Goal: Task Accomplishment & Management: Manage account settings

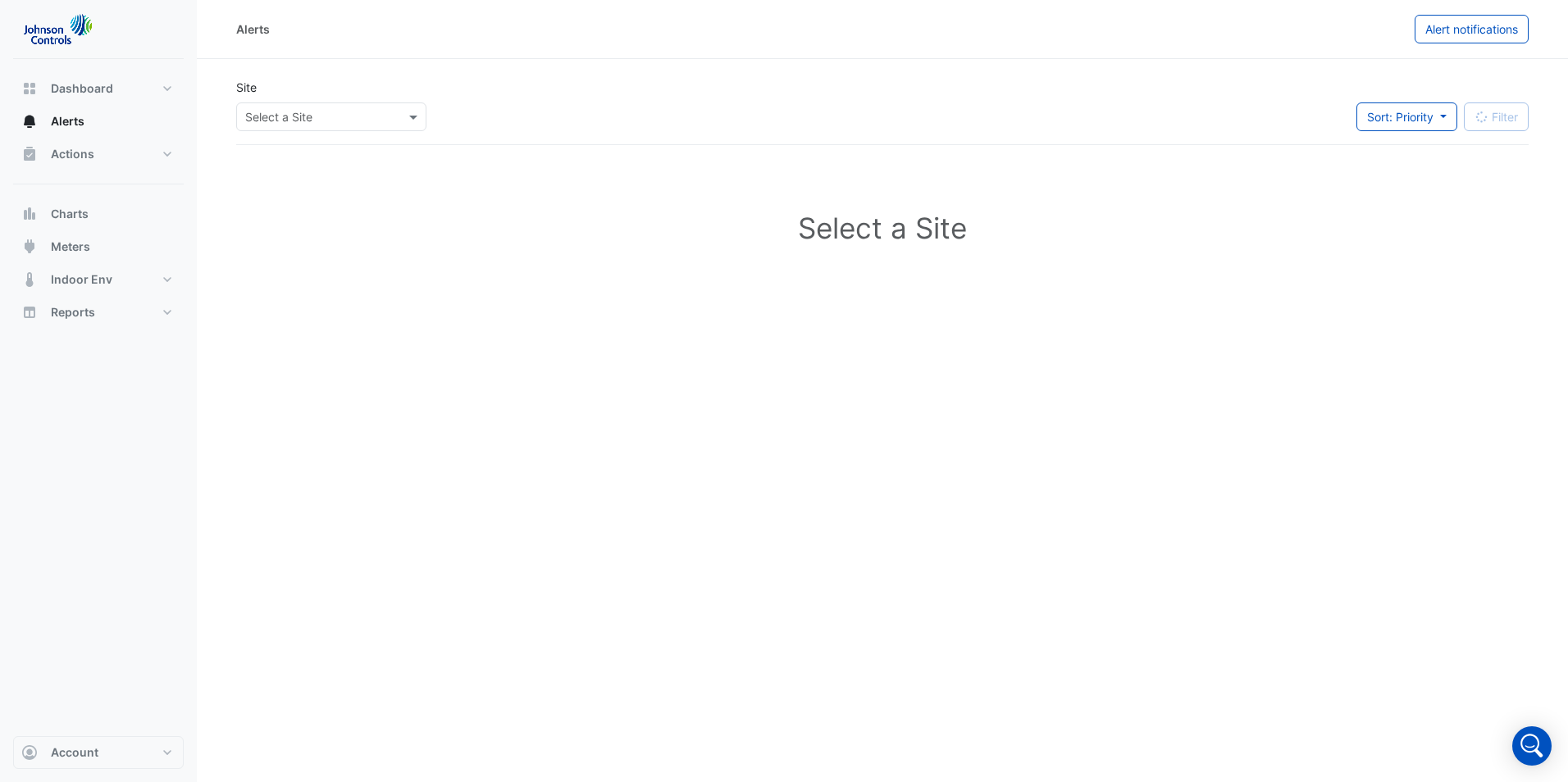
click at [1235, 291] on div "Select a Site" at bounding box center [883, 231] width 1293 height 146
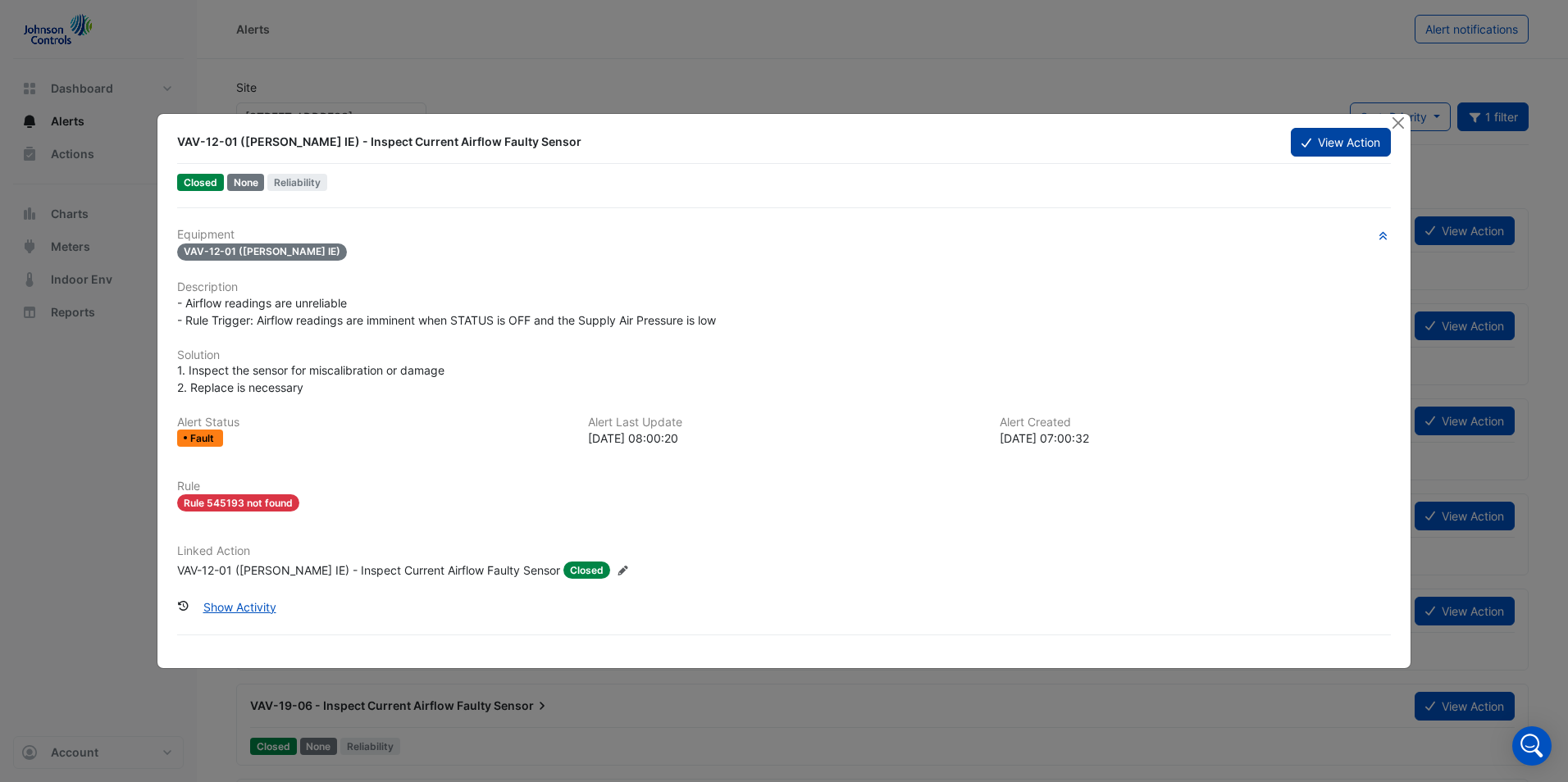
click at [1334, 146] on button "View Action" at bounding box center [1341, 142] width 100 height 28
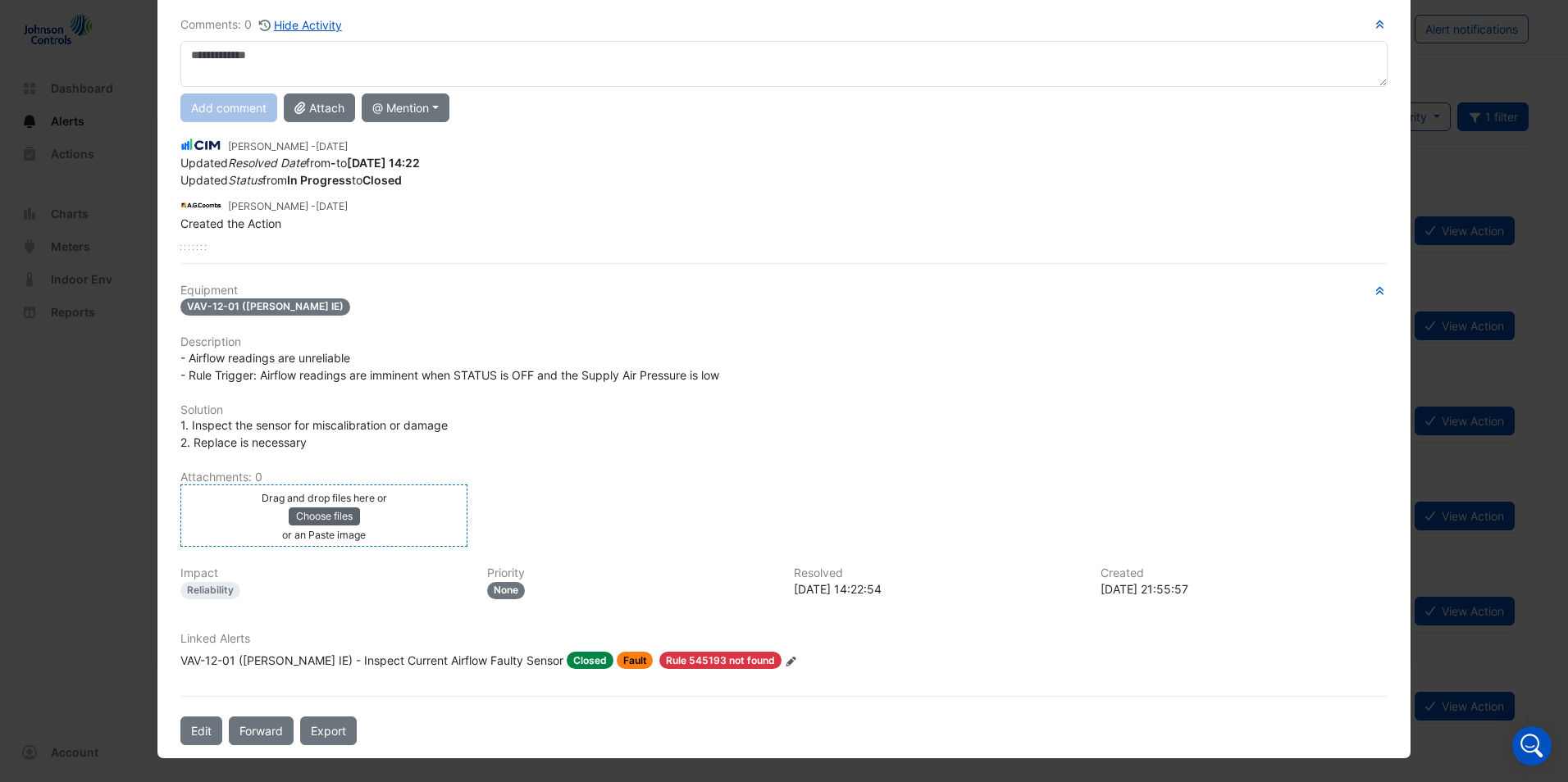
click at [299, 520] on button "Choose files" at bounding box center [324, 517] width 71 height 18
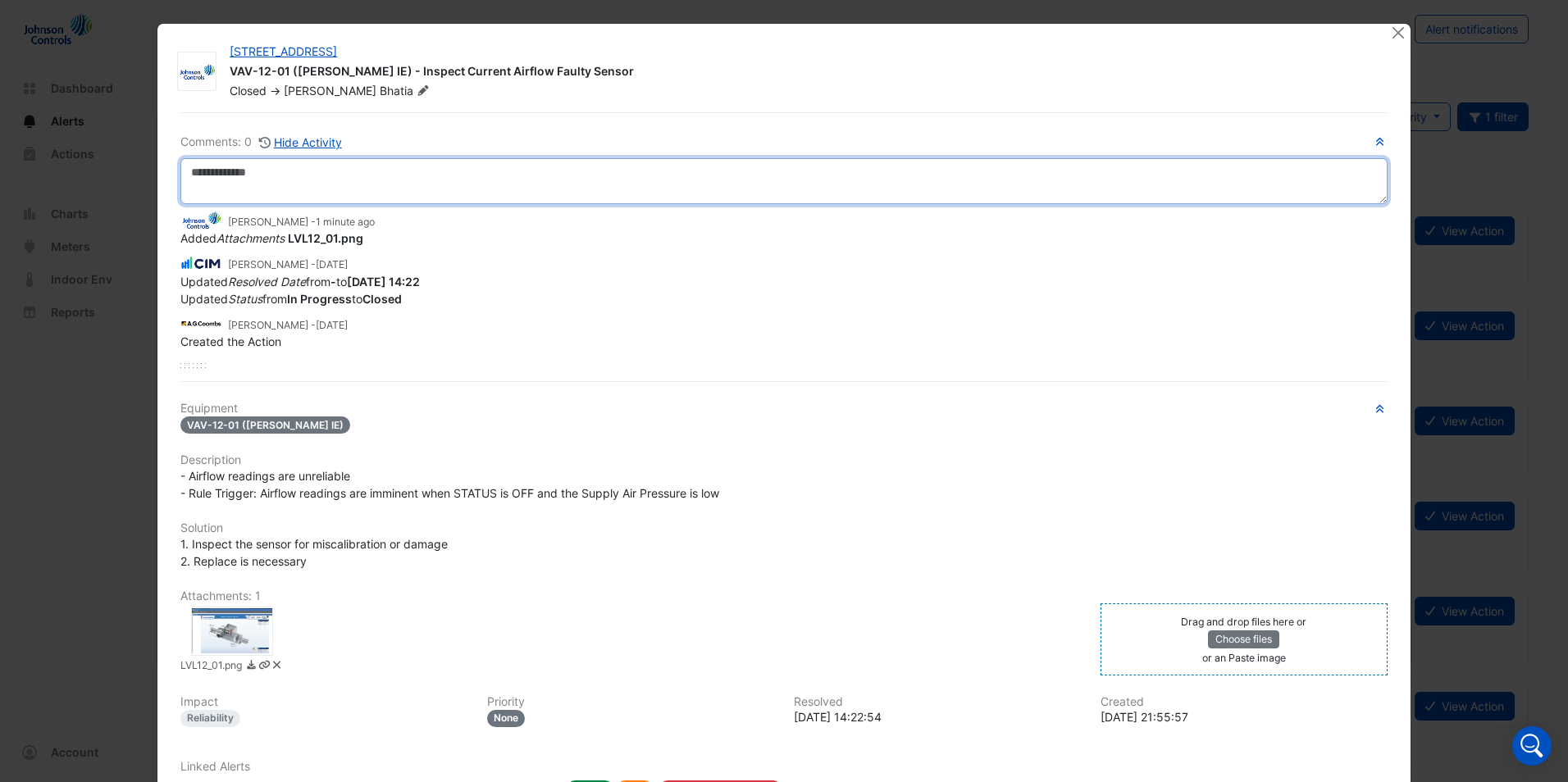
click at [316, 186] on textarea at bounding box center [783, 181] width 1207 height 46
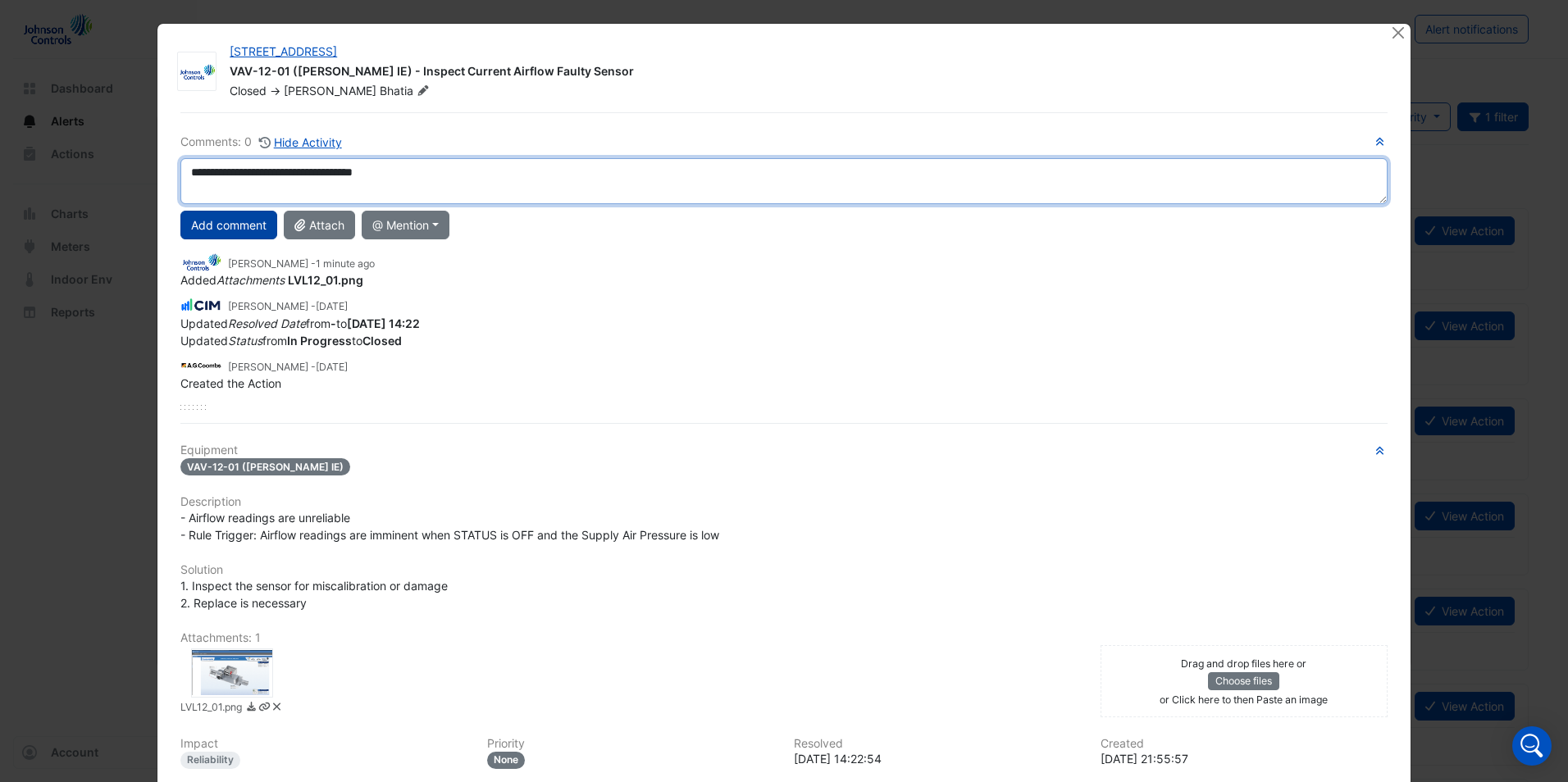
type textarea "**********"
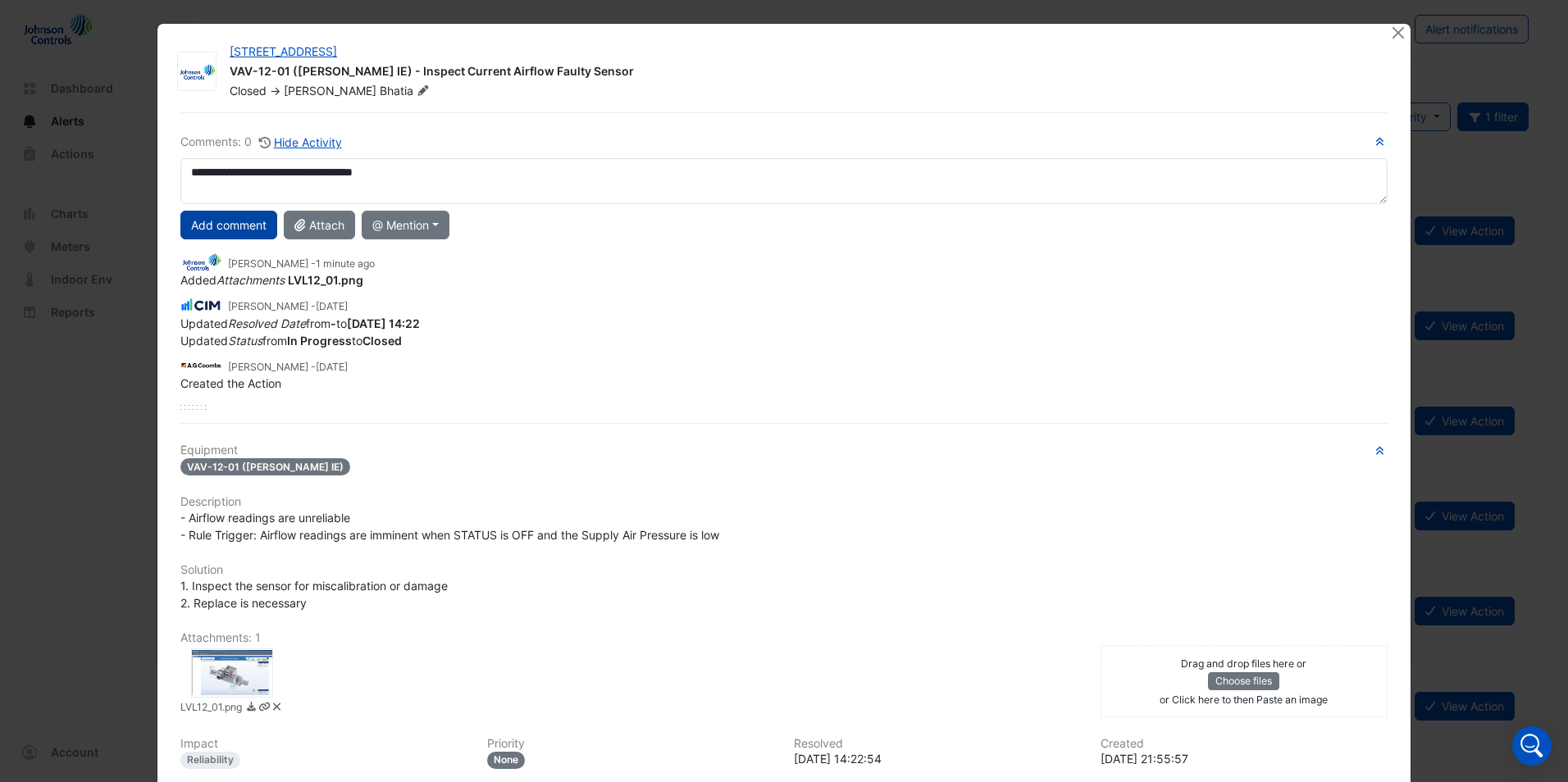
click at [221, 225] on button "Add comment" at bounding box center [228, 225] width 97 height 28
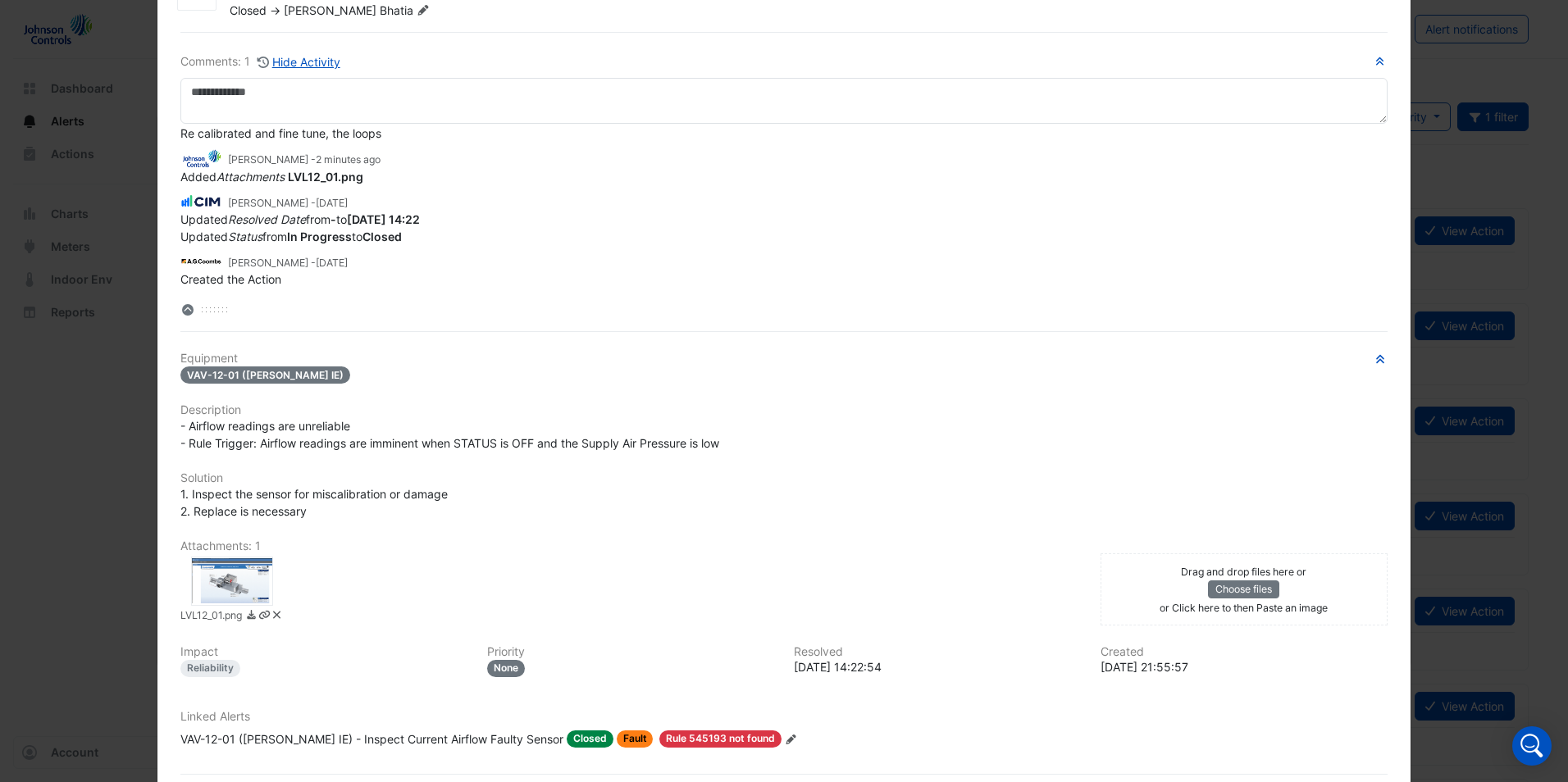
scroll to position [158, 0]
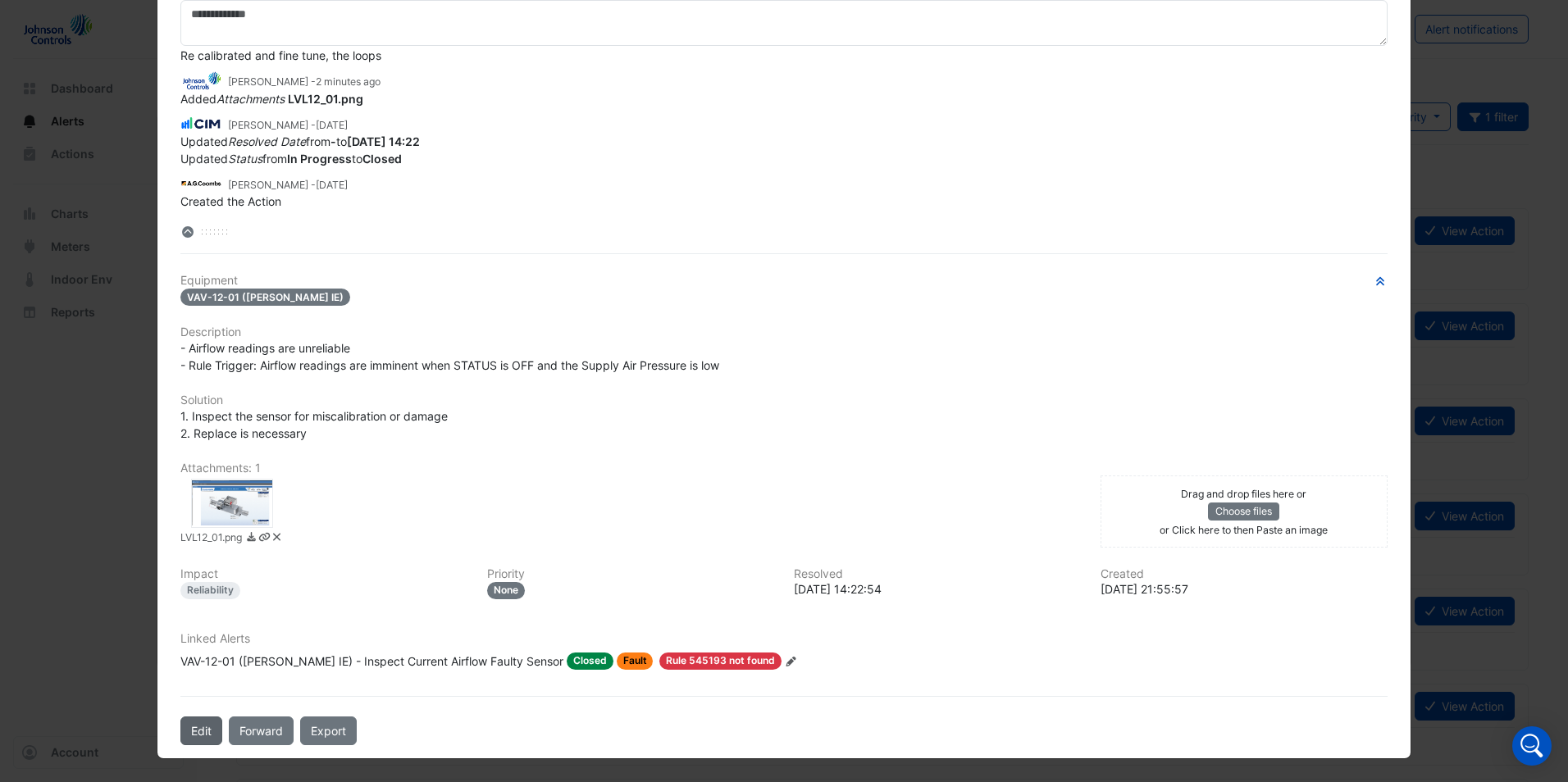
click at [187, 728] on button "Edit" at bounding box center [201, 731] width 42 height 28
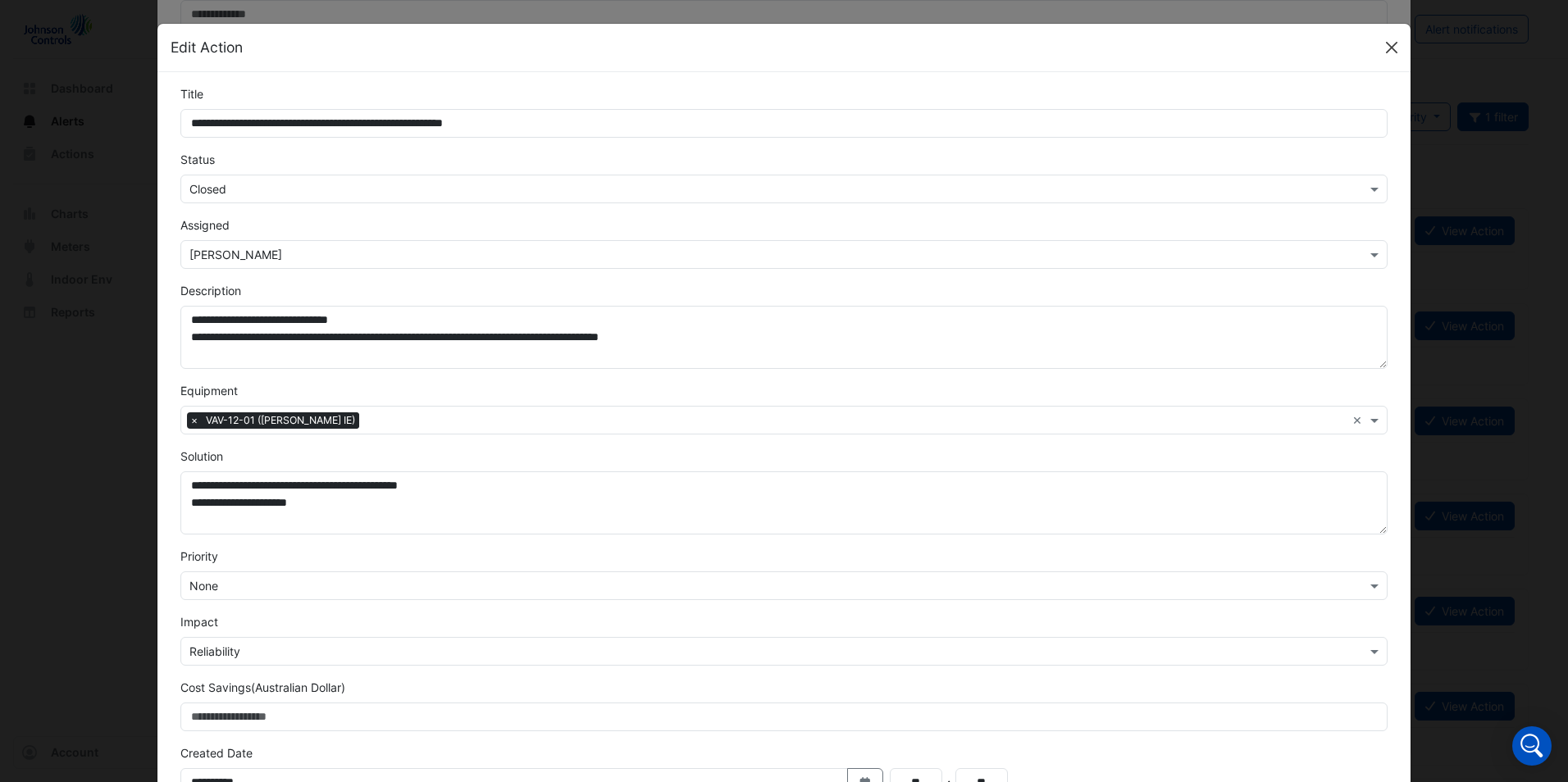
click at [1384, 45] on button "Close" at bounding box center [1391, 48] width 25 height 25
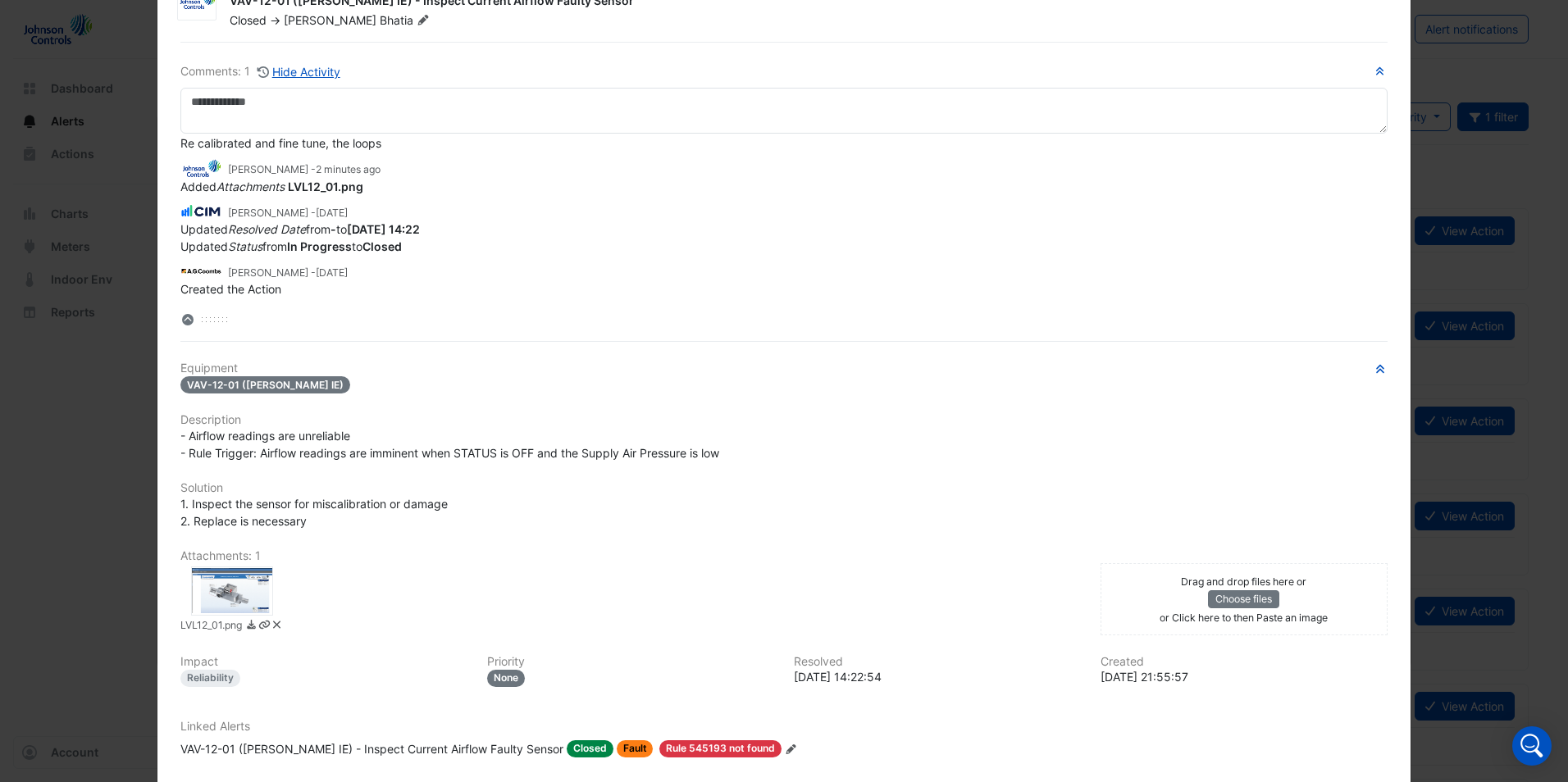
scroll to position [0, 0]
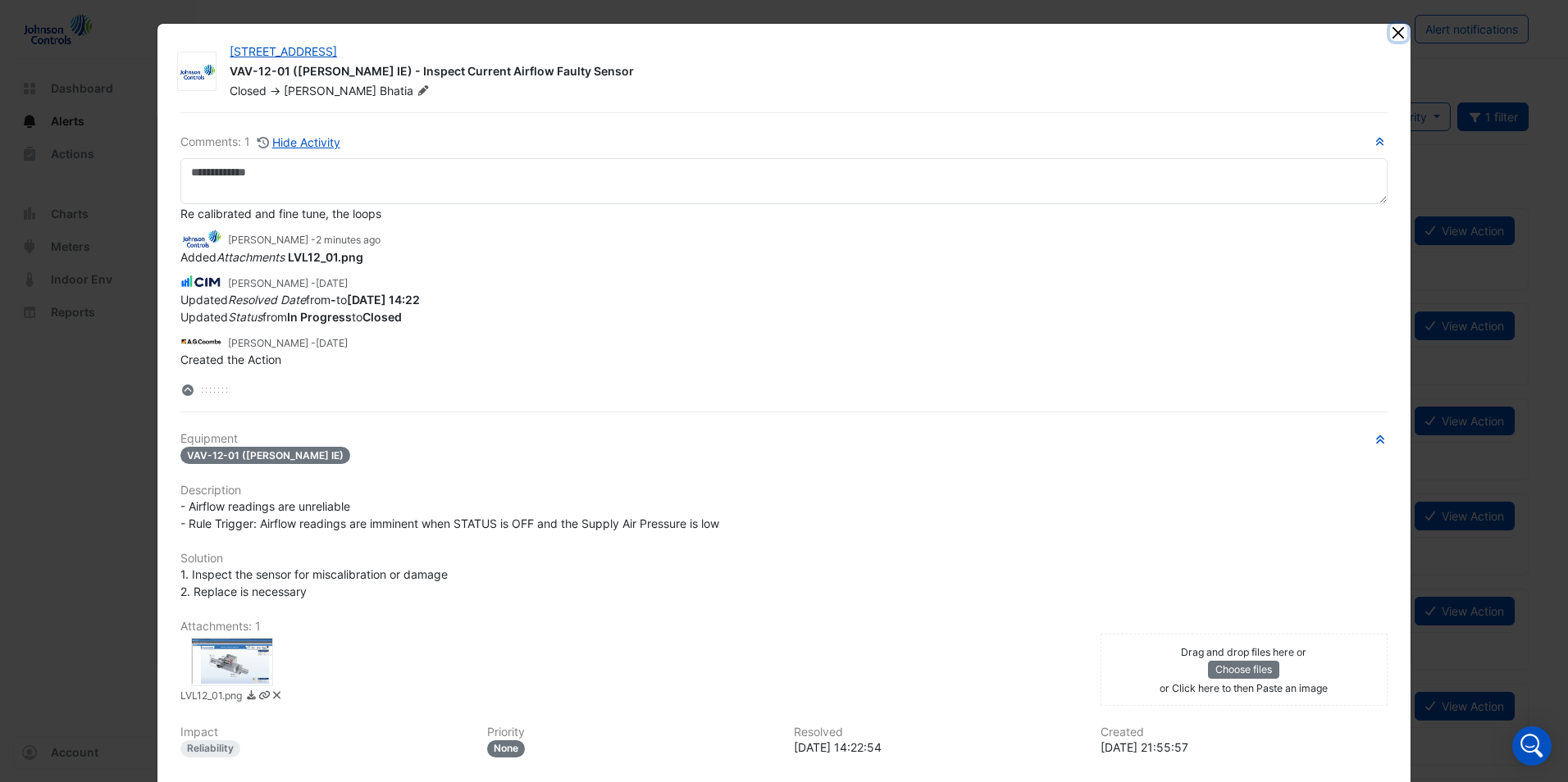
click at [1394, 36] on button "Close" at bounding box center [1398, 32] width 17 height 17
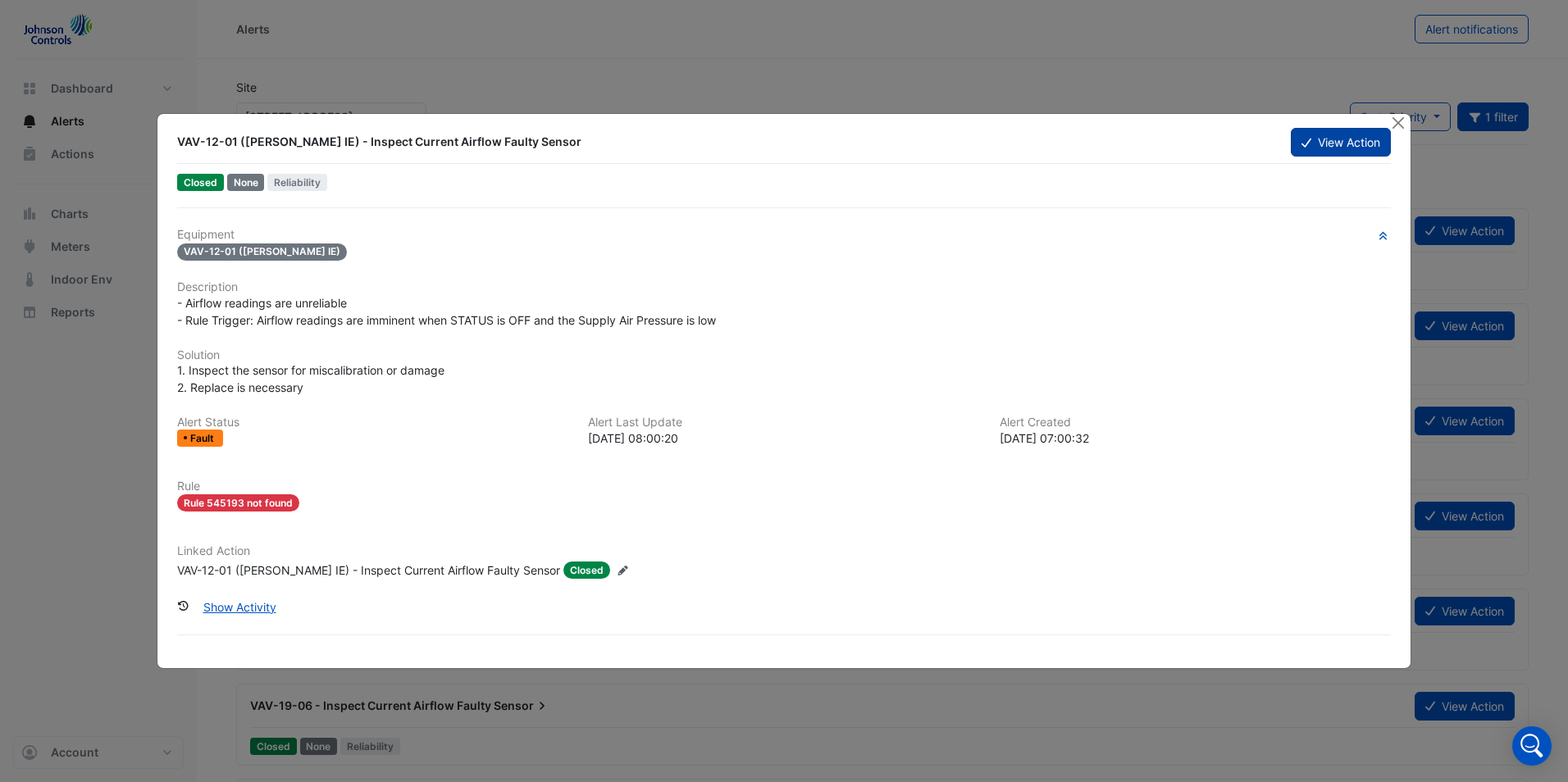
click at [1349, 135] on button "View Action" at bounding box center [1341, 142] width 100 height 28
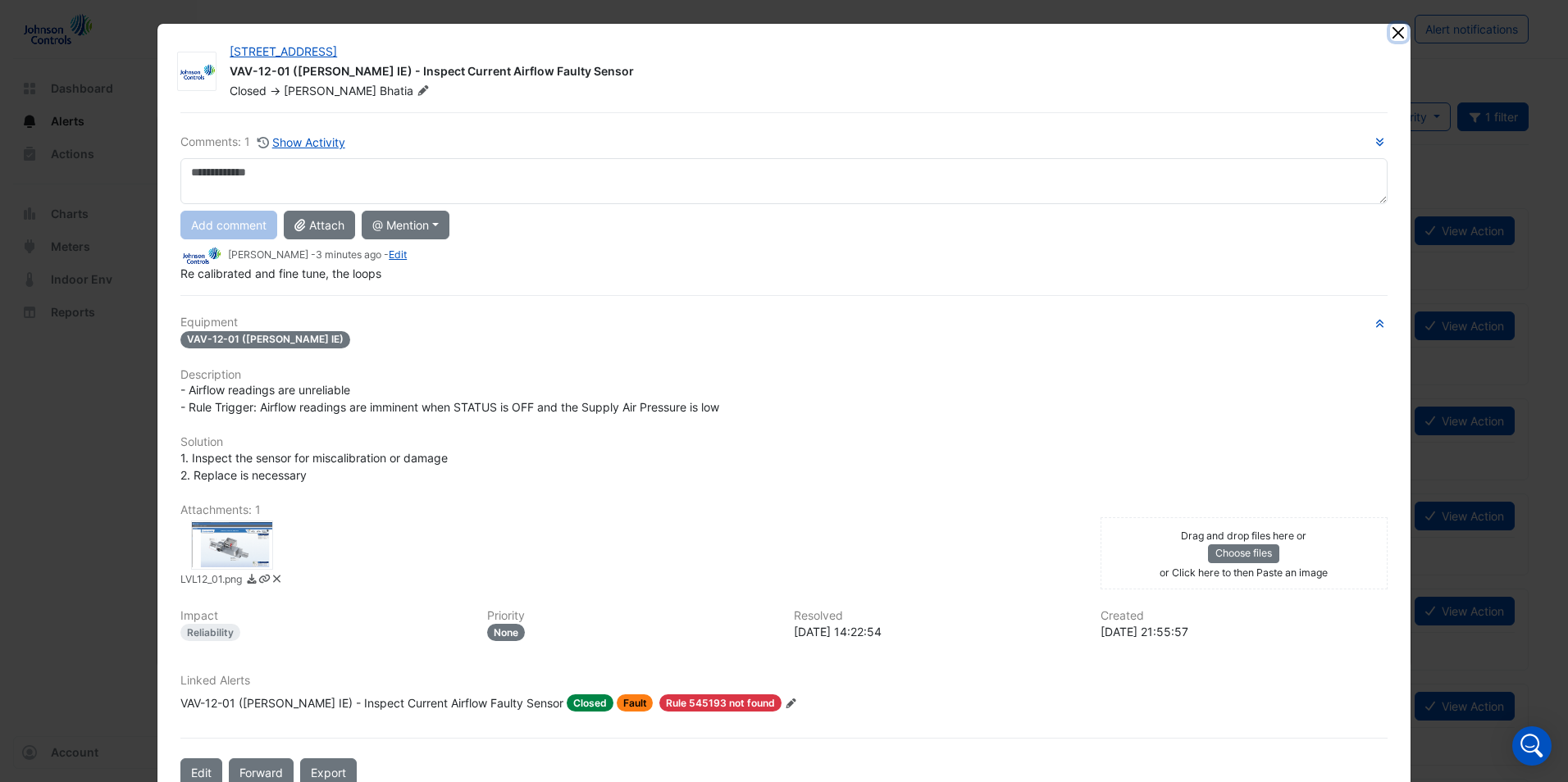
click at [1400, 34] on button "Close" at bounding box center [1398, 32] width 17 height 17
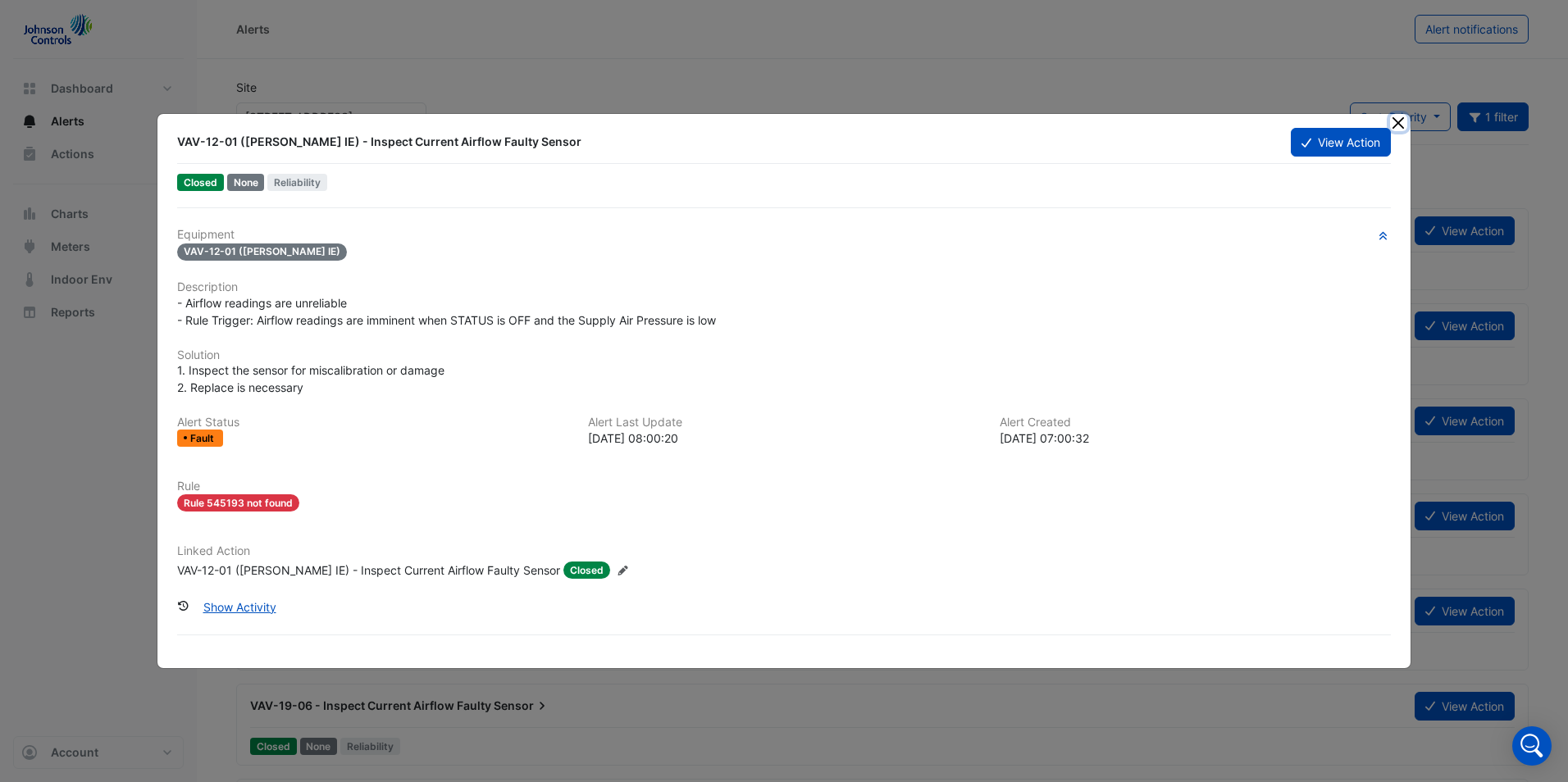
click at [1392, 122] on button "Close" at bounding box center [1398, 122] width 17 height 17
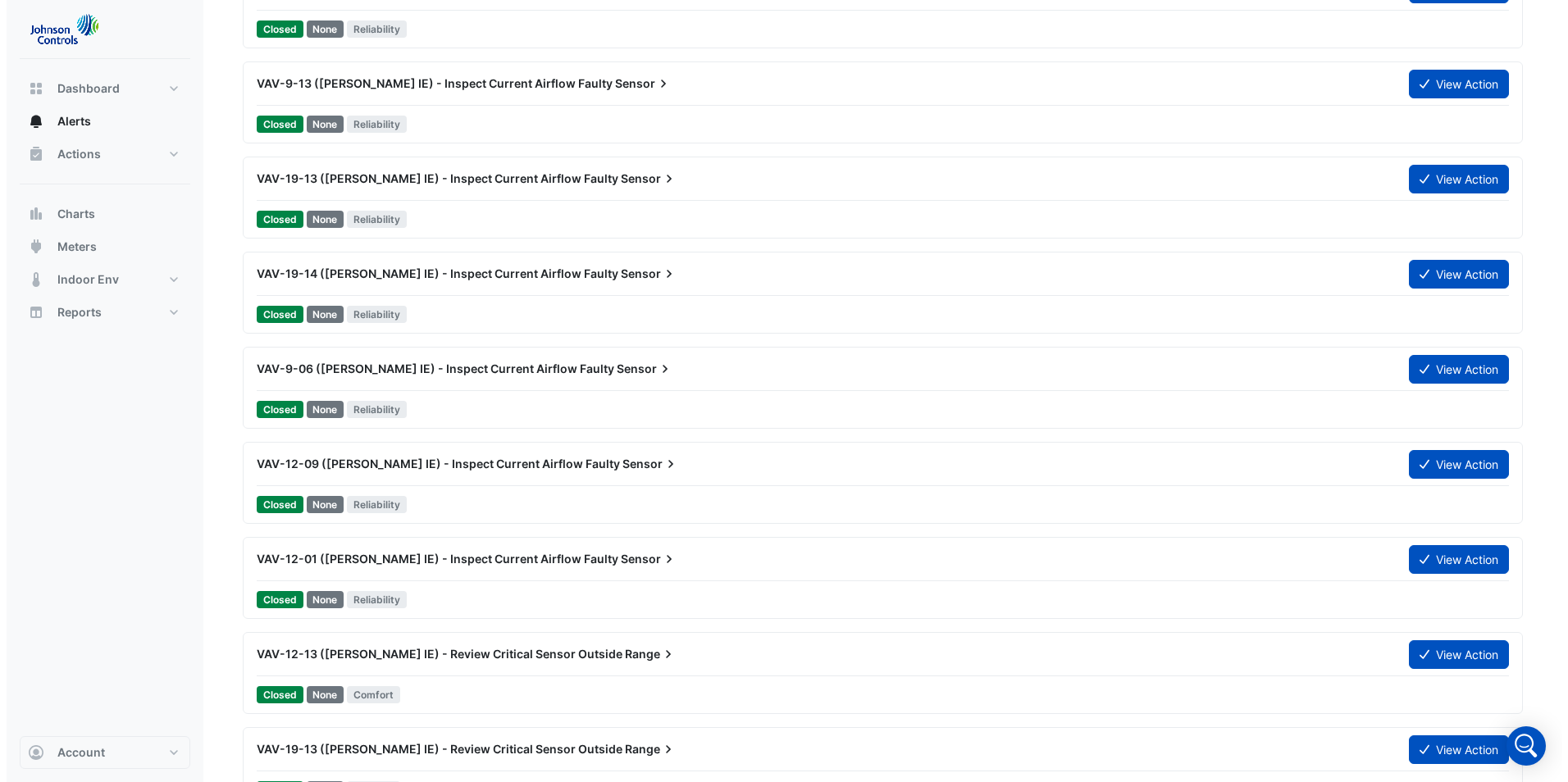
scroll to position [738, 0]
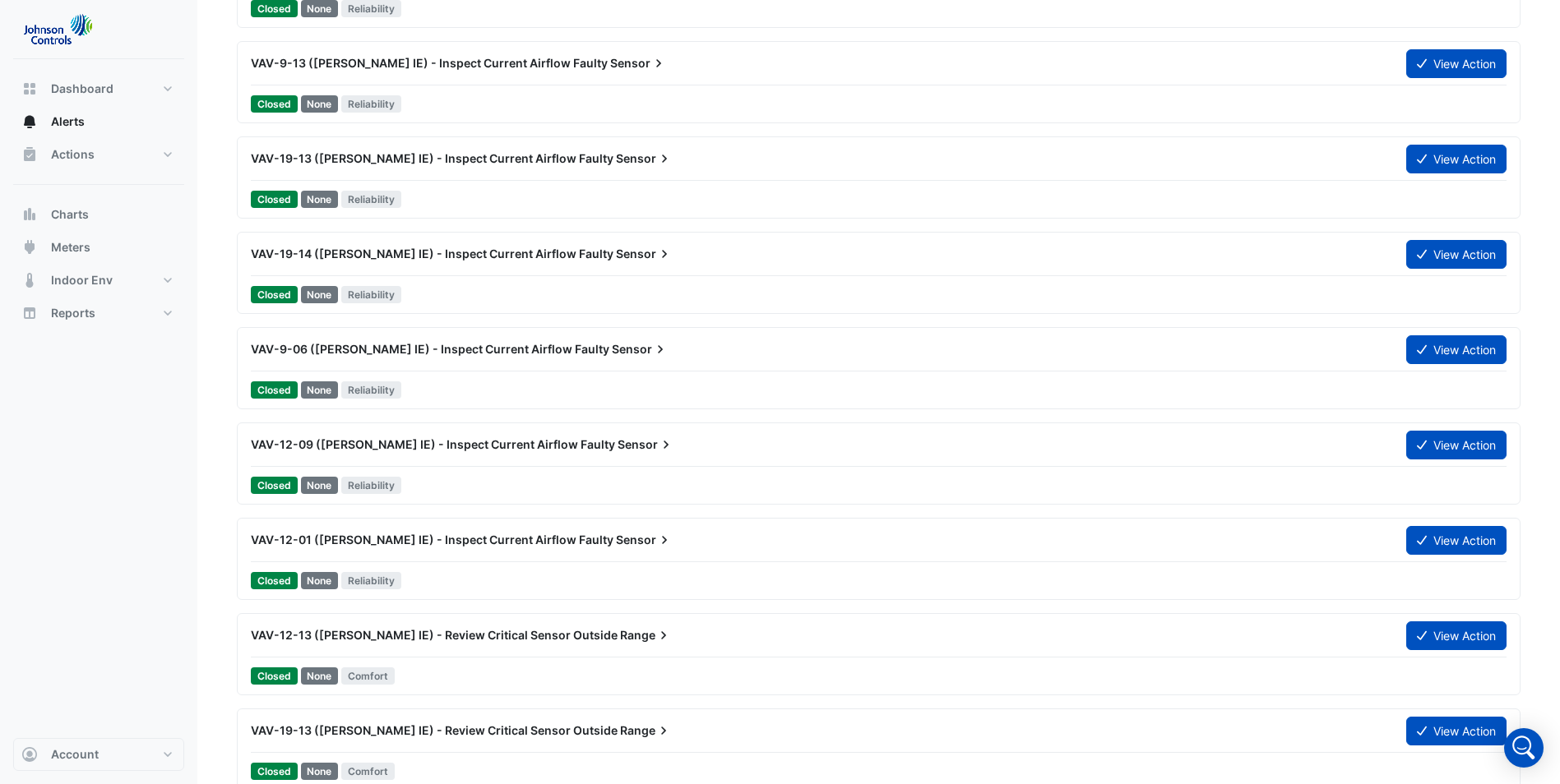
click at [464, 450] on span "VAV-12-09 ([PERSON_NAME] IE) - Inspect Current Airflow Faulty" at bounding box center [433, 444] width 364 height 14
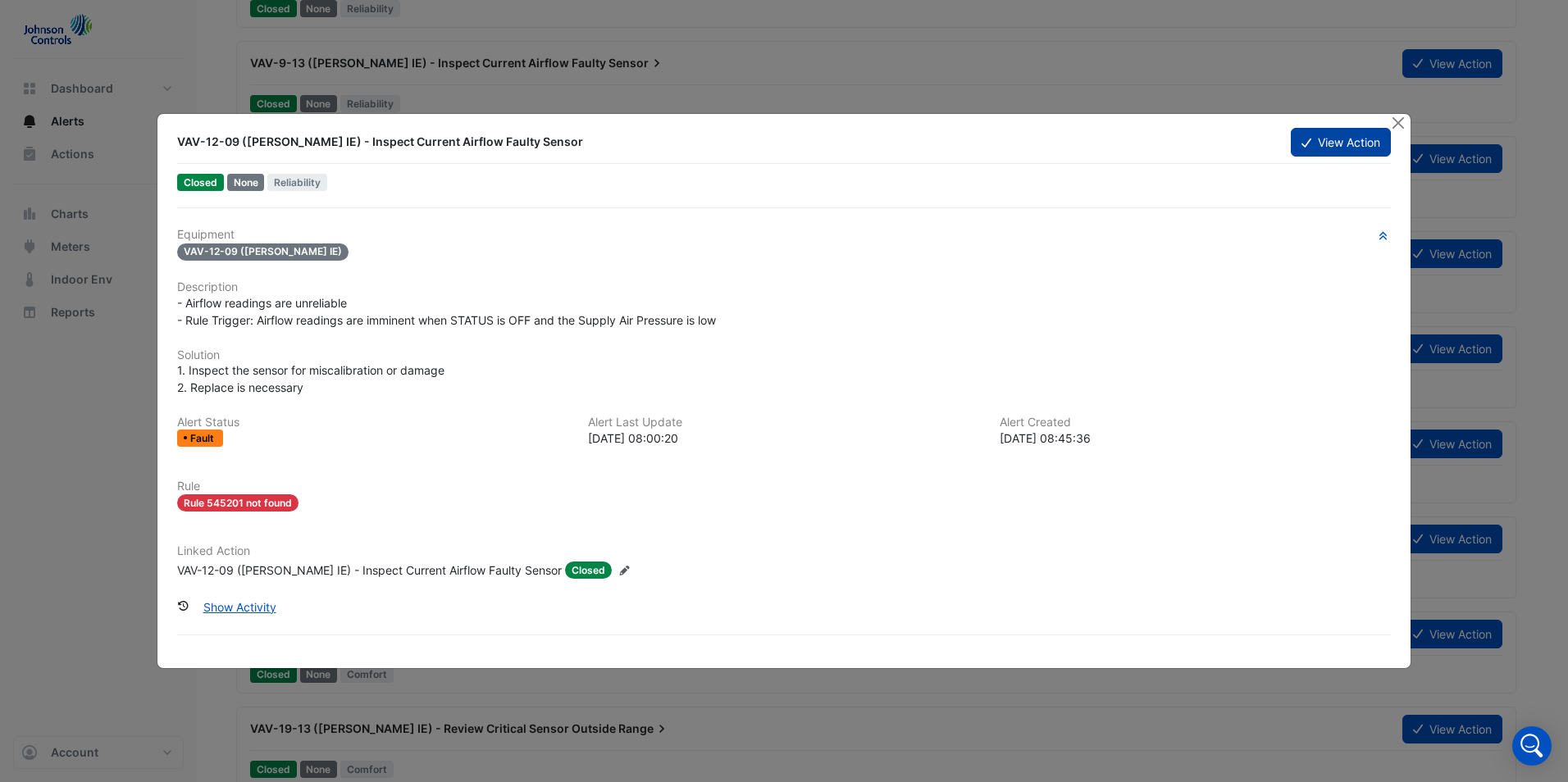
click at [1325, 145] on button "View Action" at bounding box center [1341, 142] width 100 height 28
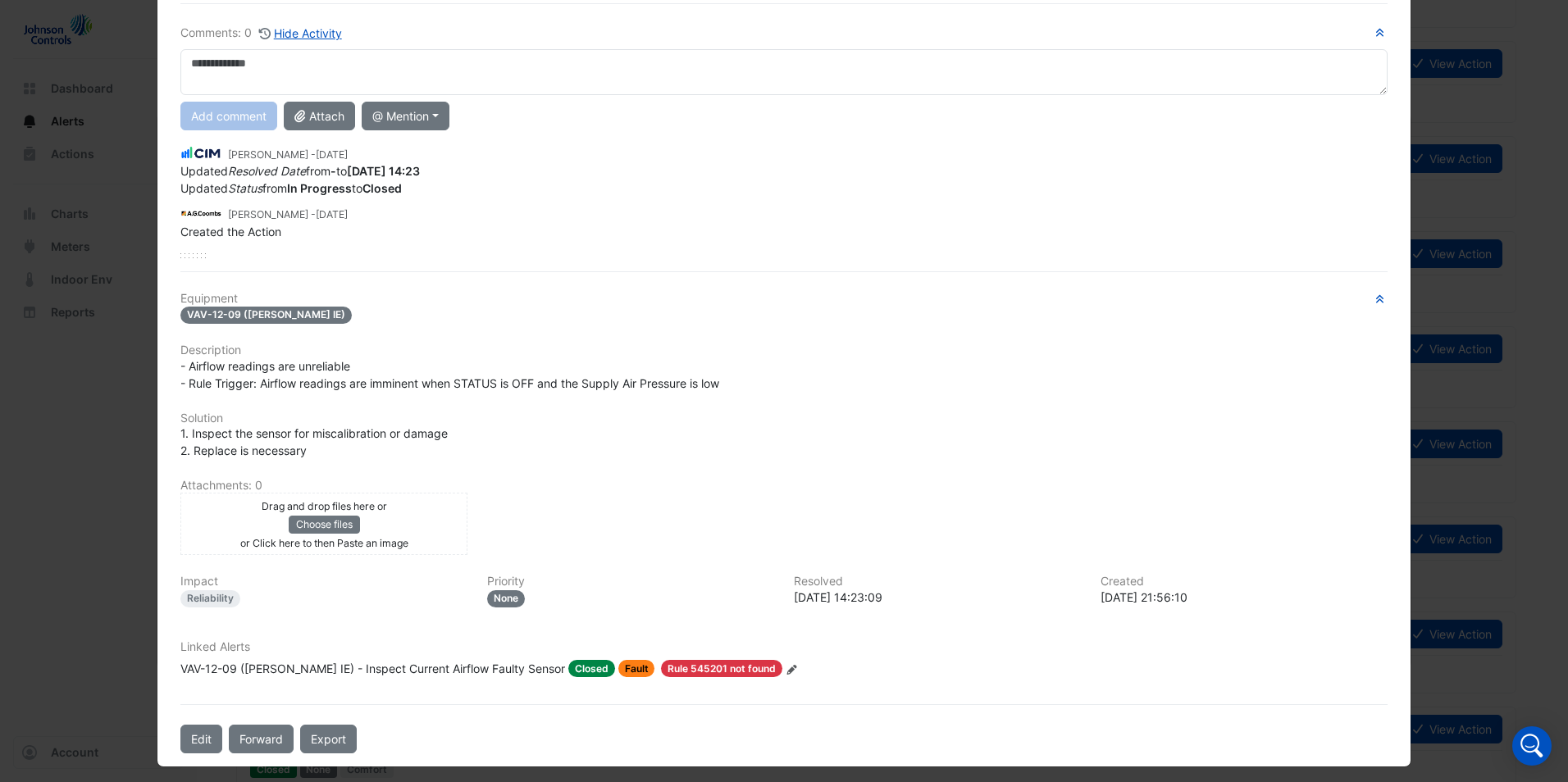
scroll to position [117, 0]
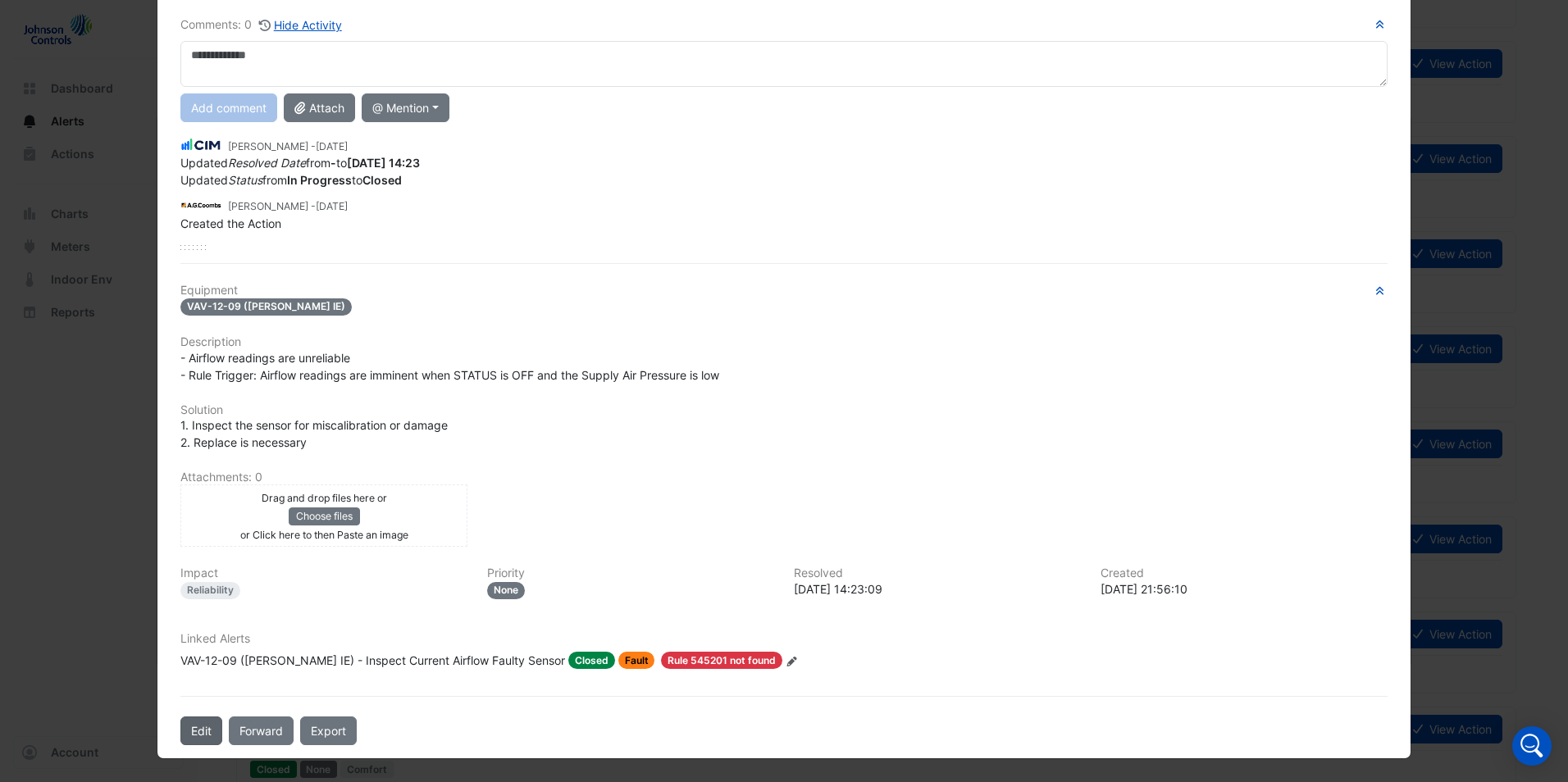
click at [190, 721] on button "Edit" at bounding box center [201, 731] width 42 height 28
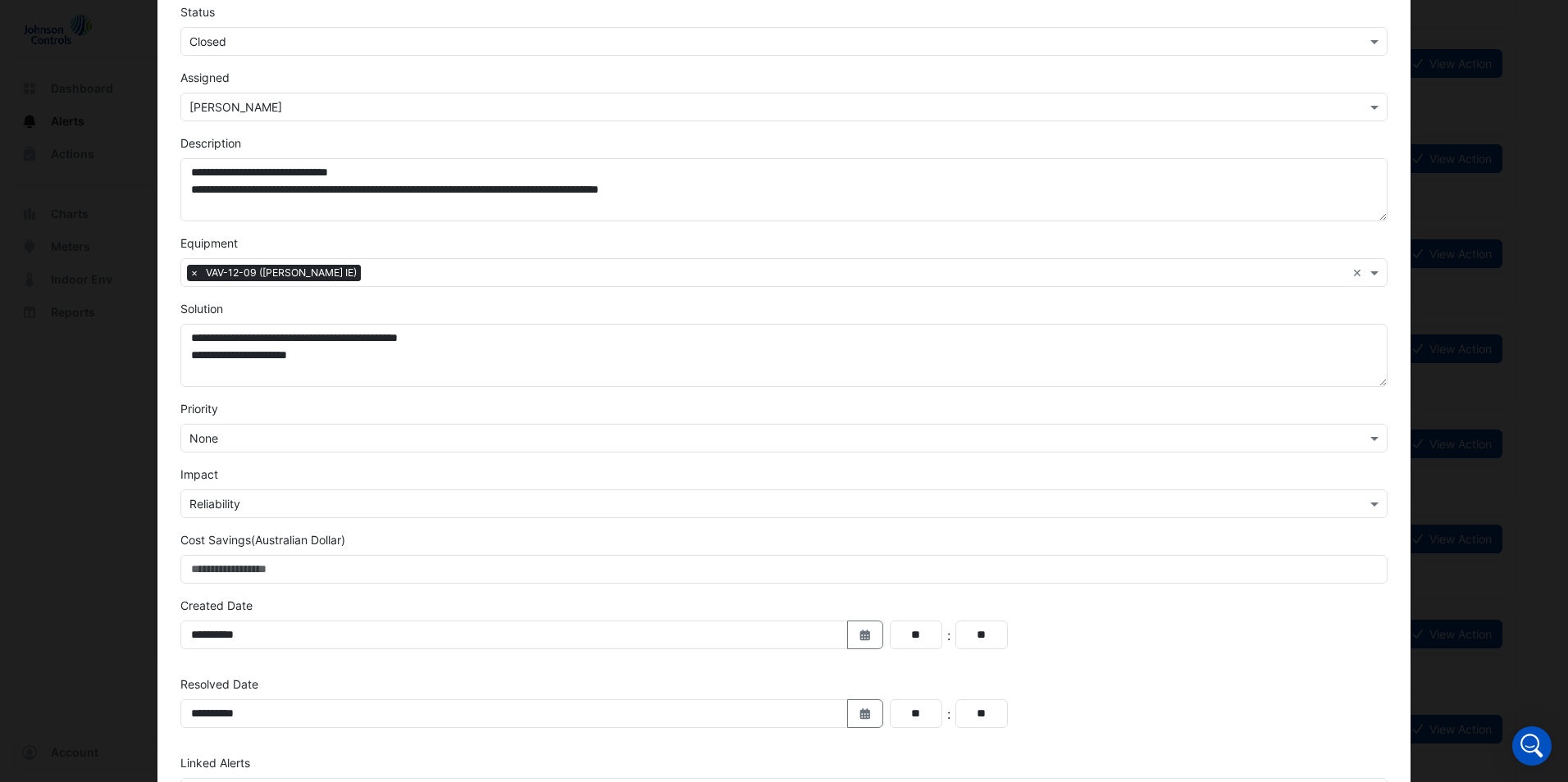
scroll to position [265, 0]
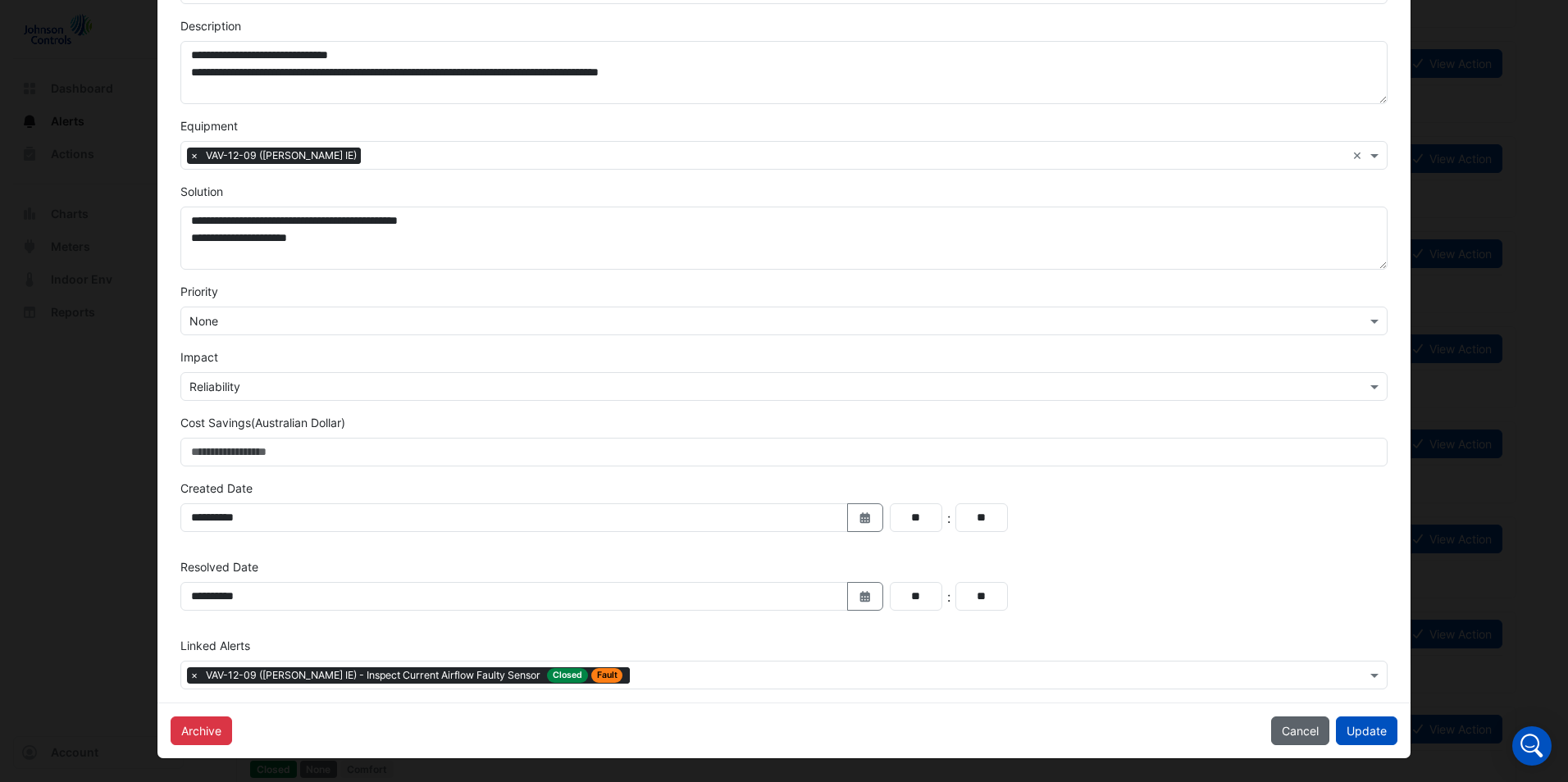
click at [1295, 733] on button "Cancel" at bounding box center [1301, 731] width 59 height 28
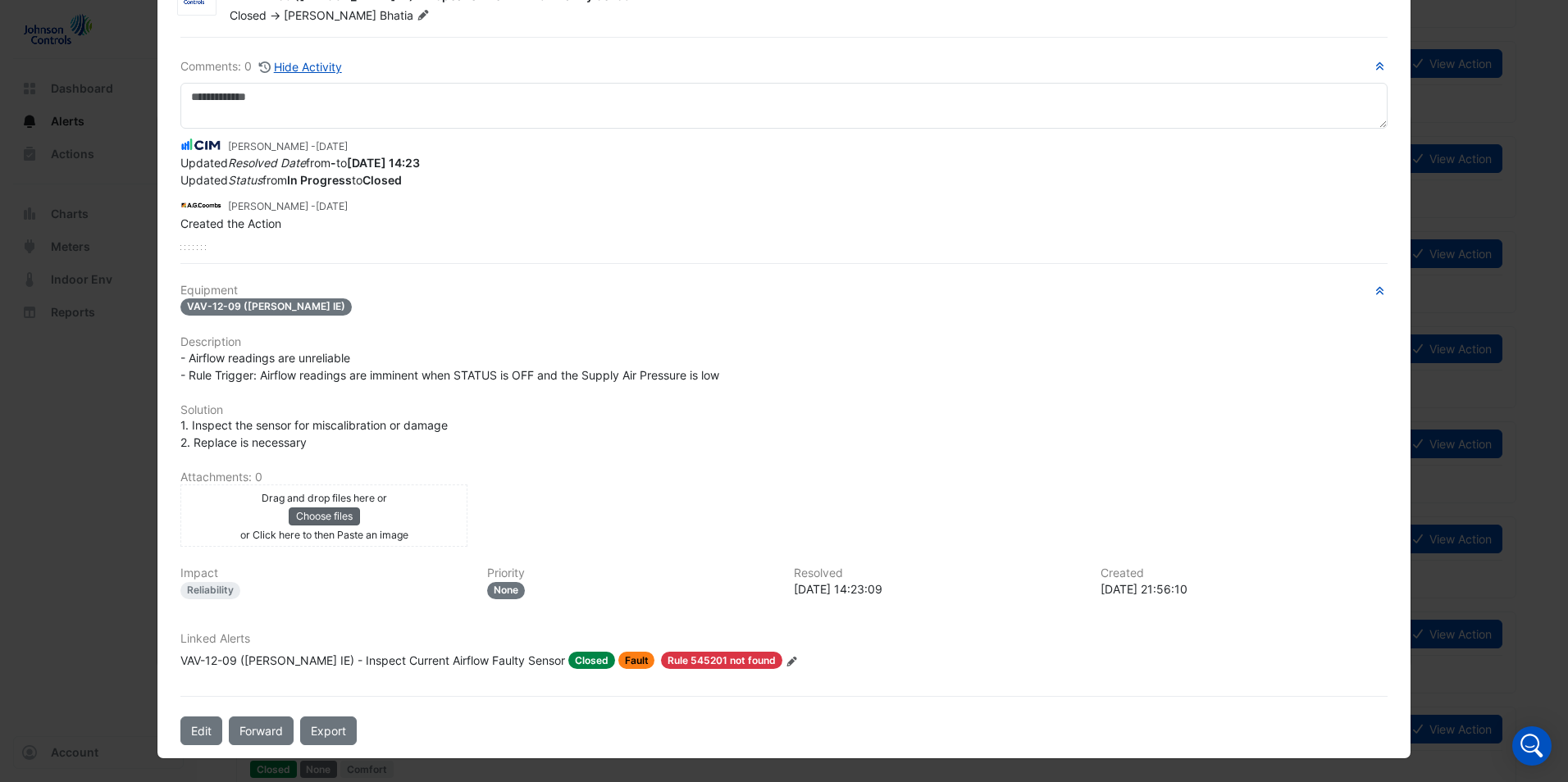
click at [320, 509] on button "Choose files" at bounding box center [324, 517] width 71 height 18
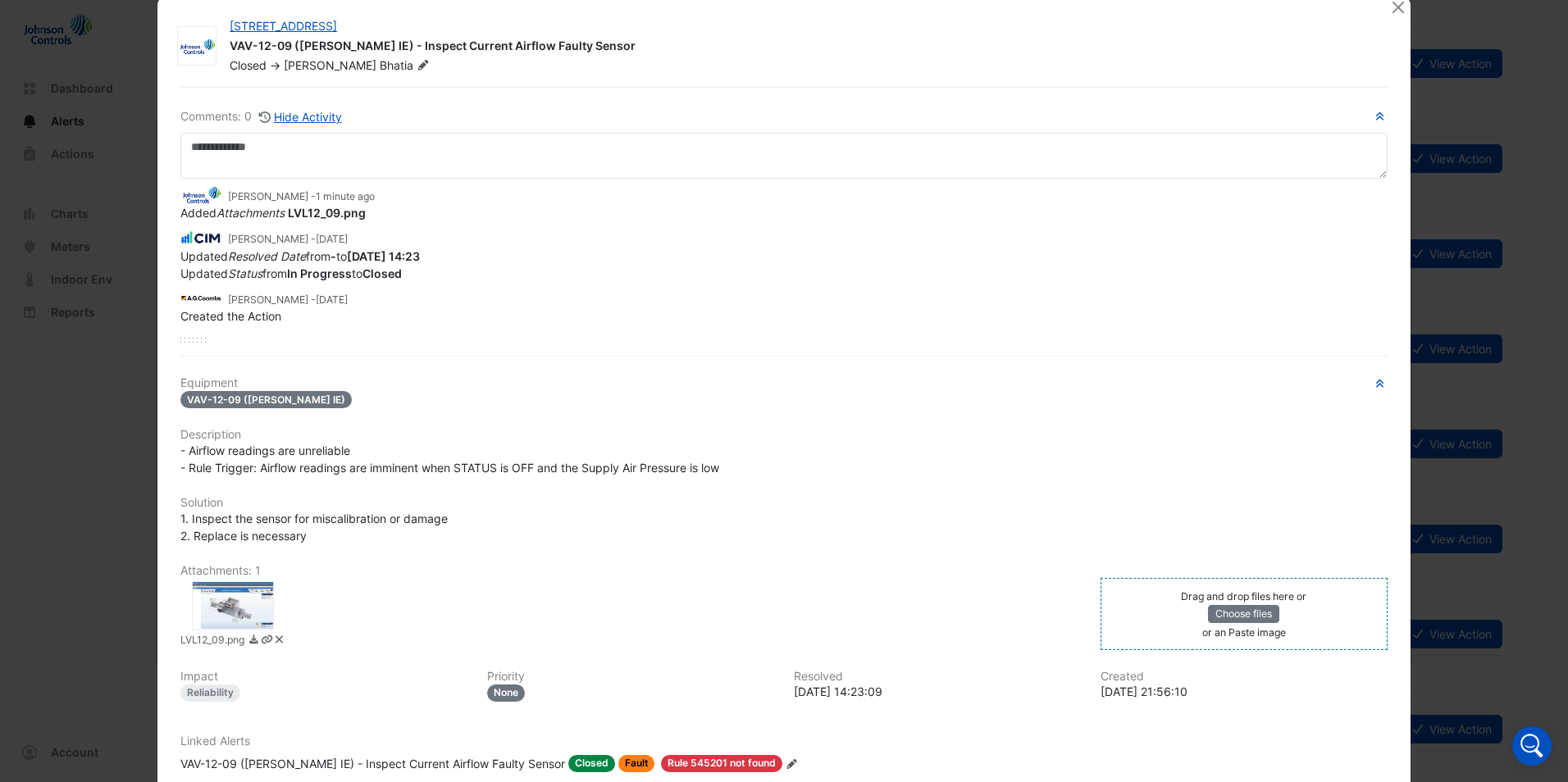
scroll to position [0, 0]
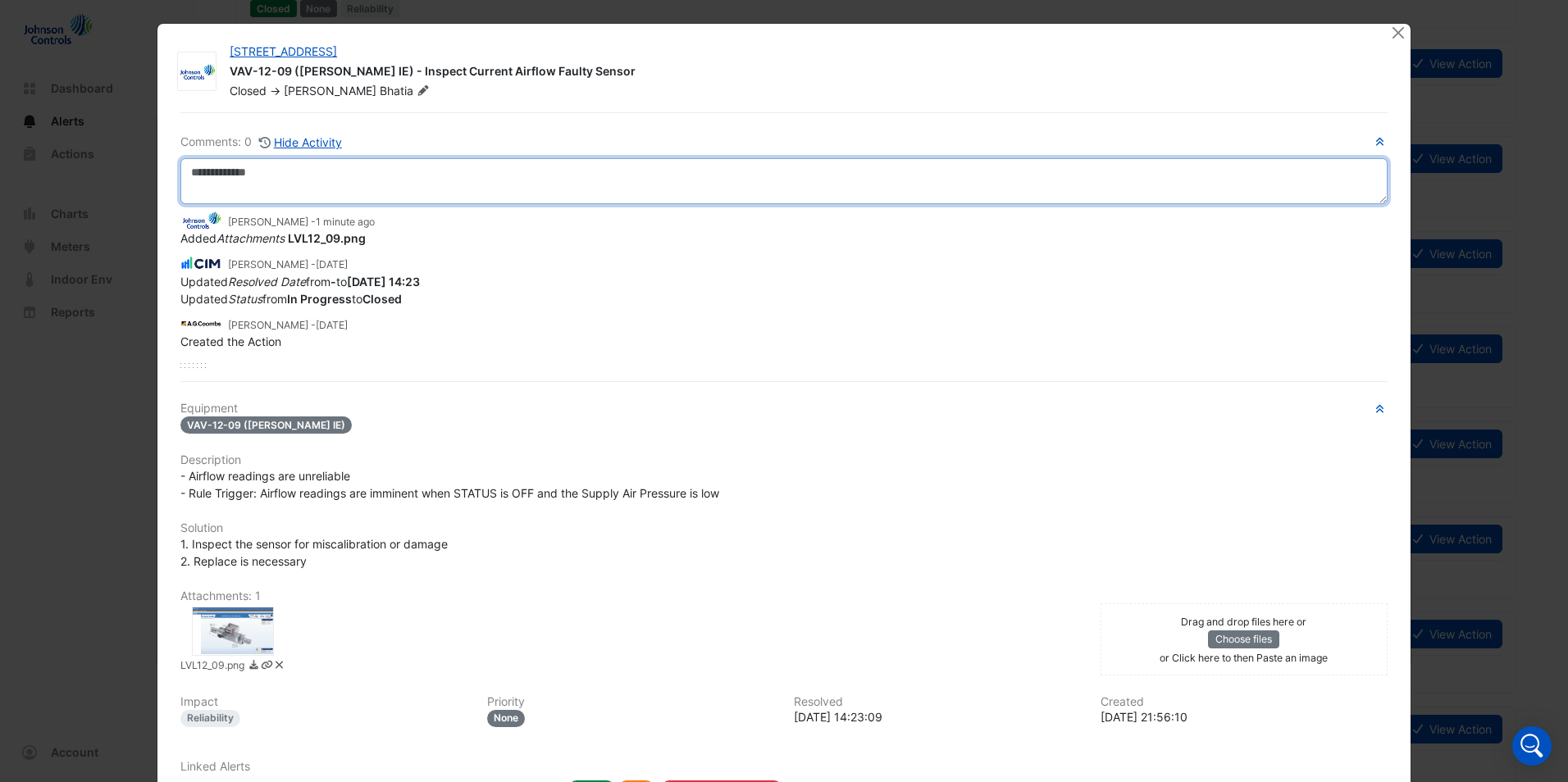
click at [286, 172] on textarea at bounding box center [783, 181] width 1207 height 46
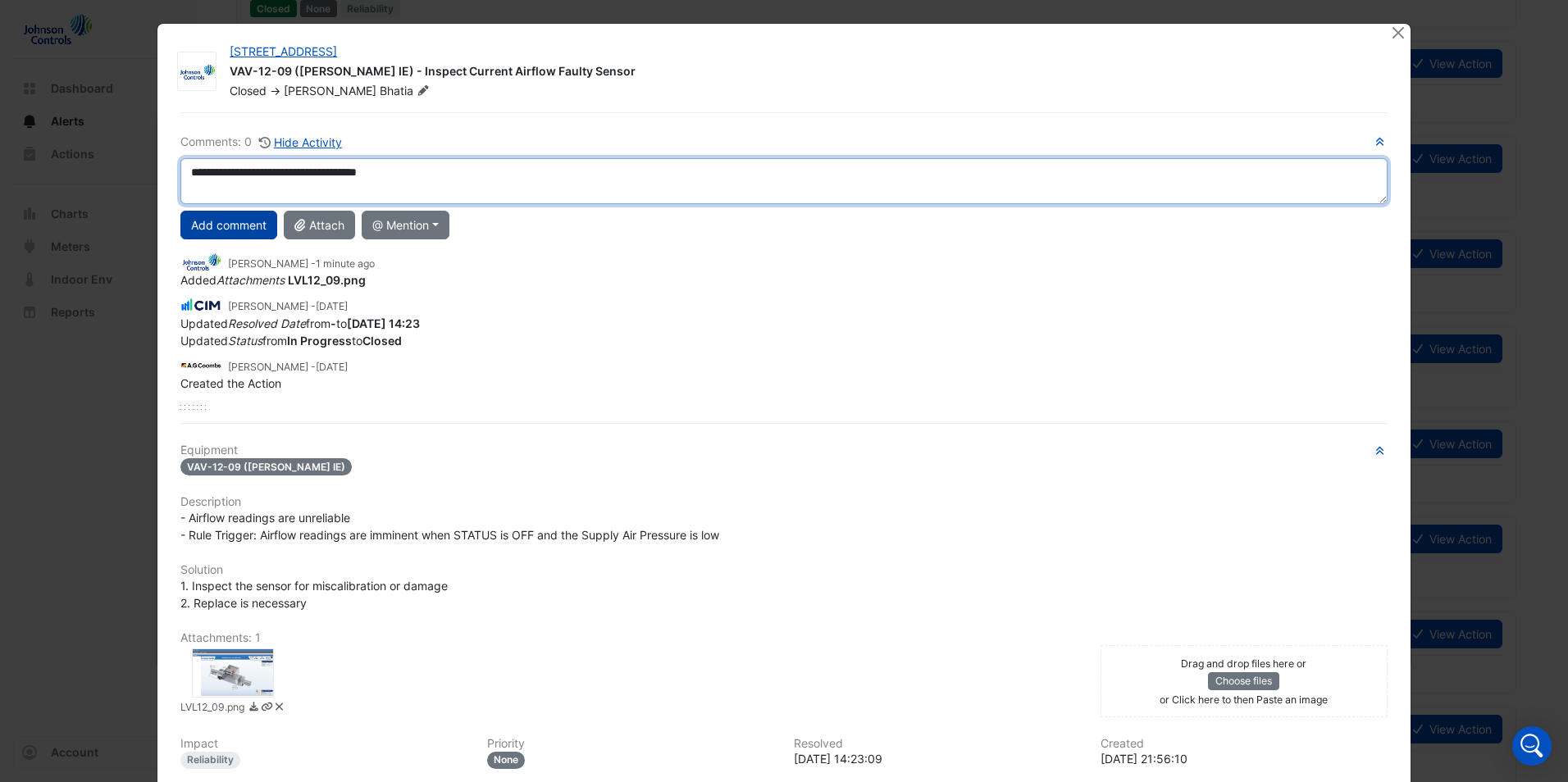
type textarea "**********"
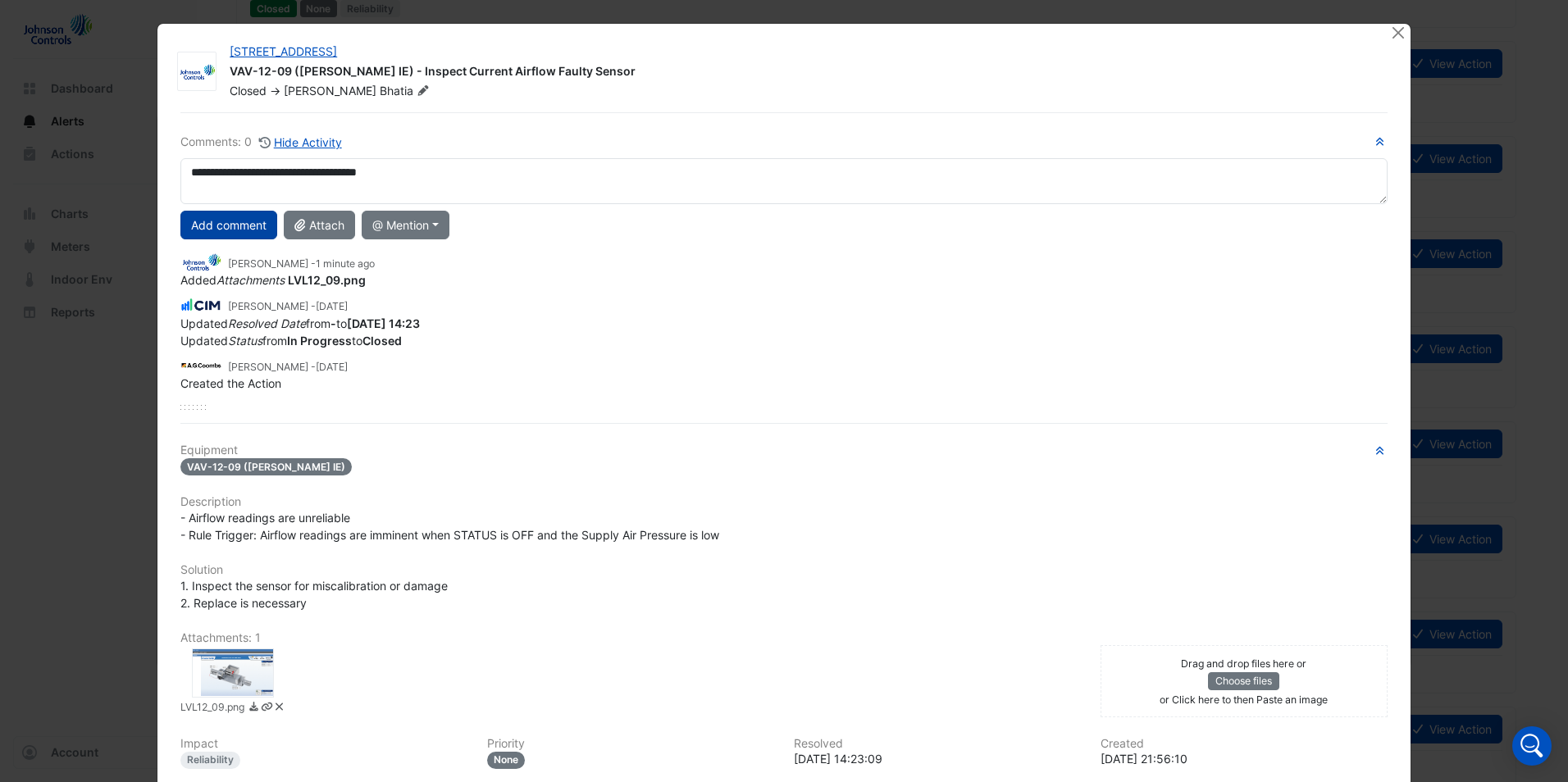
click at [221, 221] on button "Add comment" at bounding box center [228, 225] width 97 height 28
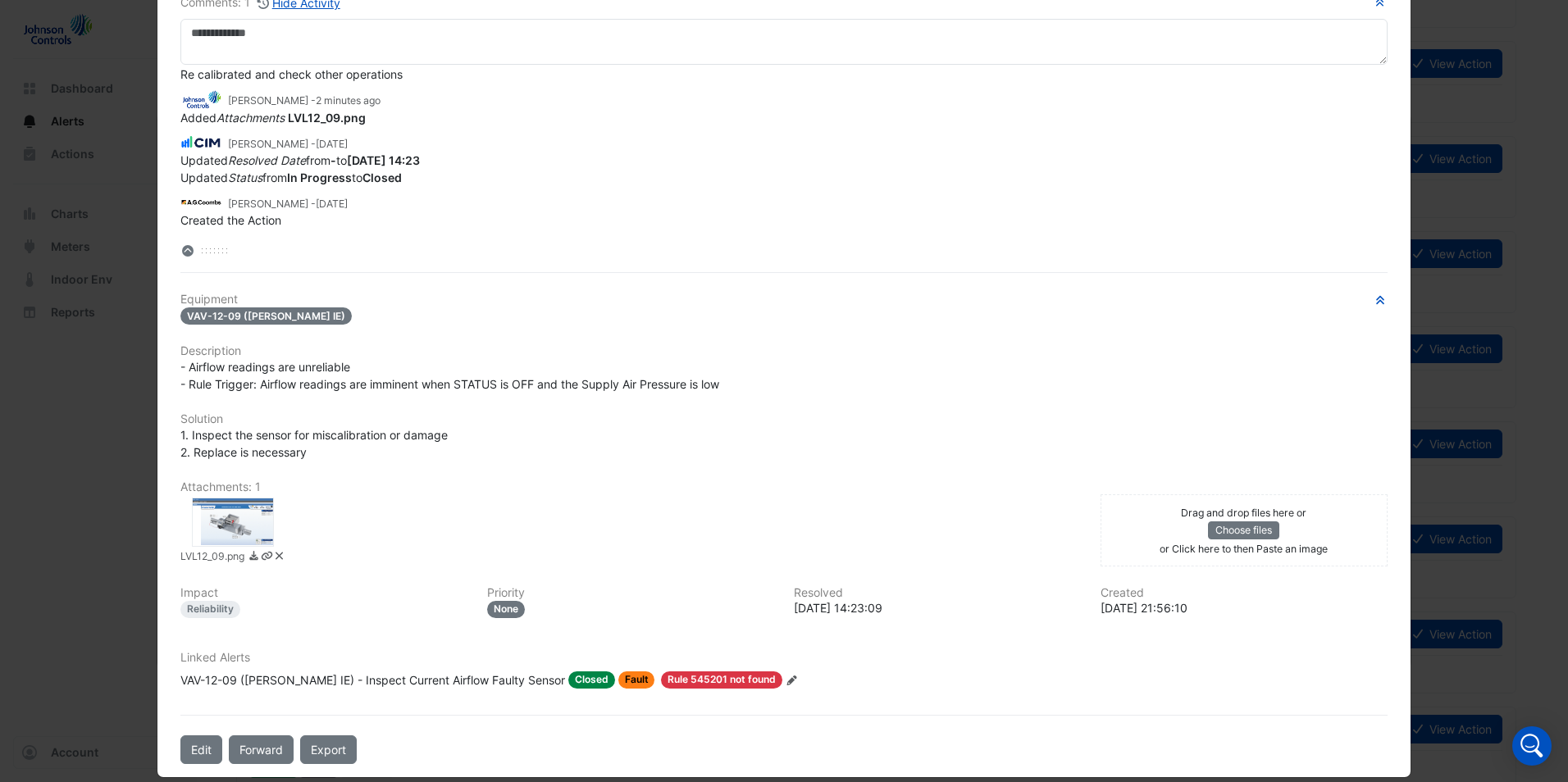
scroll to position [158, 0]
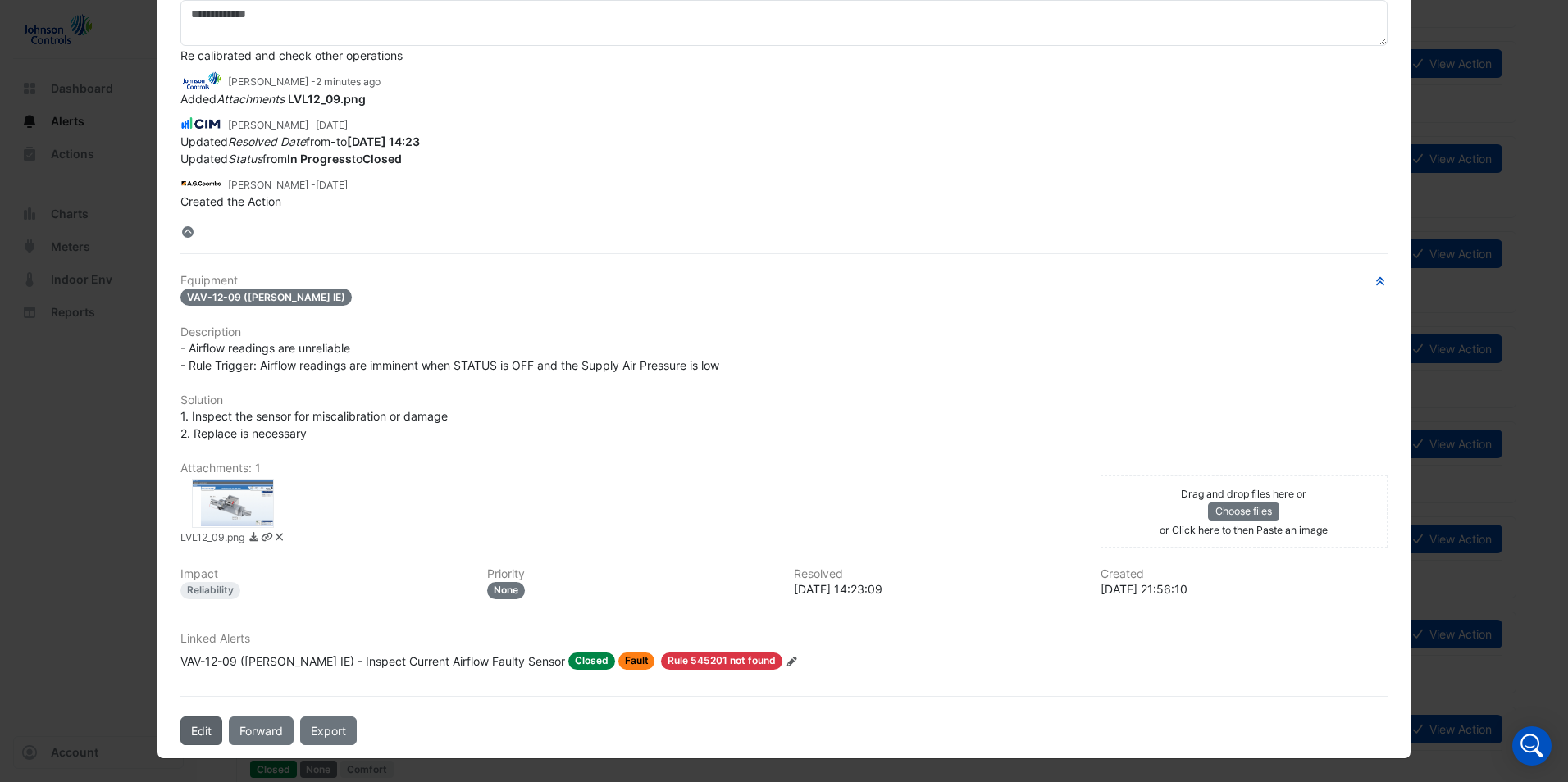
click at [205, 728] on button "Edit" at bounding box center [201, 731] width 42 height 28
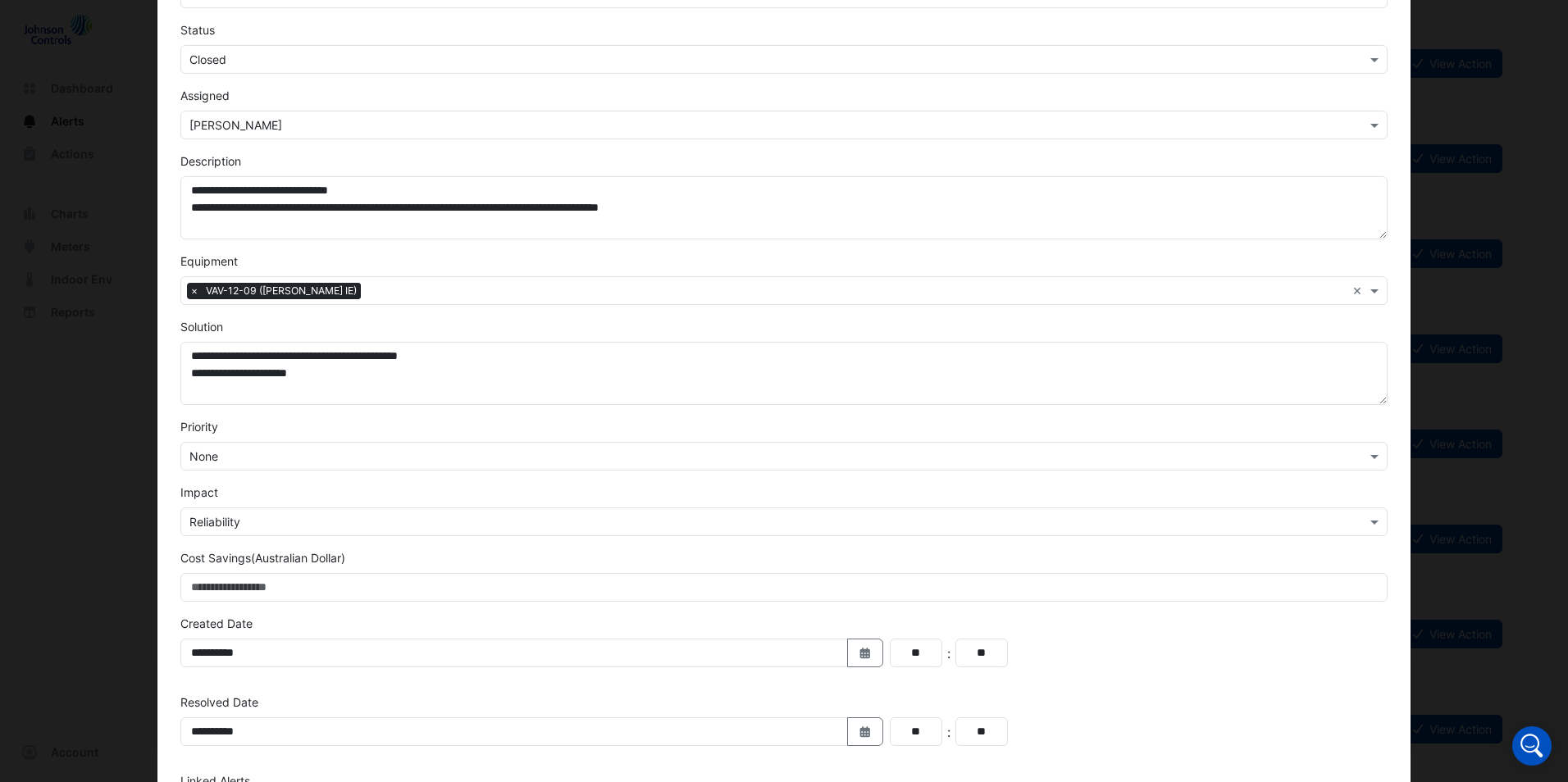
scroll to position [265, 0]
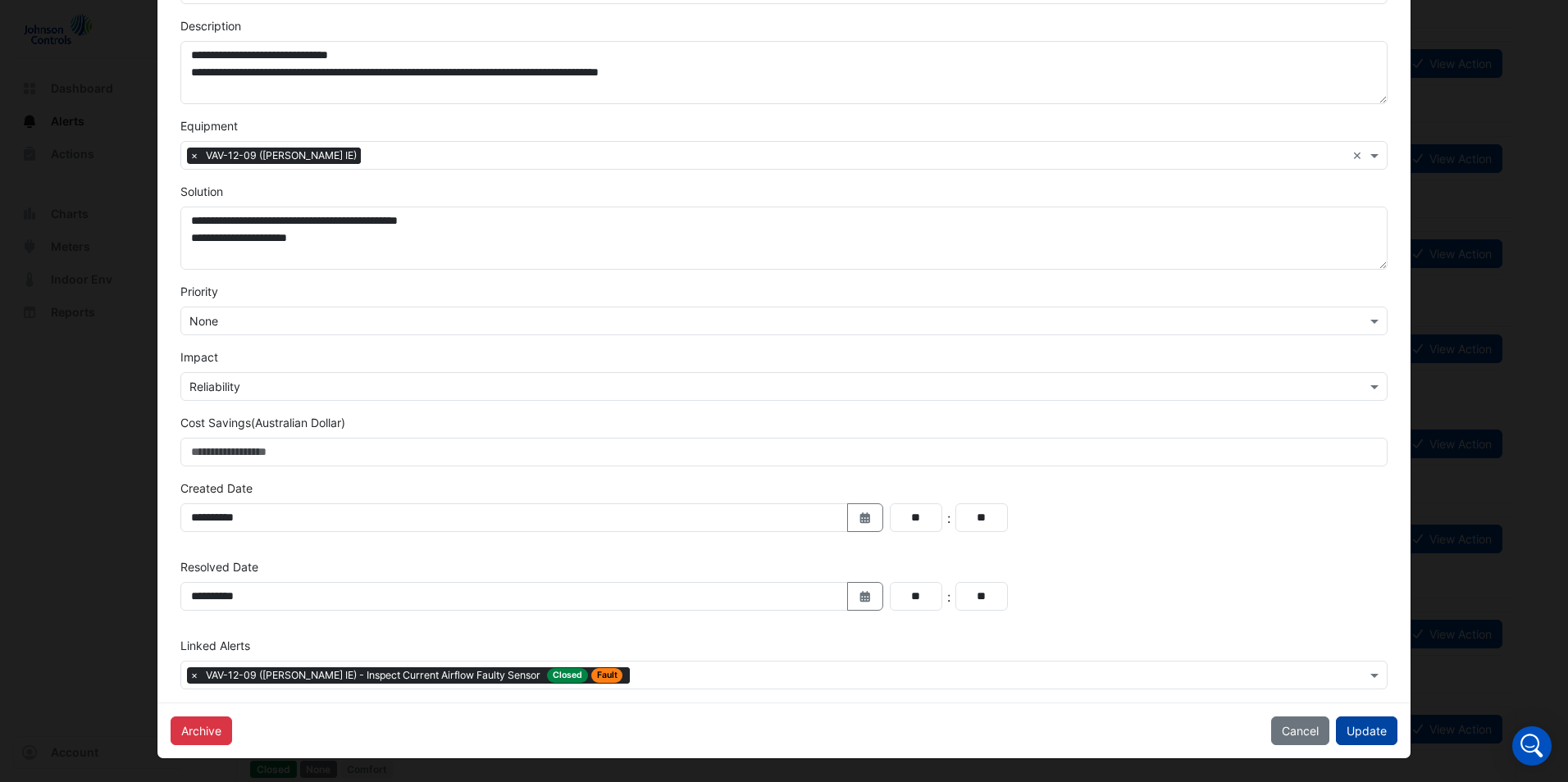
click at [1342, 728] on button "Update" at bounding box center [1366, 731] width 61 height 28
click at [1342, 732] on button "Update" at bounding box center [1366, 731] width 61 height 28
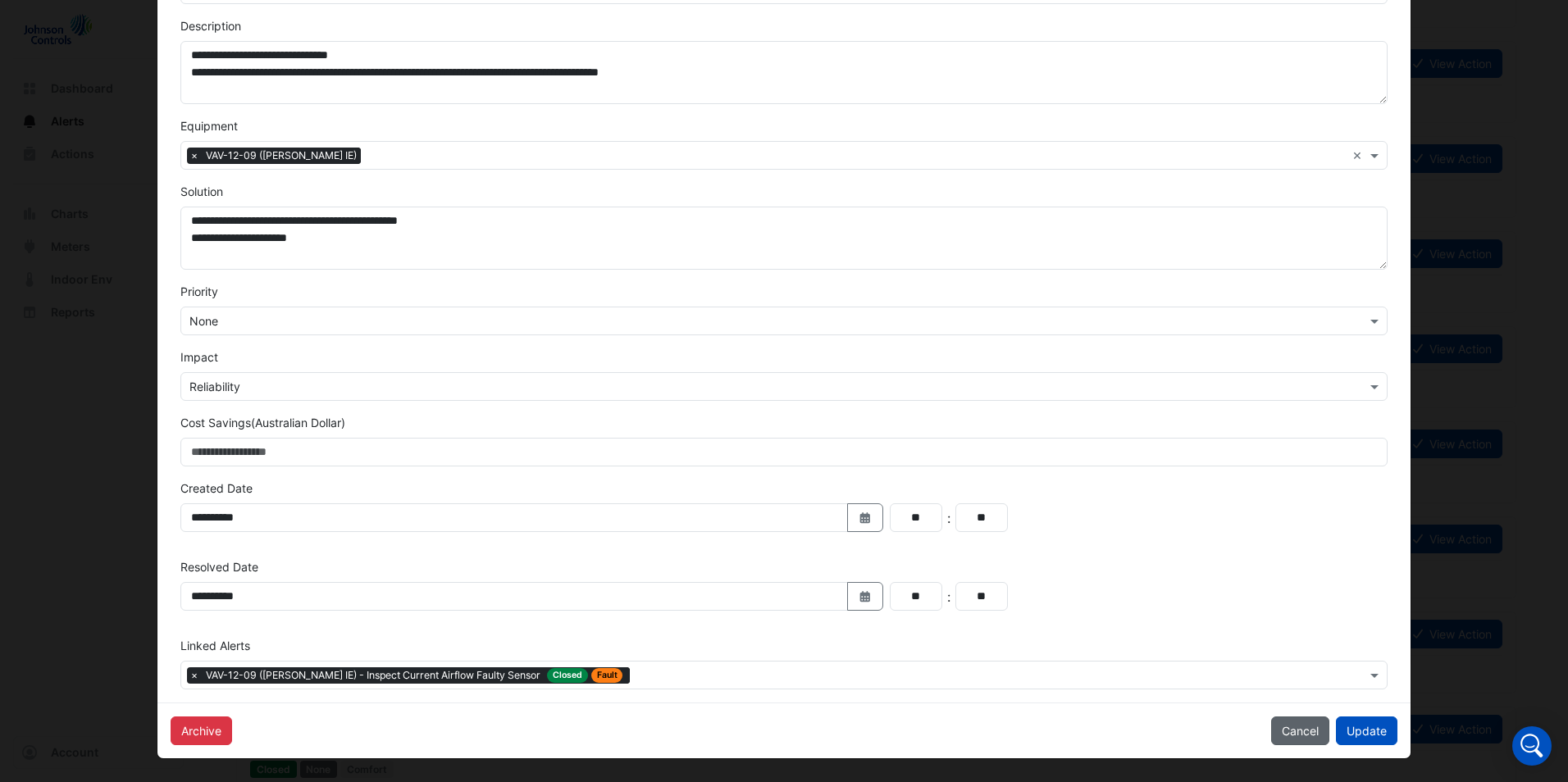
click at [1287, 737] on button "Cancel" at bounding box center [1301, 731] width 59 height 28
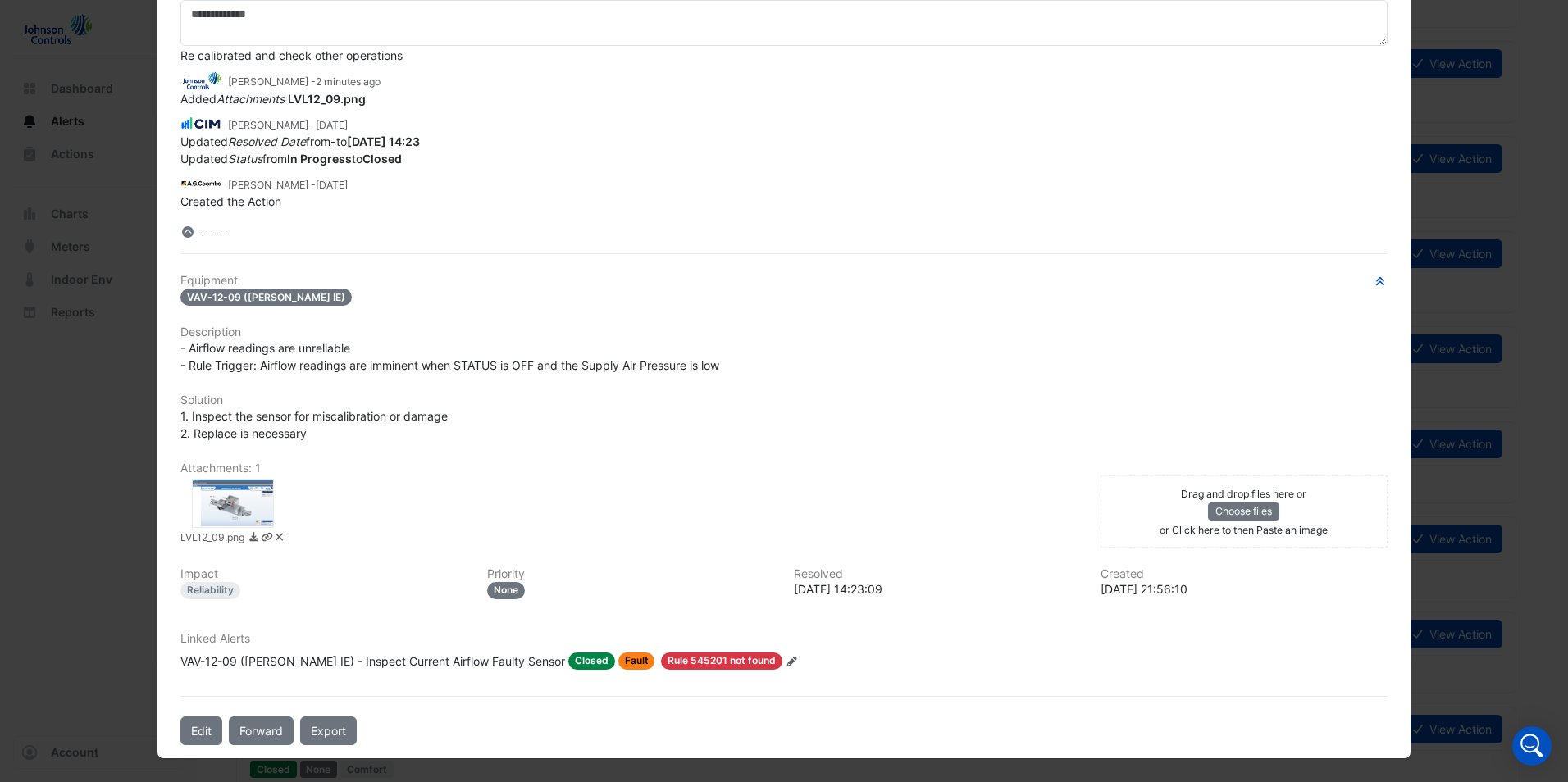
scroll to position [0, 0]
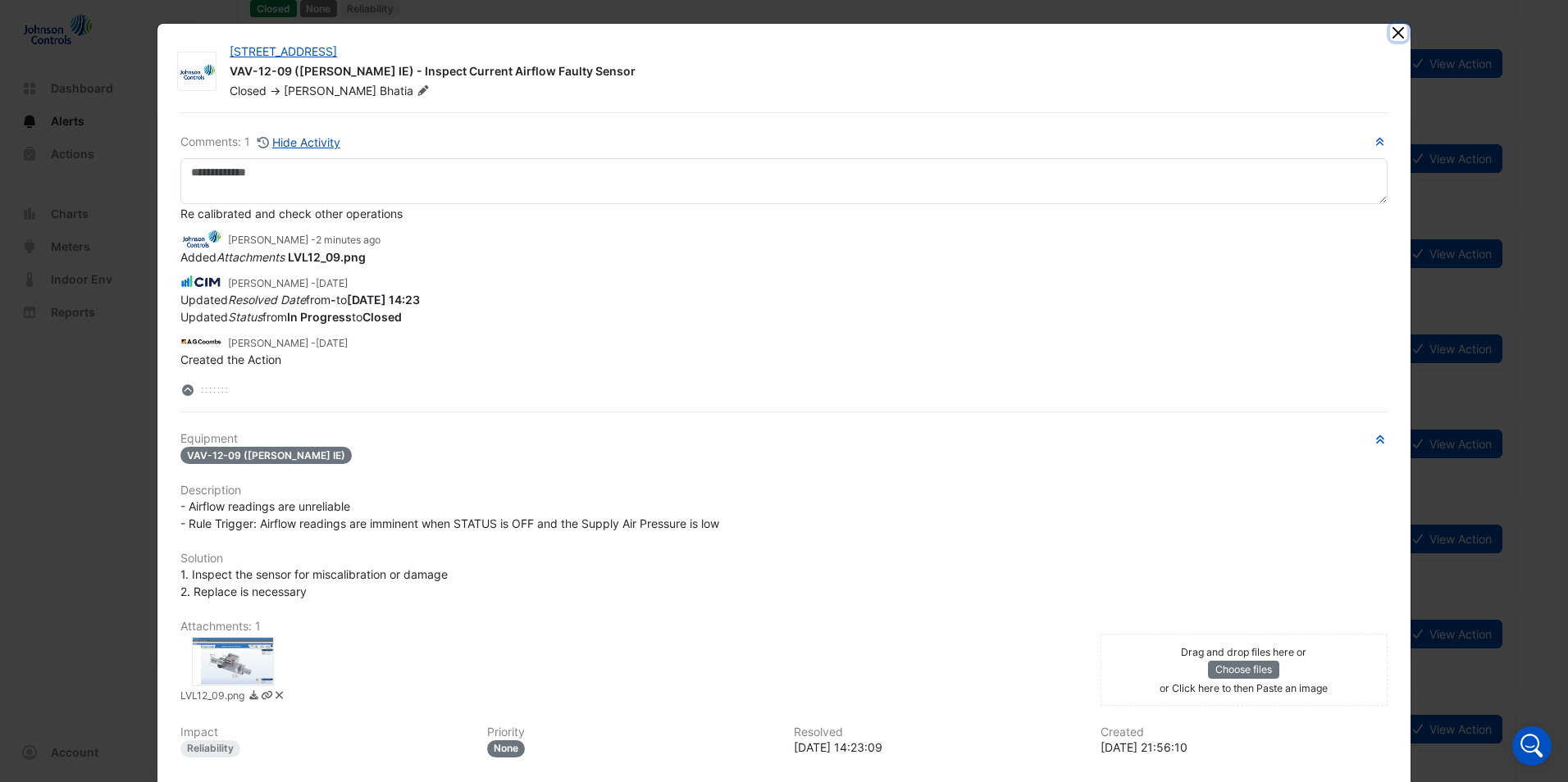
click at [1391, 27] on button "Close" at bounding box center [1398, 32] width 17 height 17
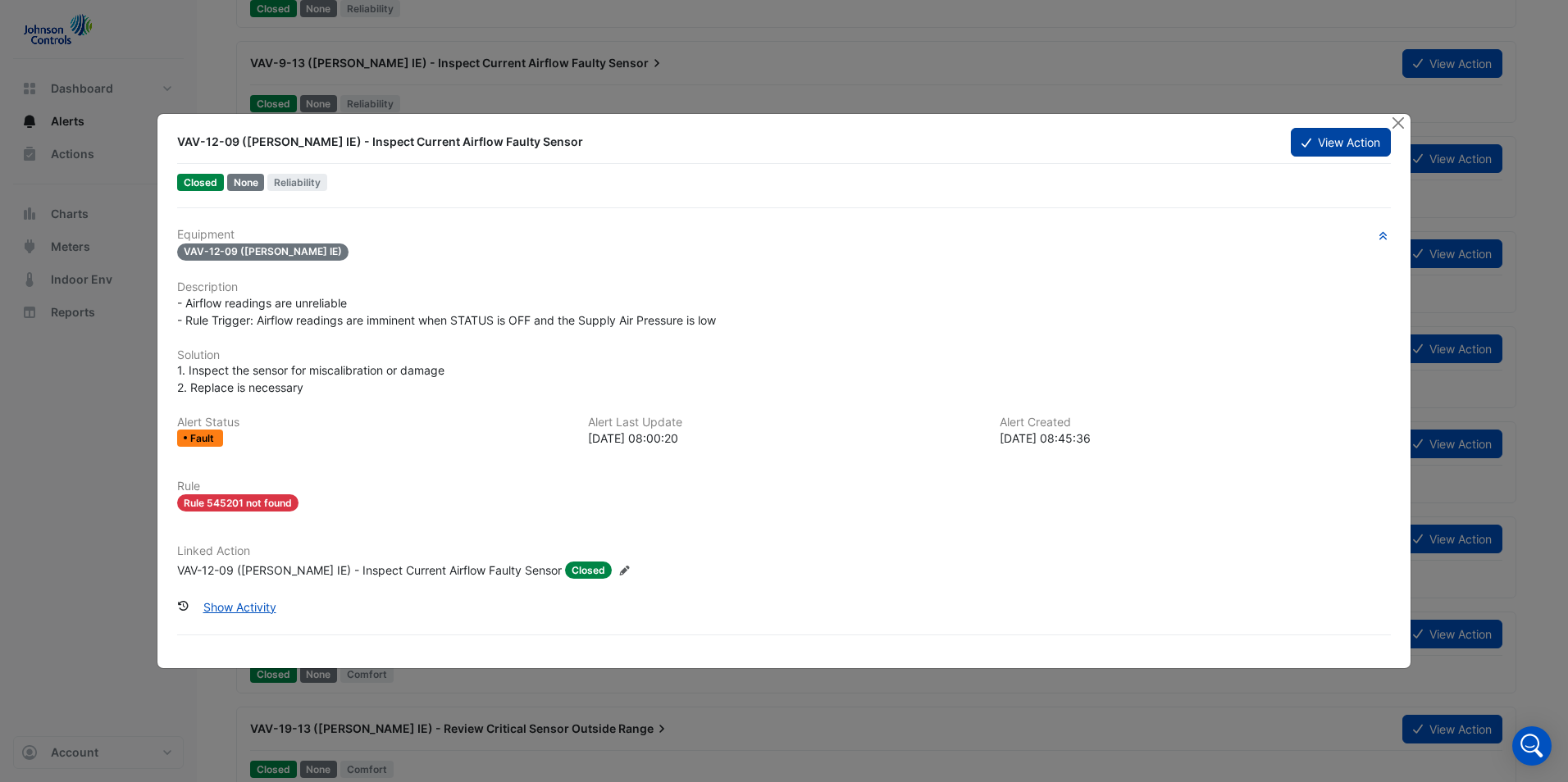
click at [1342, 139] on button "View Action" at bounding box center [1341, 142] width 100 height 28
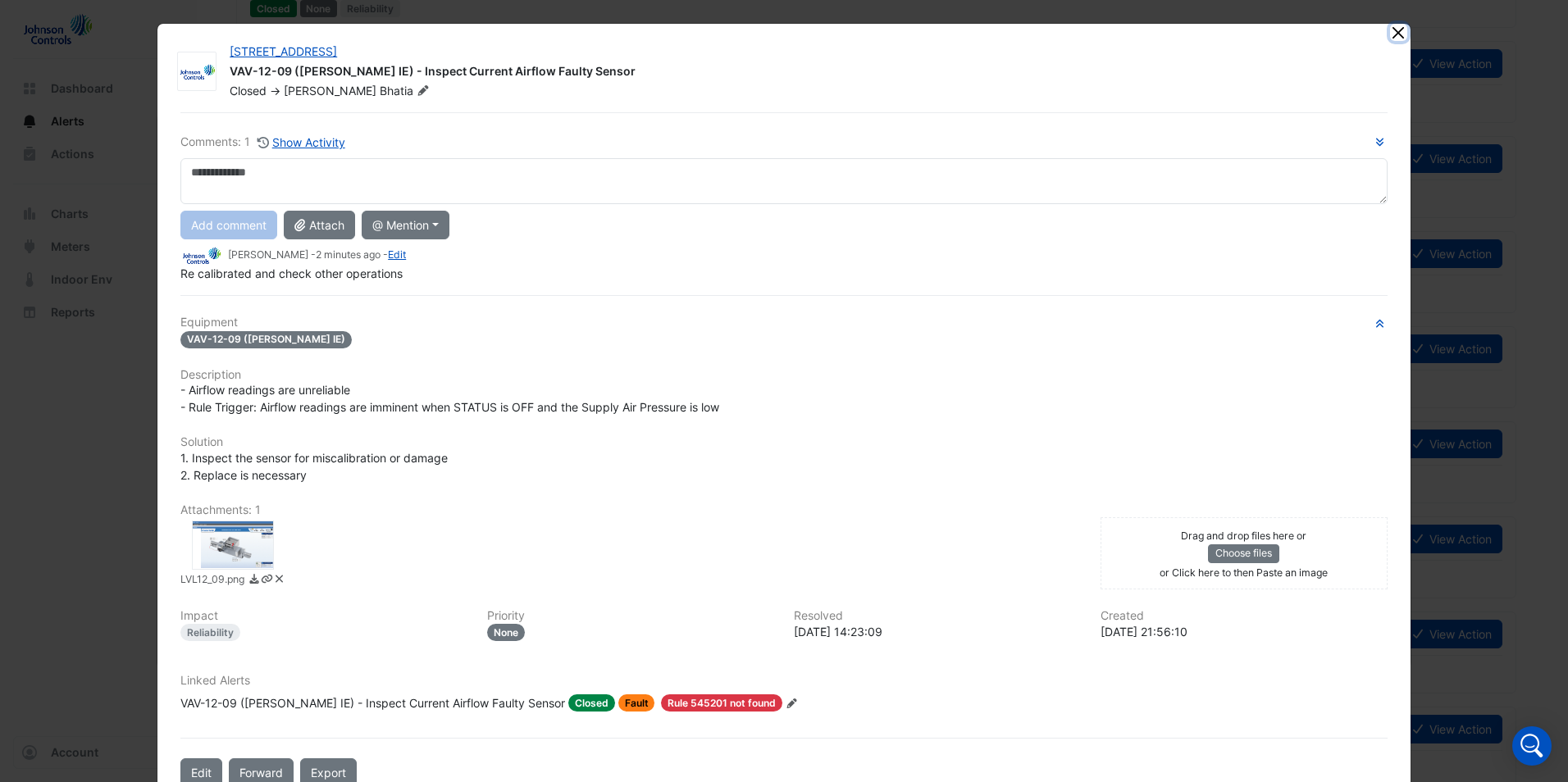
click at [1393, 30] on button "Close" at bounding box center [1398, 32] width 17 height 17
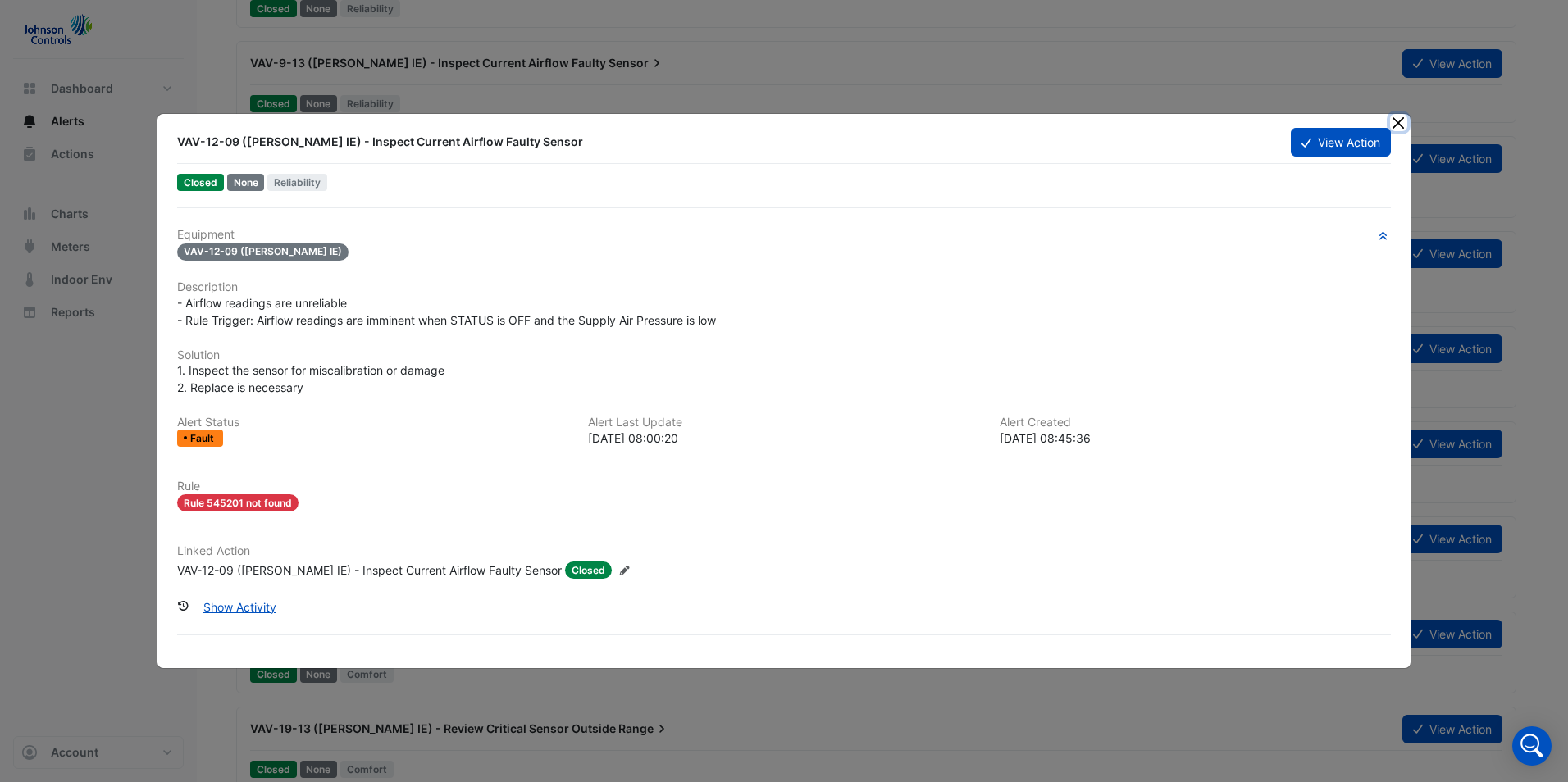
click at [1394, 124] on button "Close" at bounding box center [1398, 122] width 17 height 17
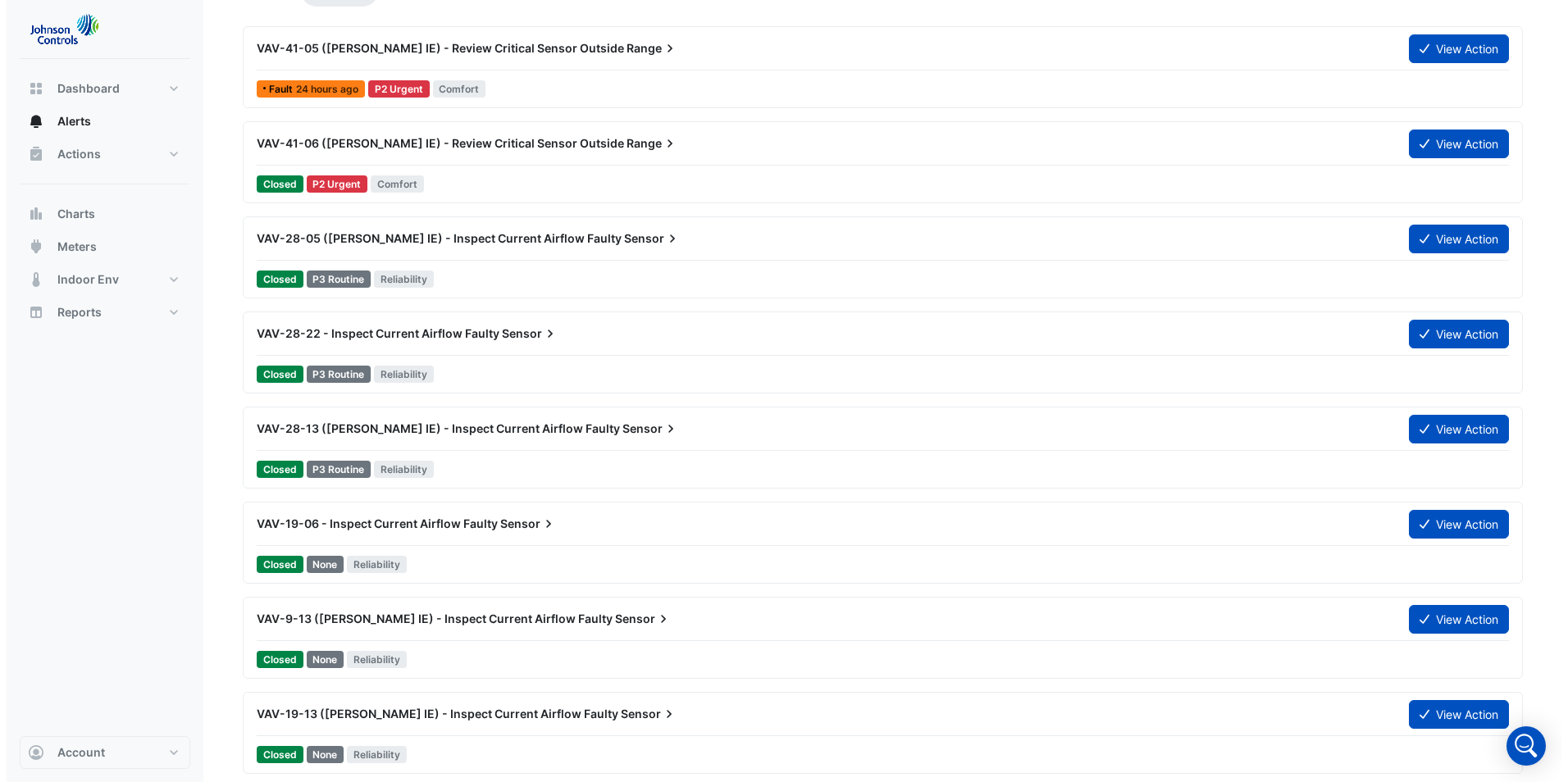
scroll to position [164, 0]
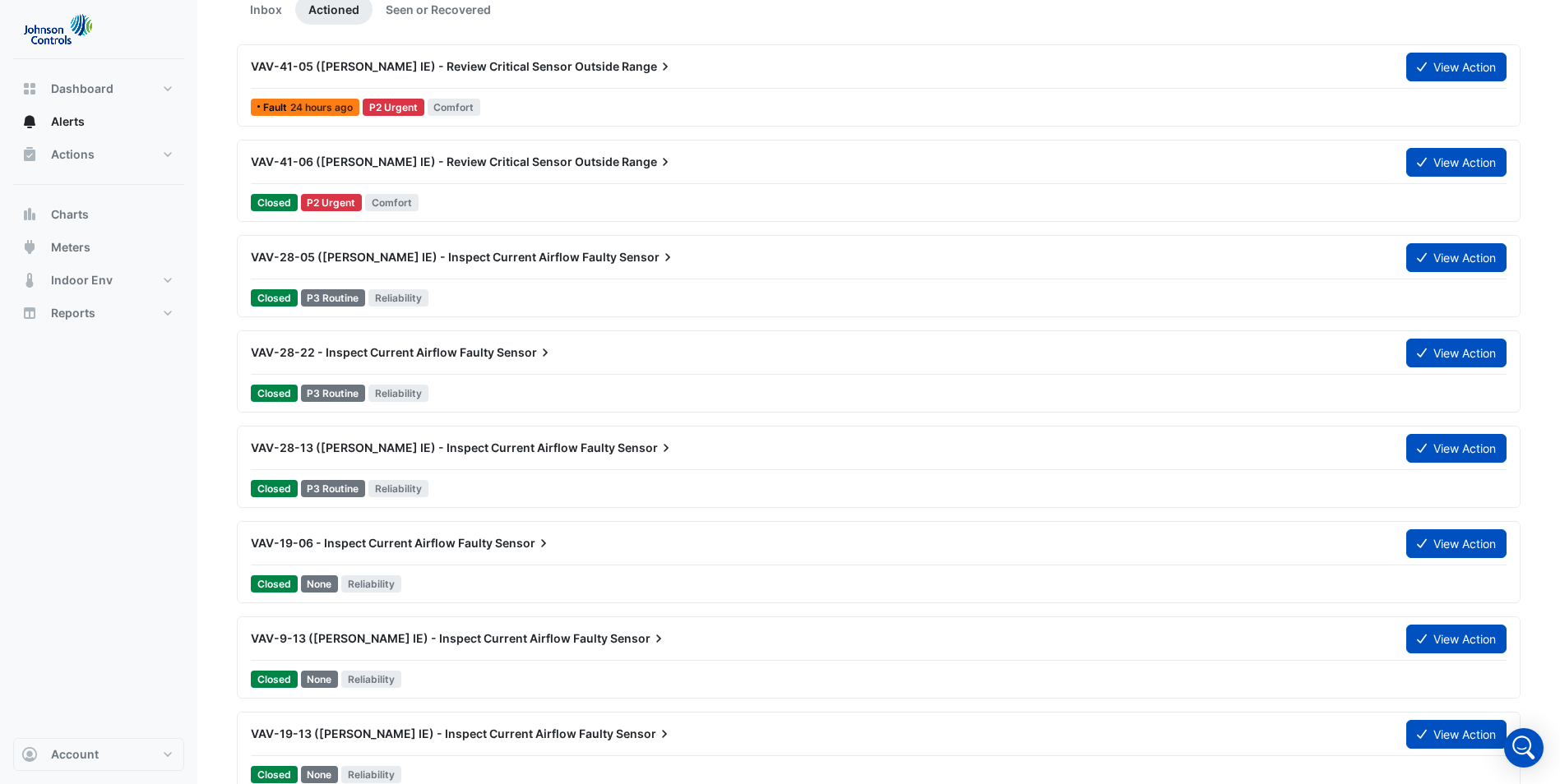
click at [460, 255] on span "VAV-28-05 ([PERSON_NAME] IE) - Inspect Current Airflow Faulty" at bounding box center [434, 257] width 366 height 14
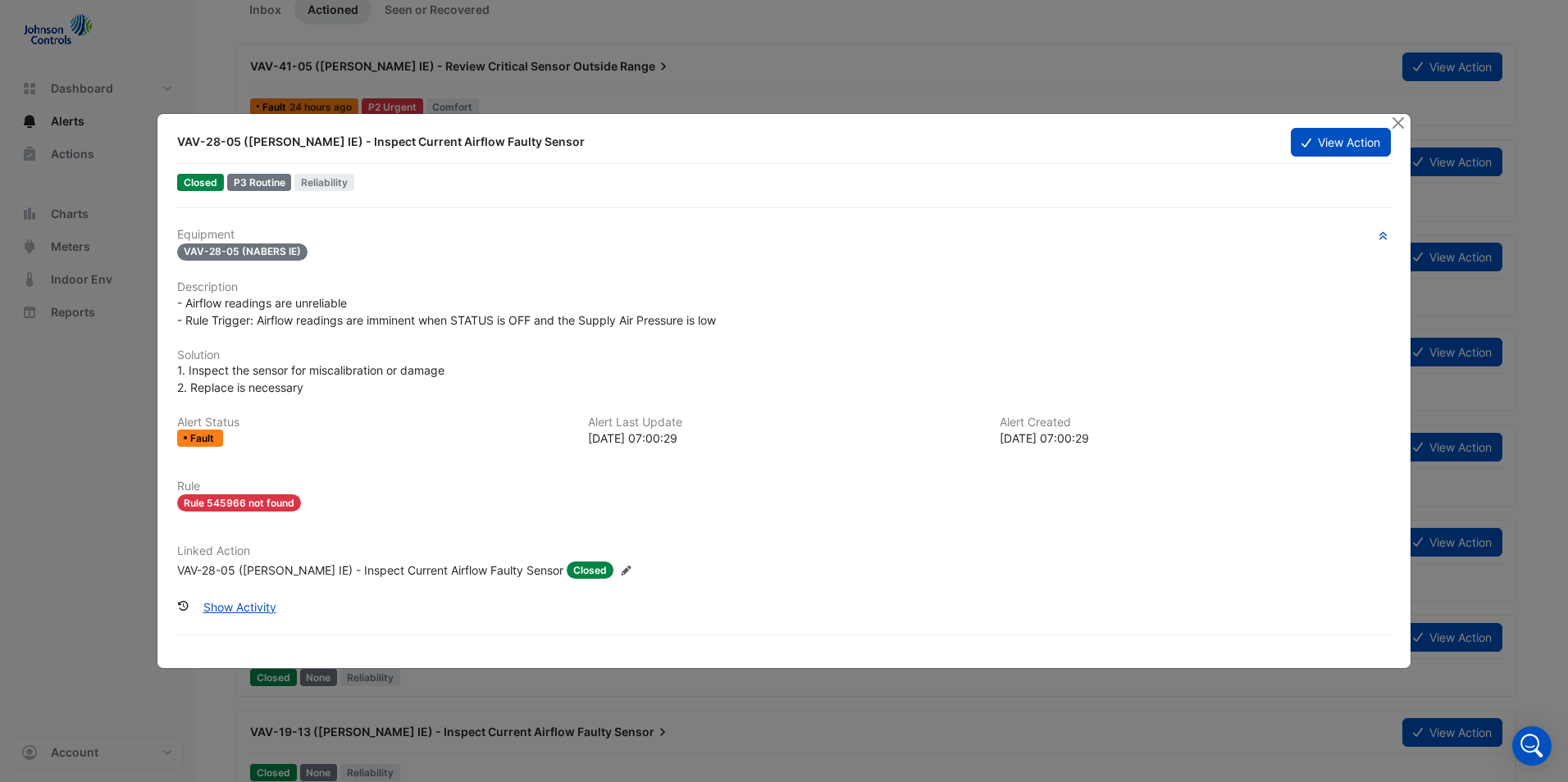
click at [566, 568] on span "Closed" at bounding box center [590, 570] width 47 height 17
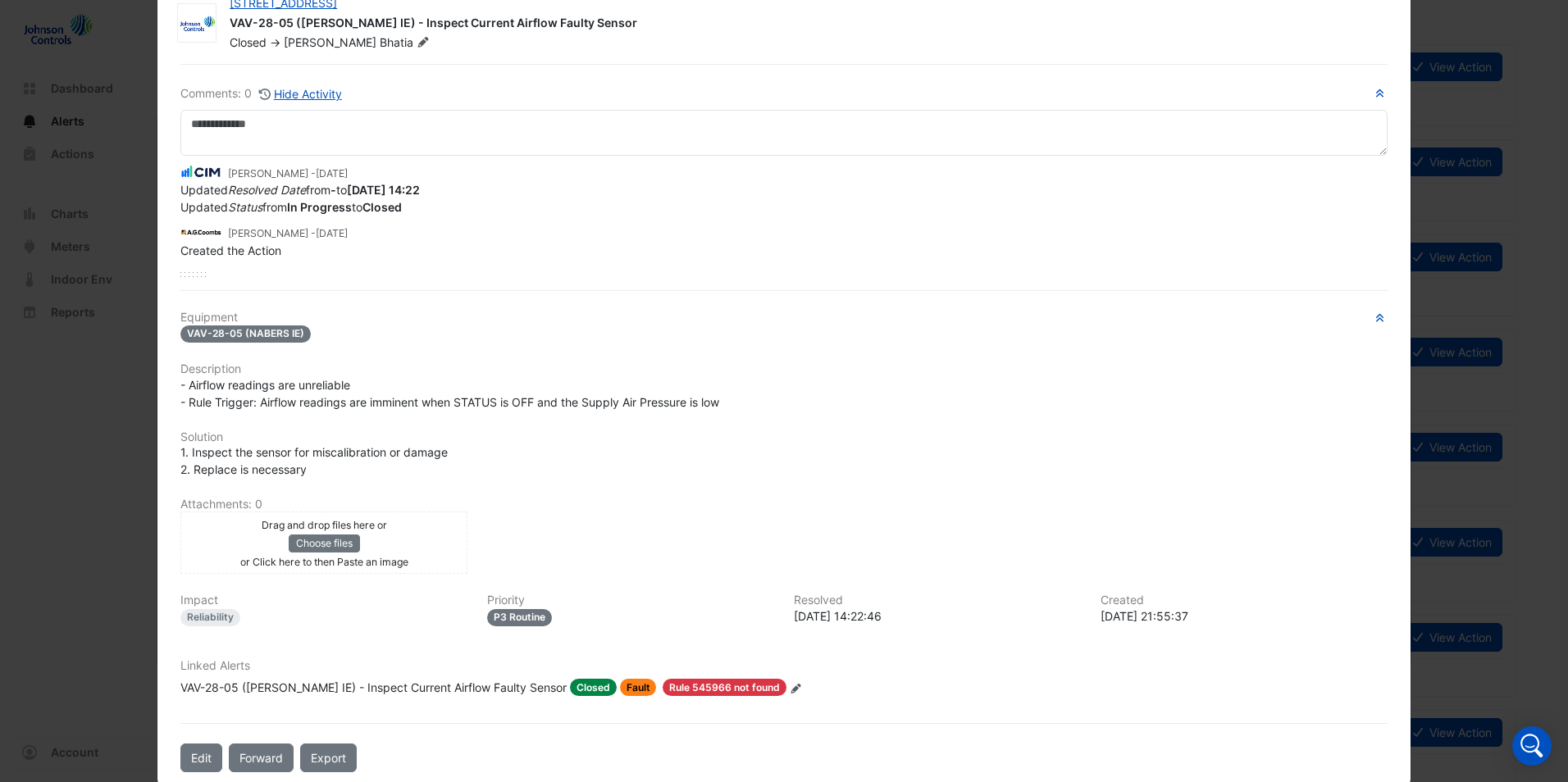
scroll to position [75, 0]
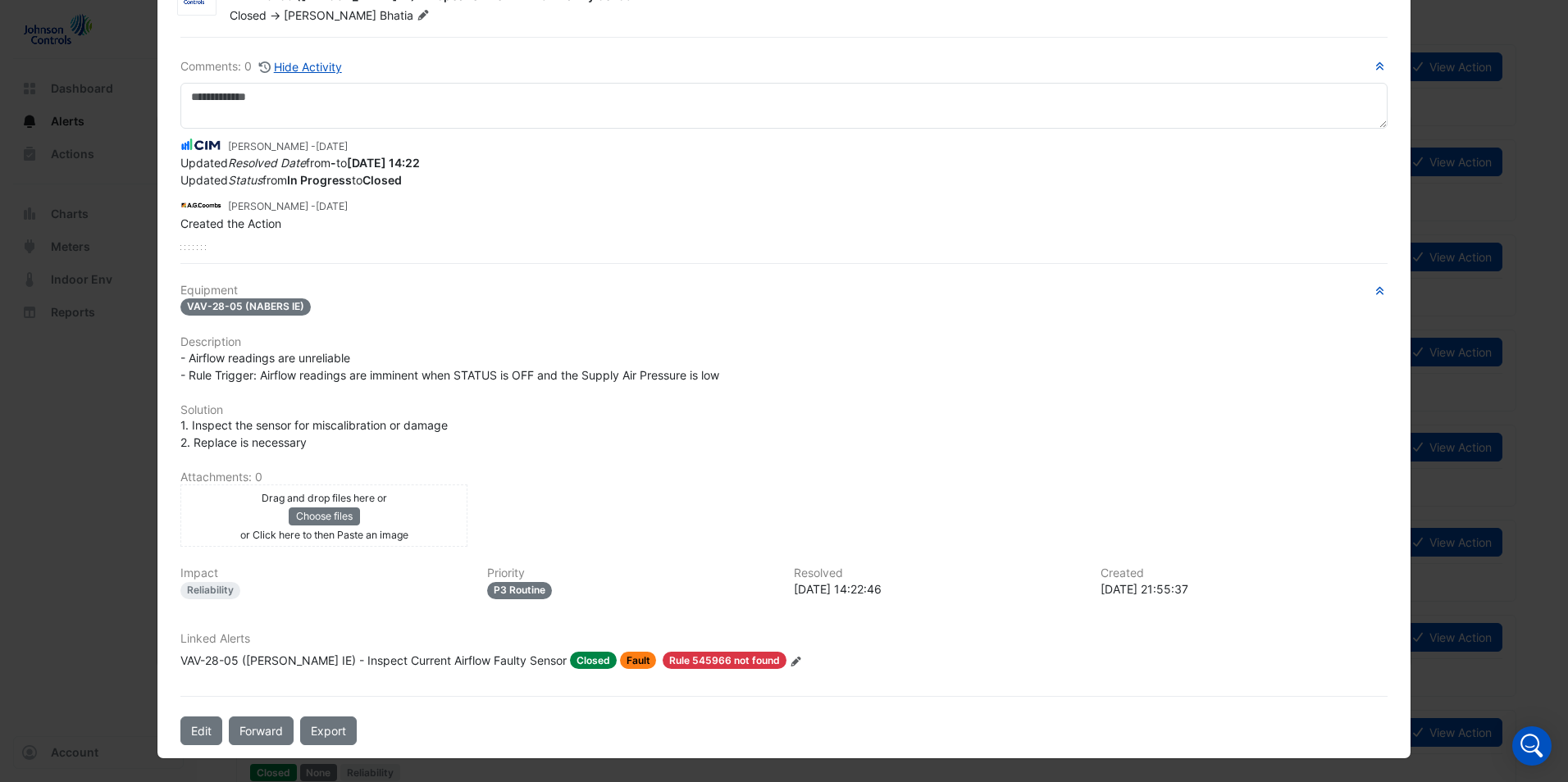
click at [789, 665] on icon "Edit Linked Alerts" at bounding box center [796, 661] width 12 height 10
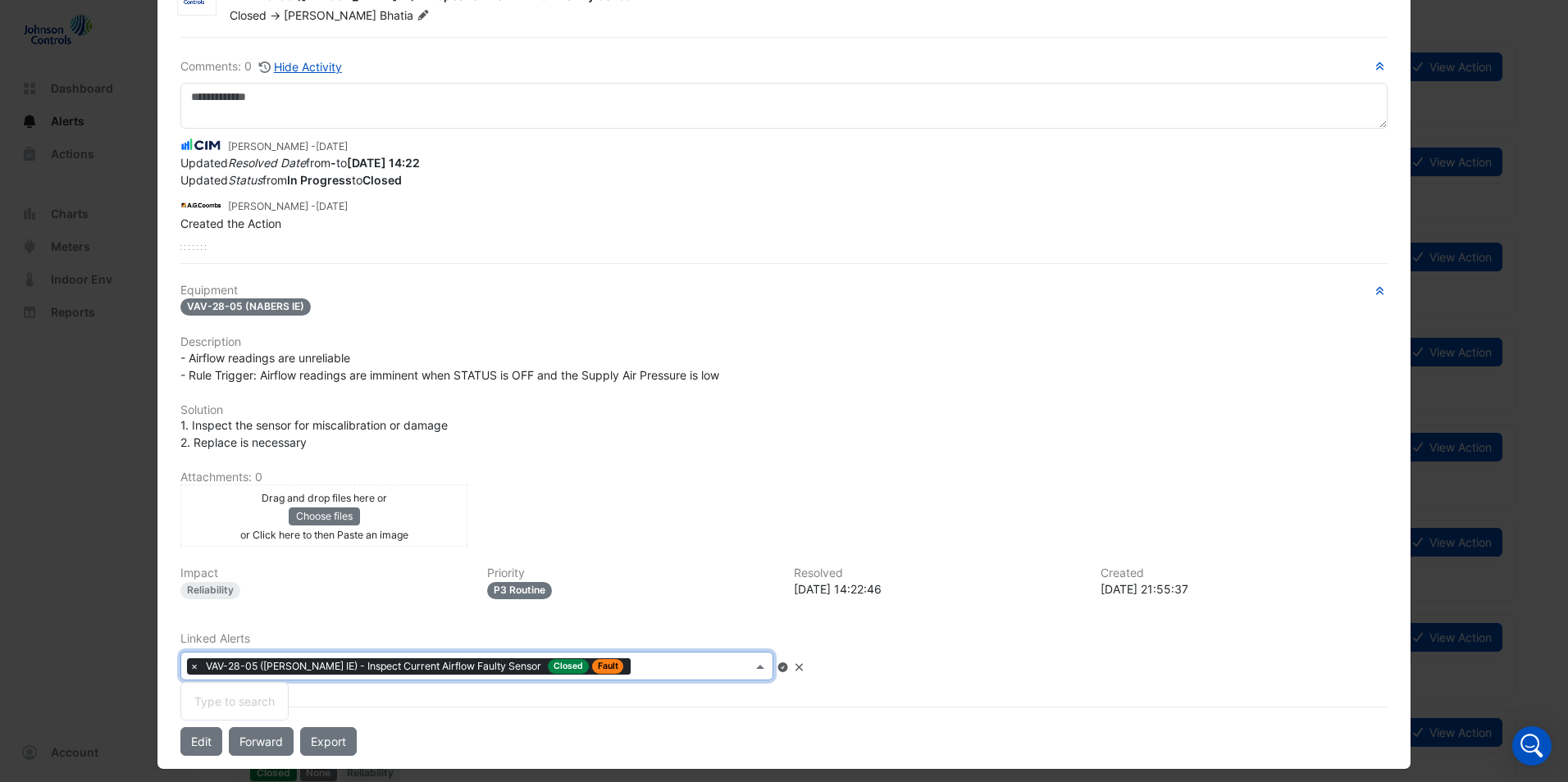
click at [766, 669] on span at bounding box center [762, 666] width 20 height 17
click at [759, 667] on span at bounding box center [762, 666] width 20 height 17
click at [679, 660] on input "text" at bounding box center [694, 667] width 115 height 17
click at [805, 667] on icon at bounding box center [799, 667] width 12 height 10
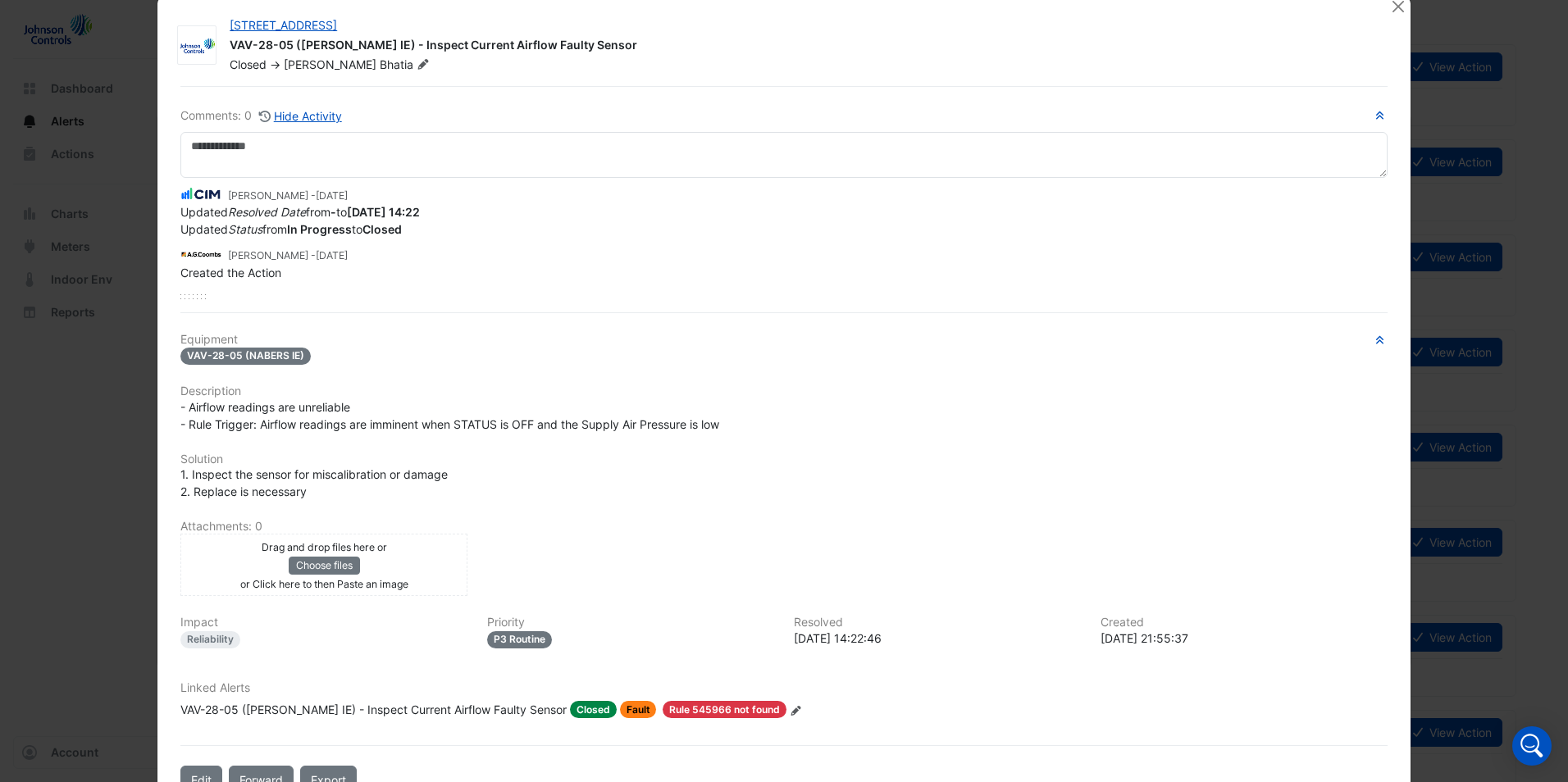
scroll to position [0, 0]
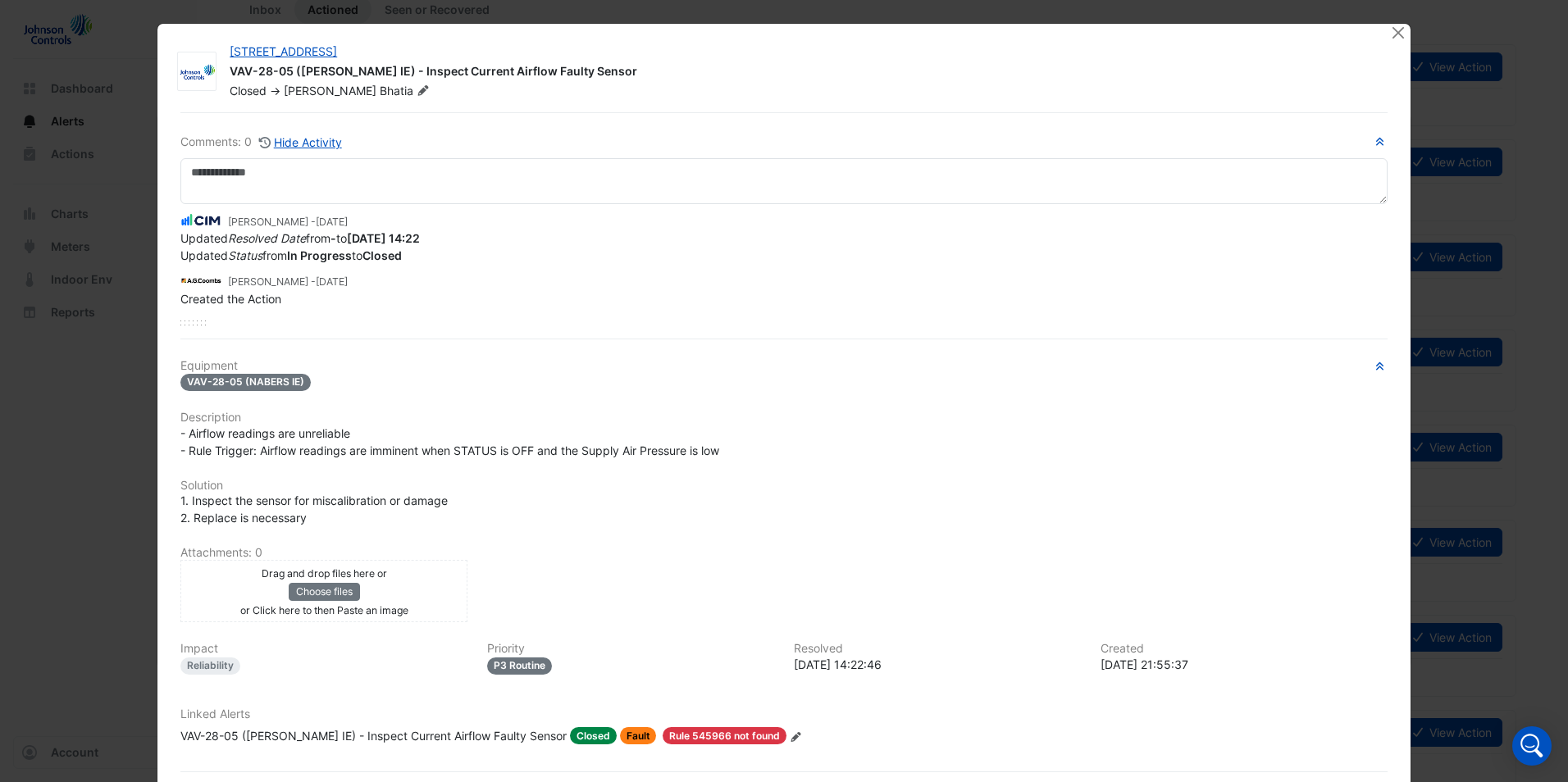
click at [284, 155] on div "Comments: 0 Hide Activity [PERSON_NAME] - [DATE] Updated Resolved Date from - t…" at bounding box center [783, 229] width 1207 height 193
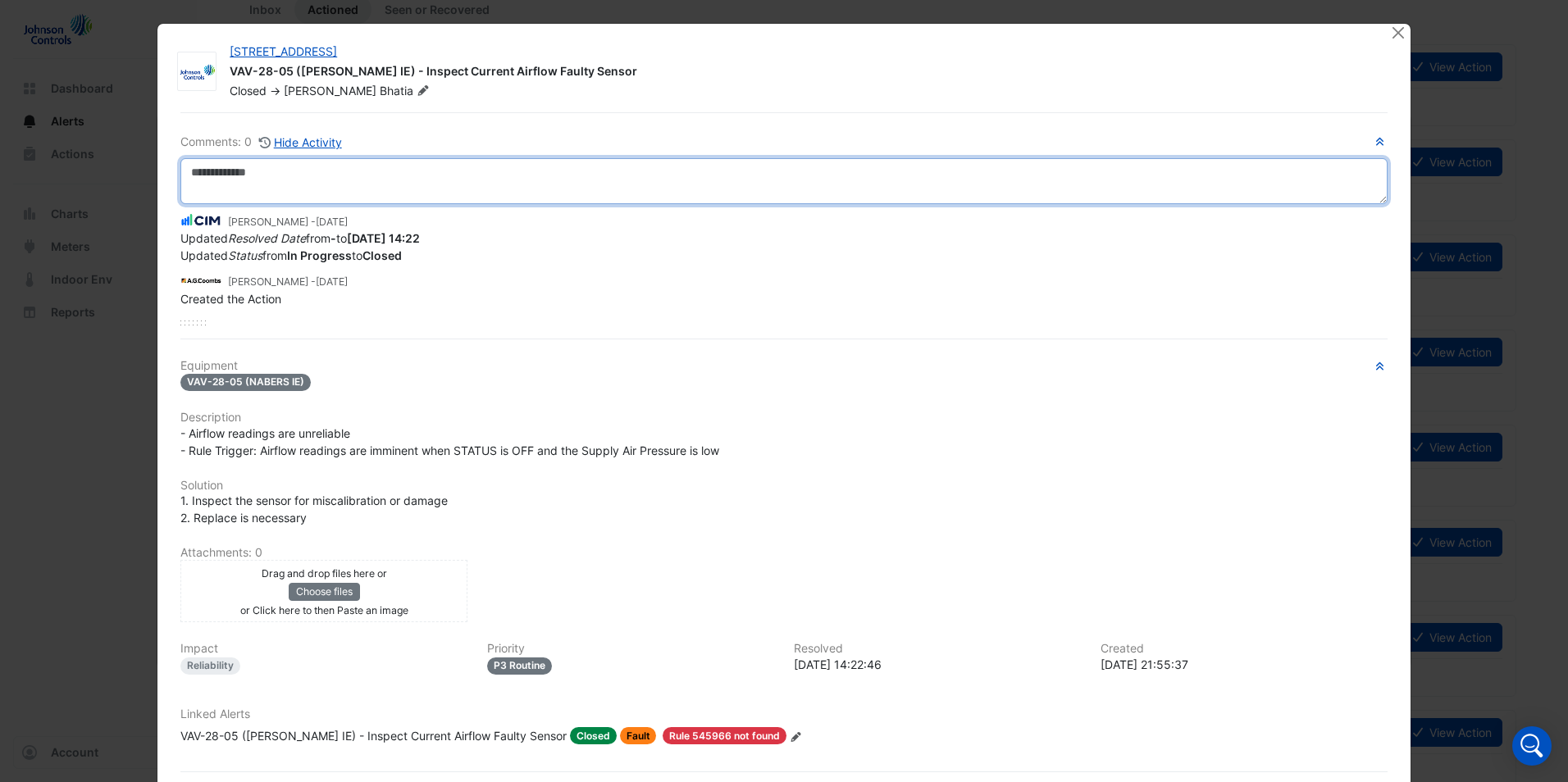
click at [270, 192] on textarea at bounding box center [783, 181] width 1207 height 46
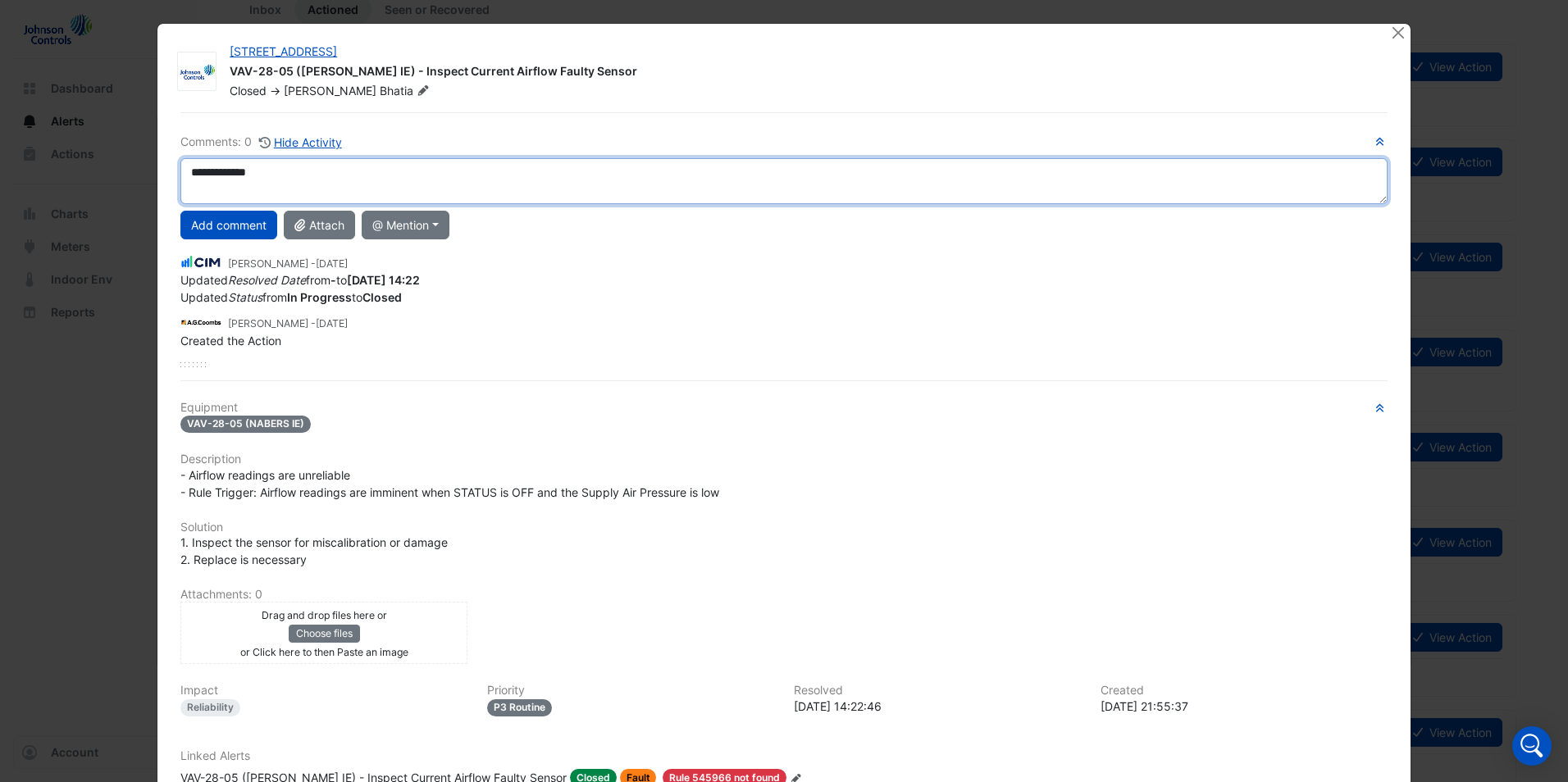
type textarea "**********"
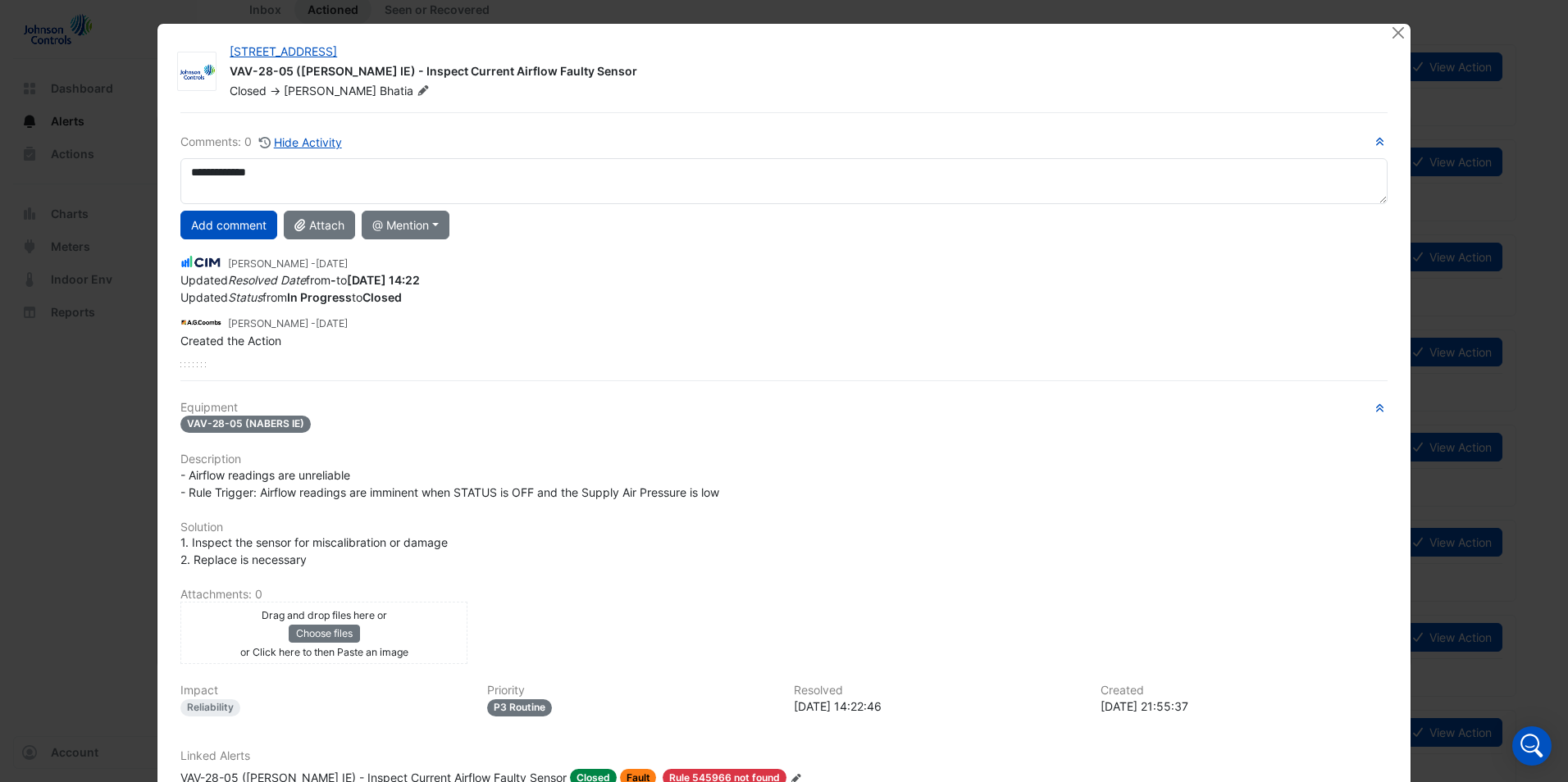
drag, startPoint x: 638, startPoint y: 713, endPoint x: 639, endPoint y: 701, distance: 12.0
click at [639, 703] on div "Priority P3 Routine" at bounding box center [630, 699] width 306 height 32
click at [291, 633] on button "Choose files" at bounding box center [324, 634] width 71 height 18
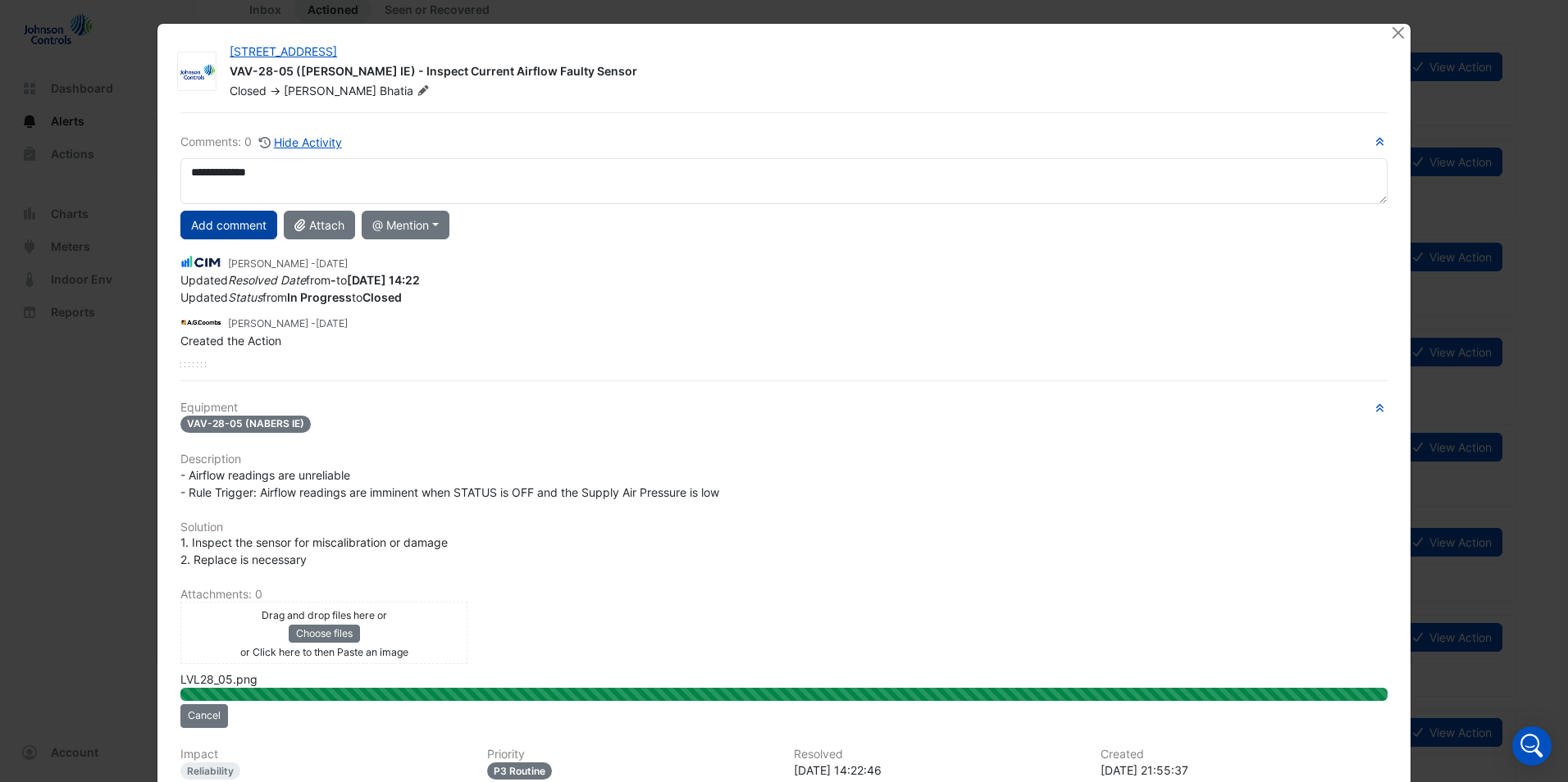
click at [242, 223] on button "Add comment" at bounding box center [228, 225] width 97 height 28
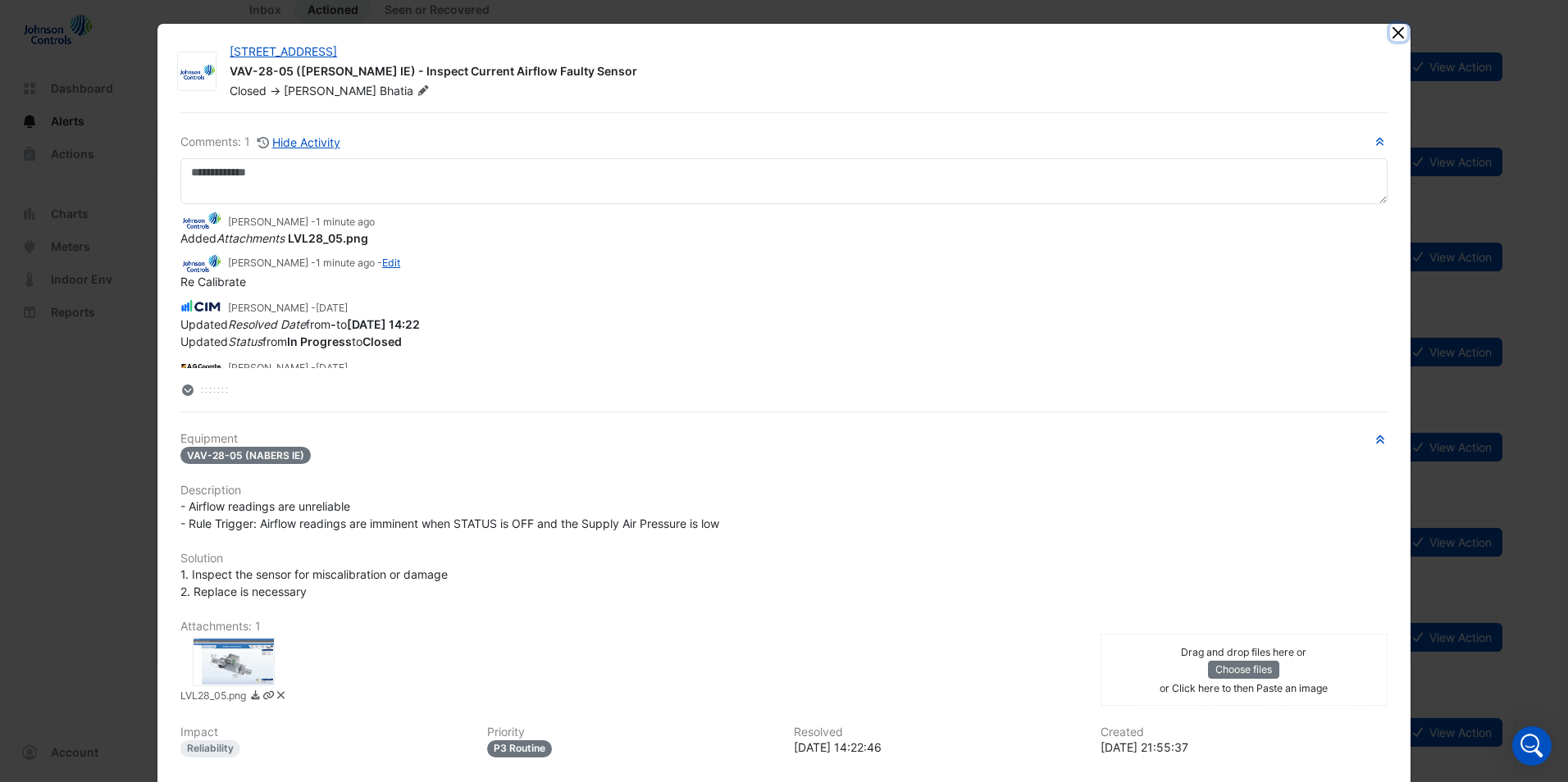
click at [1392, 34] on button "Close" at bounding box center [1398, 32] width 17 height 17
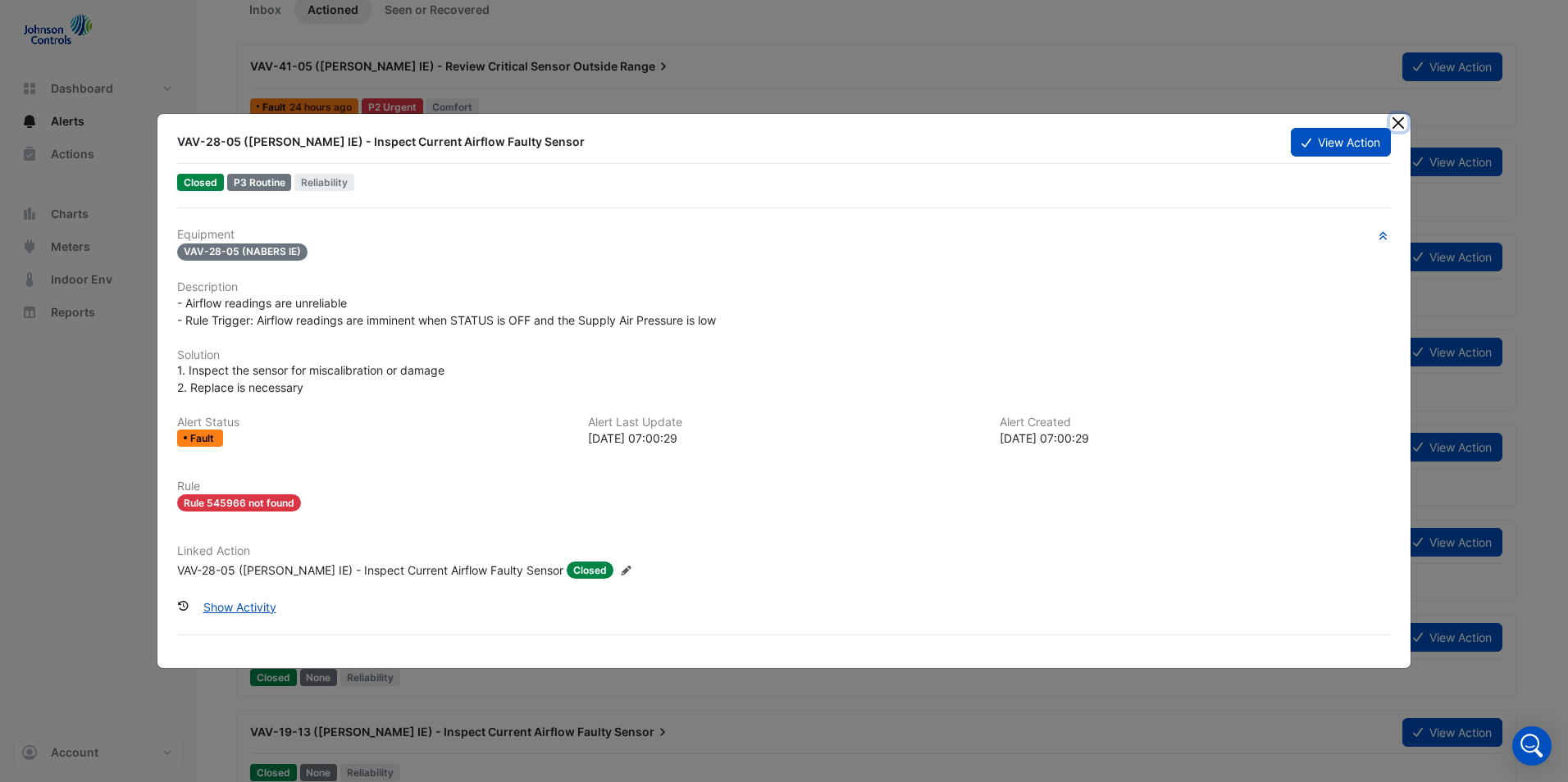
click at [1404, 123] on button "Close" at bounding box center [1398, 122] width 17 height 17
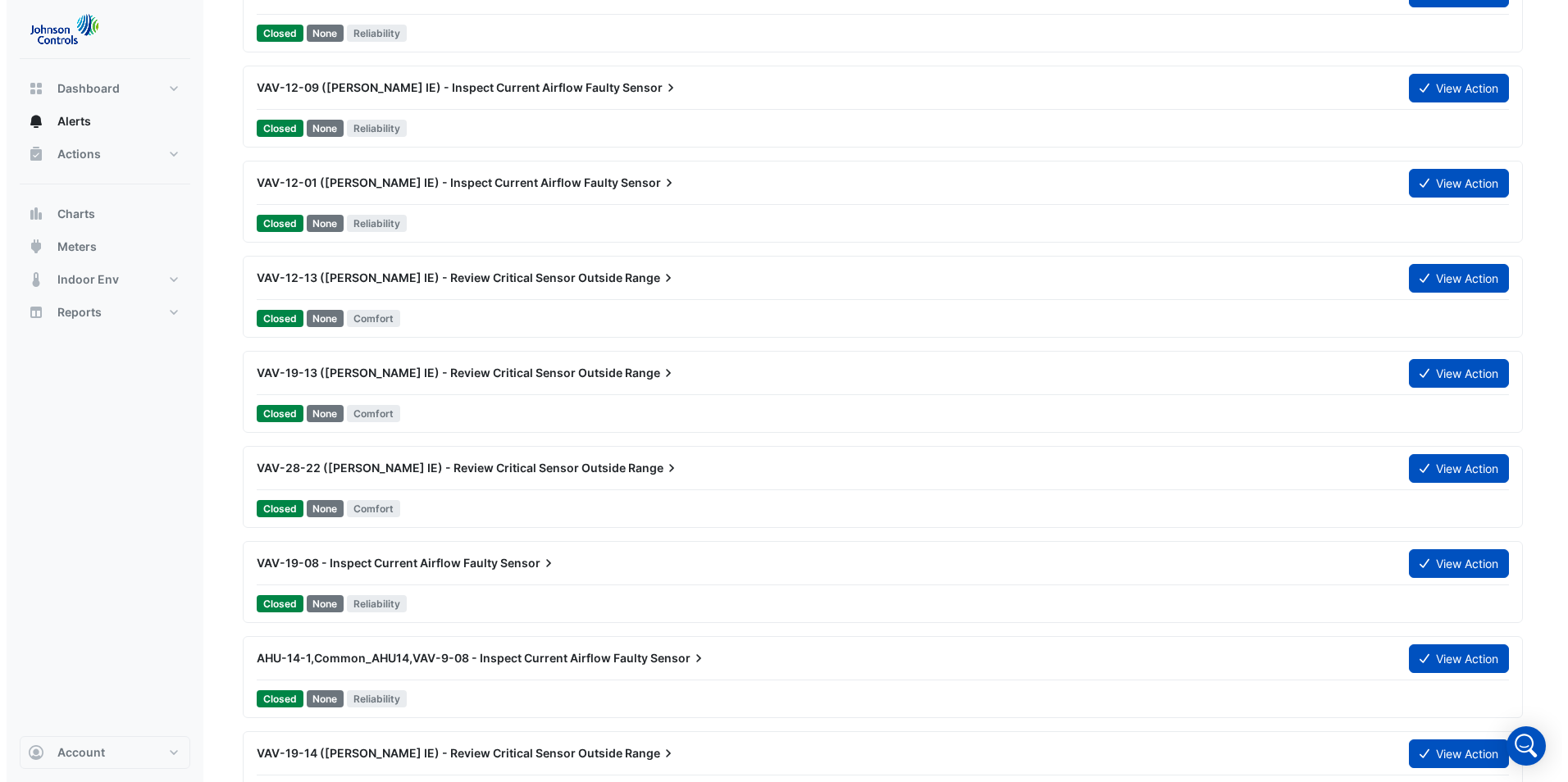
scroll to position [902, 0]
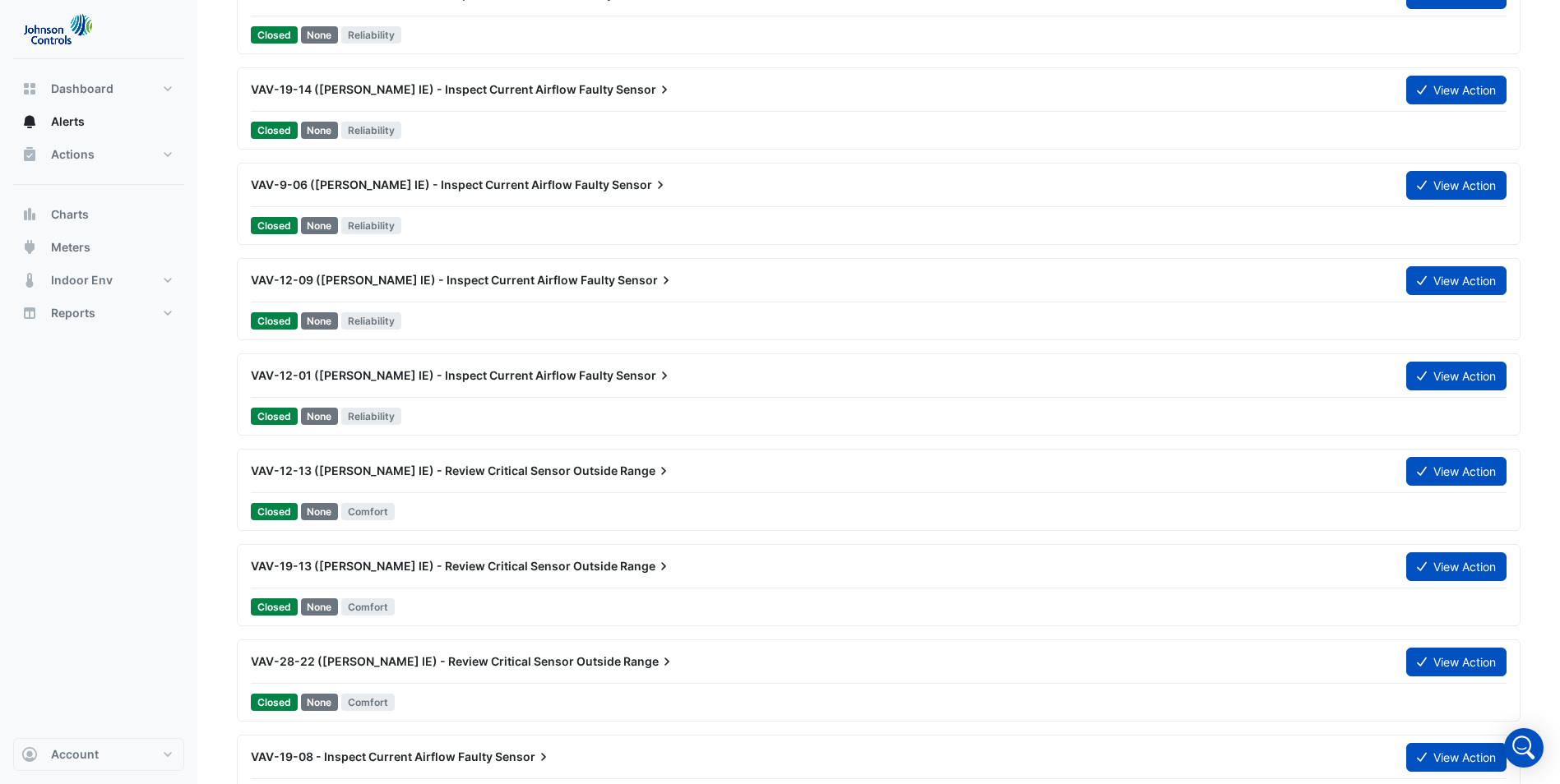
click at [435, 184] on span "VAV-9-06 ([PERSON_NAME] IE) - Inspect Current Airflow Faulty" at bounding box center [430, 184] width 359 height 14
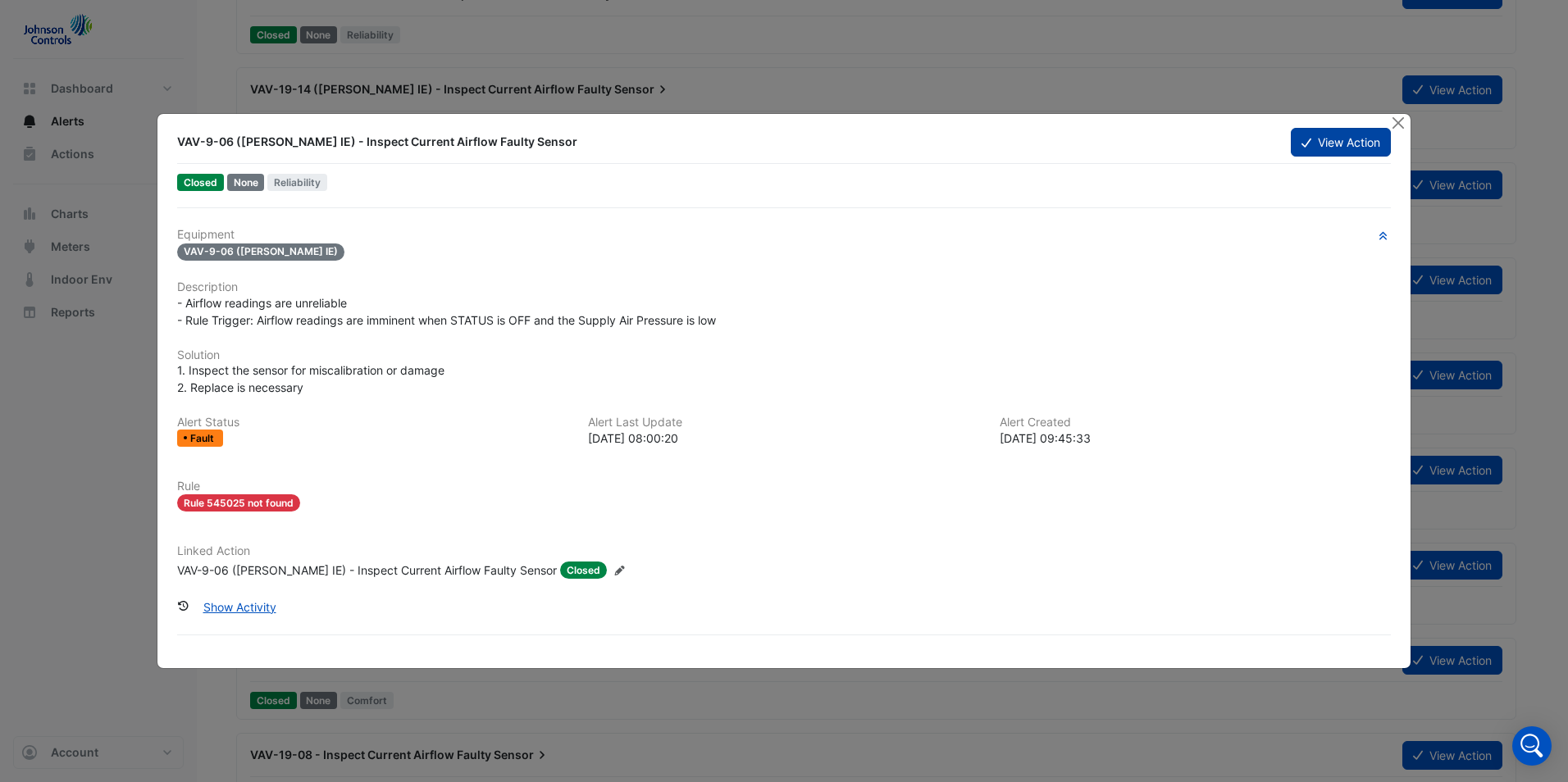
click at [1327, 147] on button "View Action" at bounding box center [1341, 142] width 100 height 28
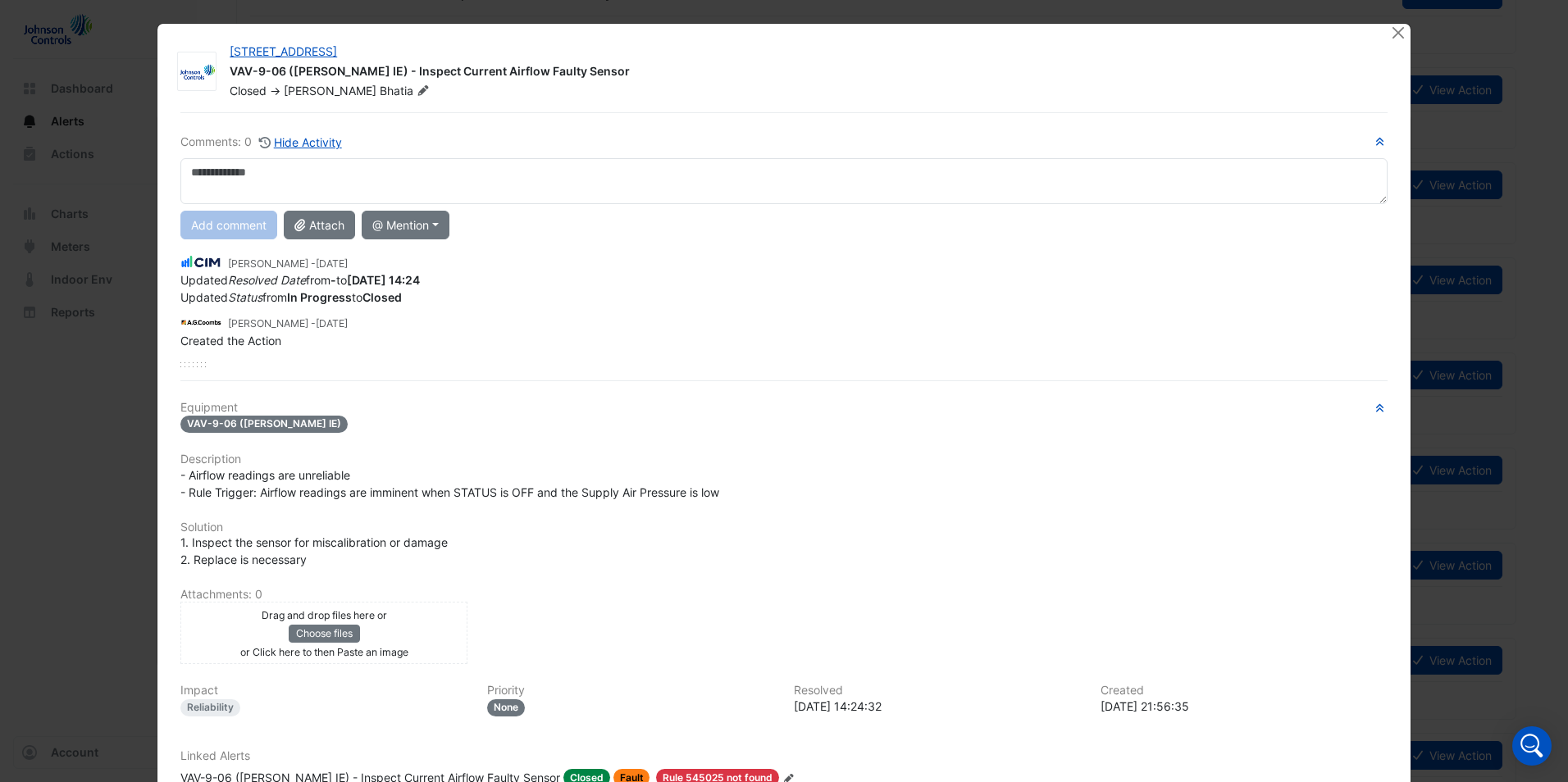
click at [374, 166] on textarea at bounding box center [783, 181] width 1207 height 46
type textarea "**********"
click at [218, 231] on button "Add comment" at bounding box center [228, 225] width 97 height 28
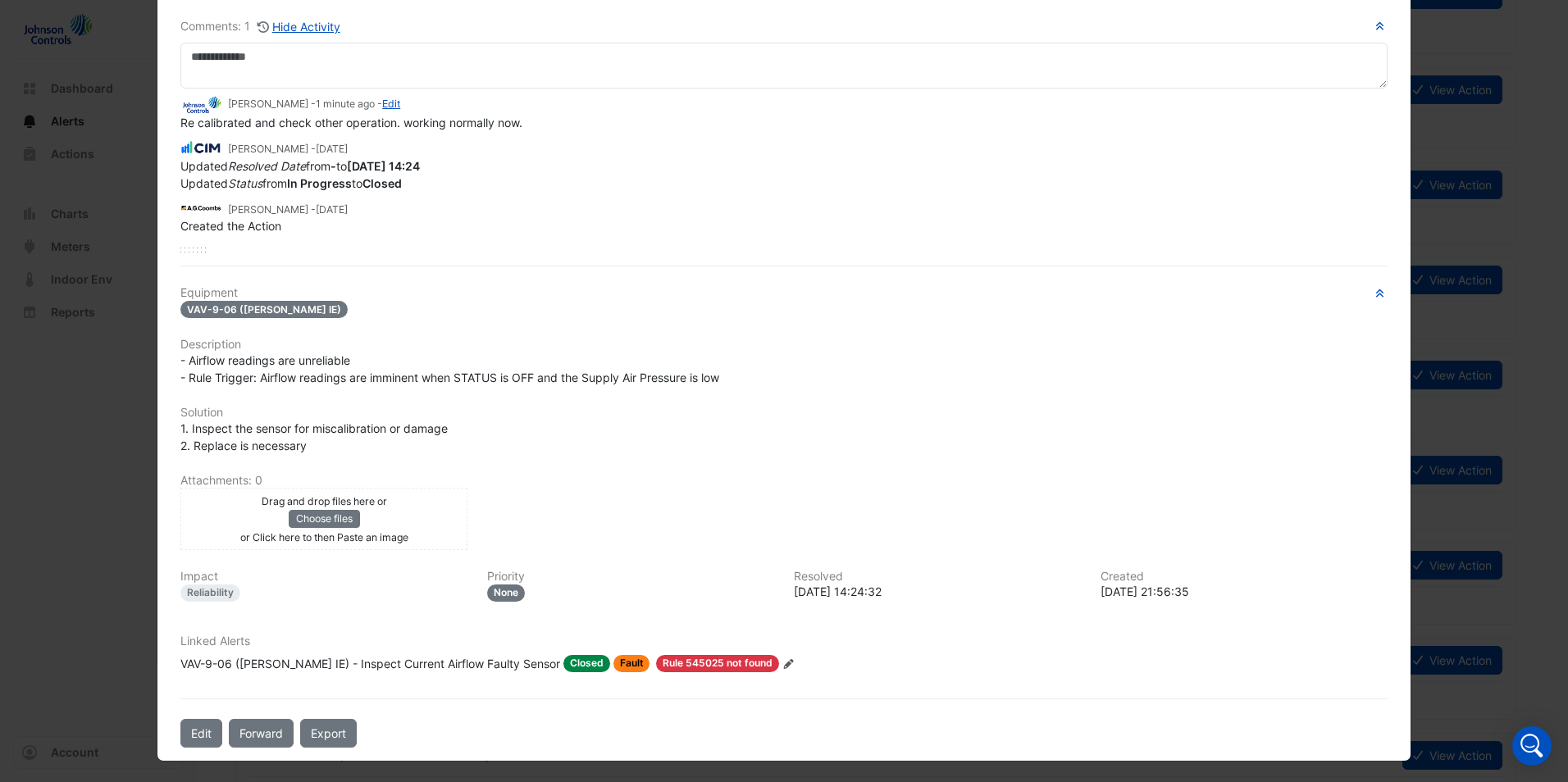
scroll to position [118, 0]
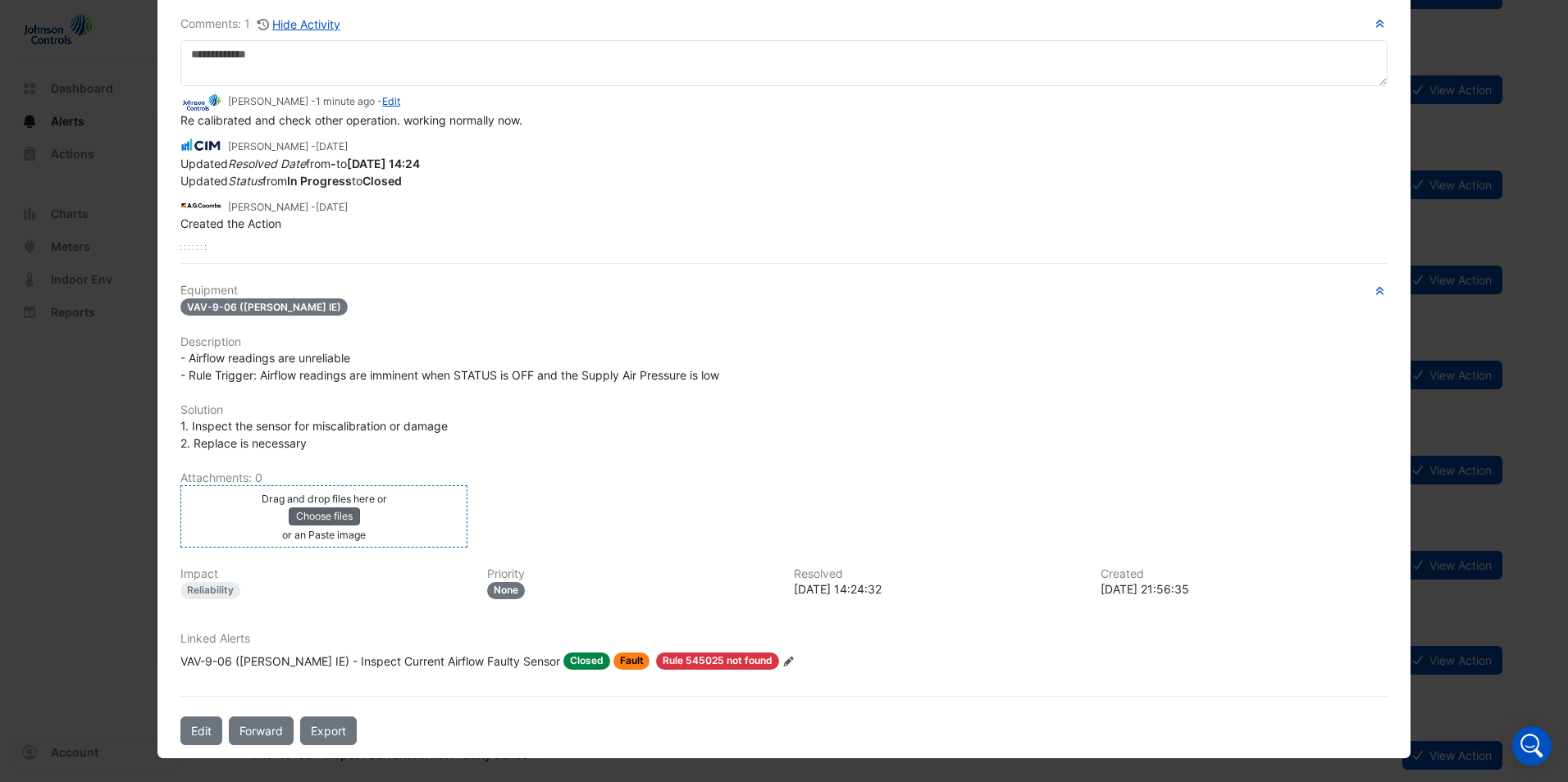
click at [312, 524] on button "Choose files" at bounding box center [324, 517] width 71 height 18
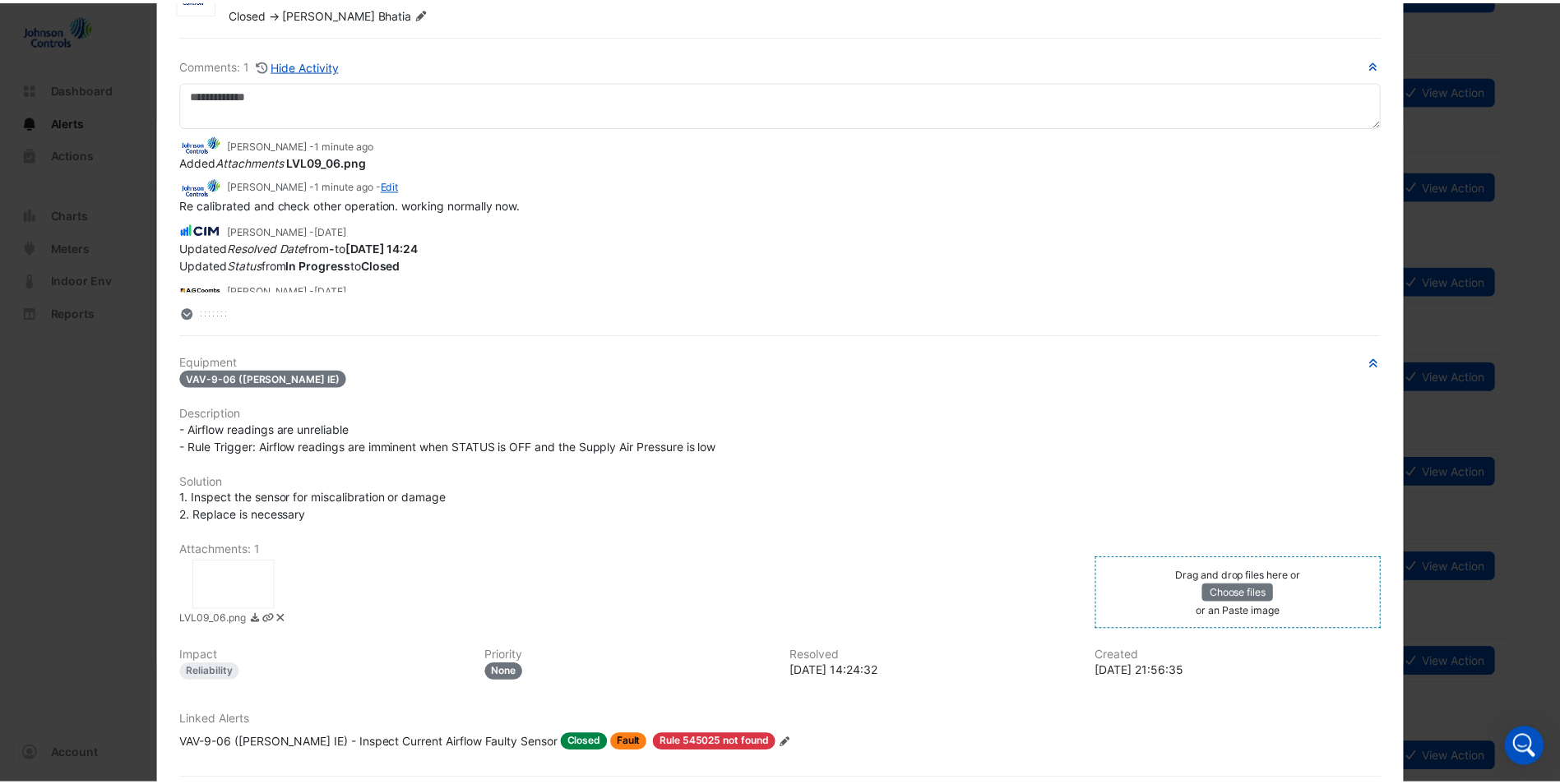
scroll to position [0, 0]
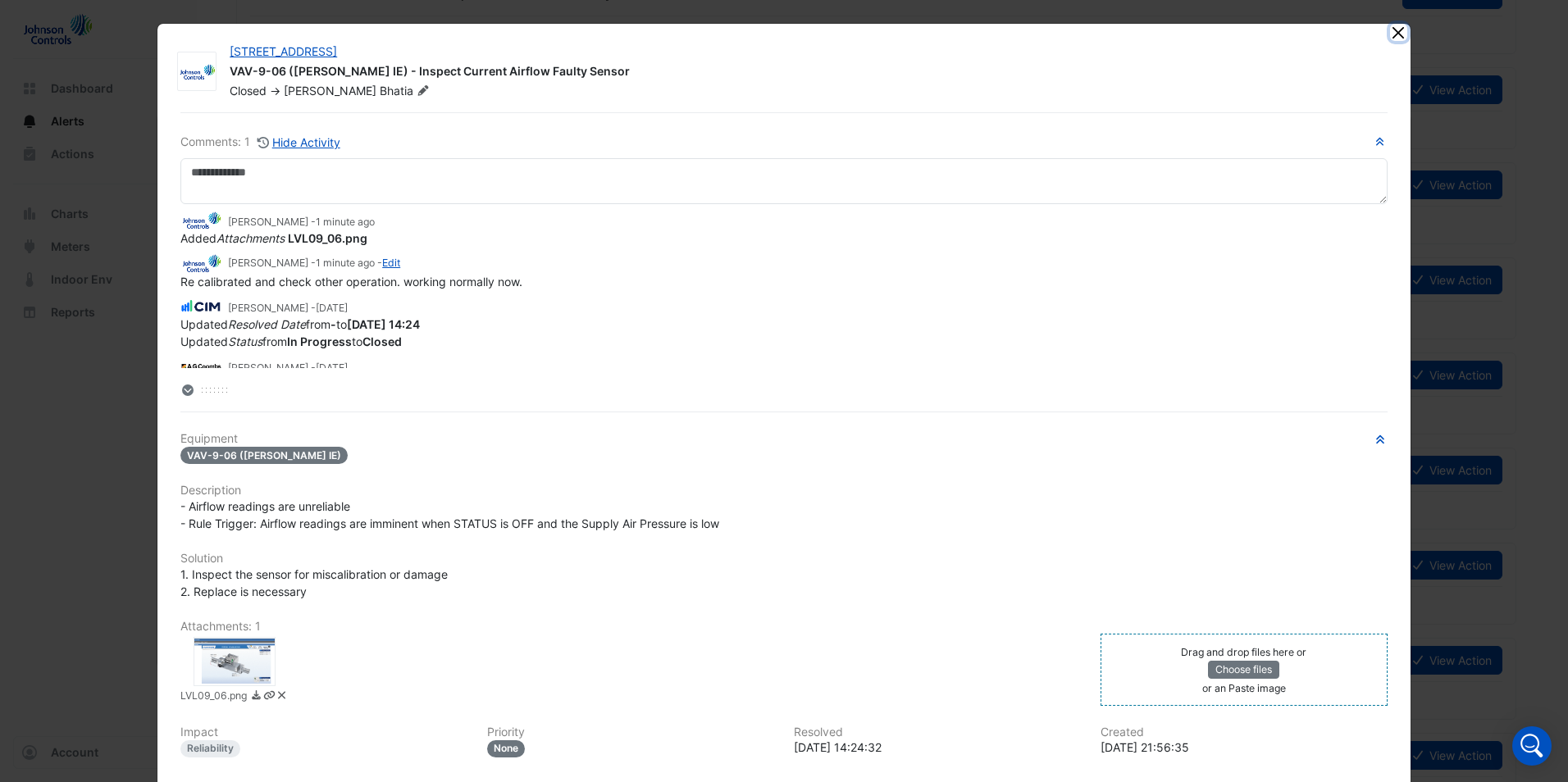
click at [1393, 30] on button "Close" at bounding box center [1398, 32] width 17 height 17
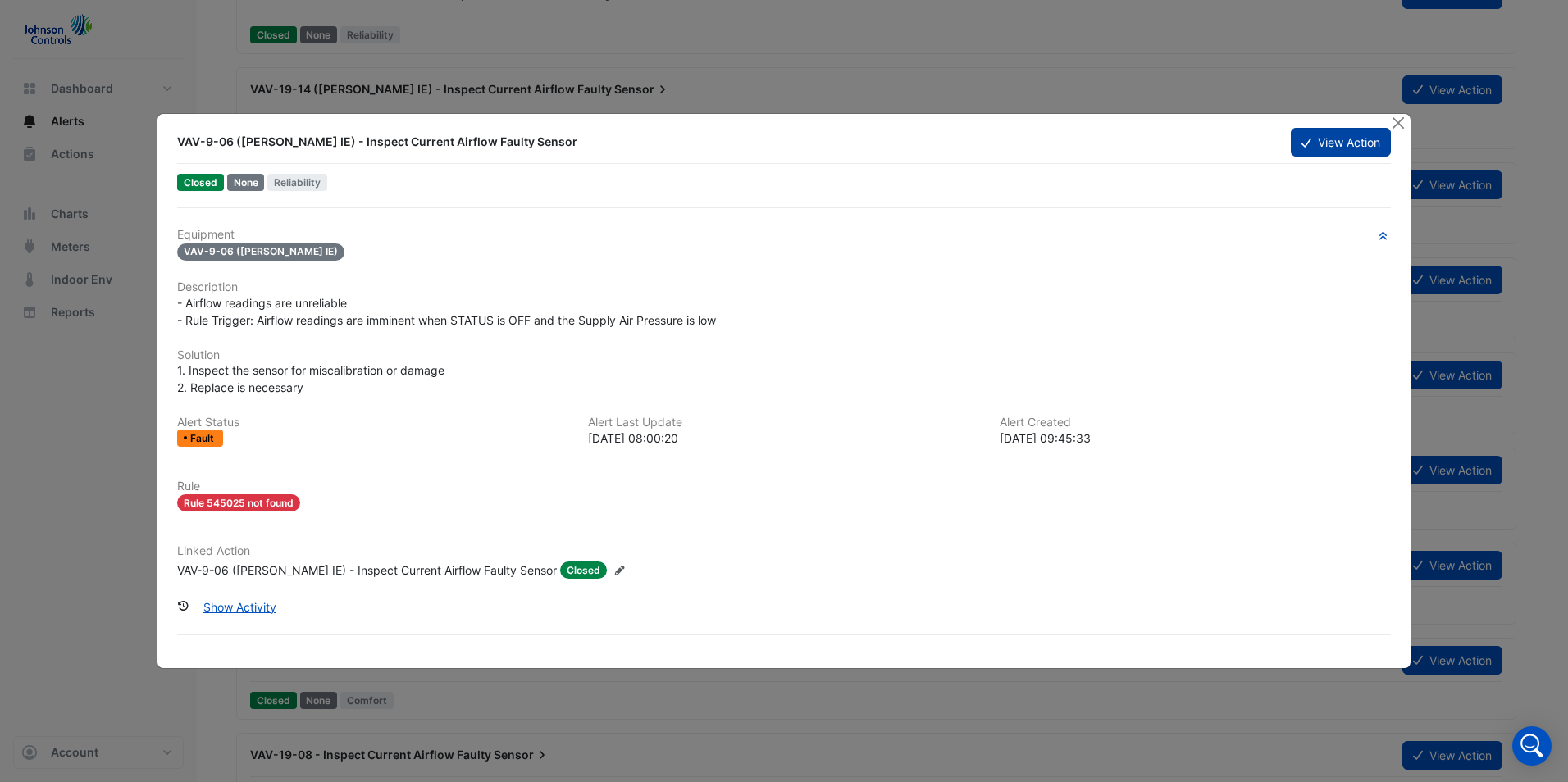
click at [1350, 134] on button "View Action" at bounding box center [1341, 142] width 100 height 28
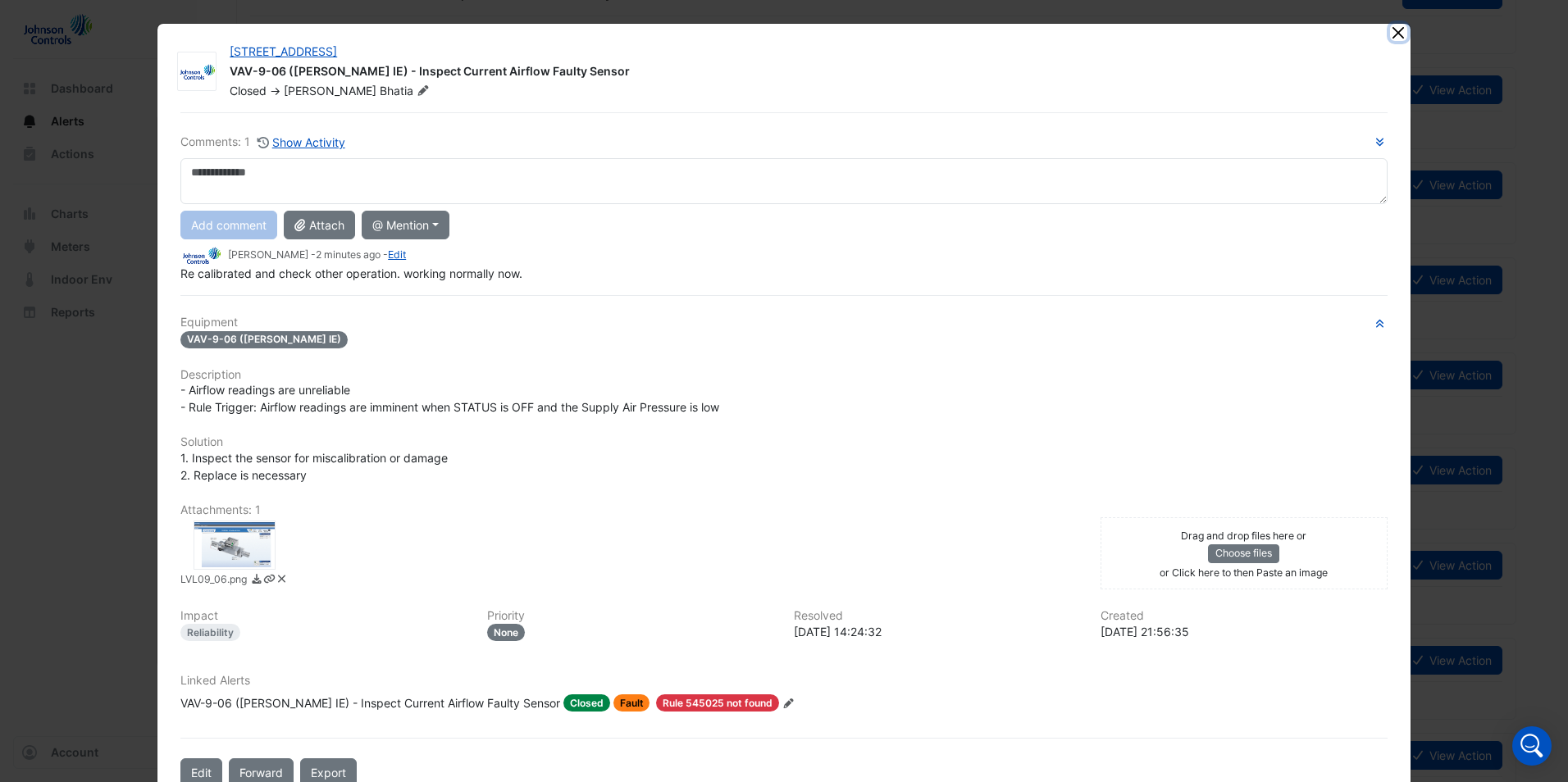
click at [1395, 35] on button "Close" at bounding box center [1398, 32] width 17 height 17
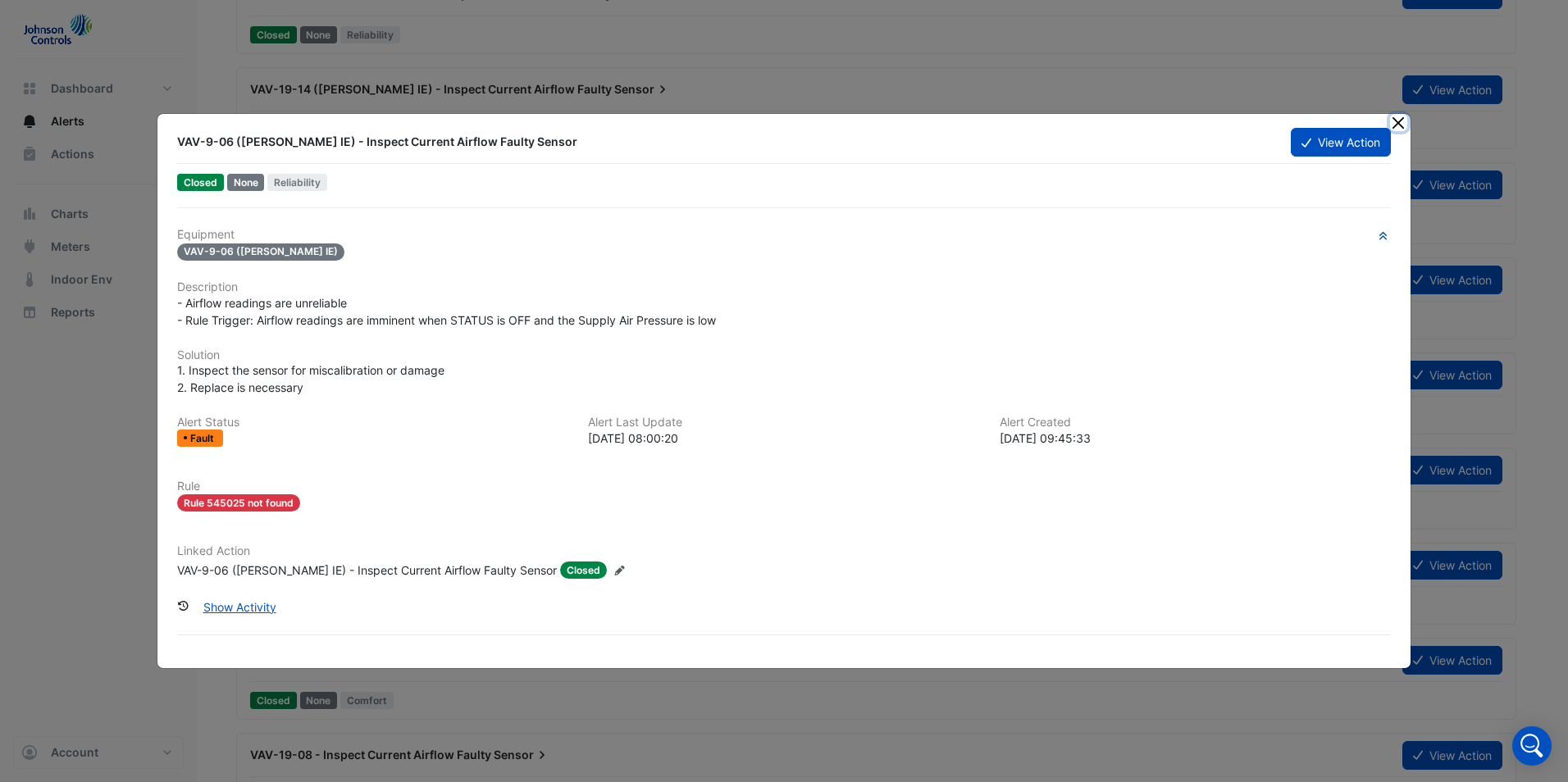
click at [1404, 119] on button "Close" at bounding box center [1398, 122] width 17 height 17
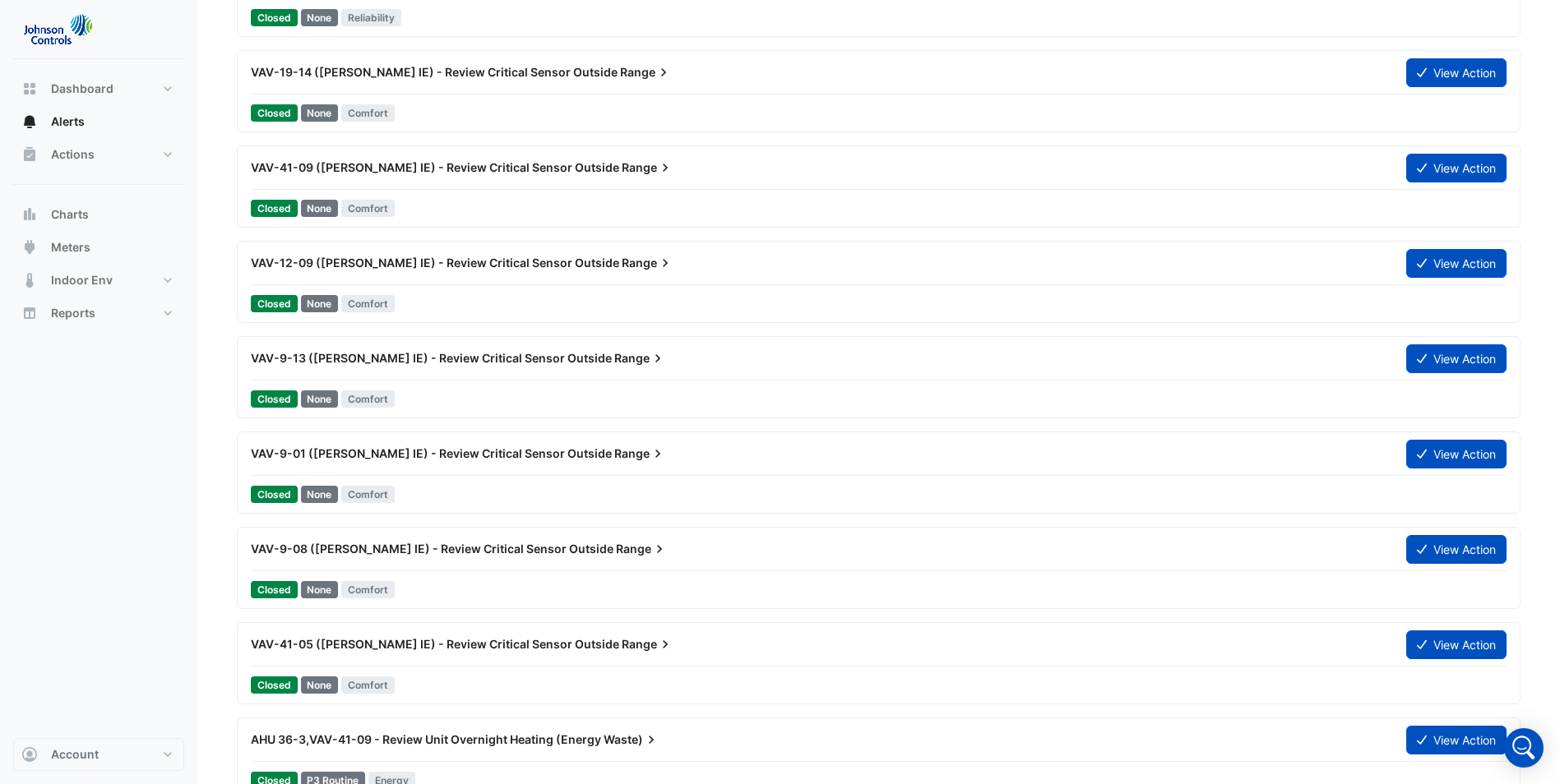
scroll to position [1808, 0]
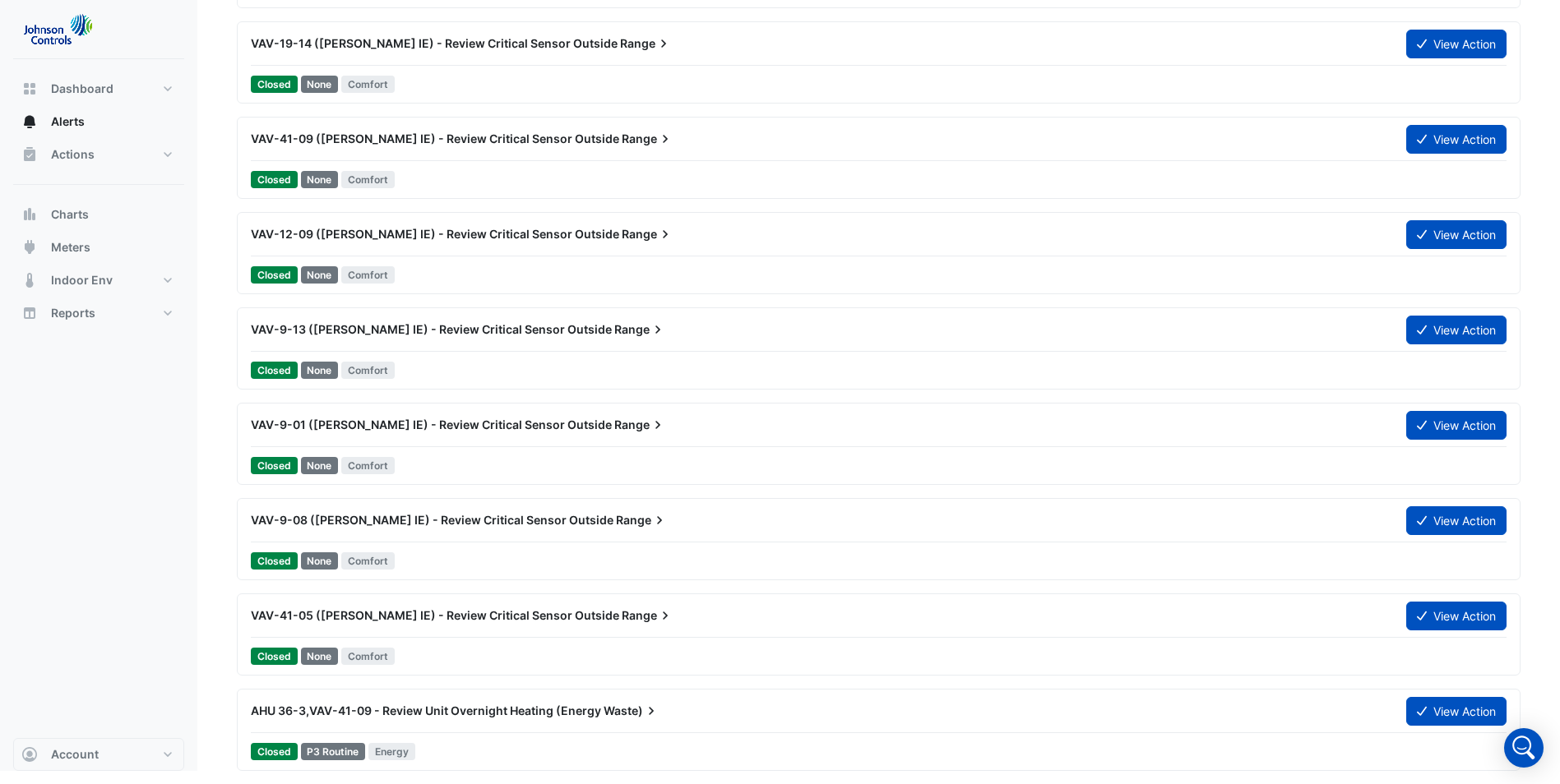
click at [448, 339] on div "VAV-9-13 ([PERSON_NAME] IE) - Review Critical Sensor Outside Range" at bounding box center [819, 329] width 1156 height 29
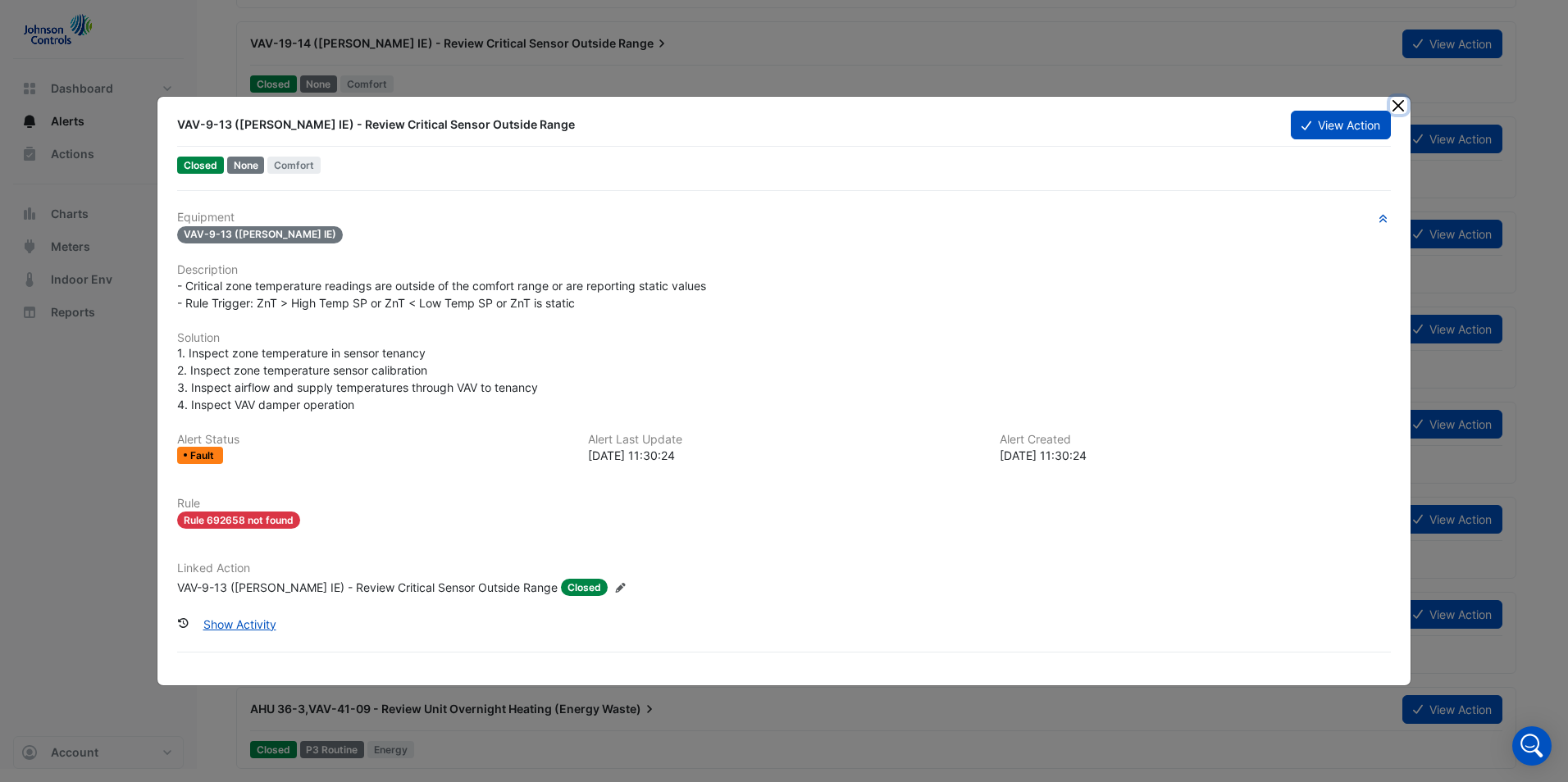
click at [1400, 100] on button "Close" at bounding box center [1398, 105] width 17 height 17
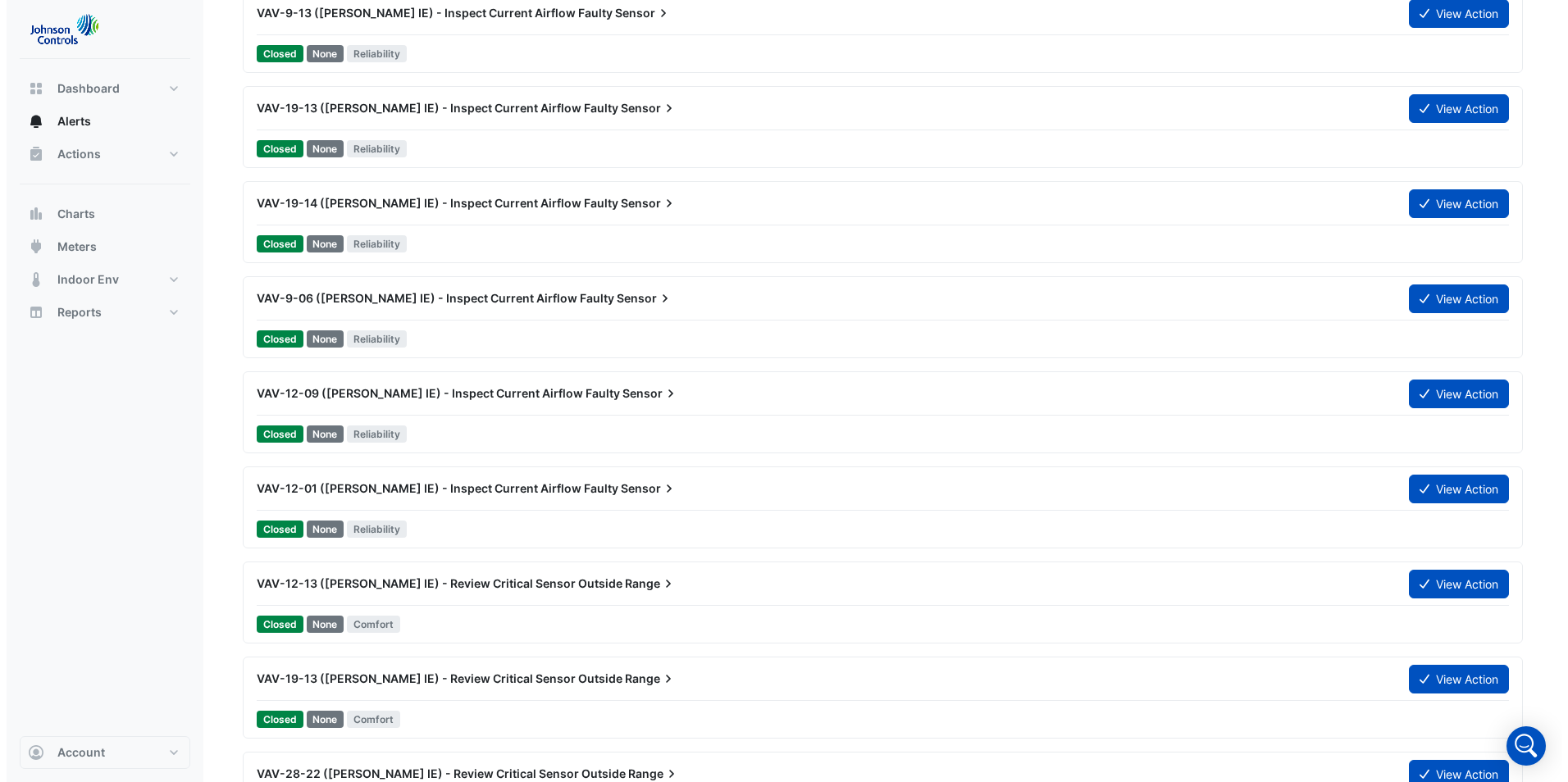
scroll to position [738, 0]
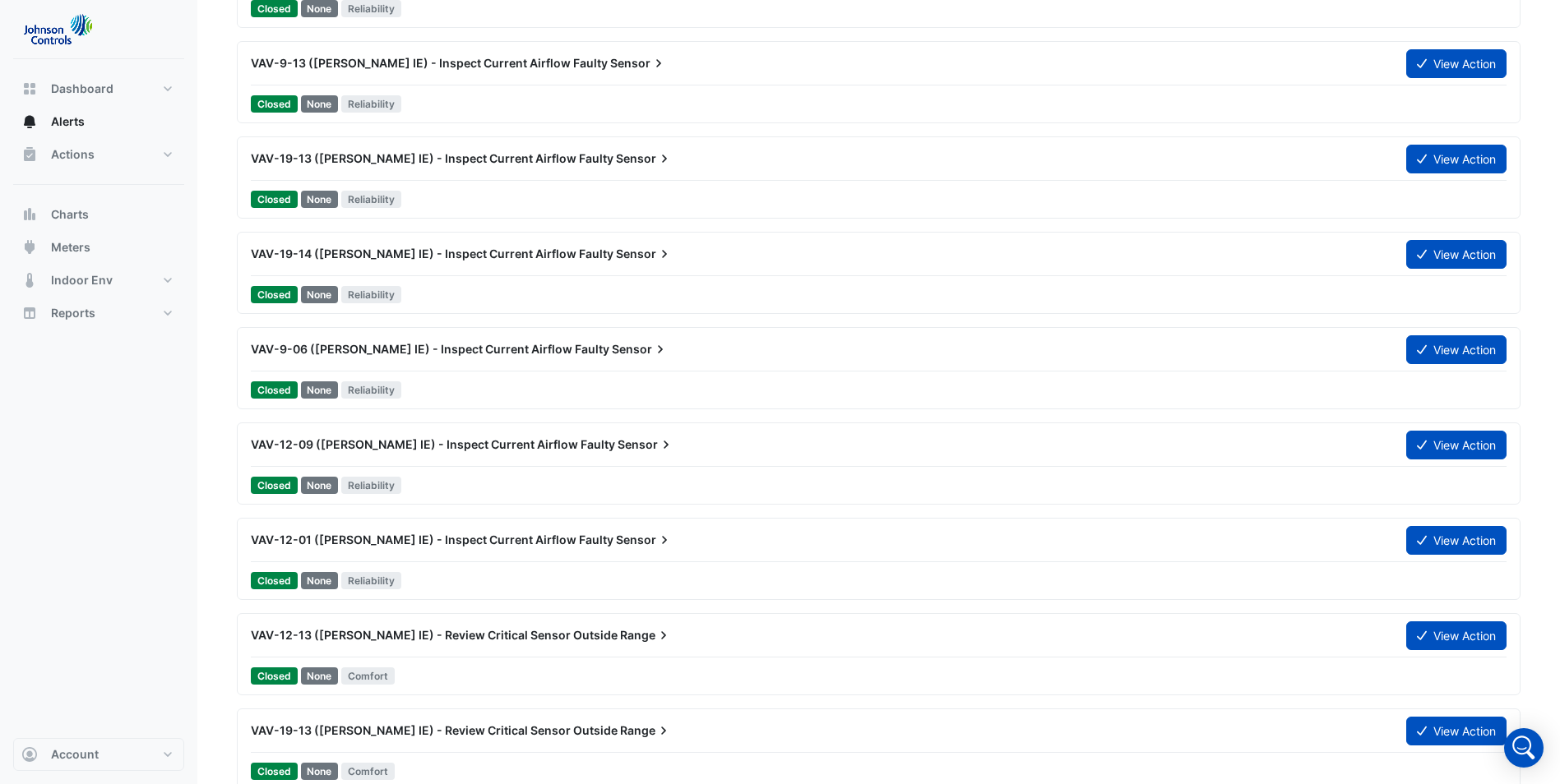
click at [417, 356] on div "VAV-9-06 ([PERSON_NAME] IE) - Inspect Current Airflow Faulty Sensor" at bounding box center [818, 349] width 1135 height 16
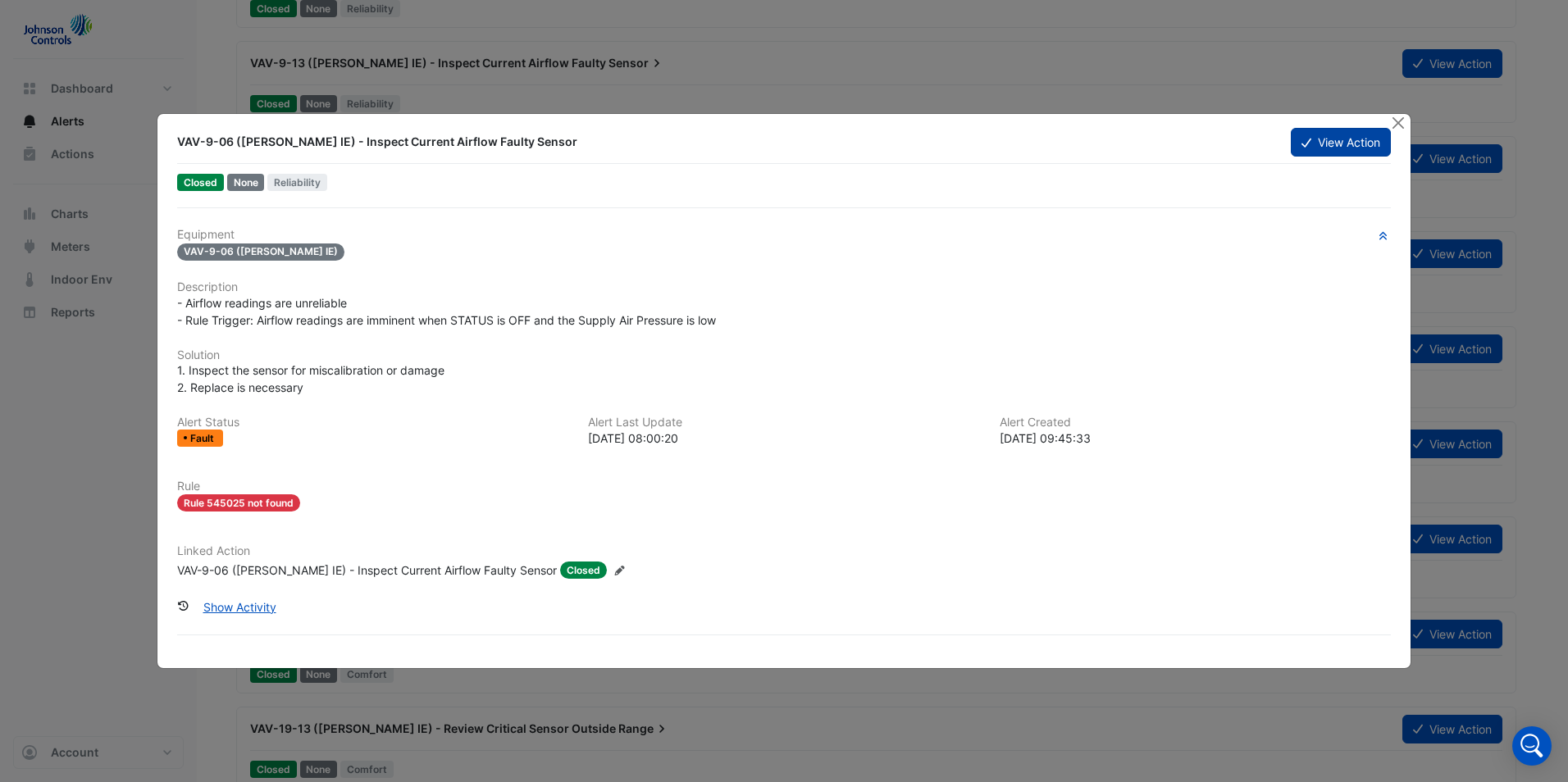
click at [1323, 138] on button "View Action" at bounding box center [1341, 142] width 100 height 28
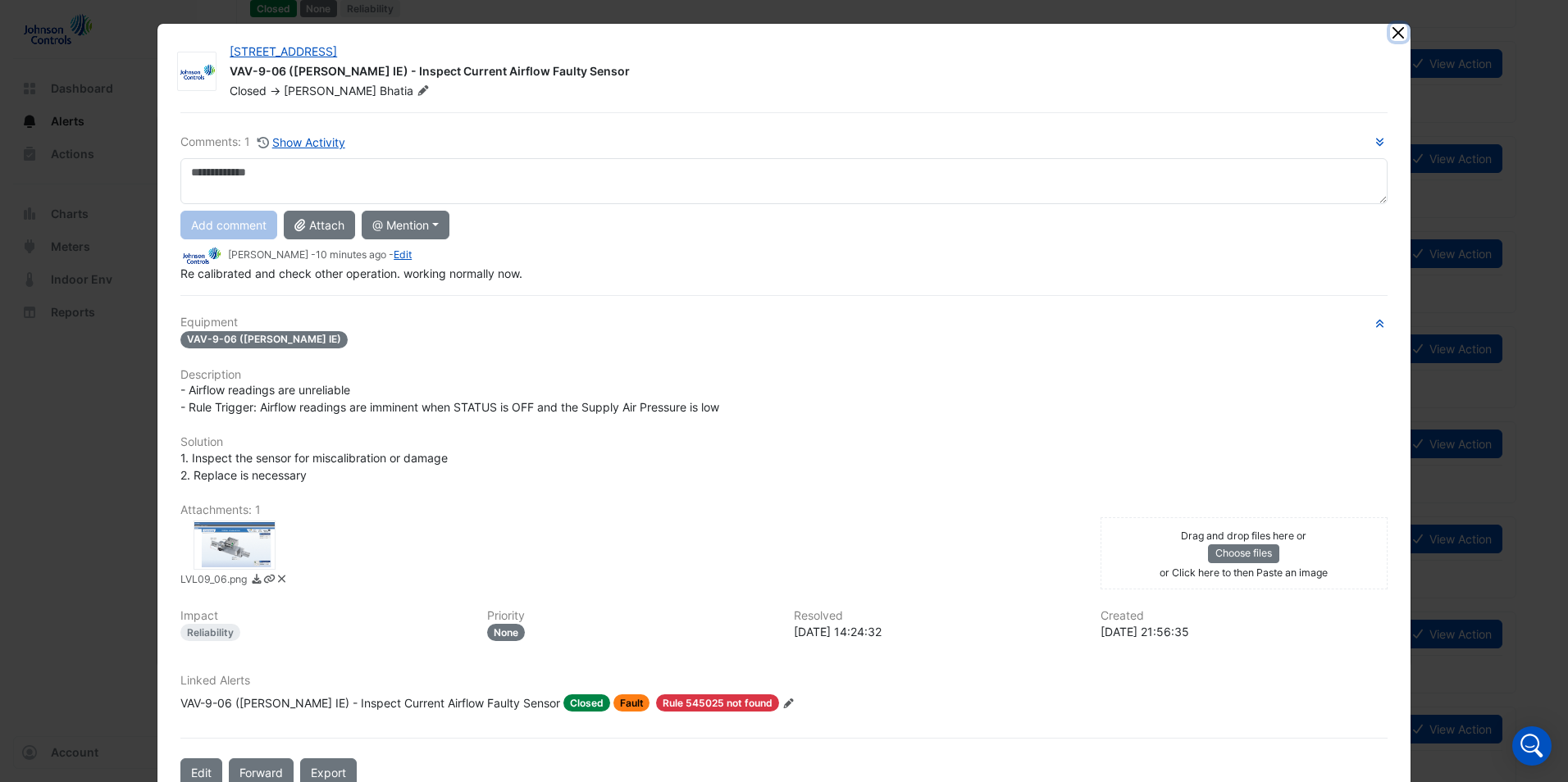
click at [1390, 34] on button "Close" at bounding box center [1398, 32] width 17 height 17
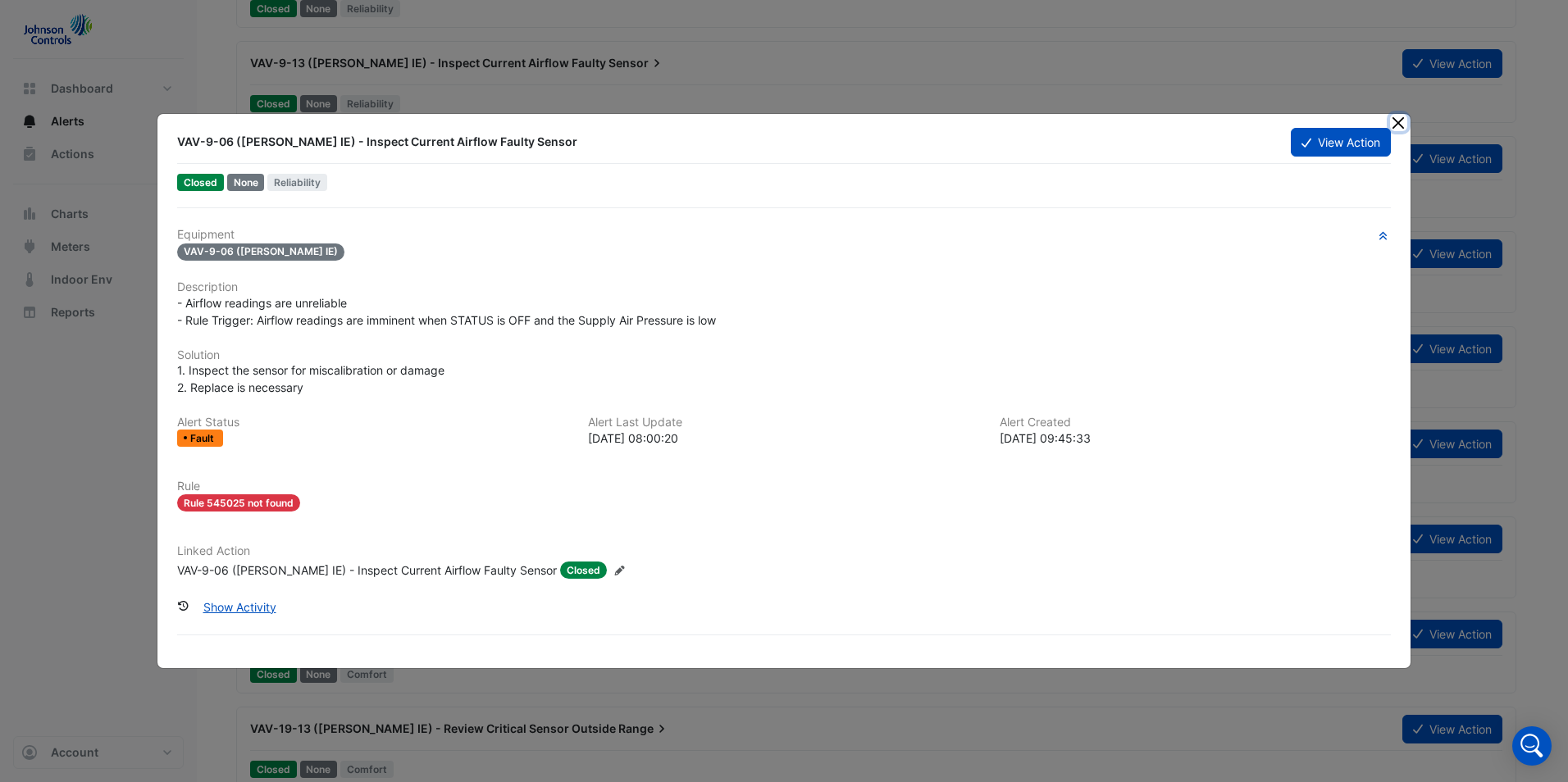
click at [1392, 123] on button "Close" at bounding box center [1398, 122] width 17 height 17
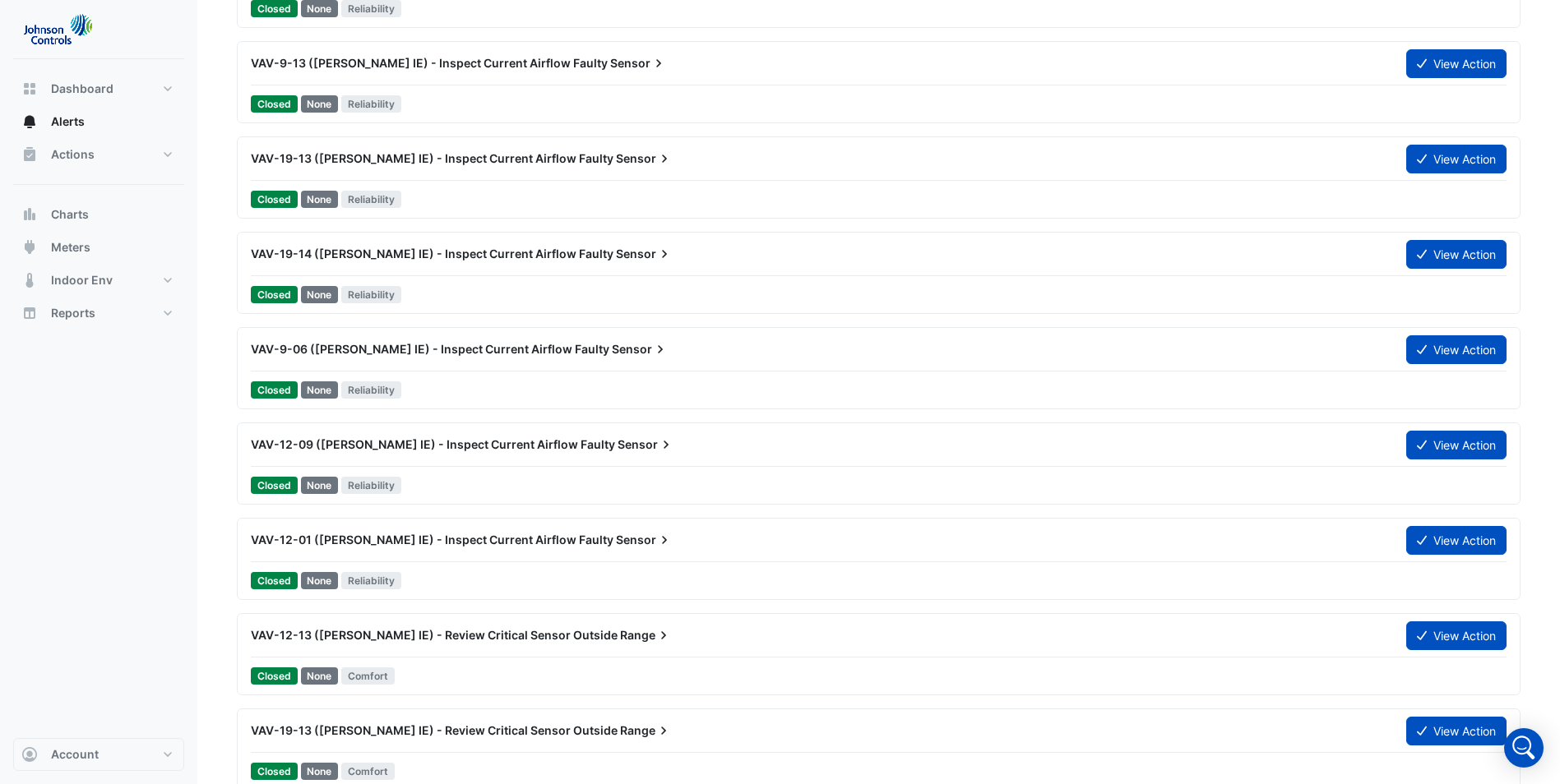
click at [487, 347] on span "VAV-9-06 ([PERSON_NAME] IE) - Inspect Current Airflow Faulty" at bounding box center [430, 349] width 359 height 14
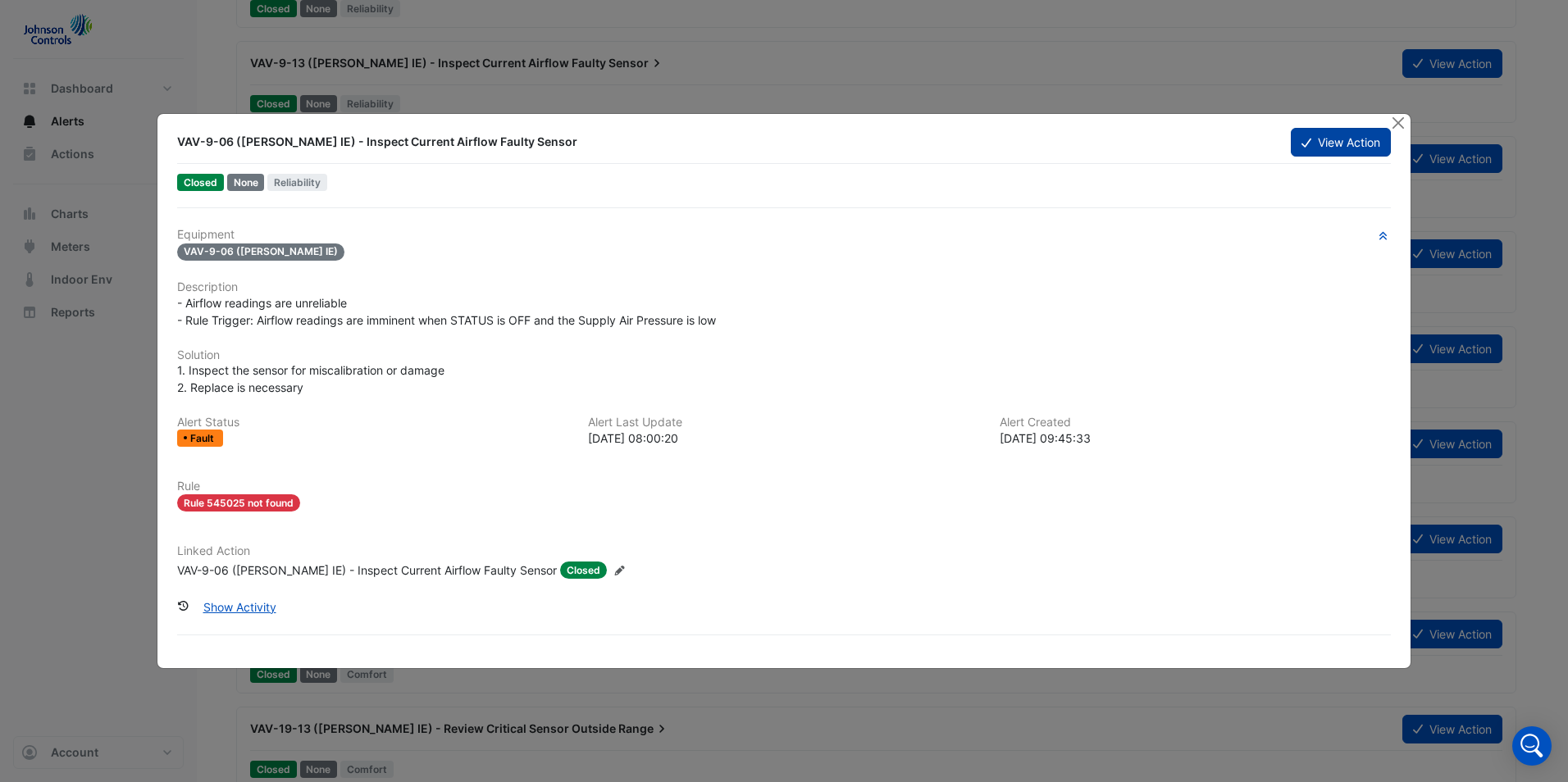
click at [1322, 138] on button "View Action" at bounding box center [1341, 142] width 100 height 28
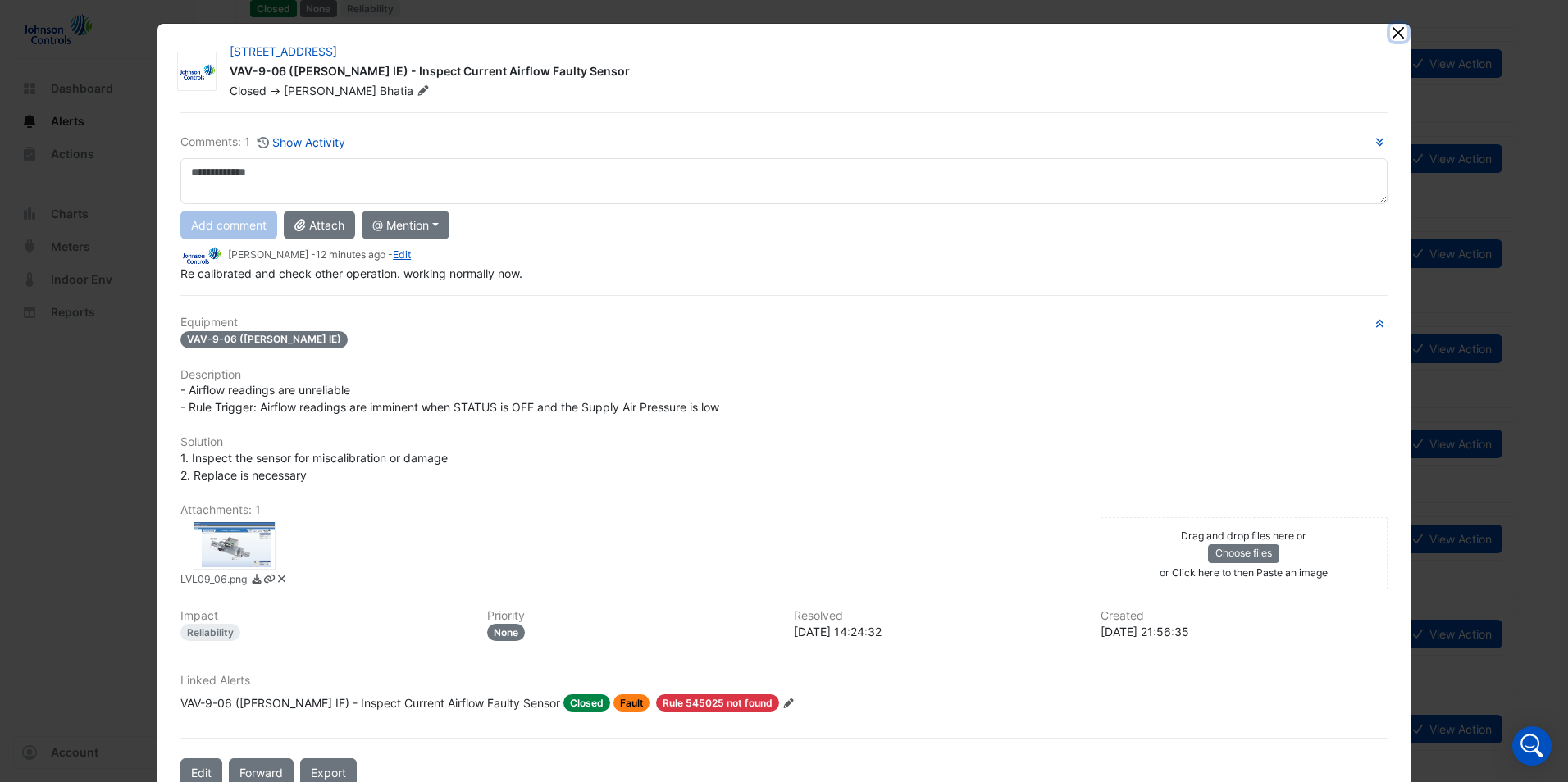
click at [1390, 29] on button "Close" at bounding box center [1398, 32] width 17 height 17
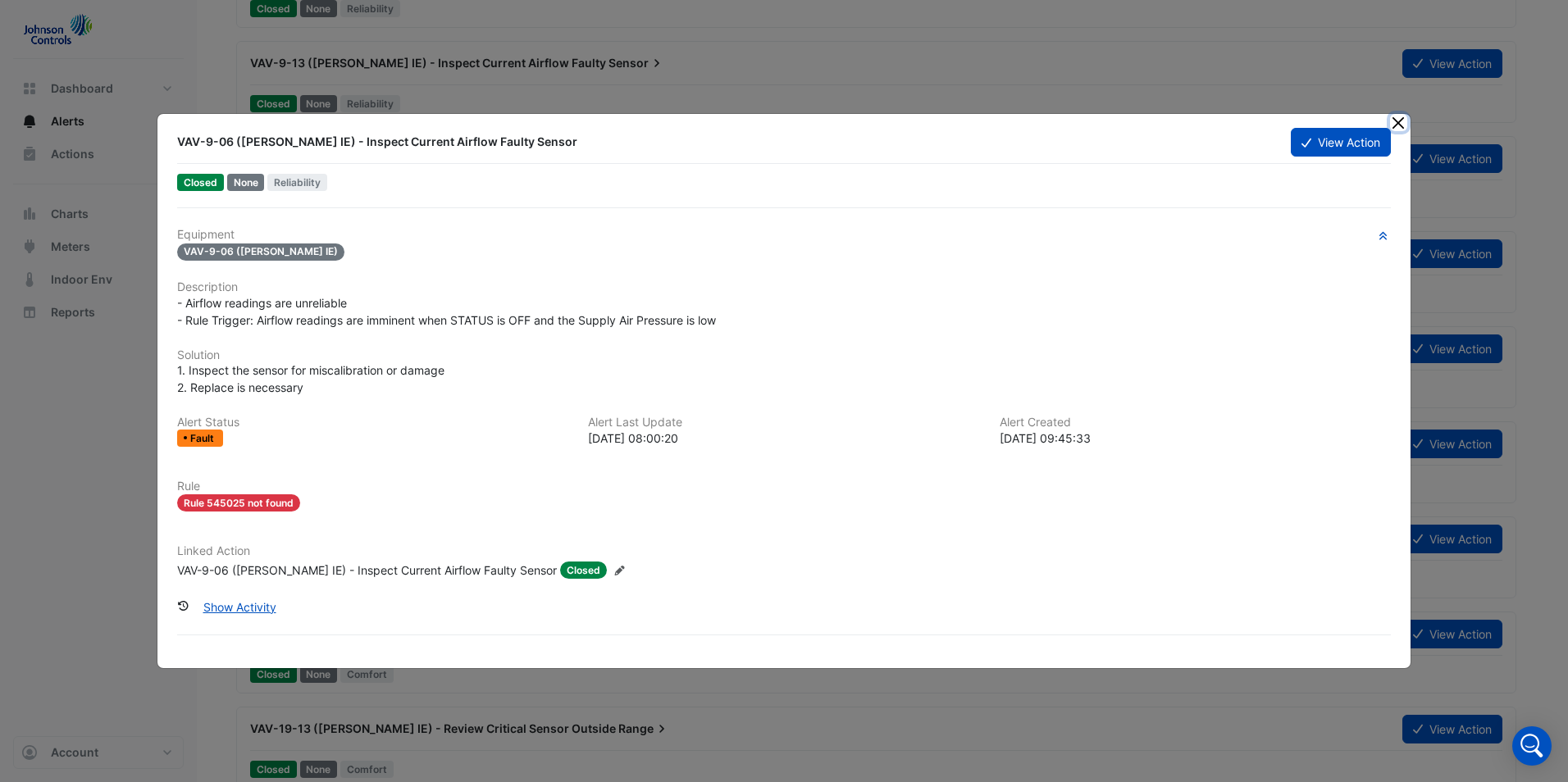
click at [1400, 122] on button "Close" at bounding box center [1398, 122] width 17 height 17
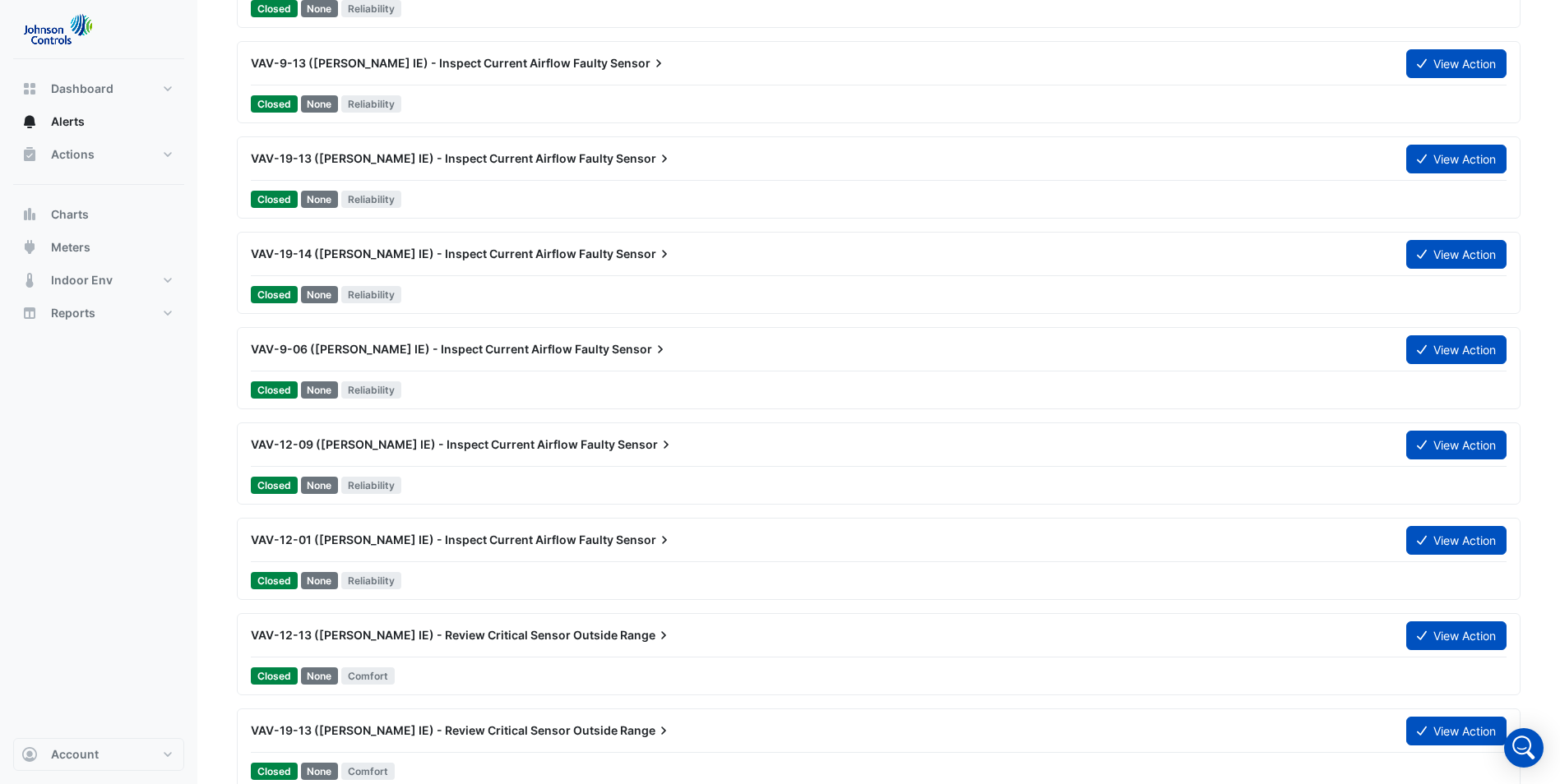
click at [554, 255] on span "VAV-19-14 ([PERSON_NAME] IE) - Inspect Current Airflow Faulty" at bounding box center [432, 254] width 362 height 14
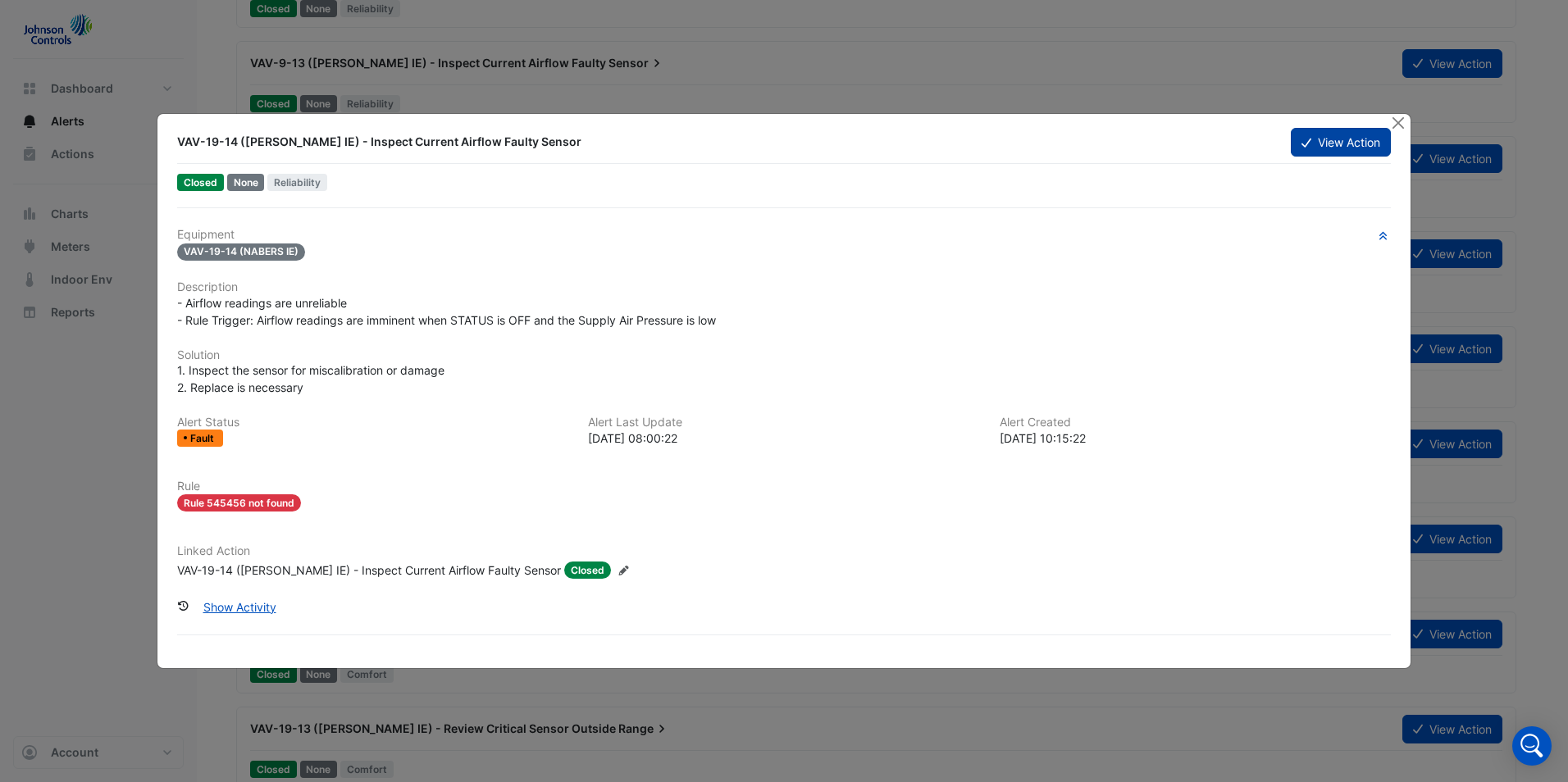
click at [1335, 145] on button "View Action" at bounding box center [1341, 142] width 100 height 28
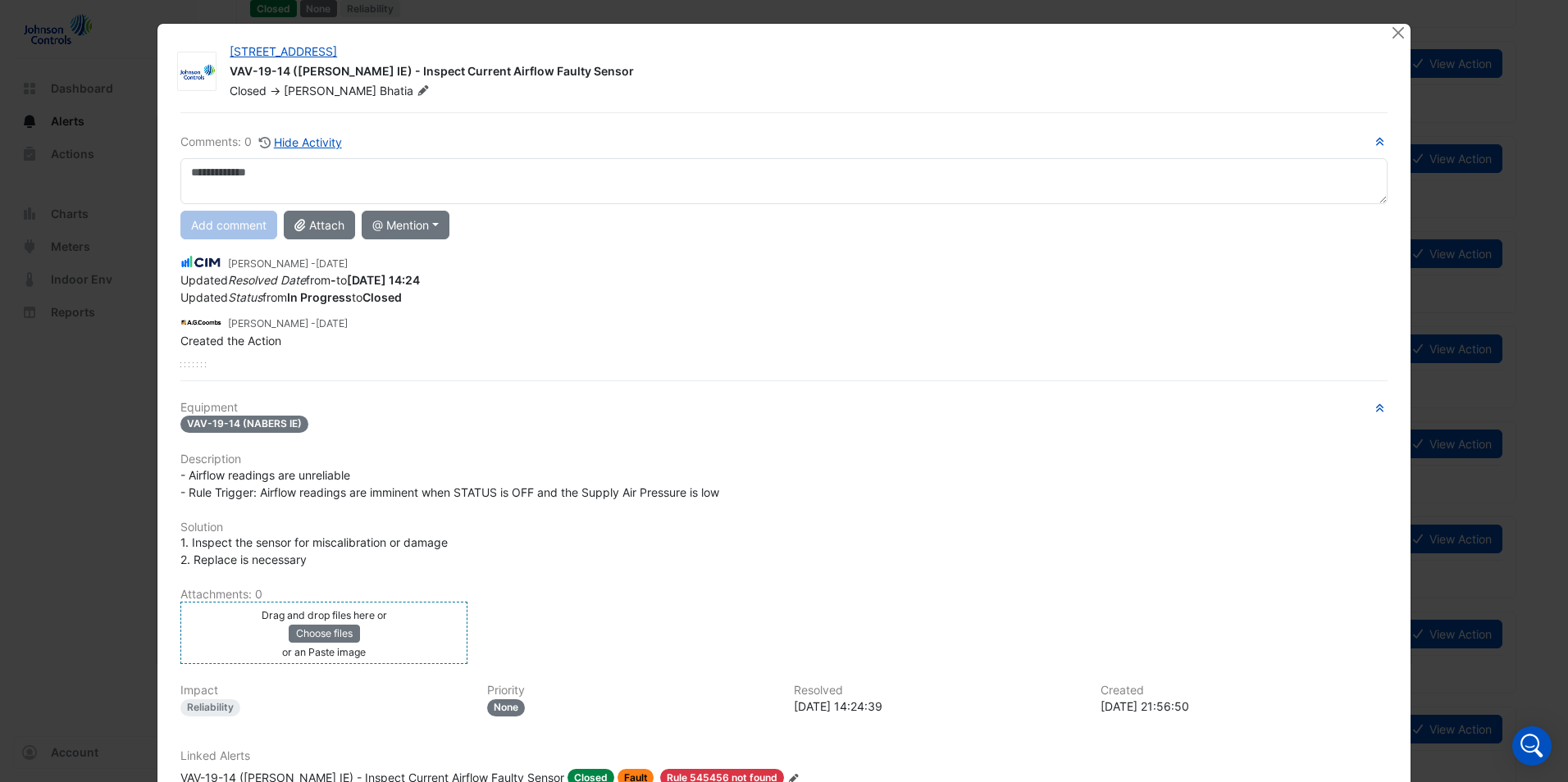
click at [329, 623] on div "Drag and drop files here or Choose files or an Paste image" at bounding box center [324, 633] width 279 height 54
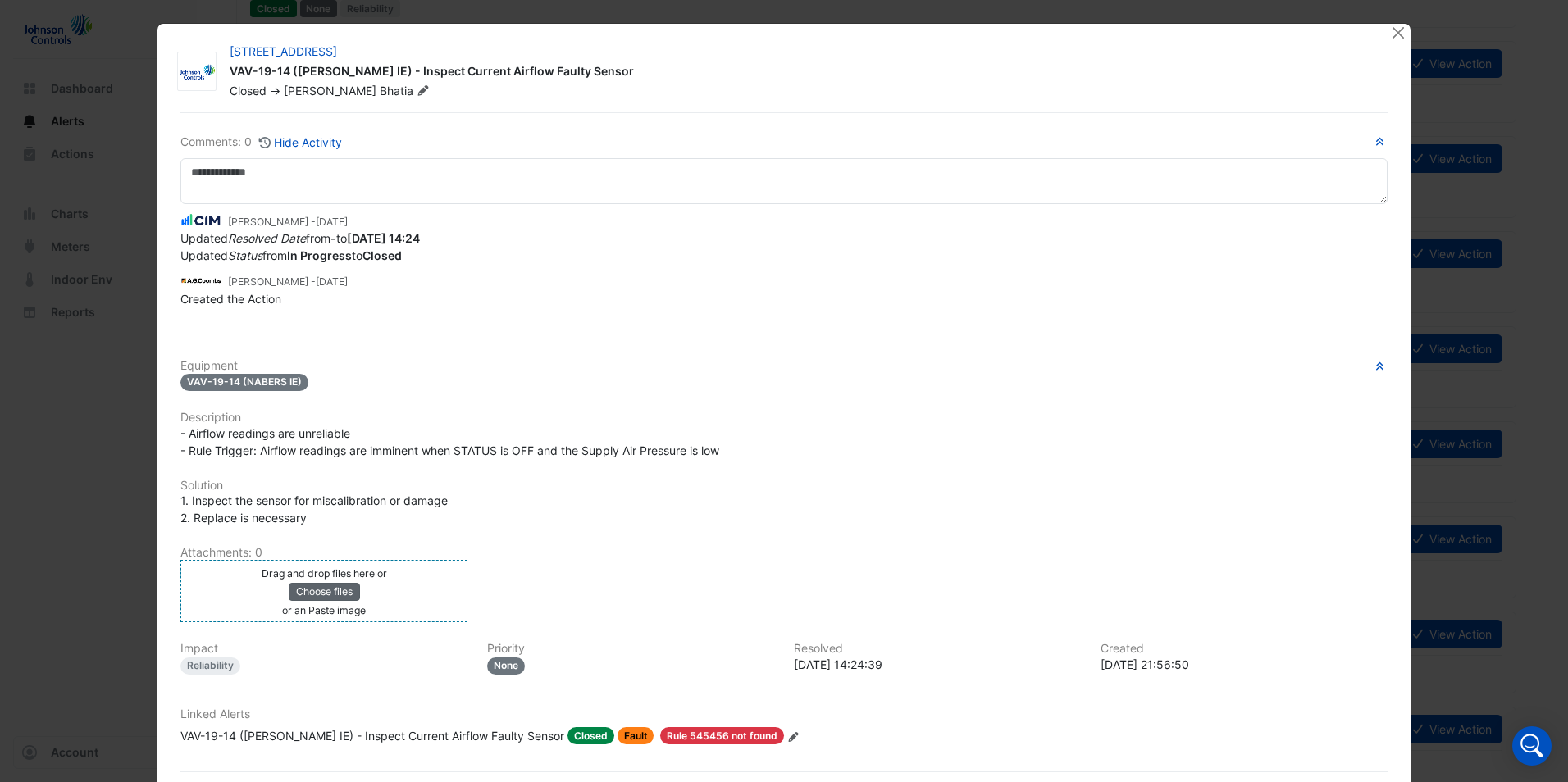
click at [321, 596] on button "Choose files" at bounding box center [324, 592] width 71 height 18
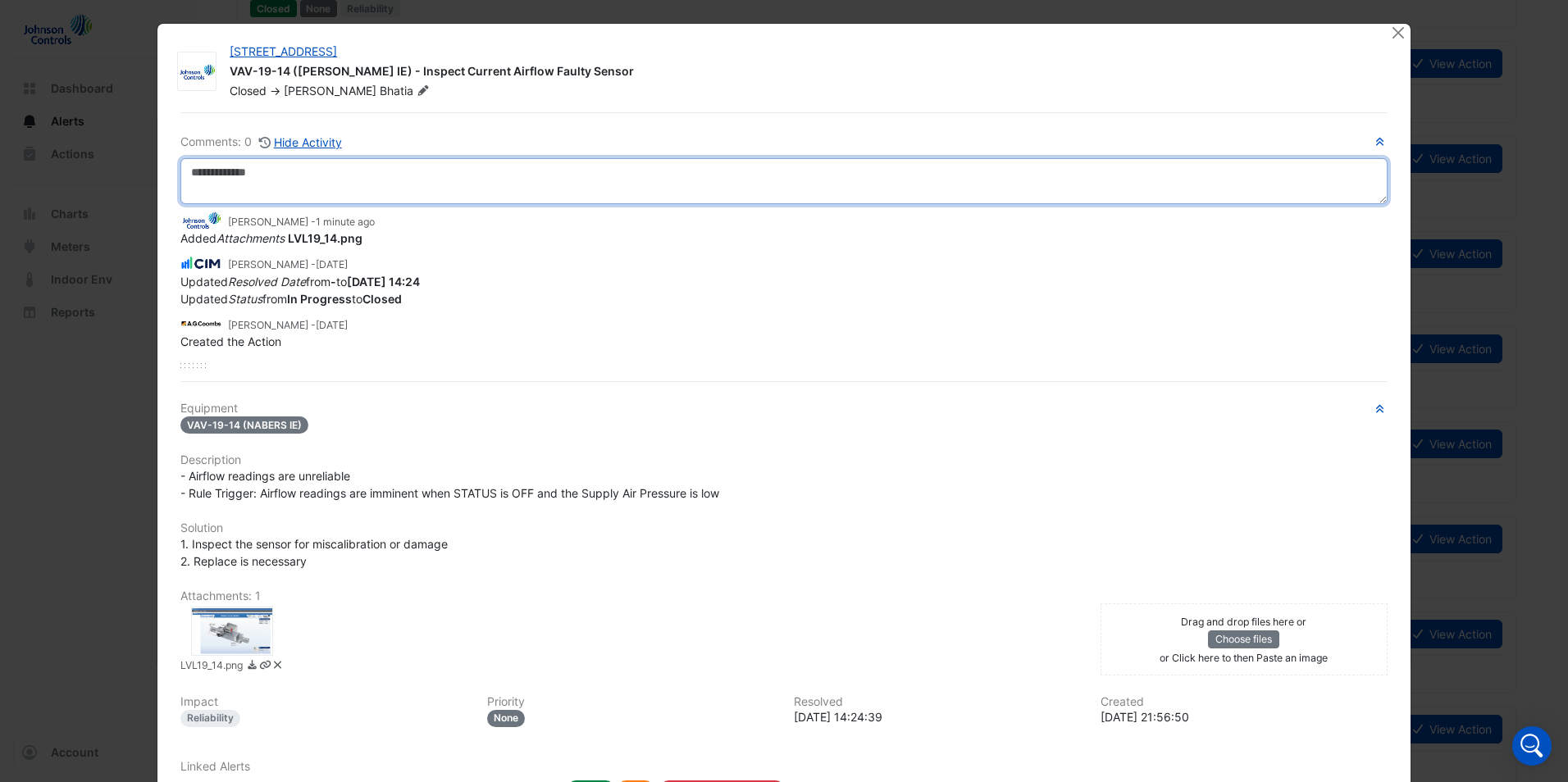
click at [283, 186] on textarea at bounding box center [783, 181] width 1207 height 46
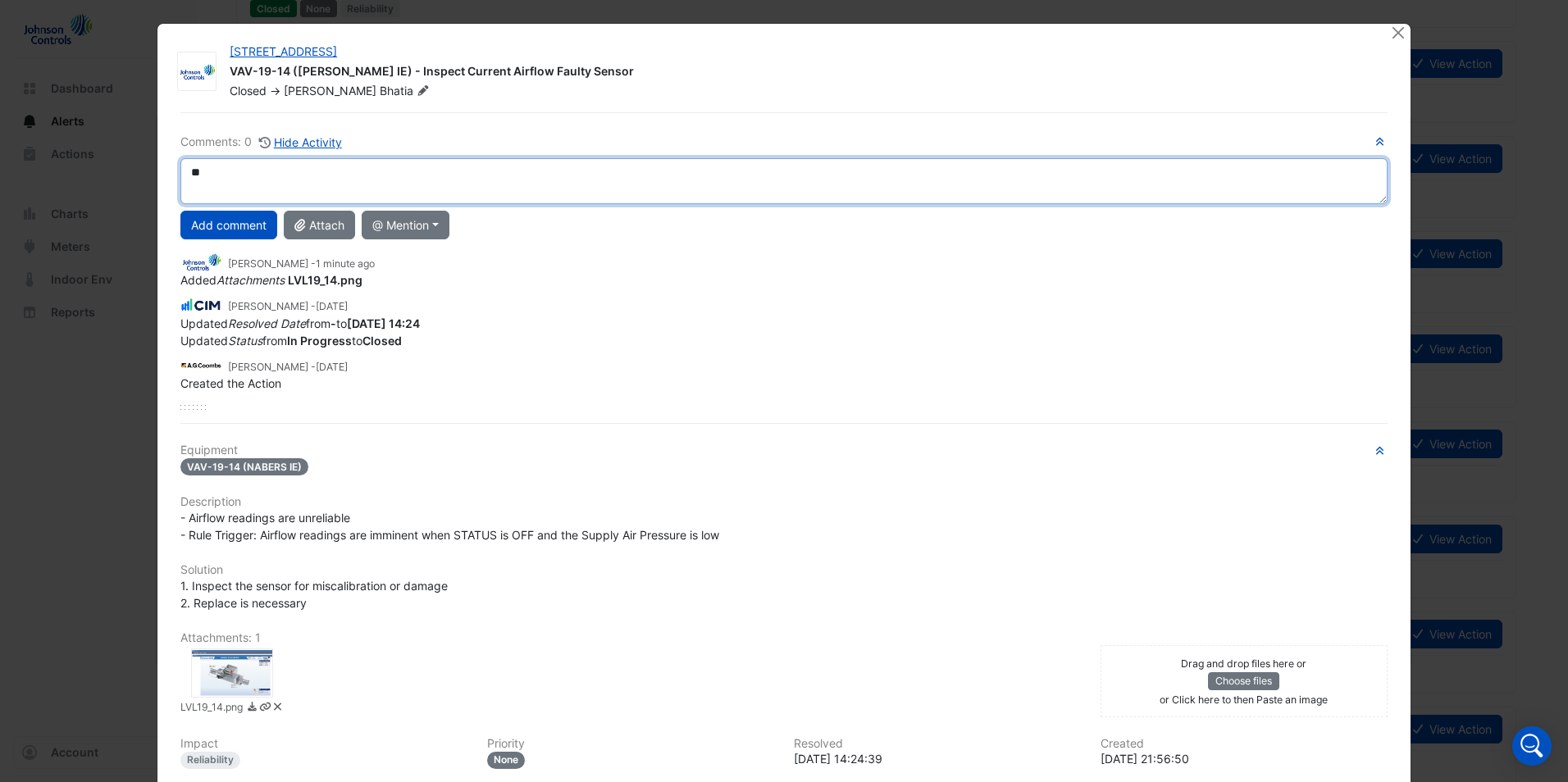
type textarea "*"
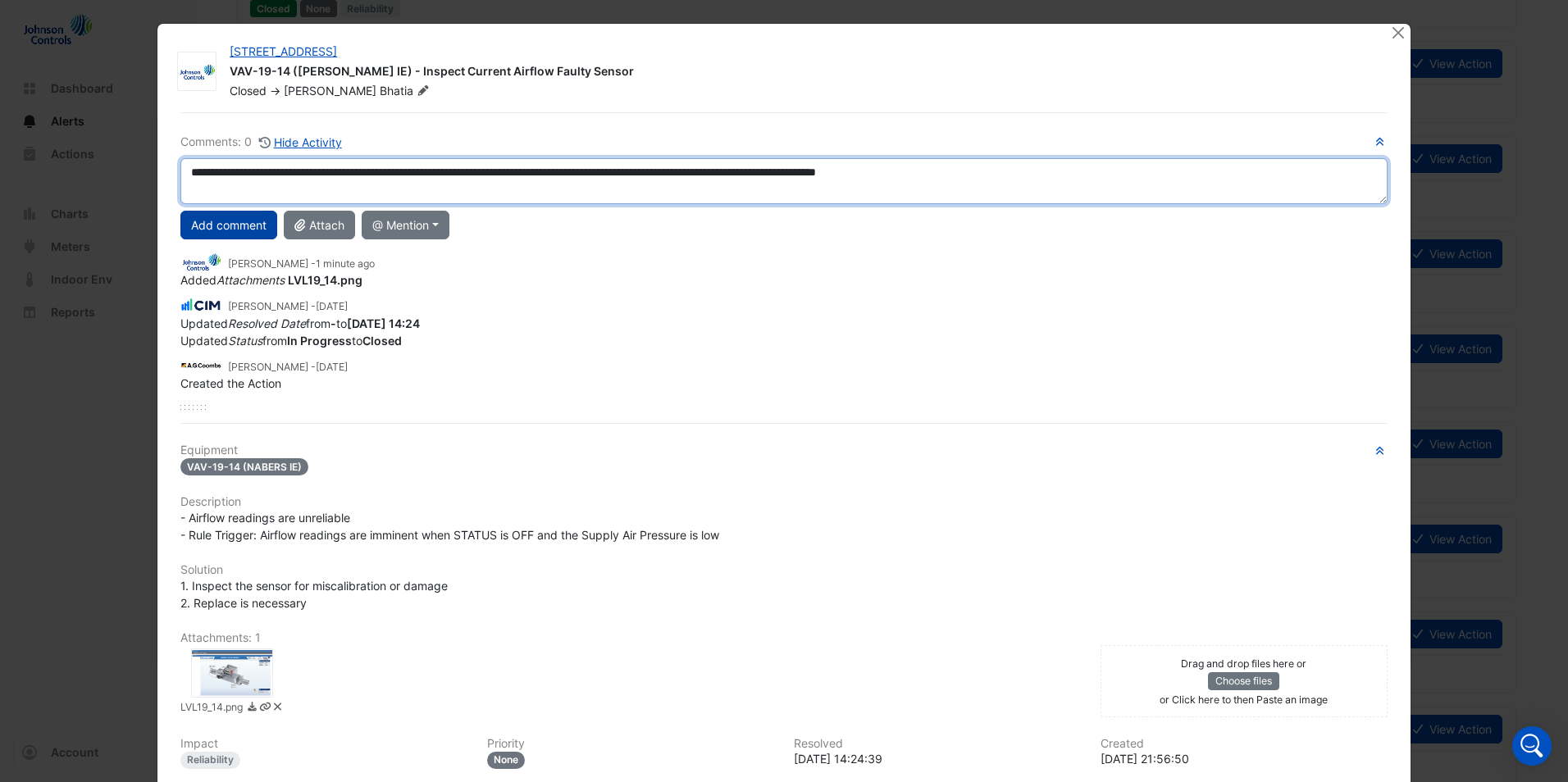
type textarea "**********"
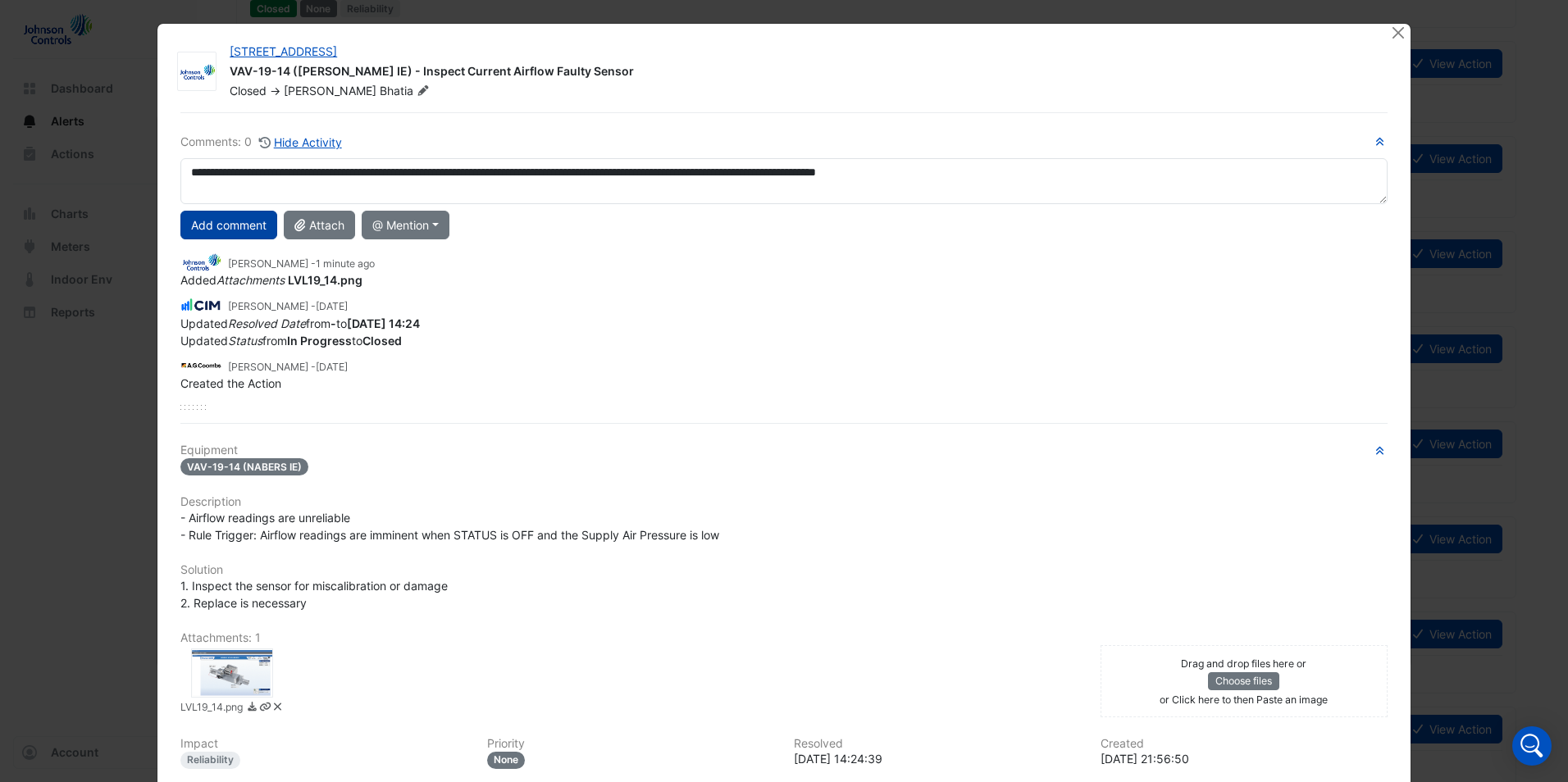
click at [239, 221] on button "Add comment" at bounding box center [228, 225] width 97 height 28
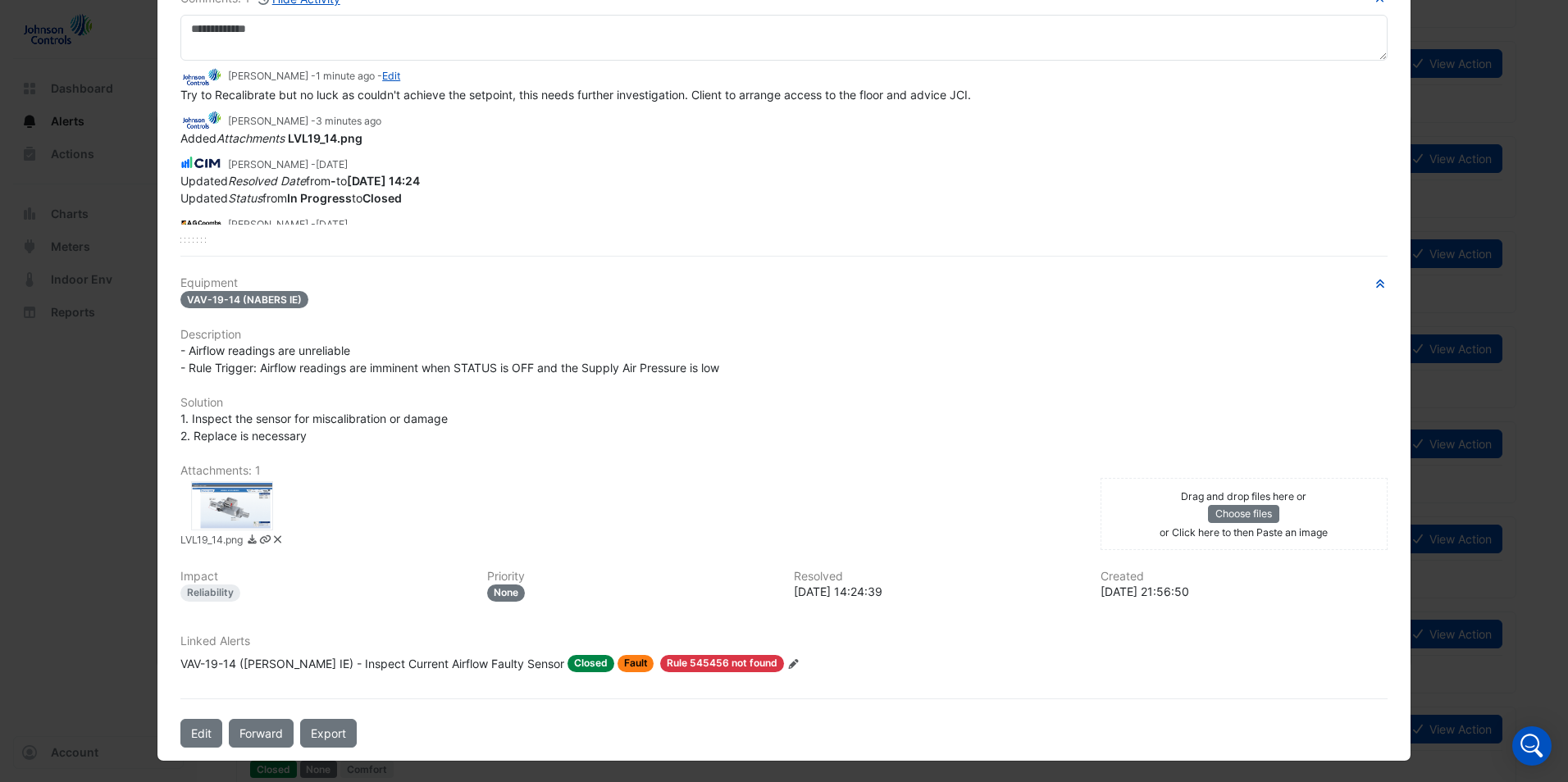
scroll to position [146, 0]
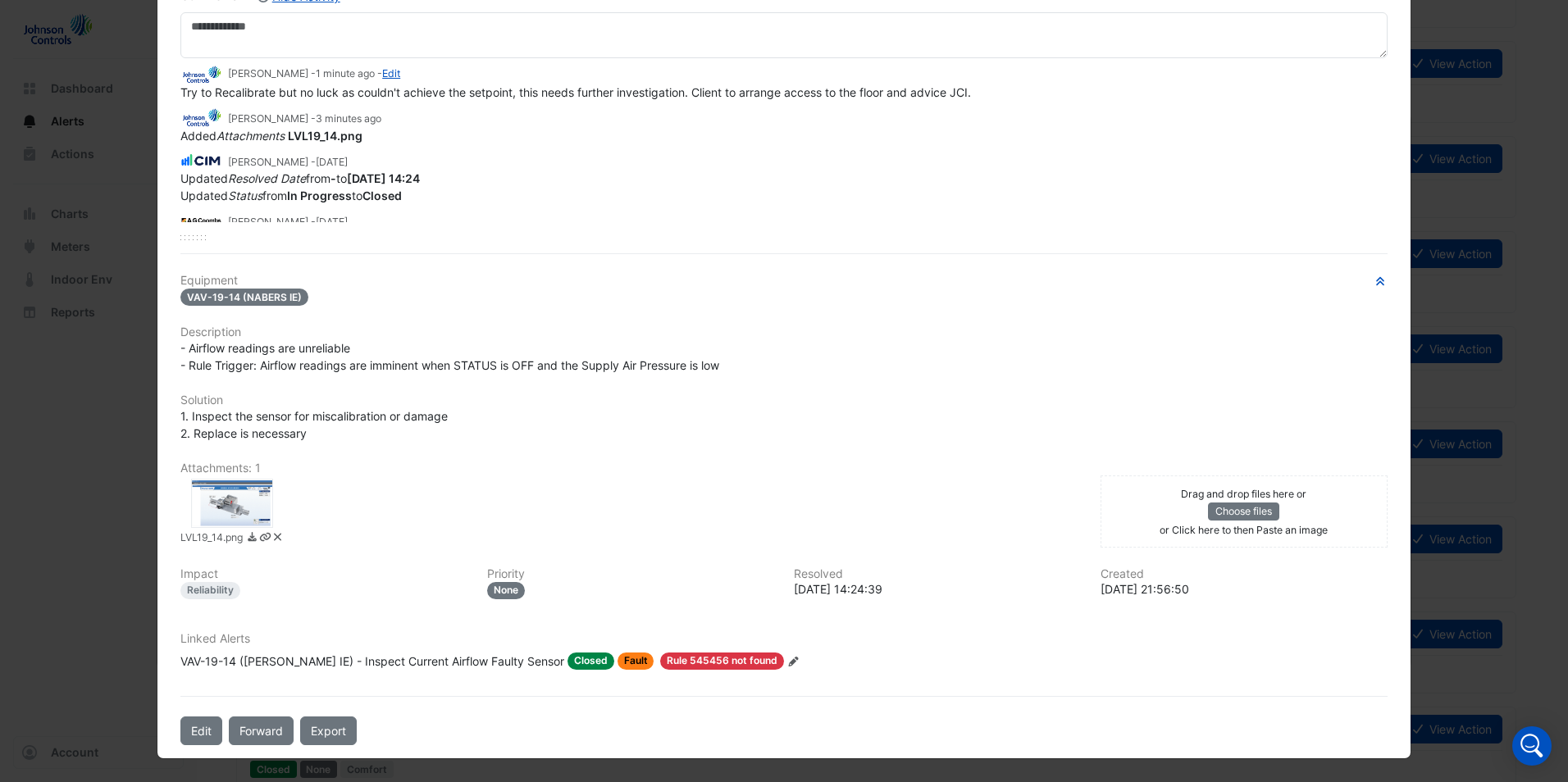
click at [617, 659] on span "Fault" at bounding box center [636, 660] width 37 height 17
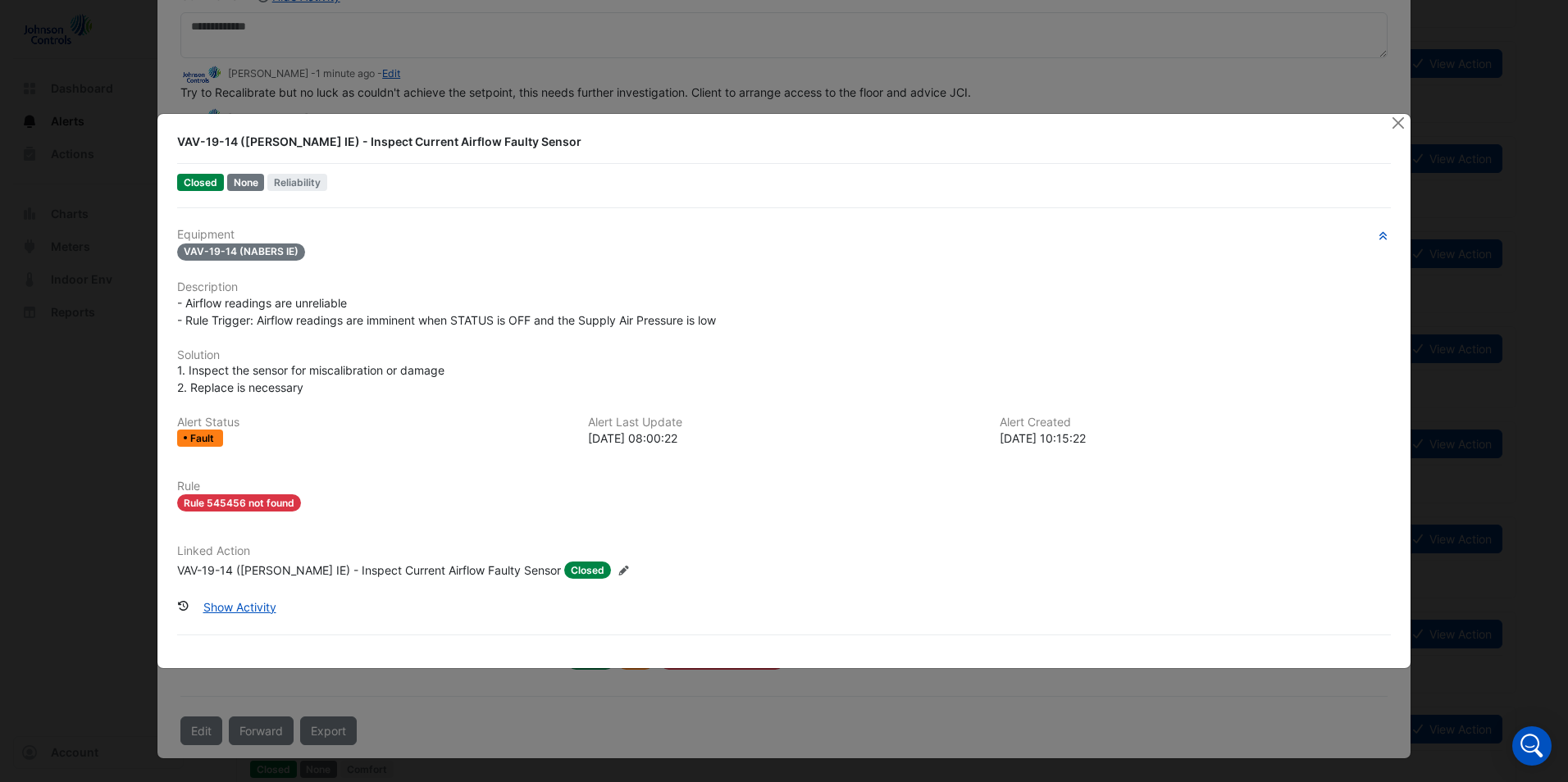
click at [618, 572] on icon at bounding box center [622, 570] width 10 height 10
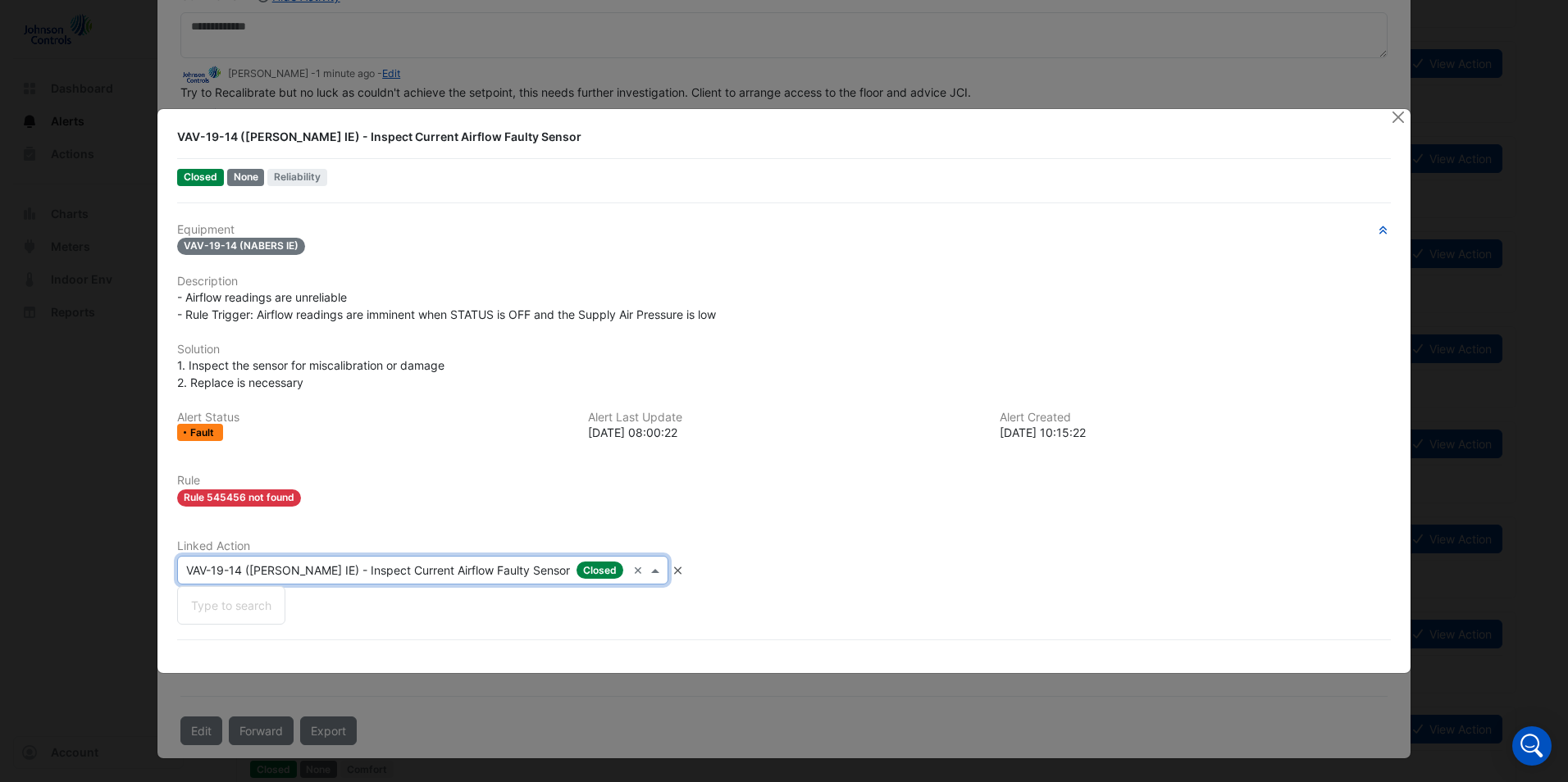
click at [571, 572] on input "text" at bounding box center [407, 571] width 440 height 17
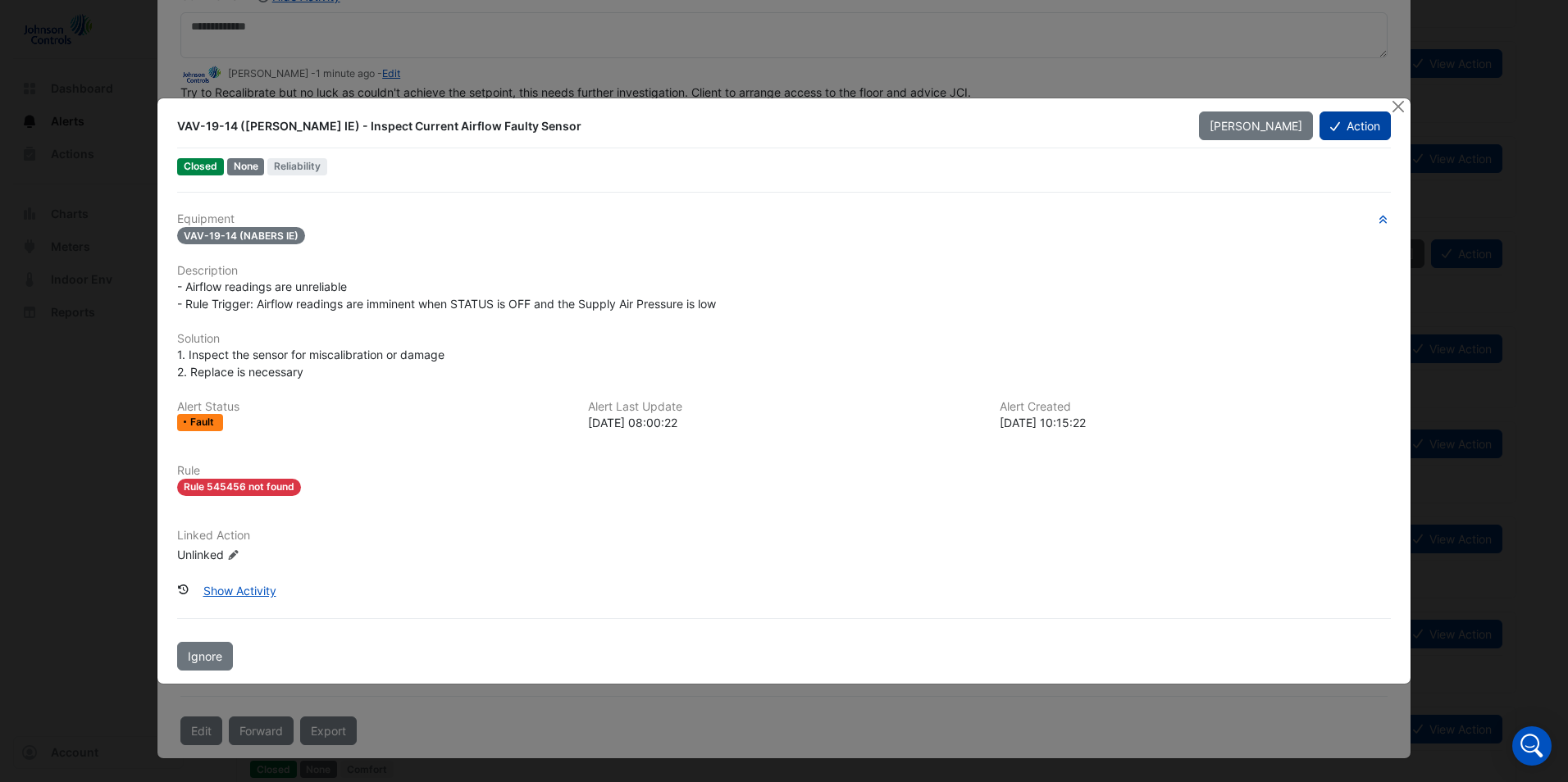
click at [1357, 130] on button "Action" at bounding box center [1355, 126] width 71 height 28
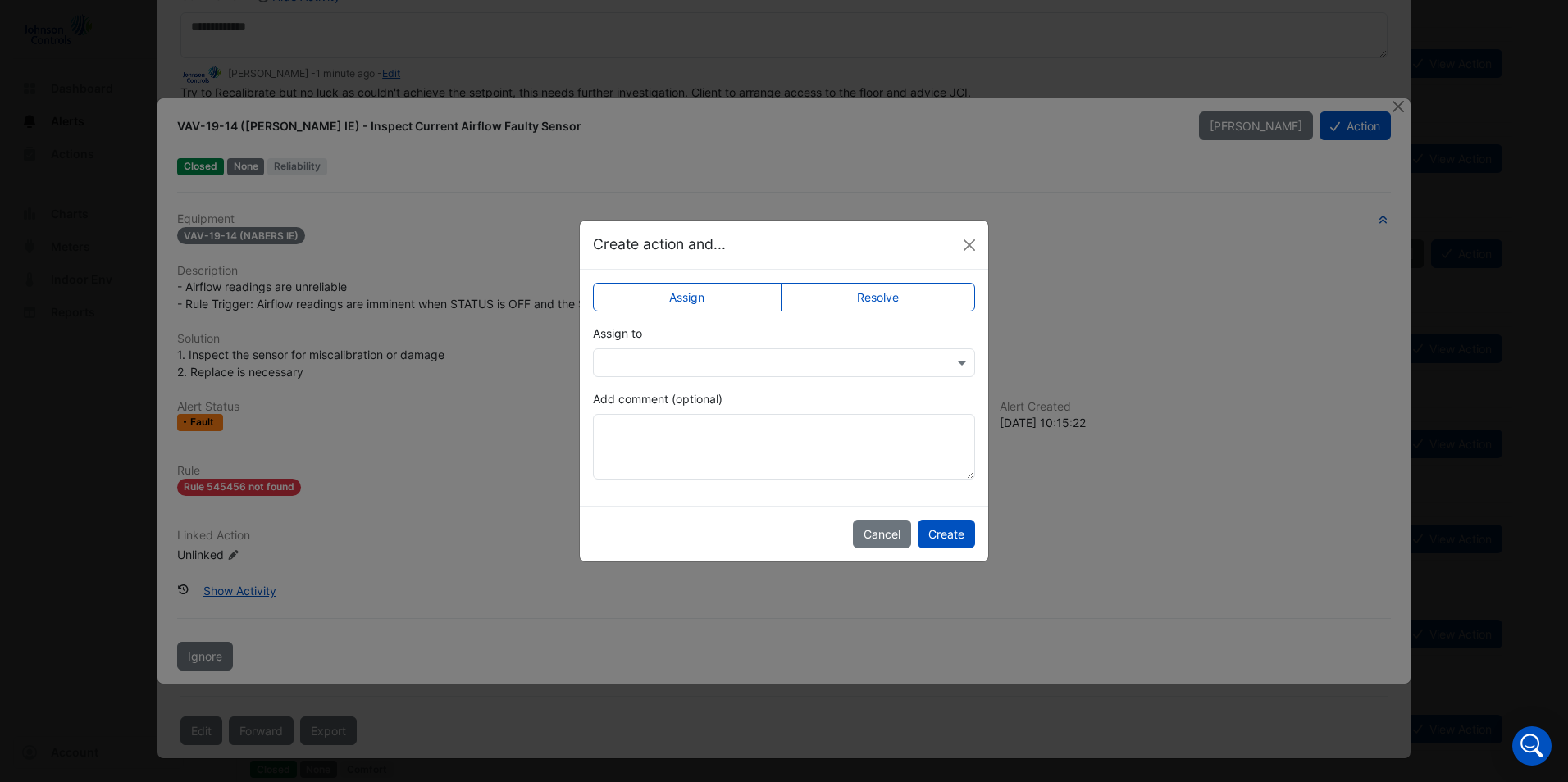
click at [692, 293] on label "Assign" at bounding box center [687, 297] width 188 height 28
click at [970, 365] on span at bounding box center [963, 362] width 20 height 17
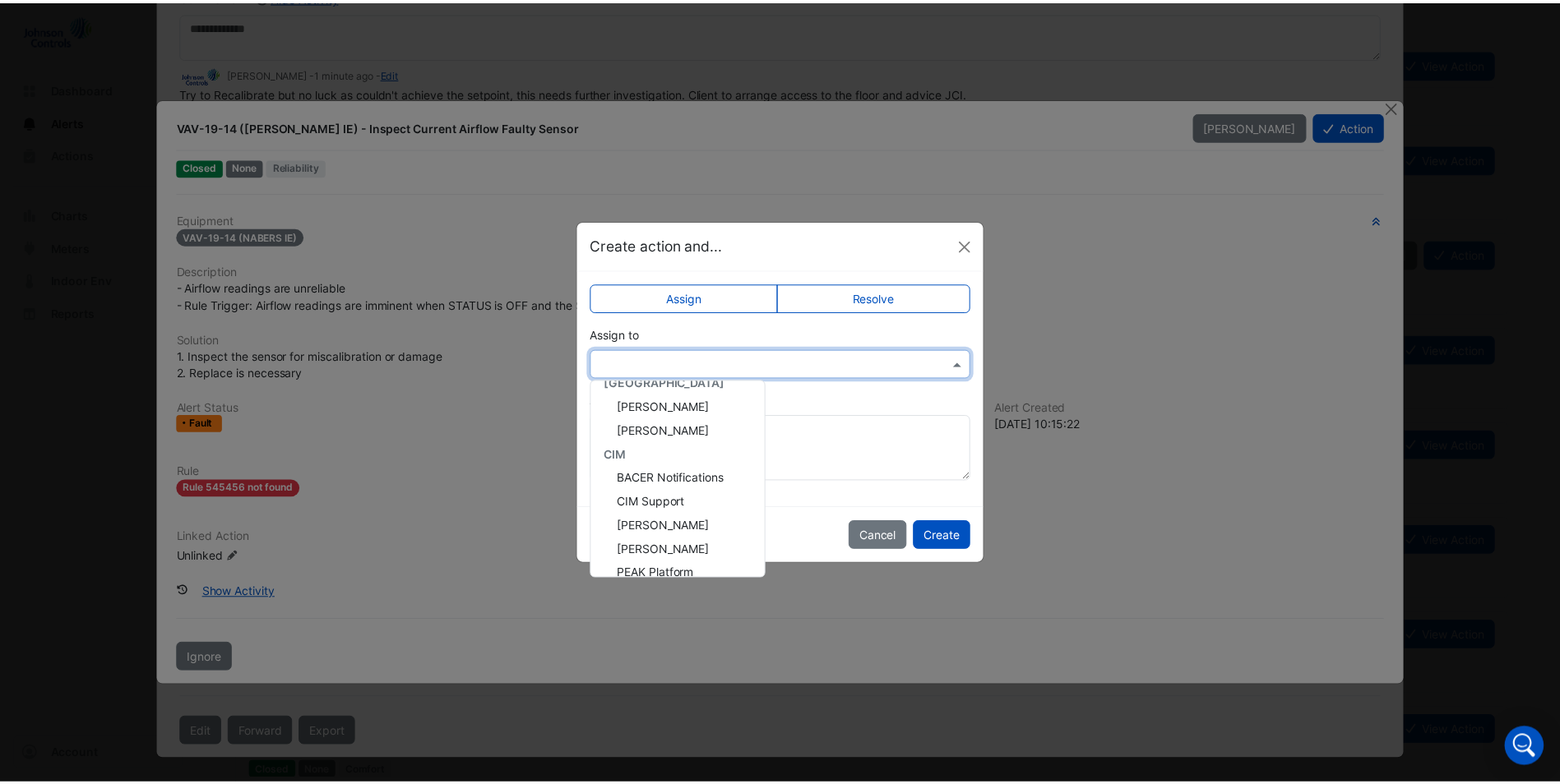
scroll to position [165, 0]
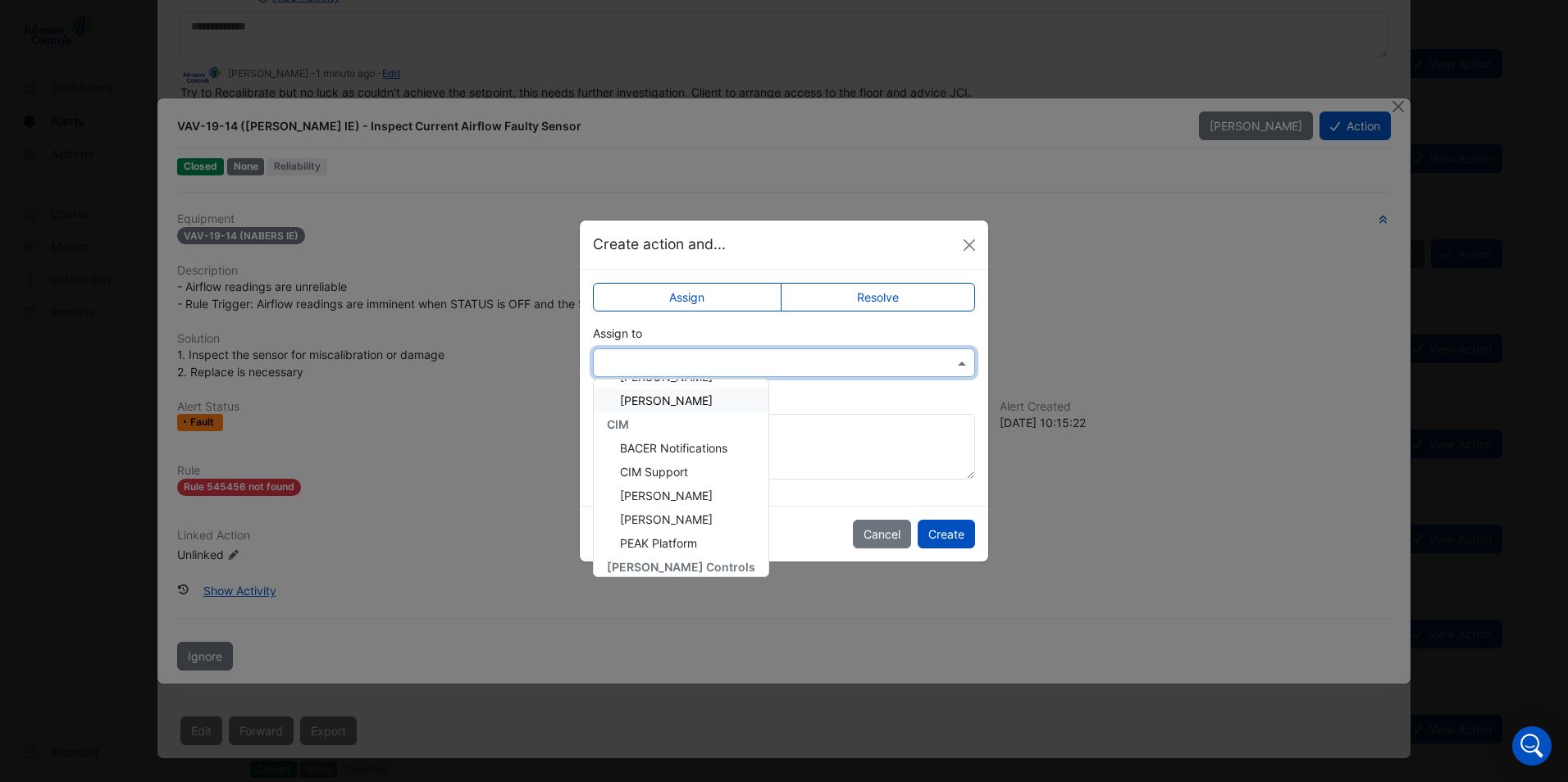
click at [666, 404] on span "[PERSON_NAME]" at bounding box center [666, 400] width 92 height 14
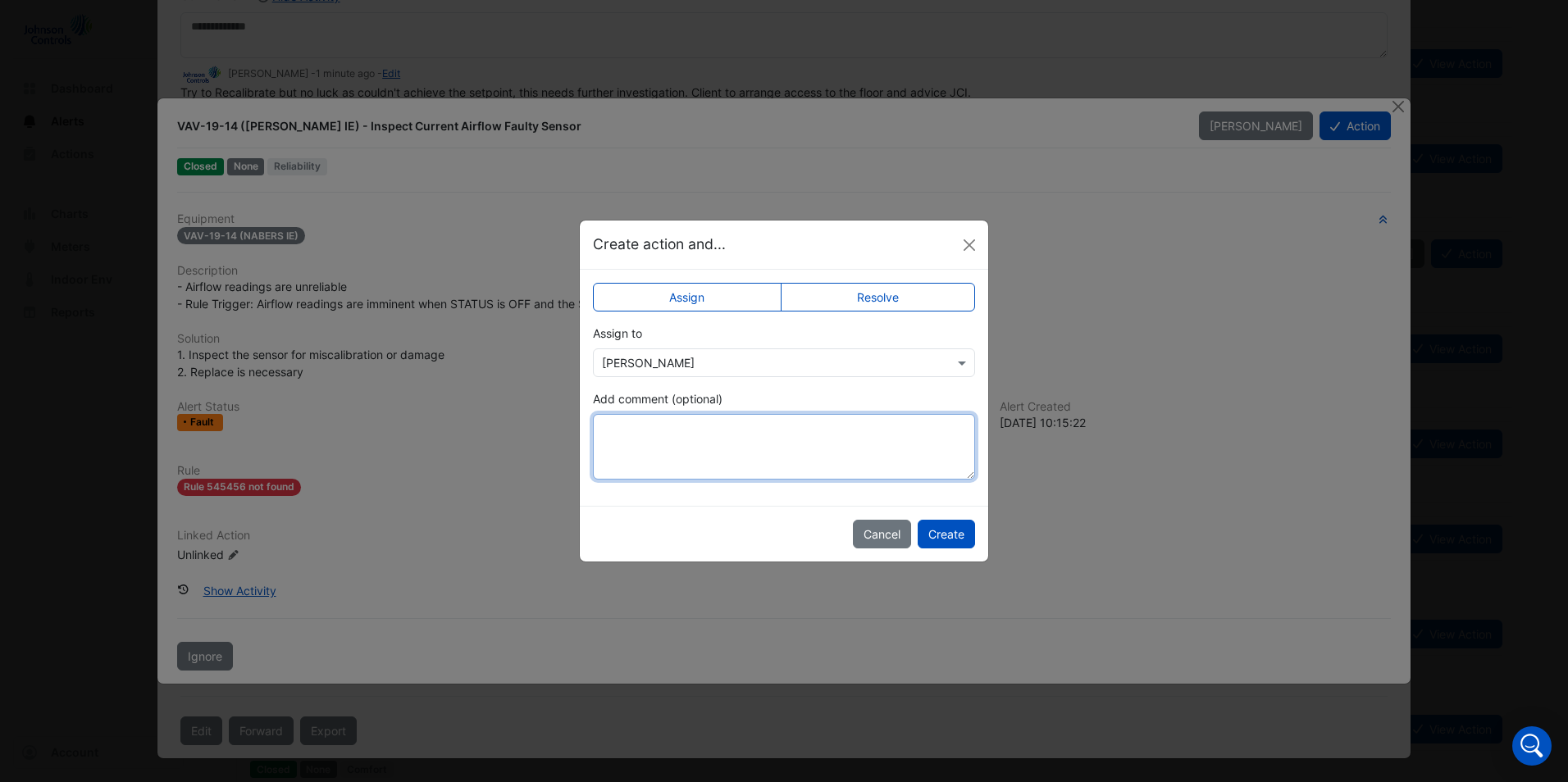
click at [681, 438] on textarea "Add comment (optional)" at bounding box center [784, 446] width 382 height 66
type textarea "*"
type textarea "**********"
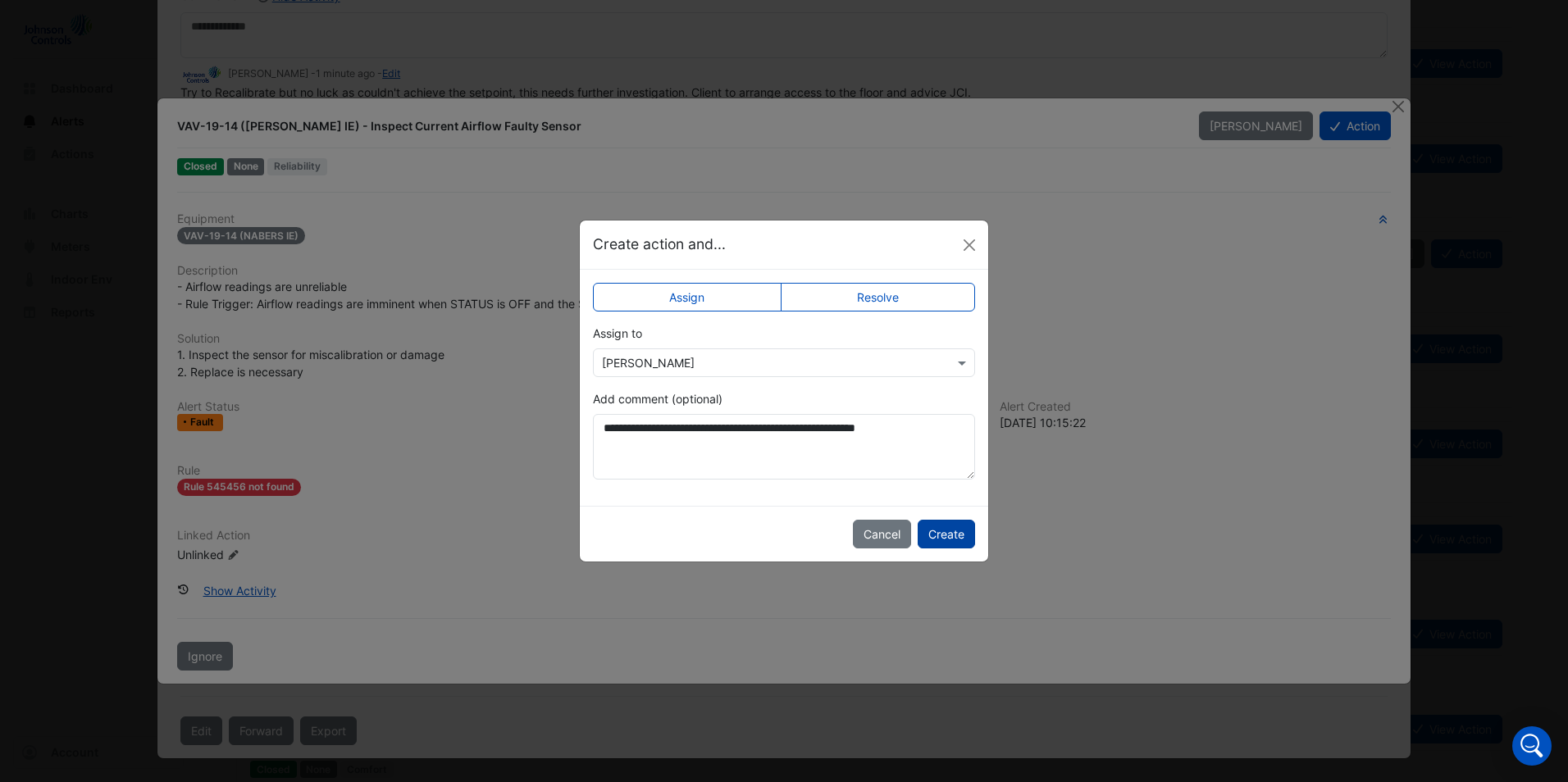
click at [938, 529] on button "Create" at bounding box center [946, 534] width 58 height 28
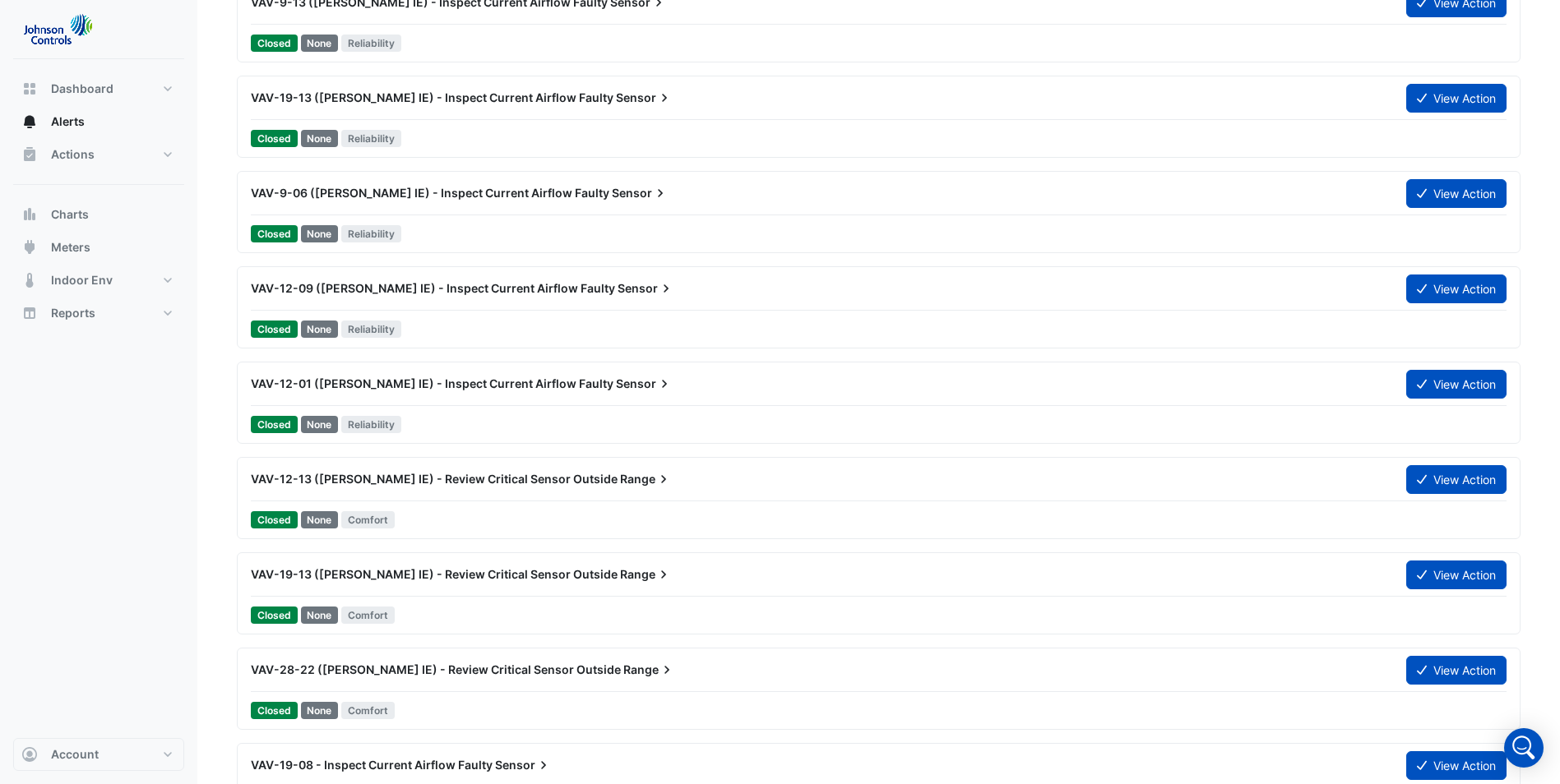
scroll to position [822, 0]
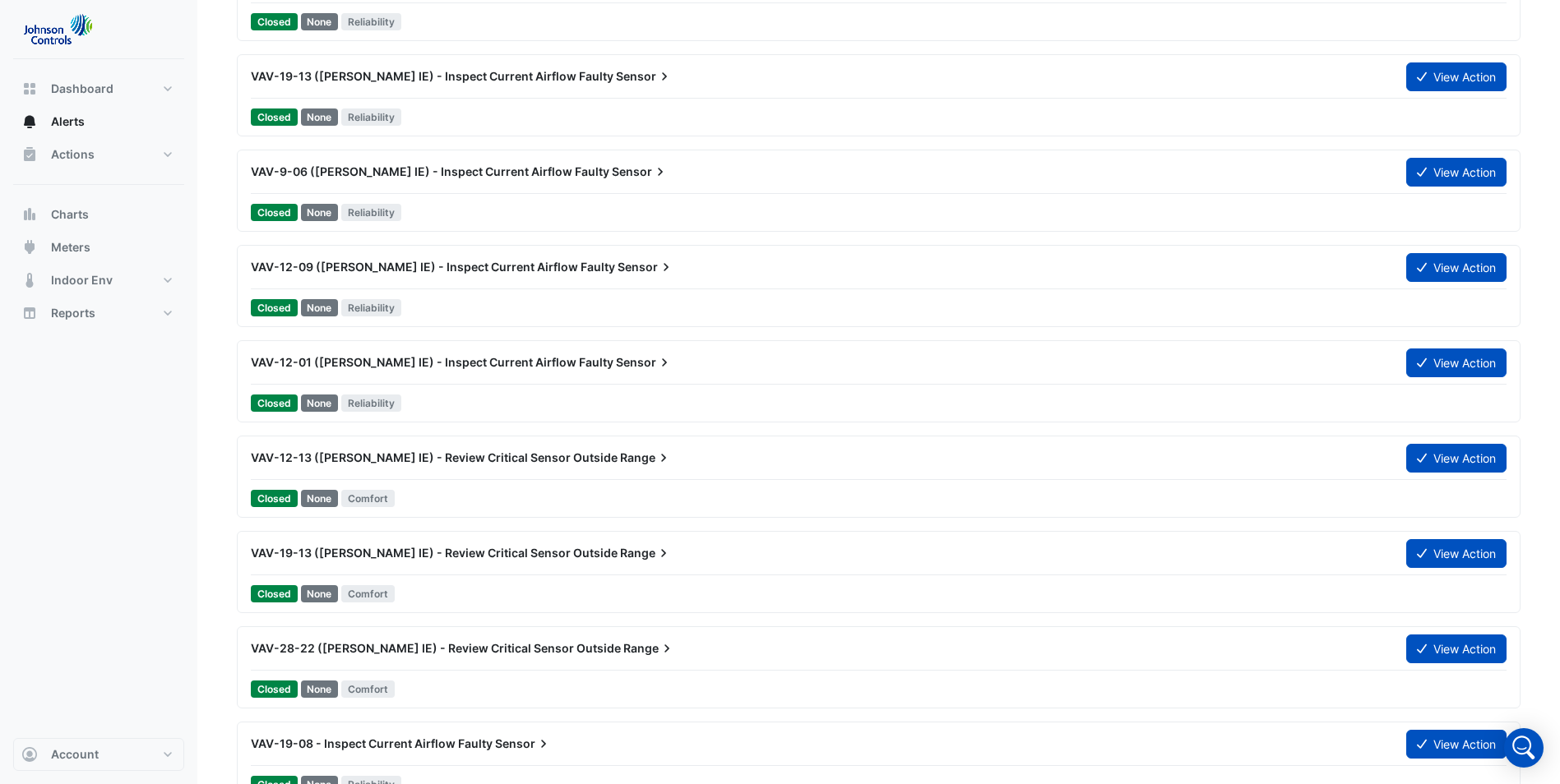
click at [526, 555] on span "VAV-19-13 ([PERSON_NAME] IE) - Review Critical Sensor Outside" at bounding box center [435, 553] width 367 height 14
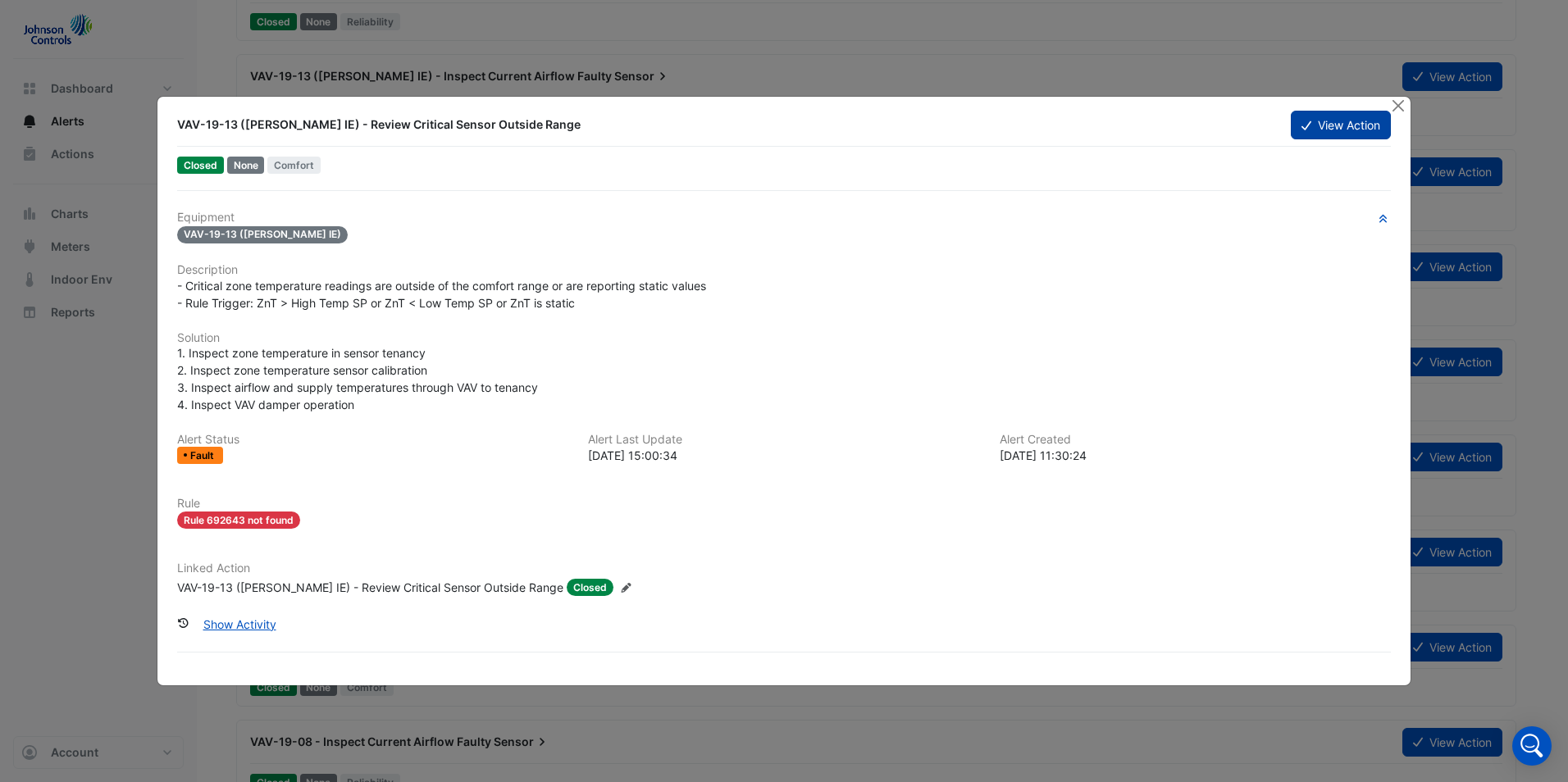
click at [1332, 123] on button "View Action" at bounding box center [1341, 125] width 100 height 28
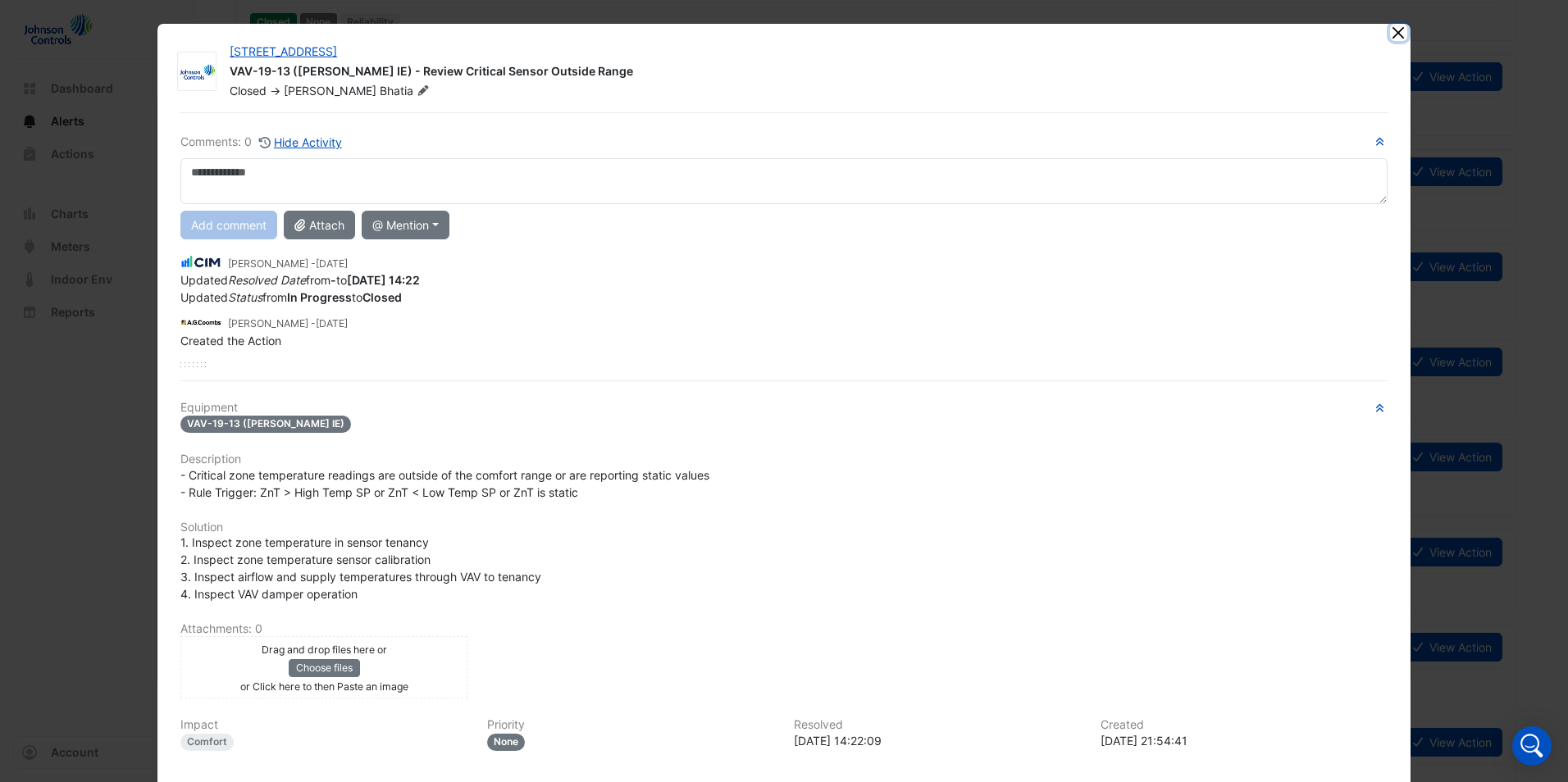
click at [1395, 36] on button "Close" at bounding box center [1398, 32] width 17 height 17
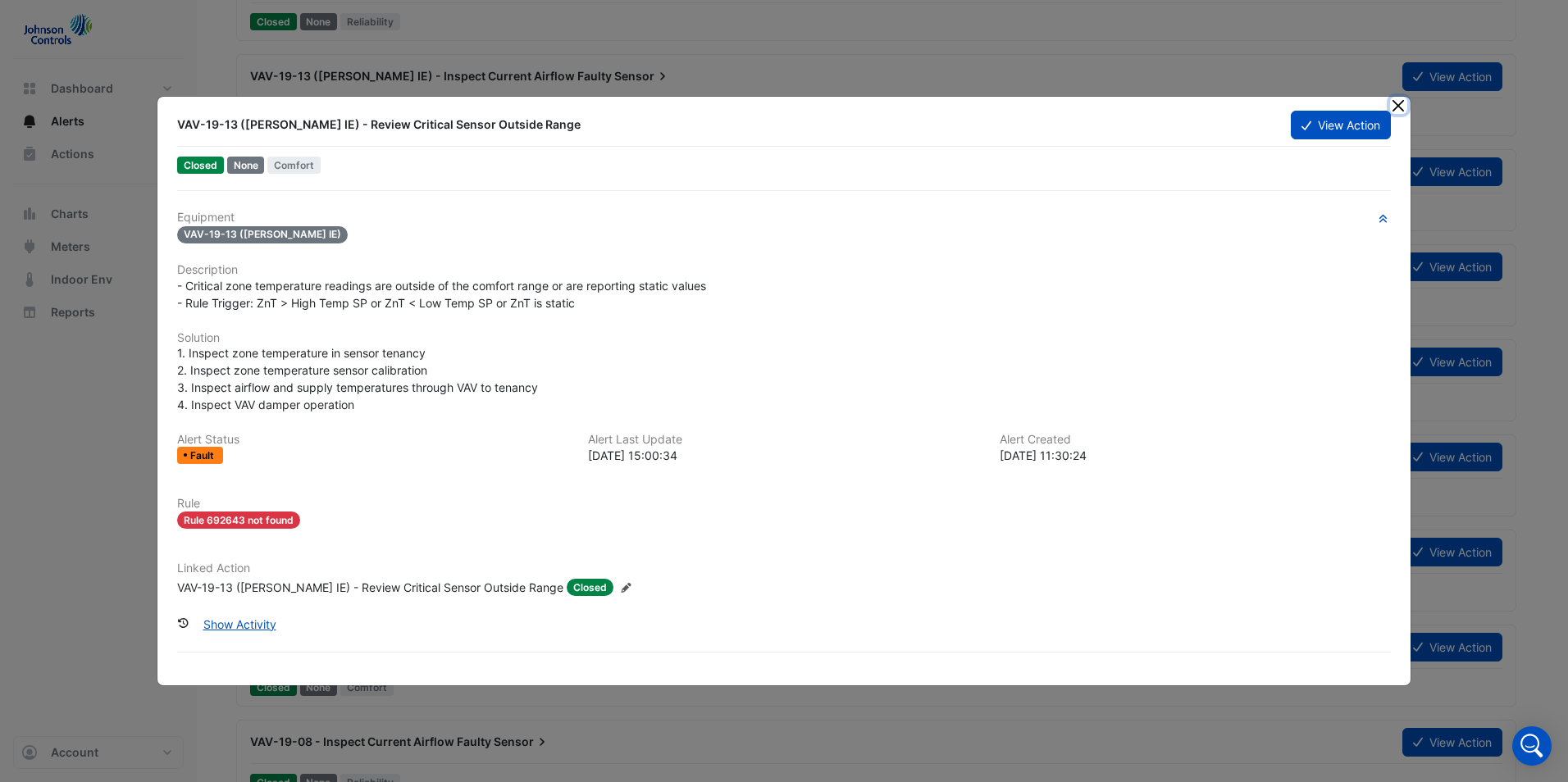
click at [1396, 106] on button "Close" at bounding box center [1398, 105] width 17 height 17
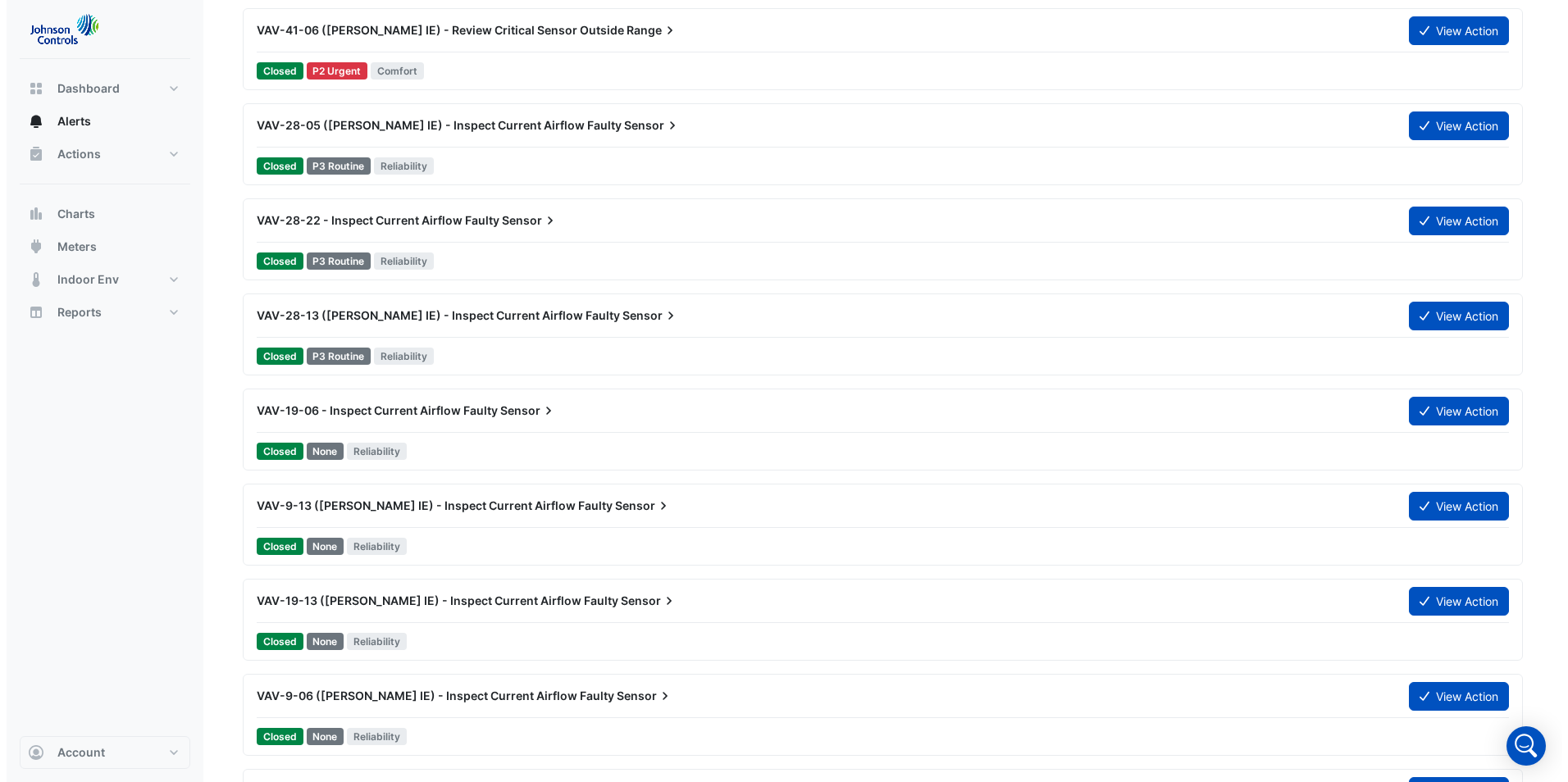
scroll to position [328, 0]
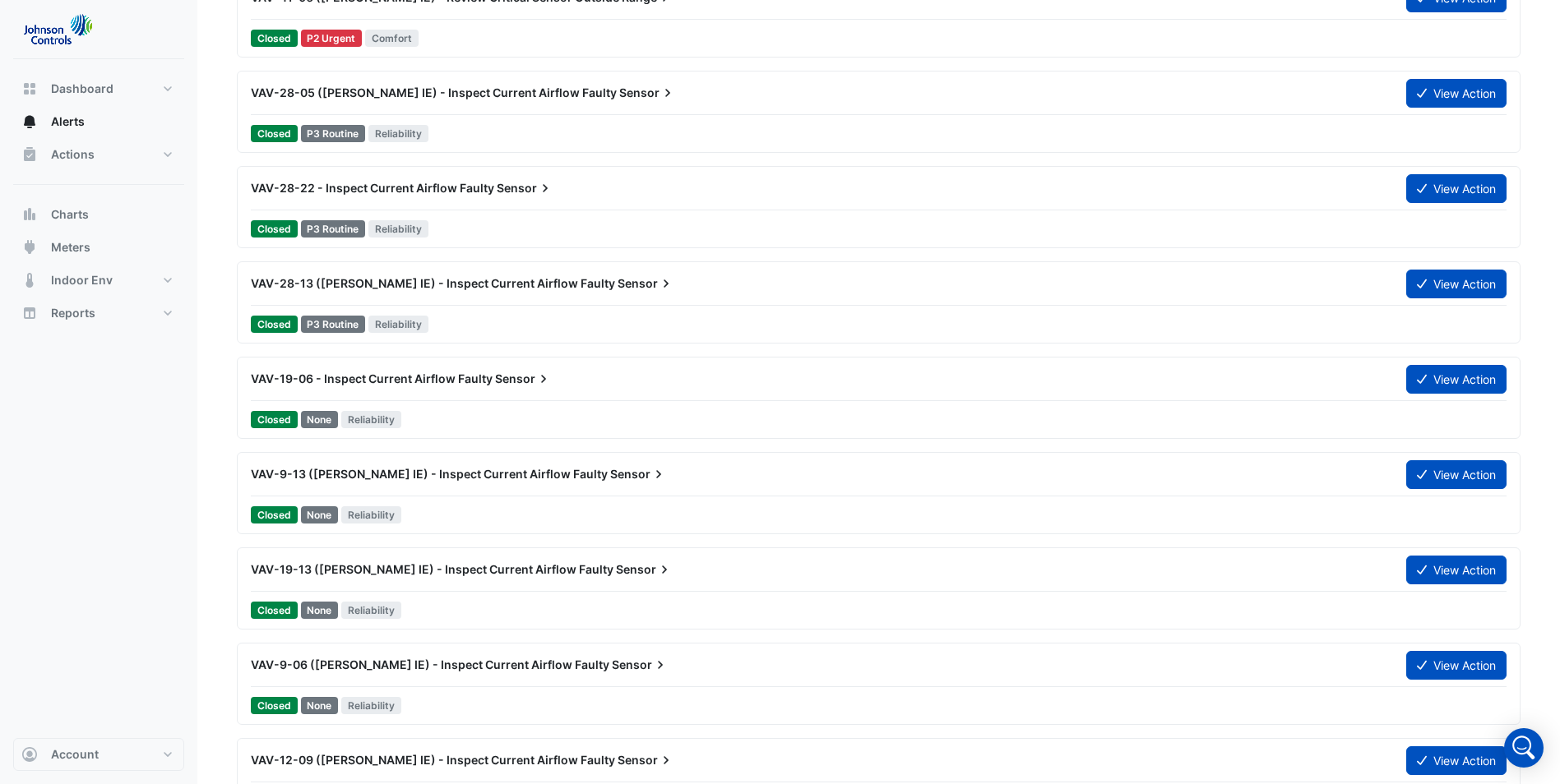
click at [651, 470] on icon at bounding box center [659, 474] width 16 height 16
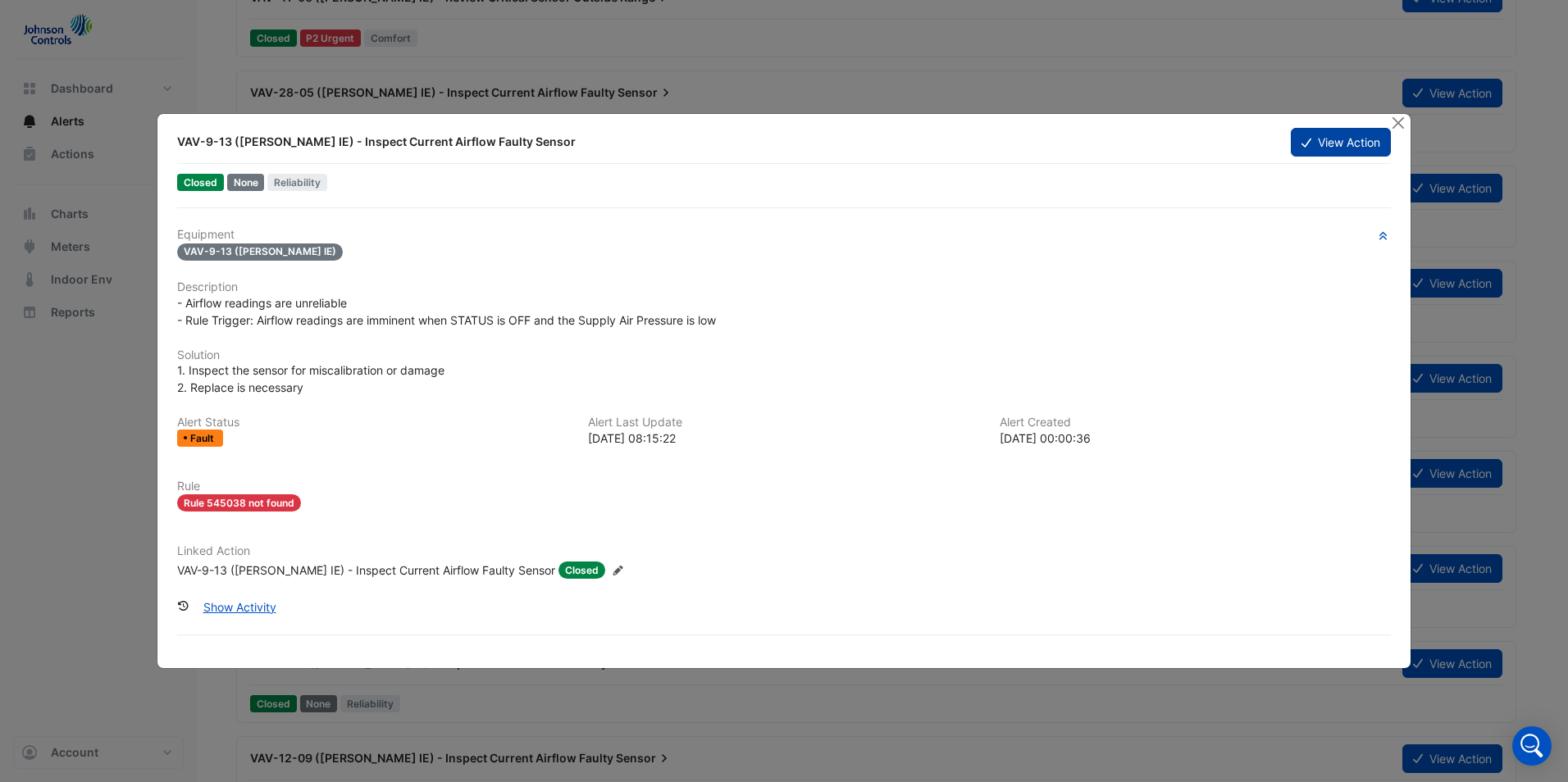
click at [1323, 134] on button "View Action" at bounding box center [1341, 142] width 100 height 28
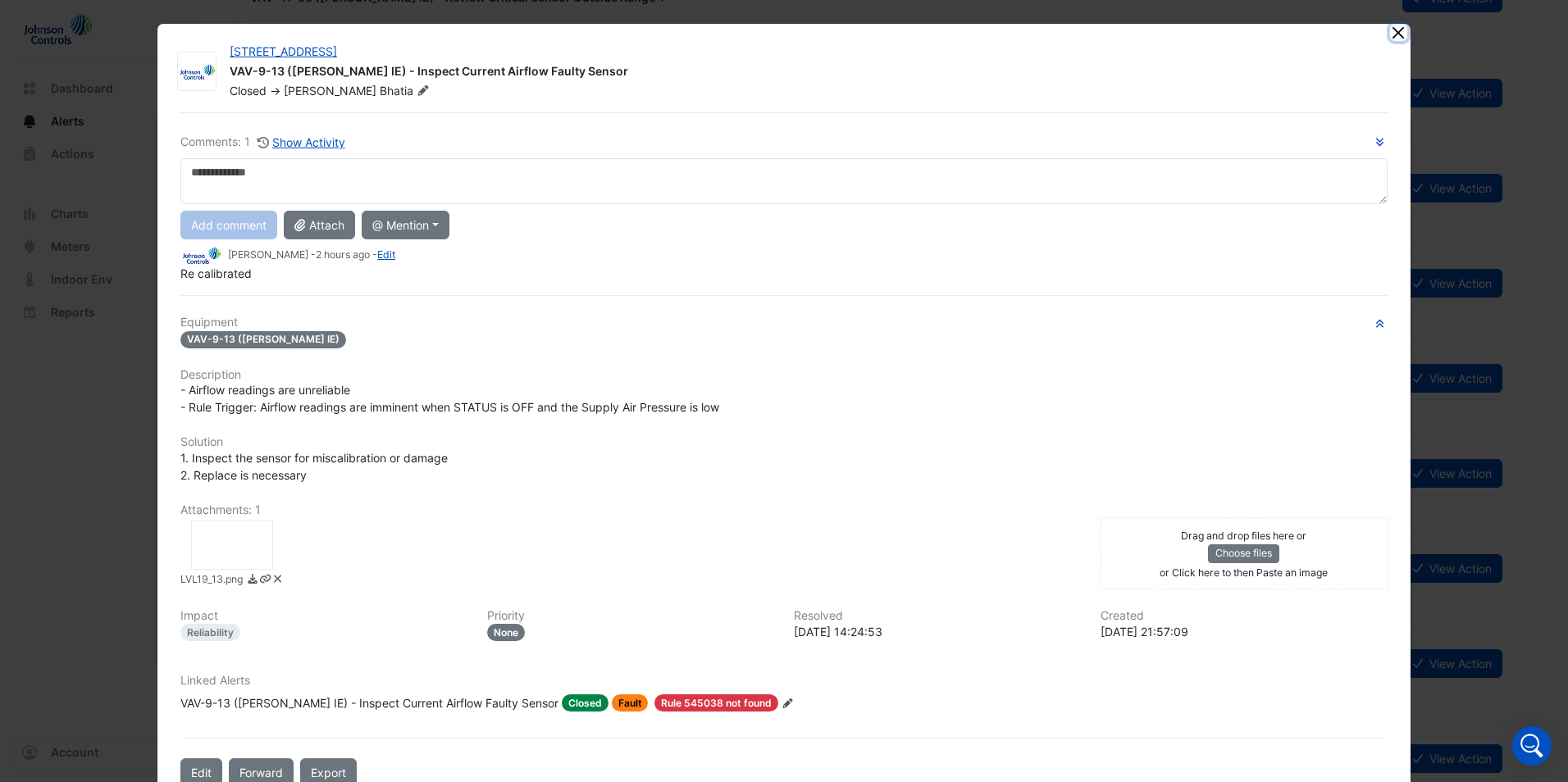
click at [1390, 36] on button "Close" at bounding box center [1398, 32] width 17 height 17
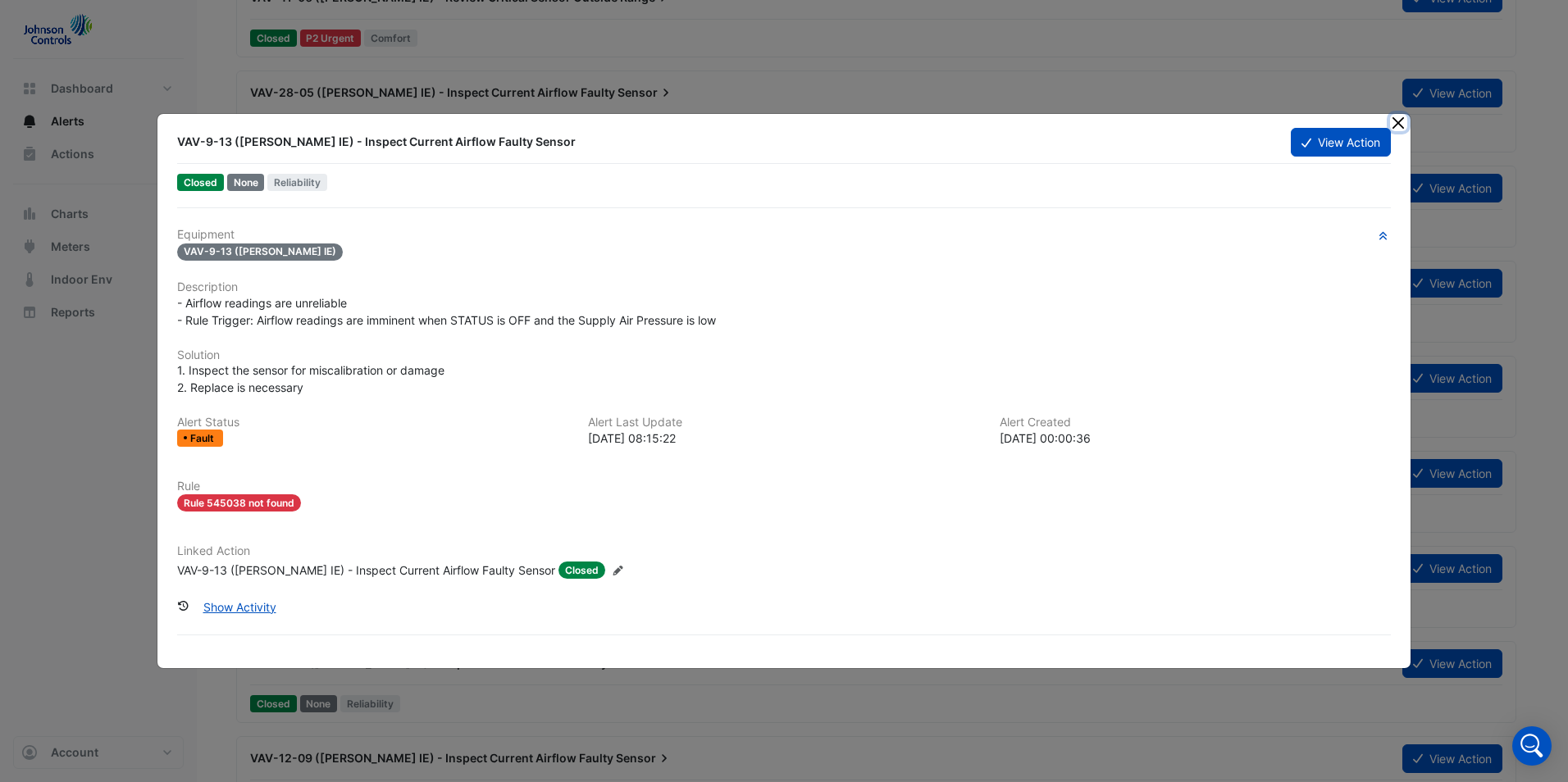
click at [1394, 123] on button "Close" at bounding box center [1398, 122] width 17 height 17
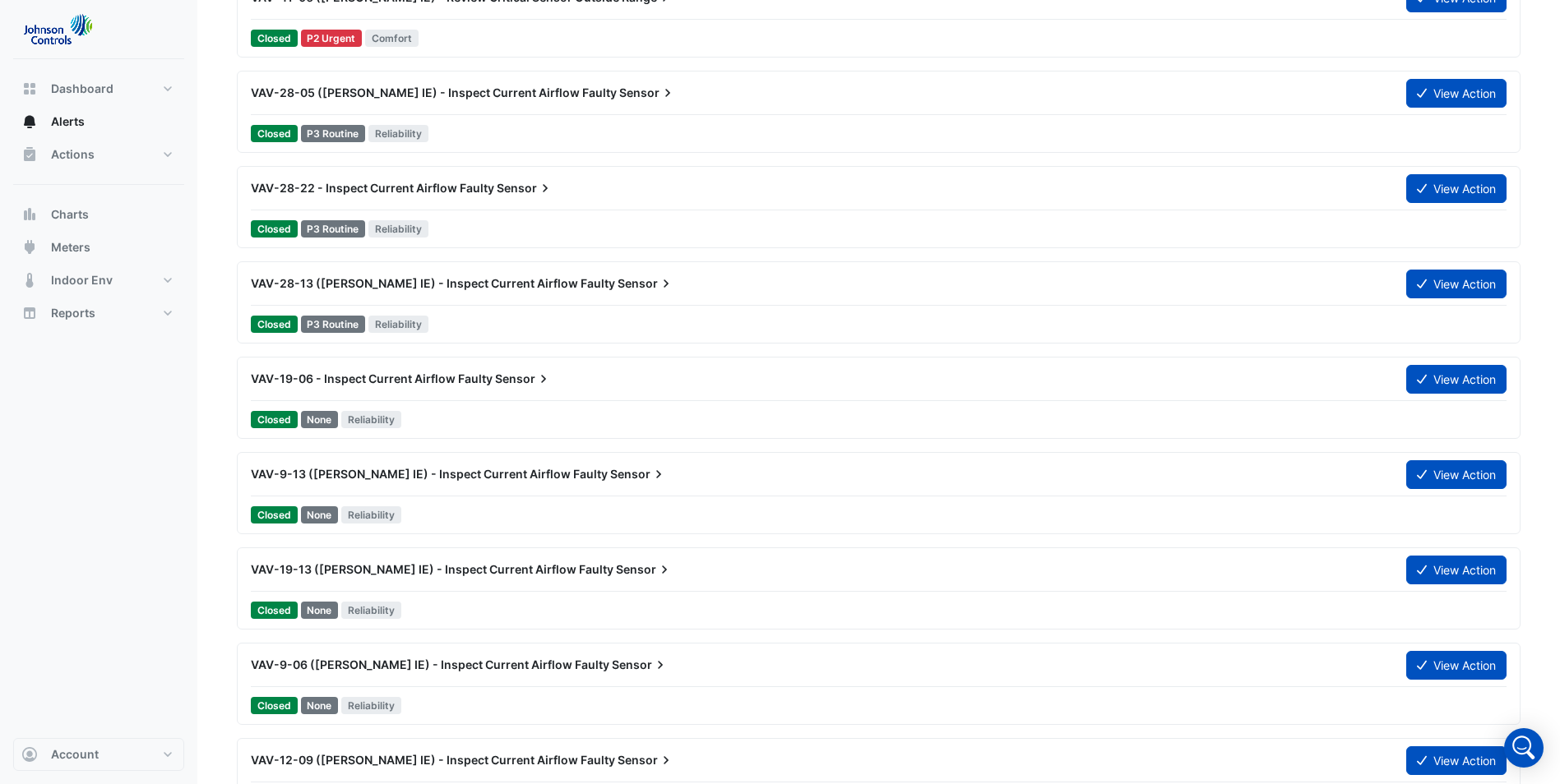
click at [371, 381] on span "VAV-19-06 - Inspect Current Airflow Faulty" at bounding box center [372, 378] width 242 height 14
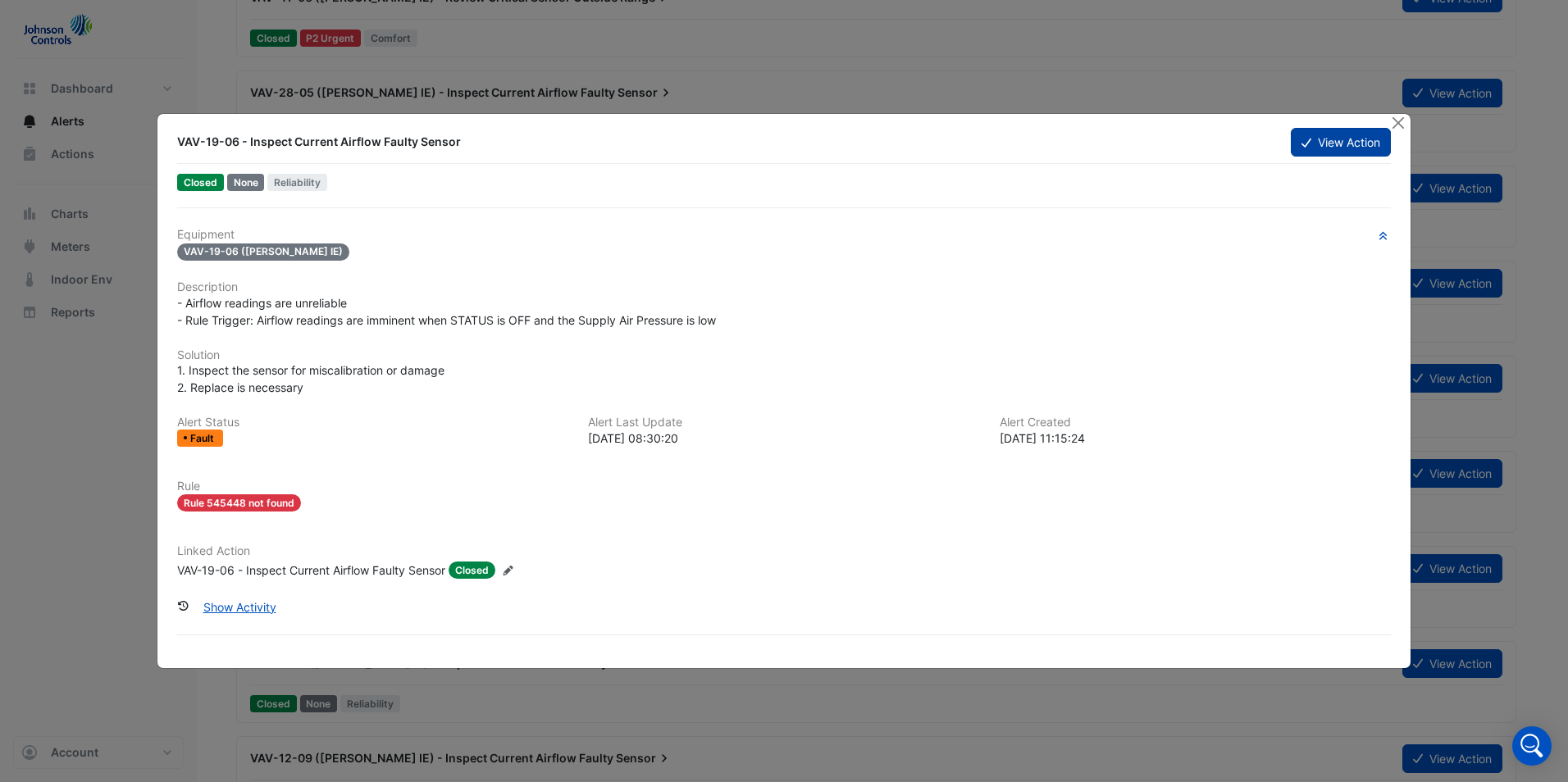
click at [1318, 151] on button "View Action" at bounding box center [1341, 142] width 100 height 28
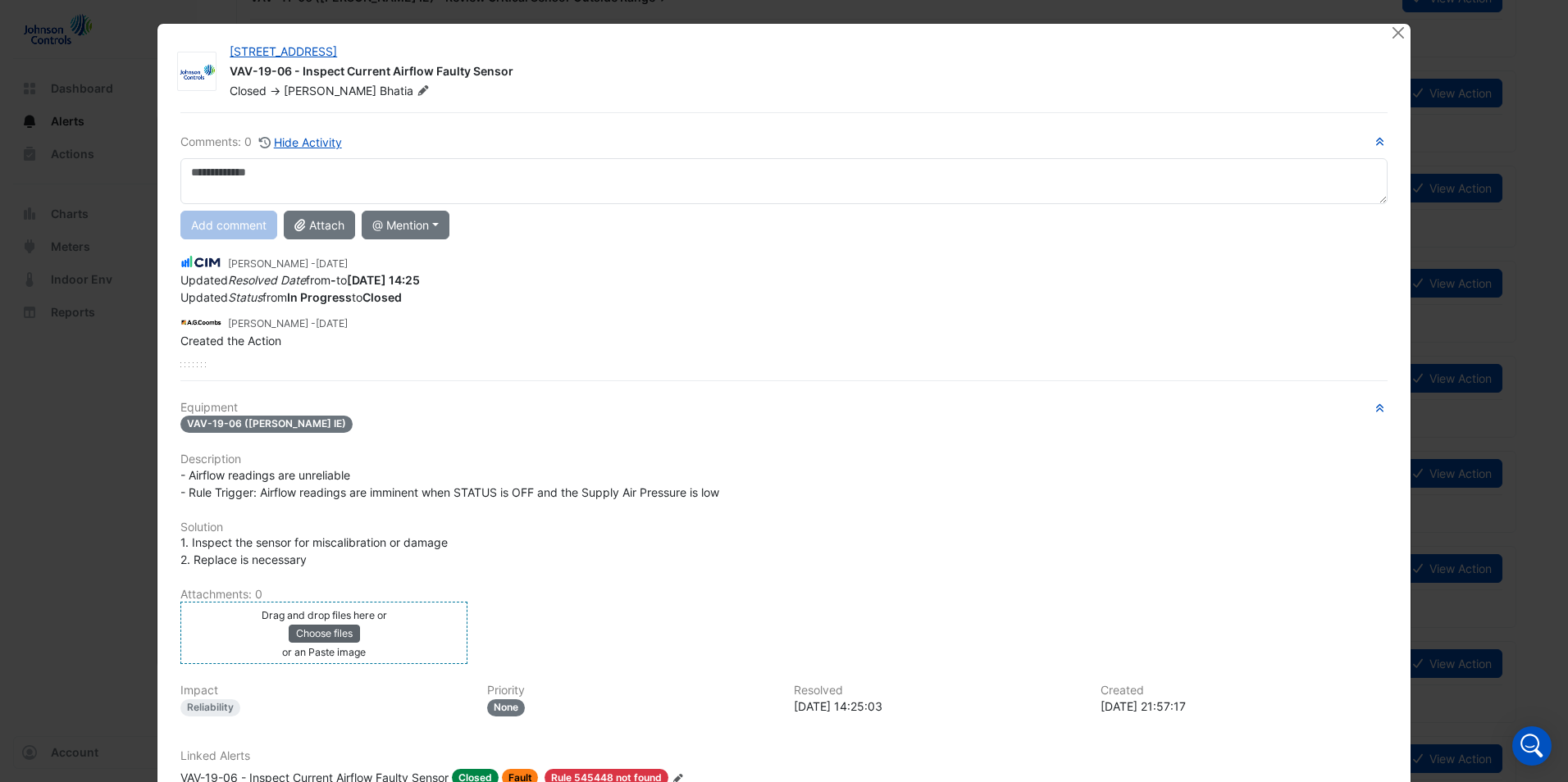
click at [305, 635] on button "Choose files" at bounding box center [324, 634] width 71 height 18
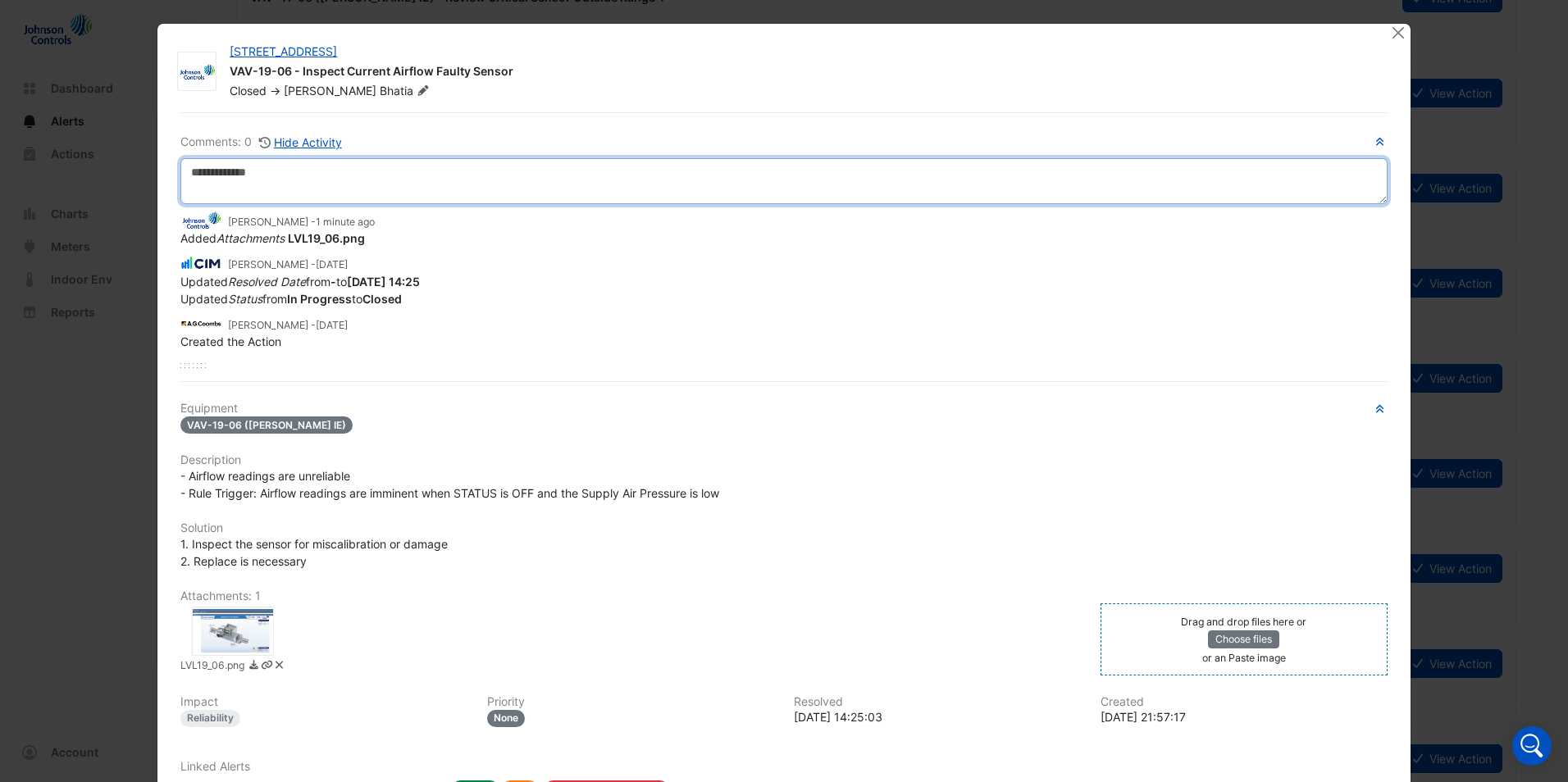
click at [285, 184] on textarea at bounding box center [783, 181] width 1207 height 46
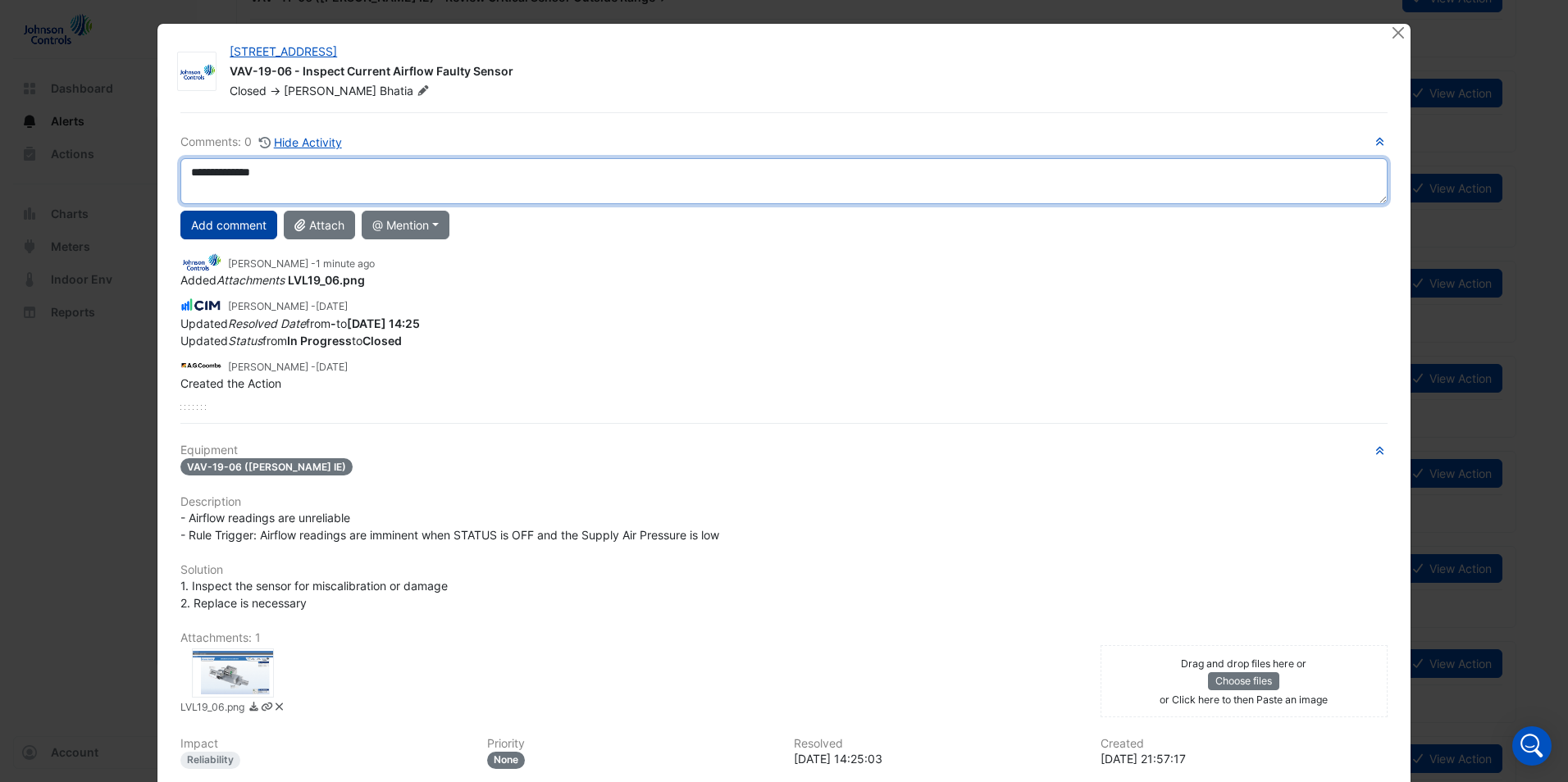
type textarea "**********"
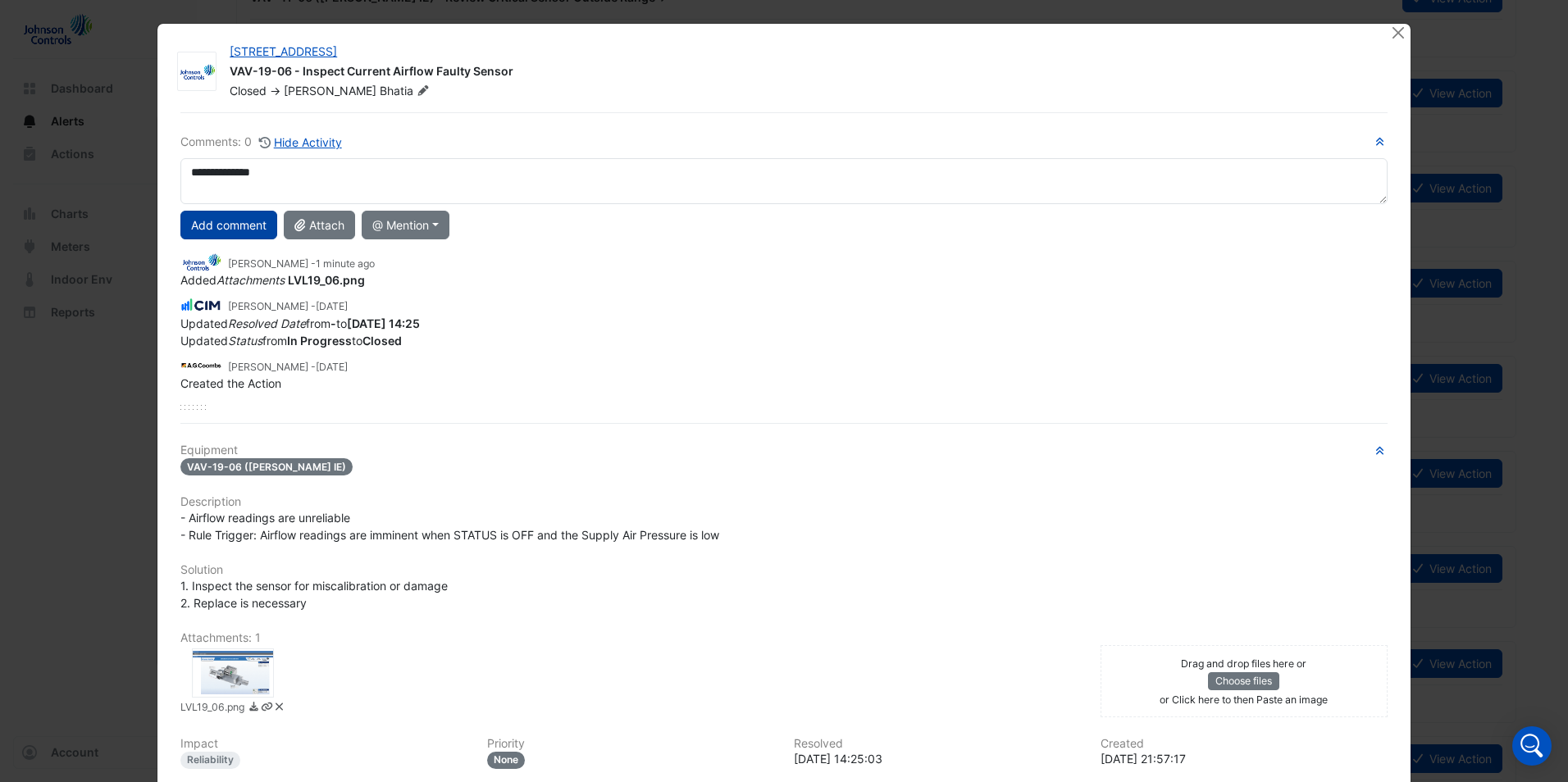
click at [203, 232] on button "Add comment" at bounding box center [228, 225] width 97 height 28
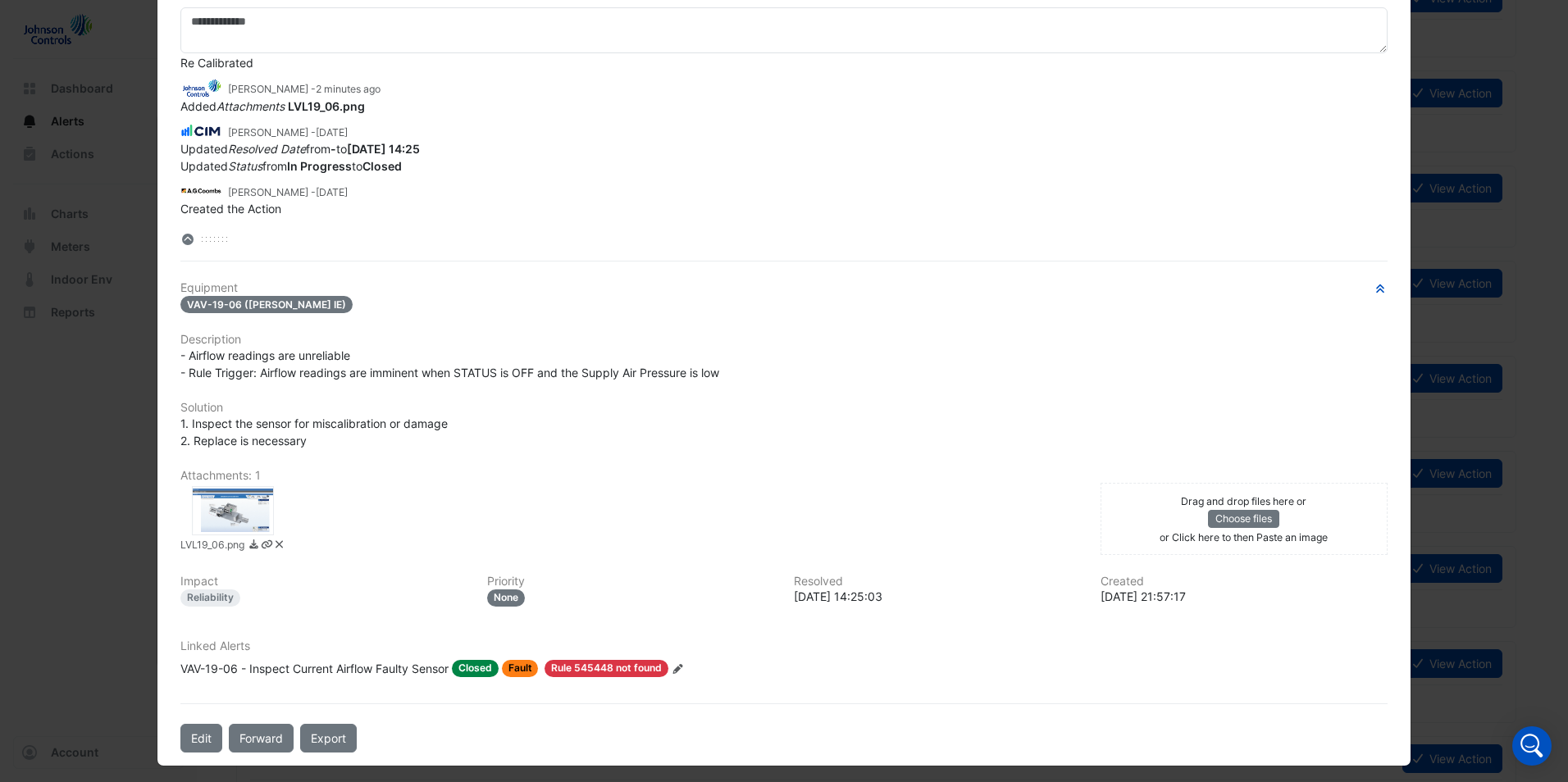
scroll to position [158, 0]
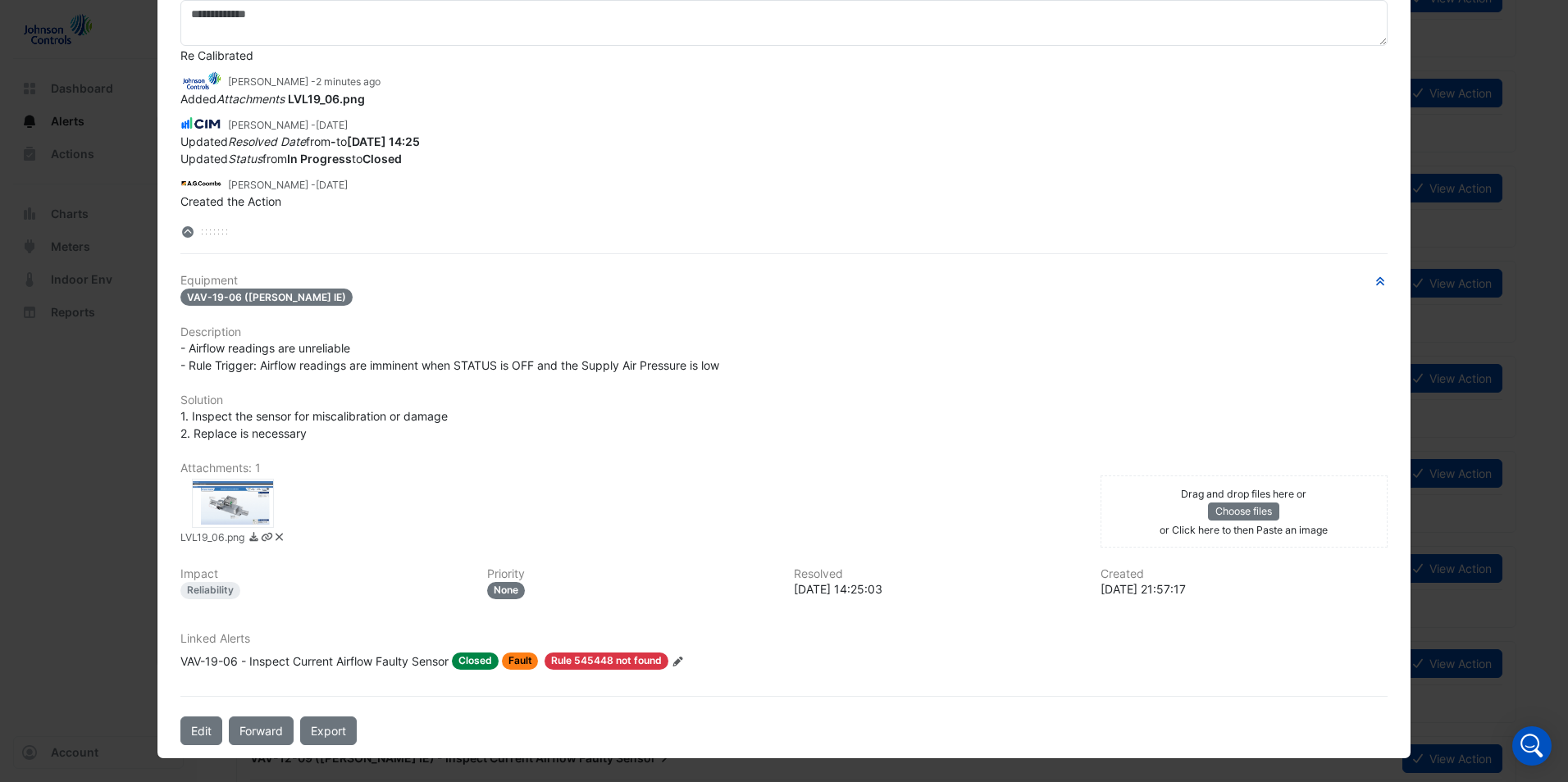
click at [690, 651] on div "Linked Alerts VAV-19-06 - Inspect Current Airflow Faulty Sensor Closed Fault Ru…" at bounding box center [784, 651] width 1227 height 37
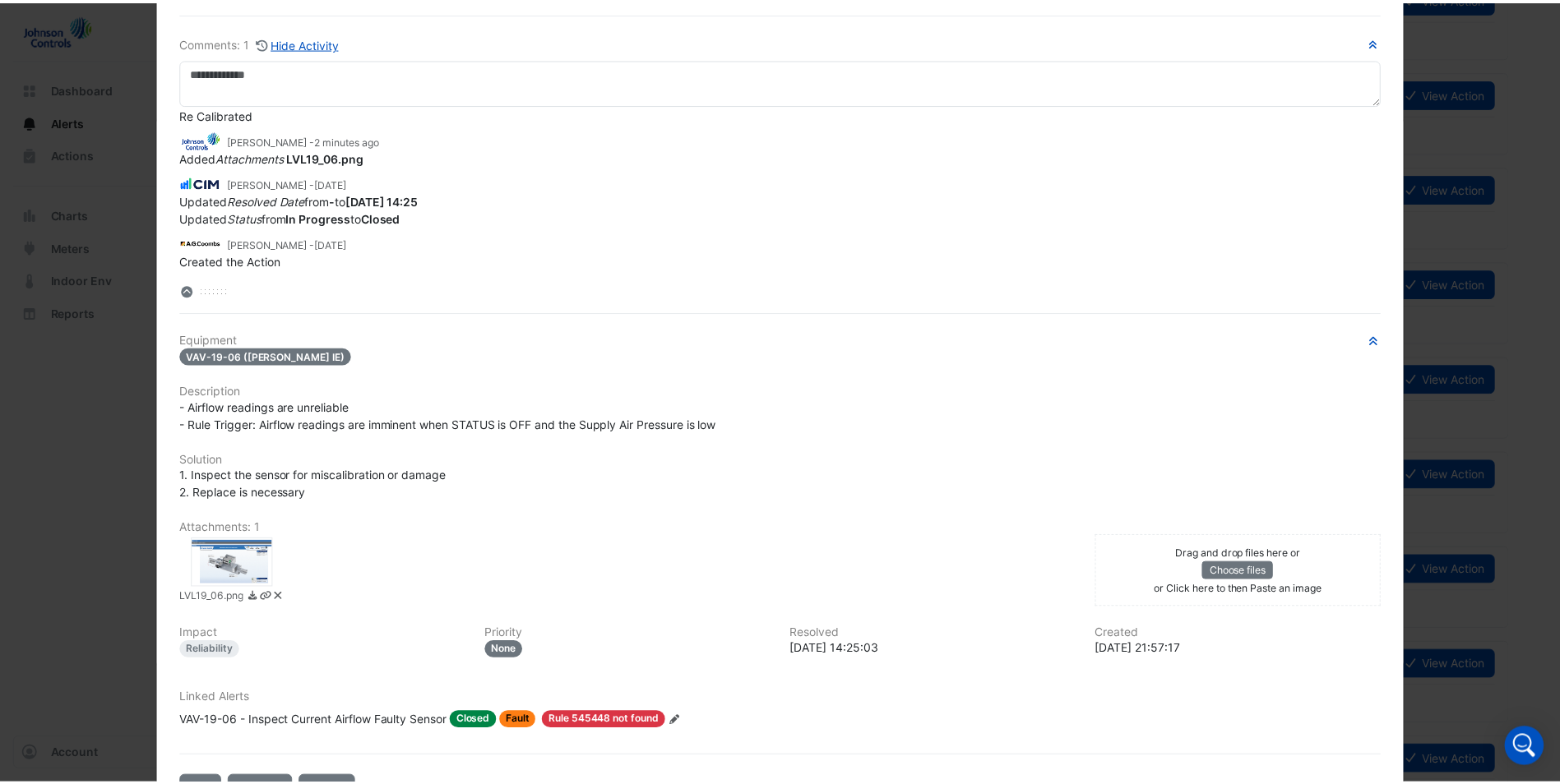
scroll to position [0, 0]
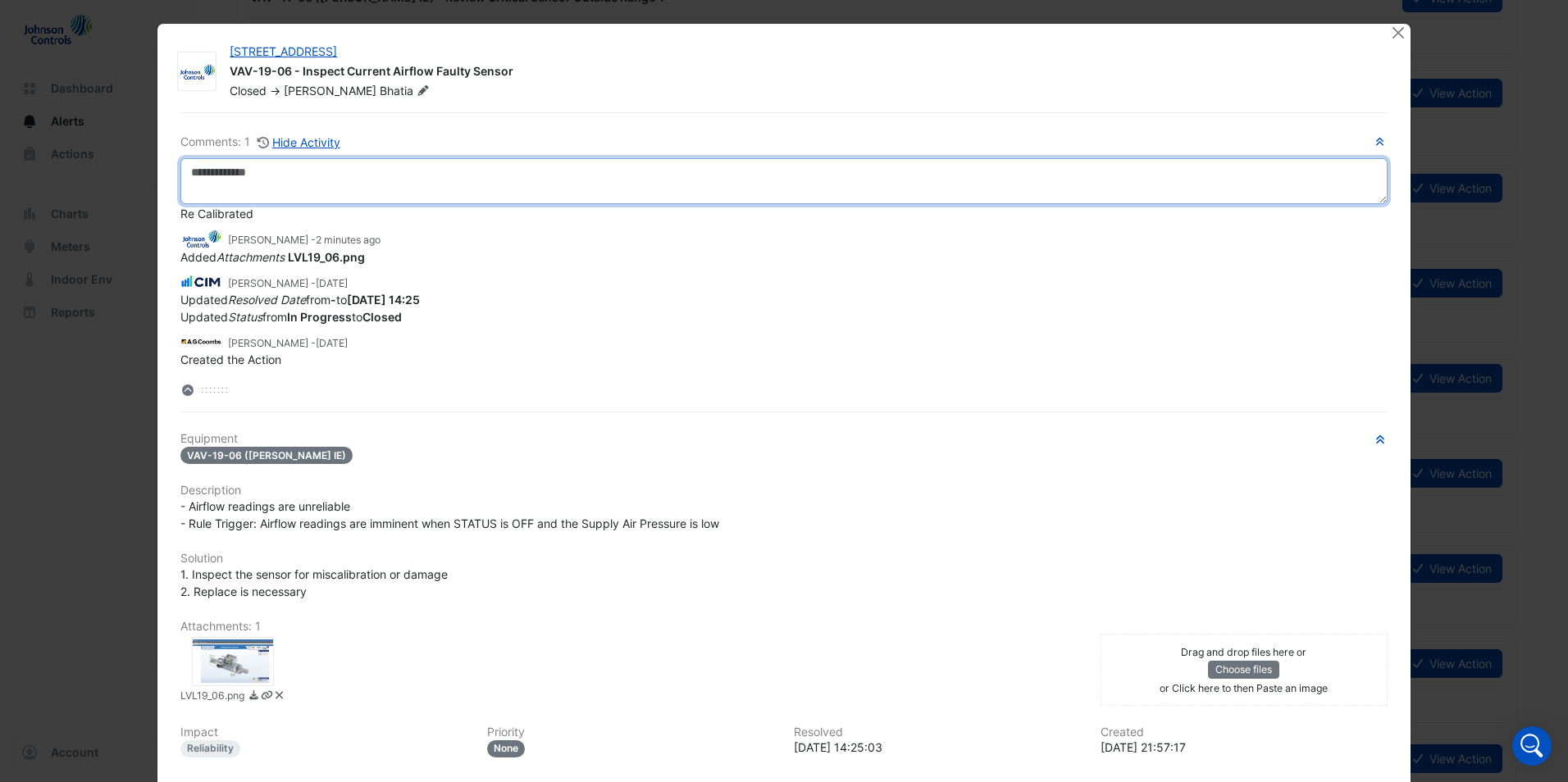
click at [810, 203] on textarea at bounding box center [783, 181] width 1207 height 46
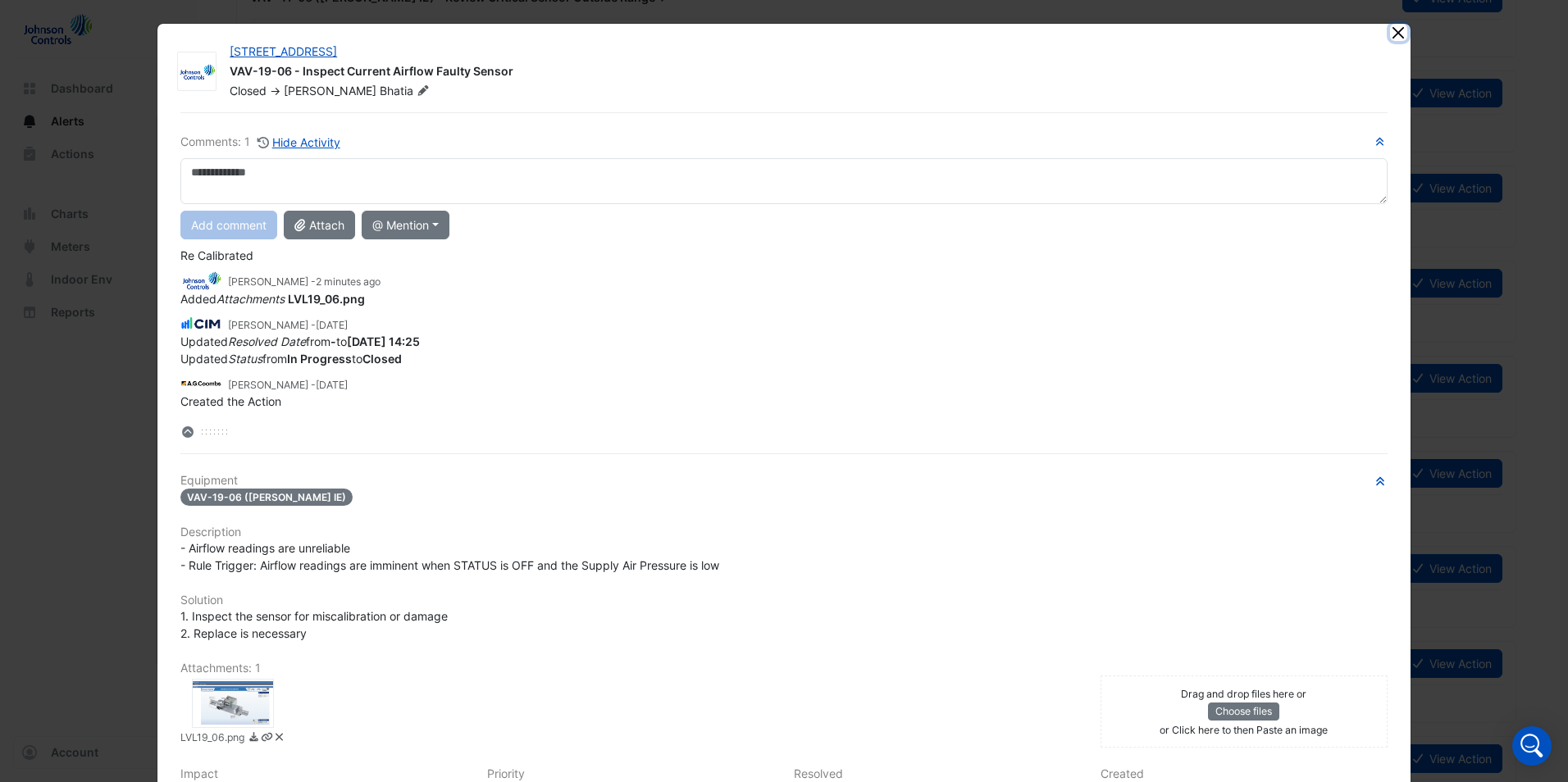
click at [1399, 31] on button "Close" at bounding box center [1398, 32] width 17 height 17
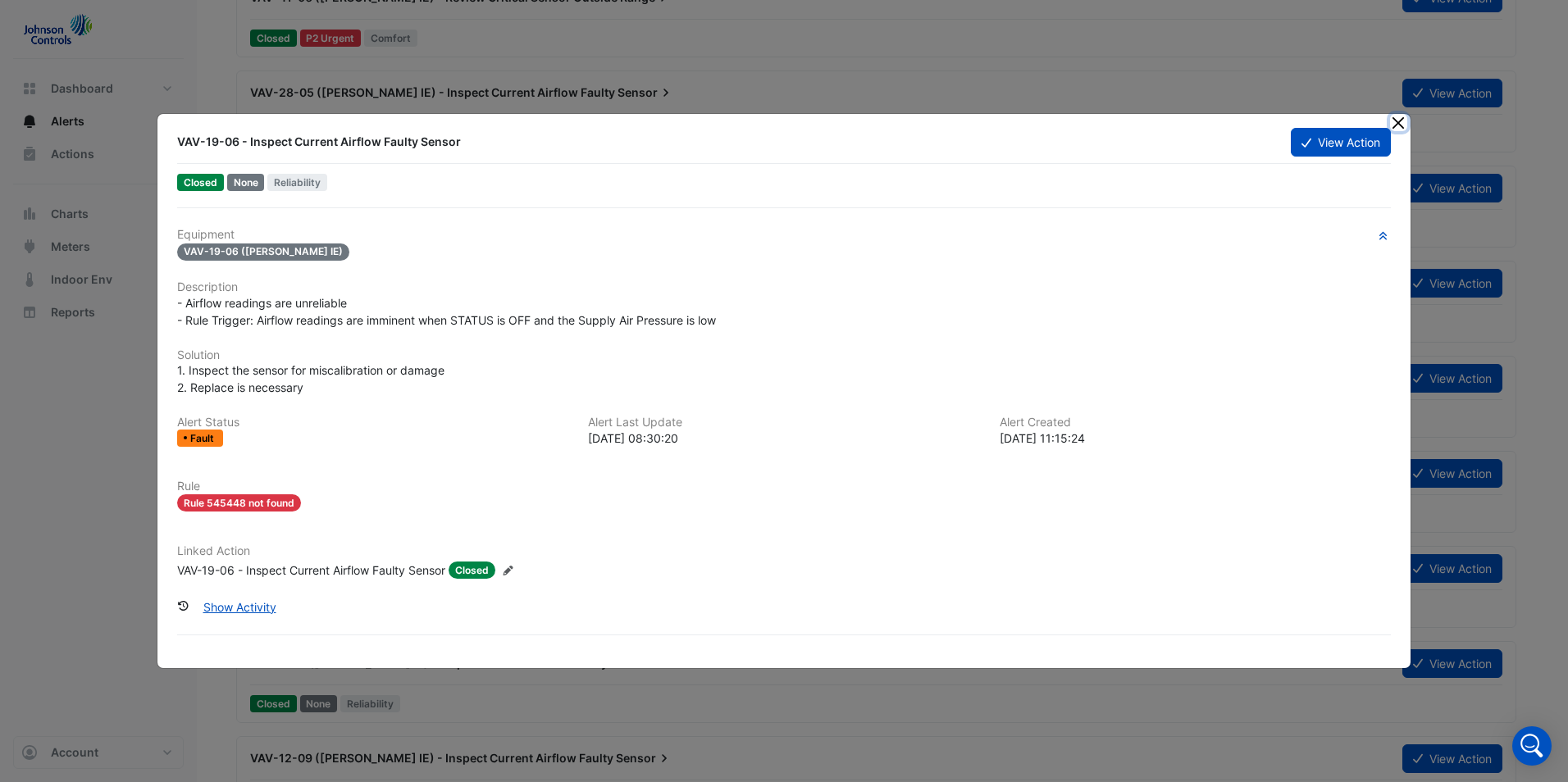
click at [1404, 123] on button "Close" at bounding box center [1398, 122] width 17 height 17
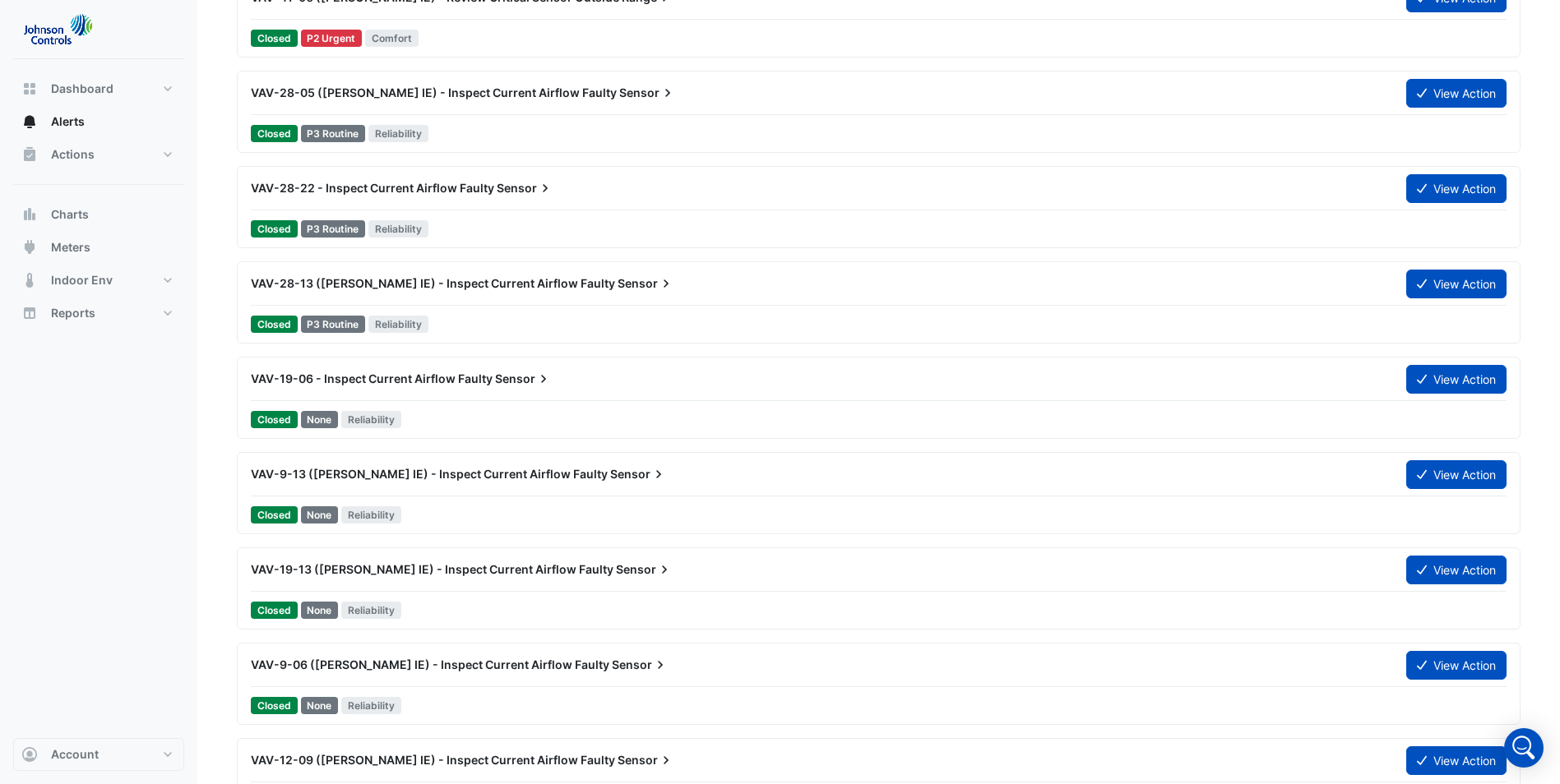
click at [656, 568] on icon at bounding box center [664, 570] width 16 height 16
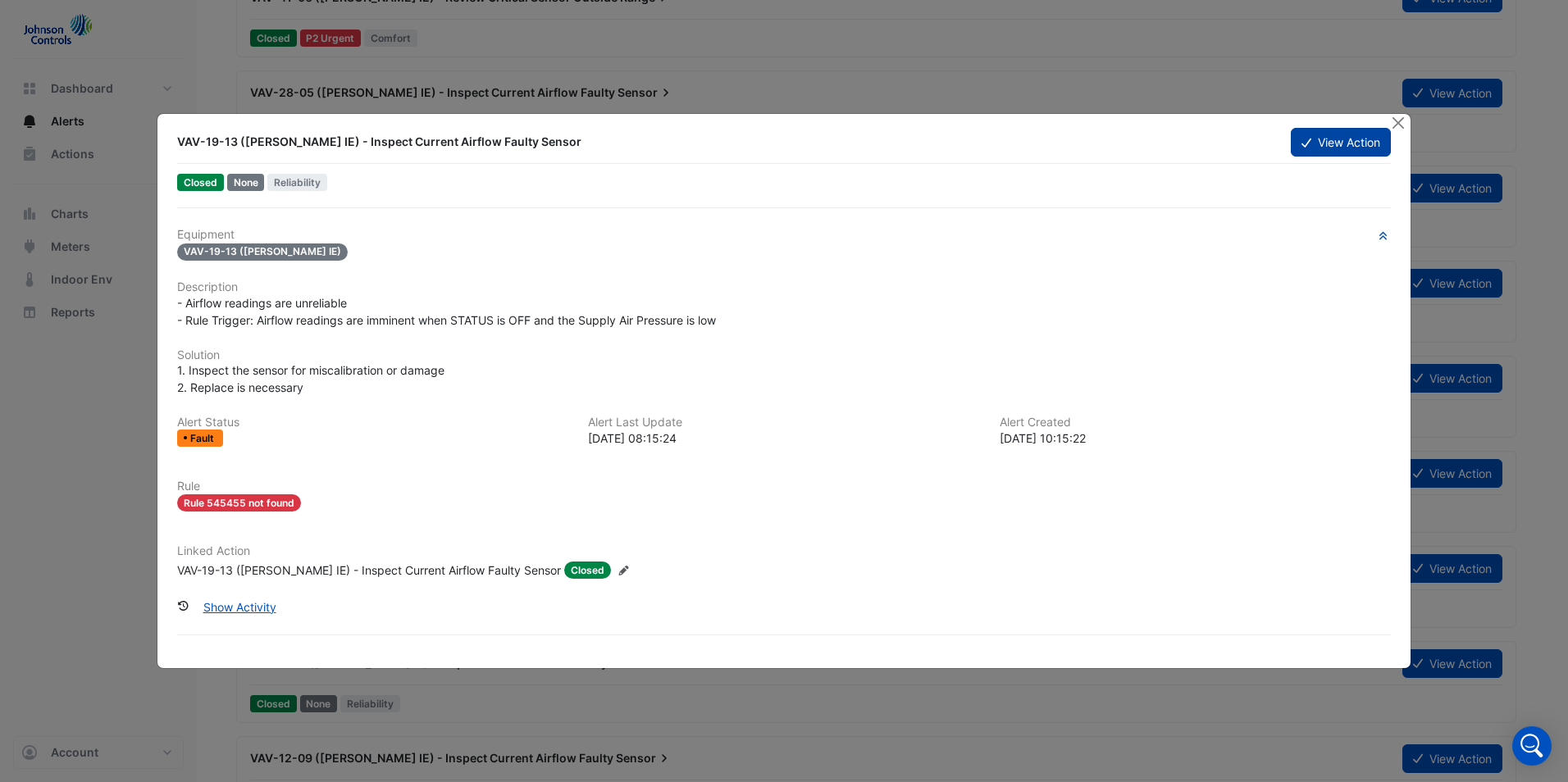
click at [1345, 142] on button "View Action" at bounding box center [1341, 142] width 100 height 28
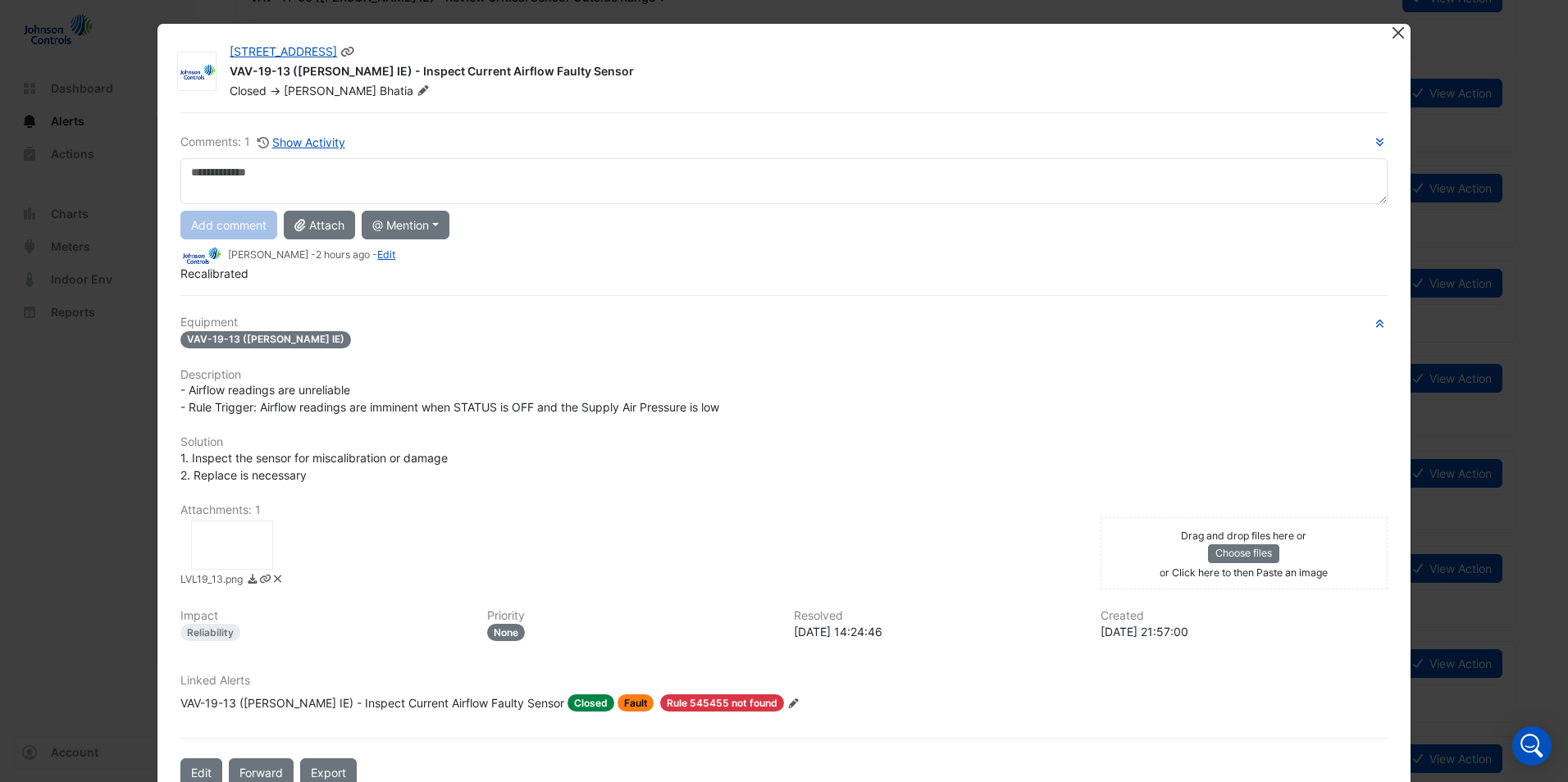
drag, startPoint x: 1380, startPoint y: 37, endPoint x: 1396, endPoint y: 34, distance: 16.3
click at [1396, 34] on app-escalated-ticket-details-modal "[STREET_ADDRESS] VAV-19-13 ([PERSON_NAME] IE) - Inspect Current Airflow Faulty …" at bounding box center [783, 412] width 1253 height 777
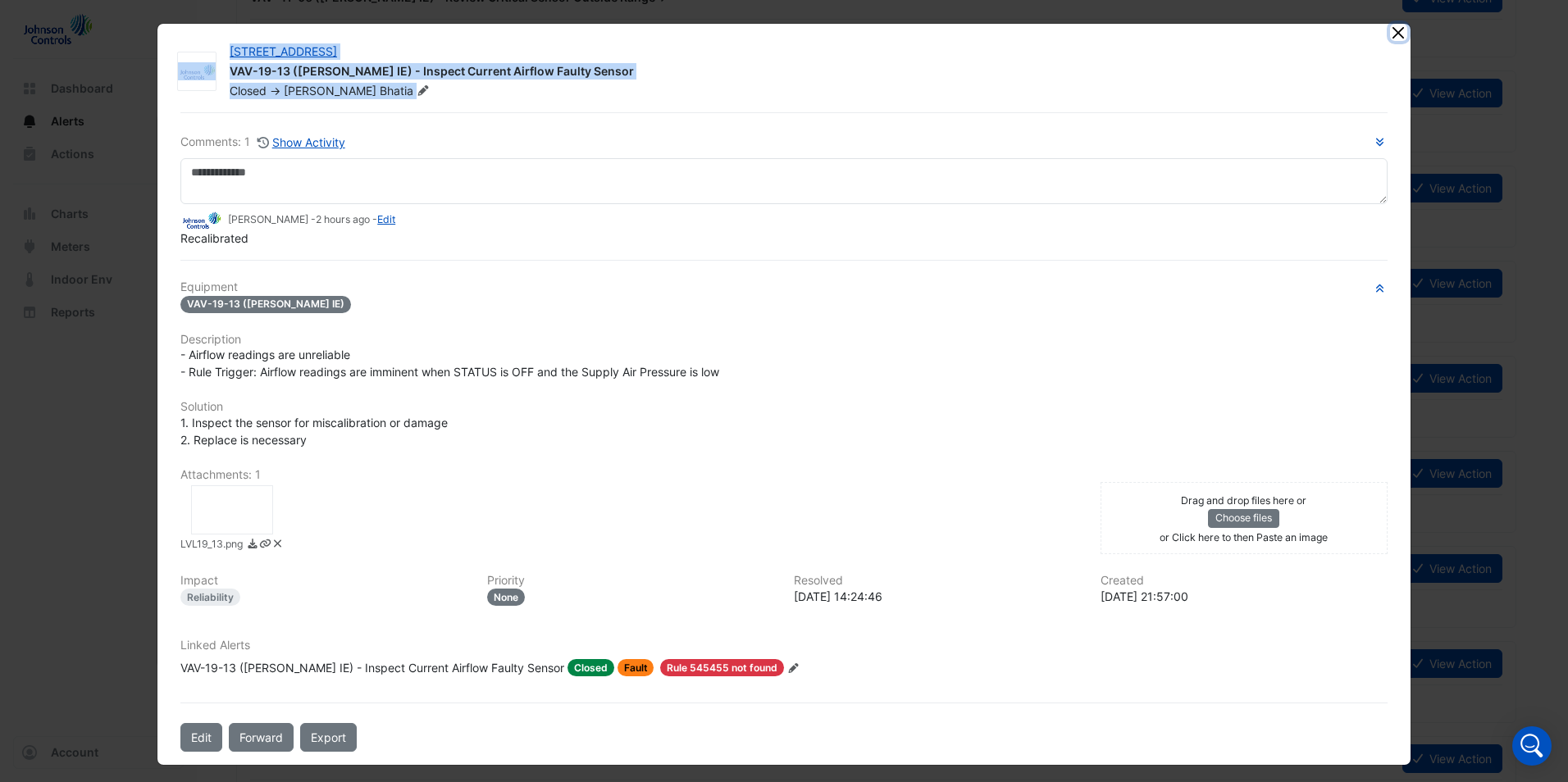
click at [1398, 34] on button "Close" at bounding box center [1398, 32] width 17 height 17
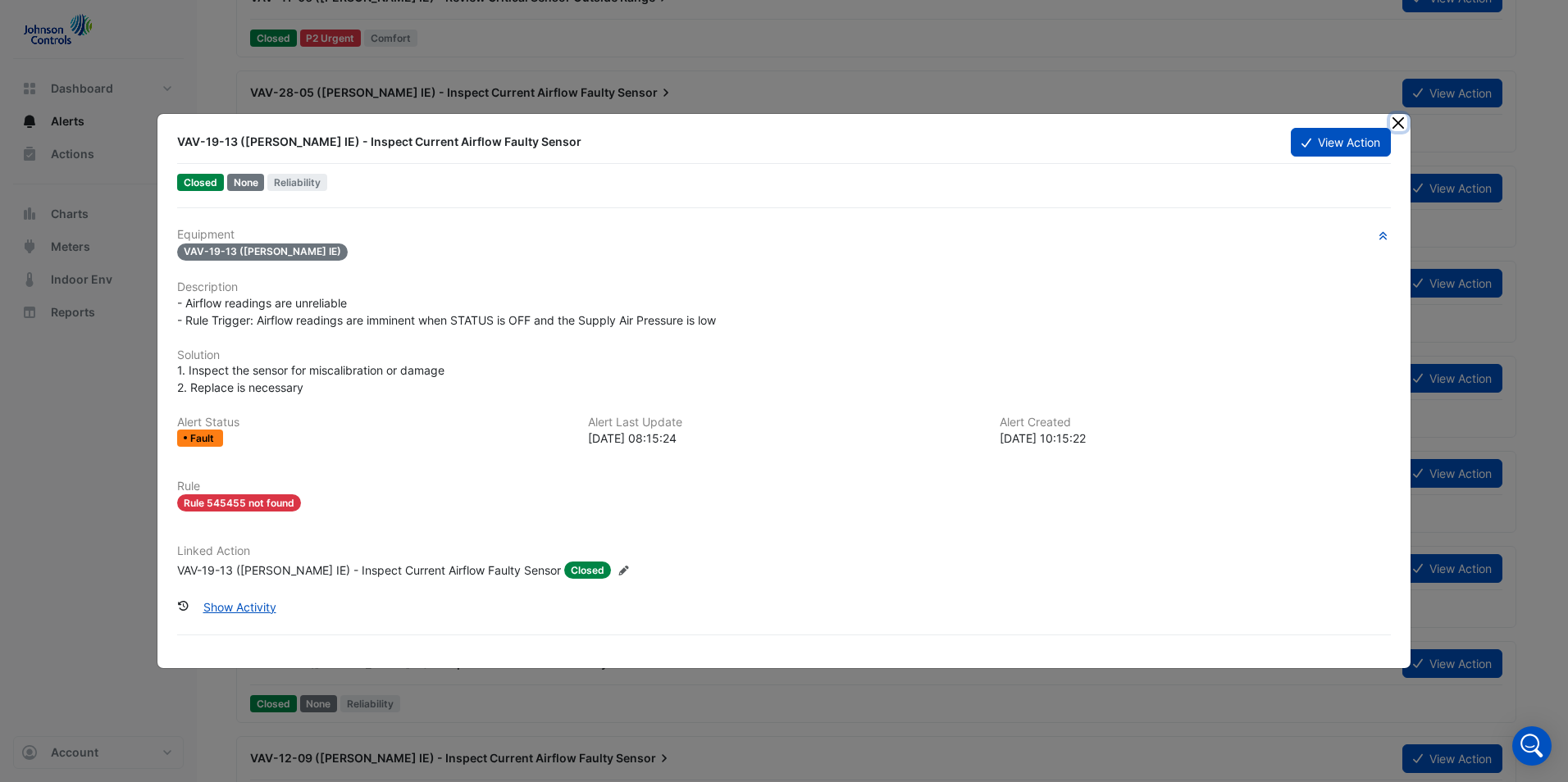
click at [1398, 117] on button "Close" at bounding box center [1398, 122] width 17 height 17
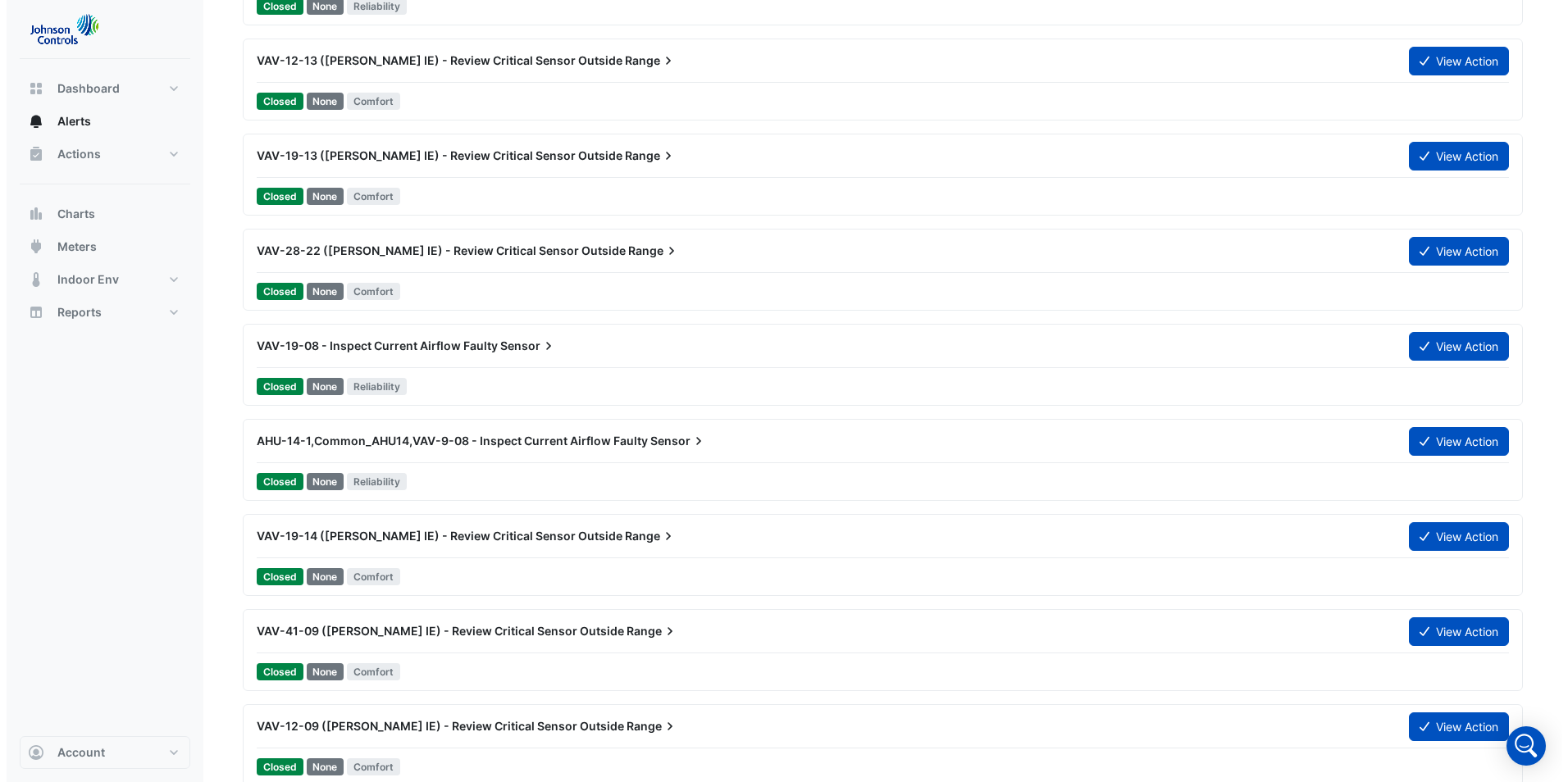
scroll to position [1229, 0]
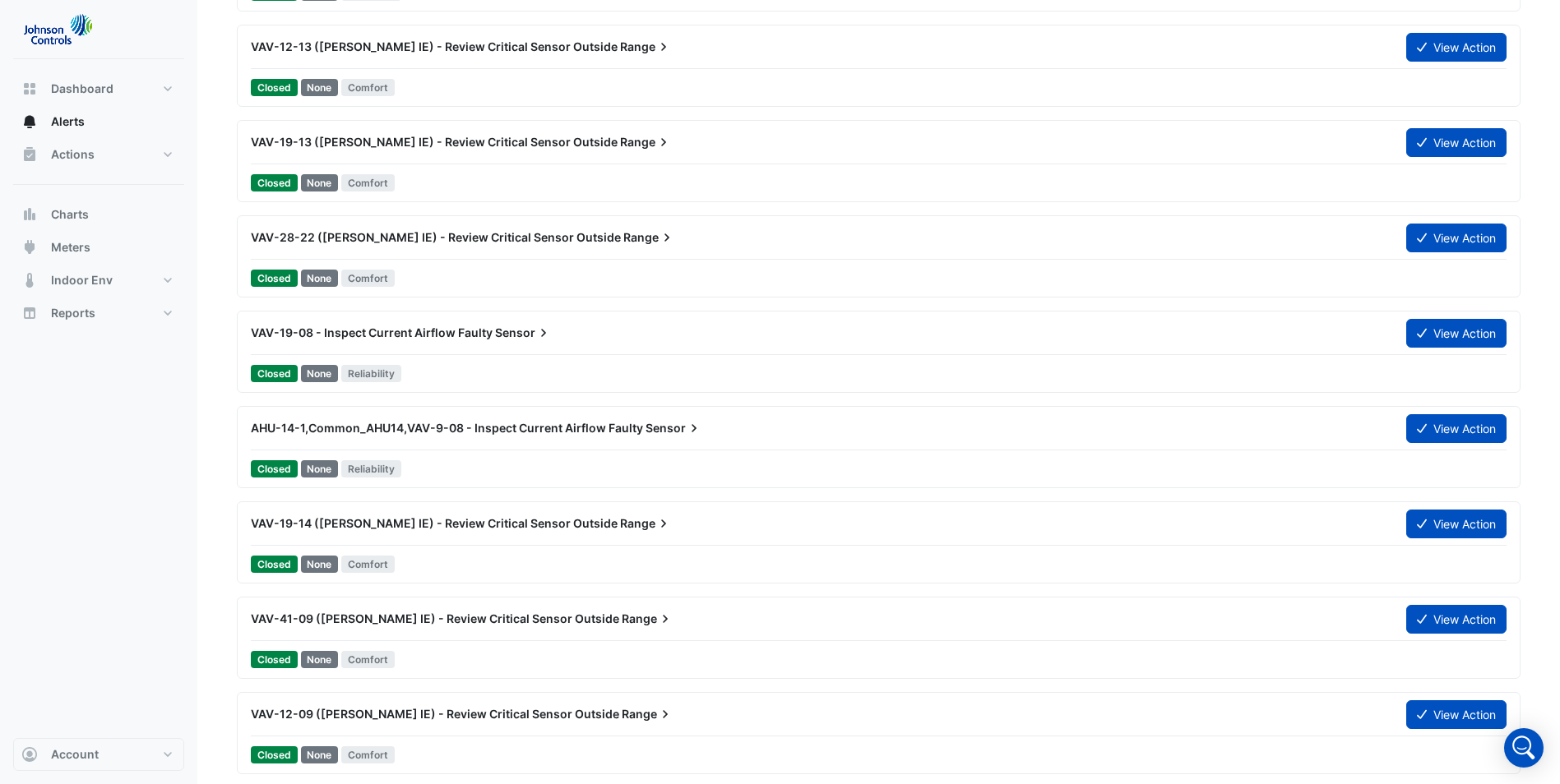
click at [474, 434] on span "AHU-14-1,Common_AHU14,VAV-9-08 - Inspect Current Airflow Faulty" at bounding box center [447, 428] width 393 height 14
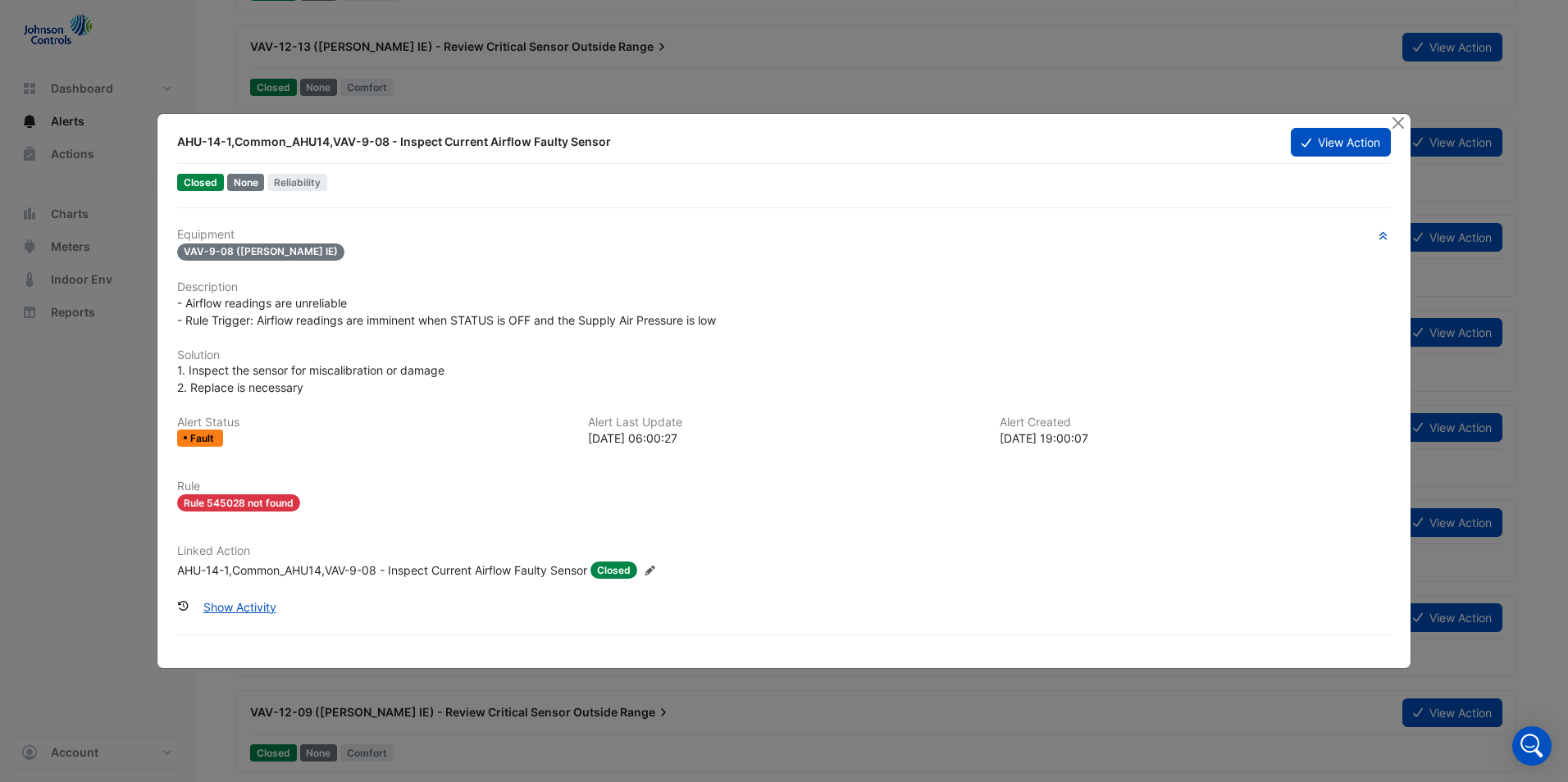
click at [1362, 123] on div "AHU-14-1,Common_AHU14,VAV-9-08 - Inspect Current Airflow Faulty Sensor View Act…" at bounding box center [783, 390] width 1253 height 553
click at [1348, 144] on button "View Action" at bounding box center [1341, 142] width 100 height 28
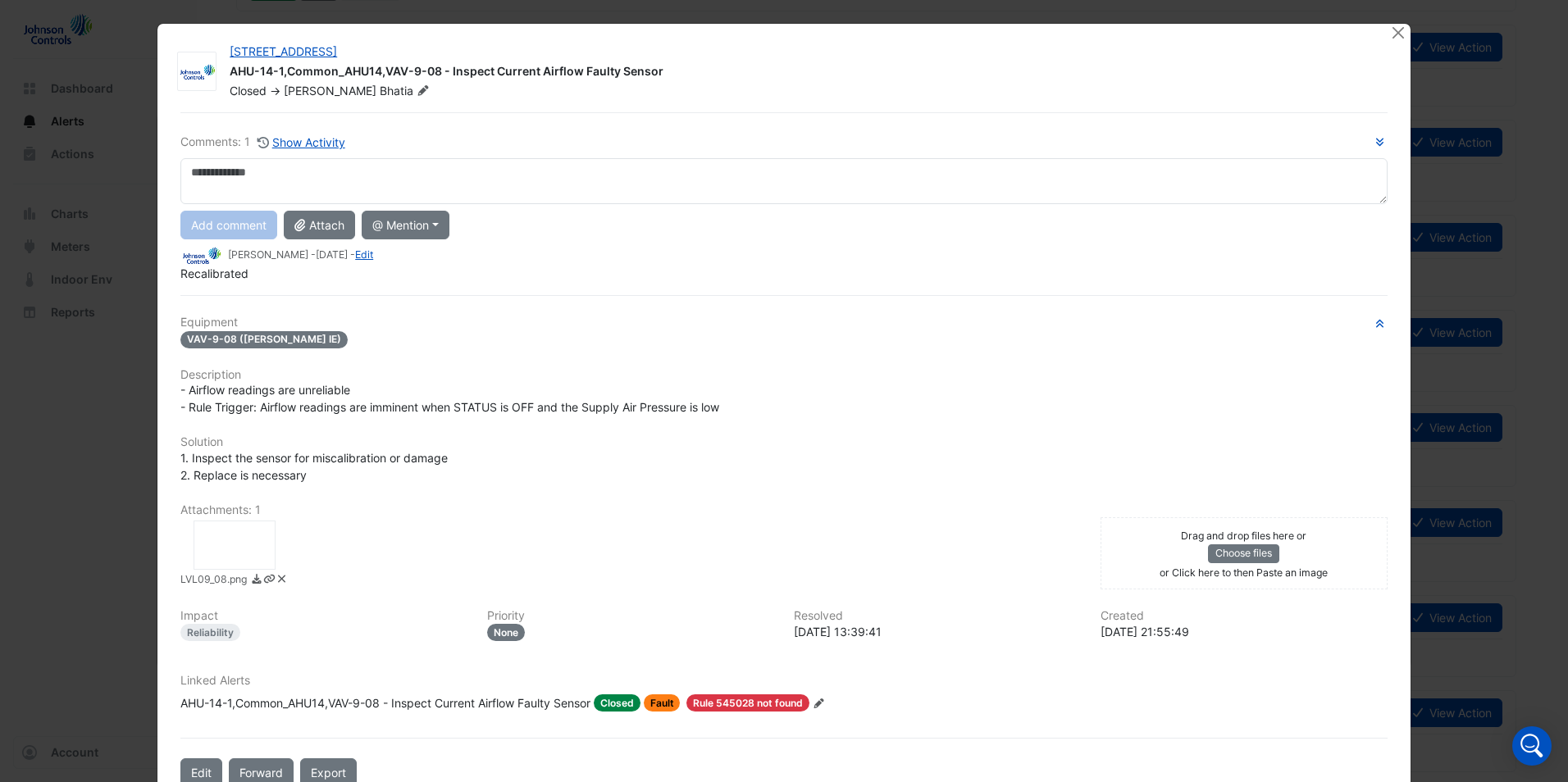
scroll to position [42, 0]
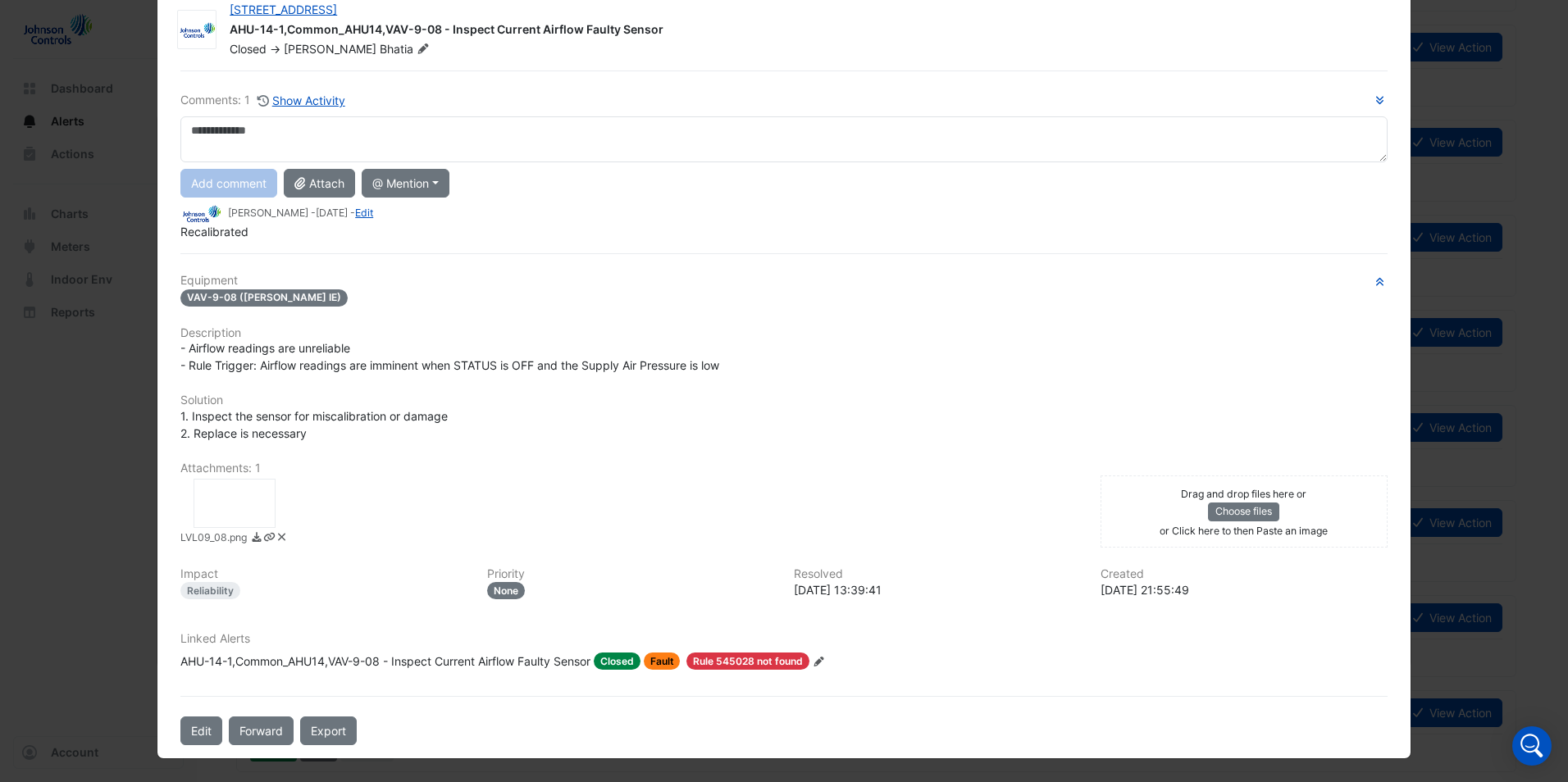
click at [221, 499] on div at bounding box center [234, 502] width 82 height 49
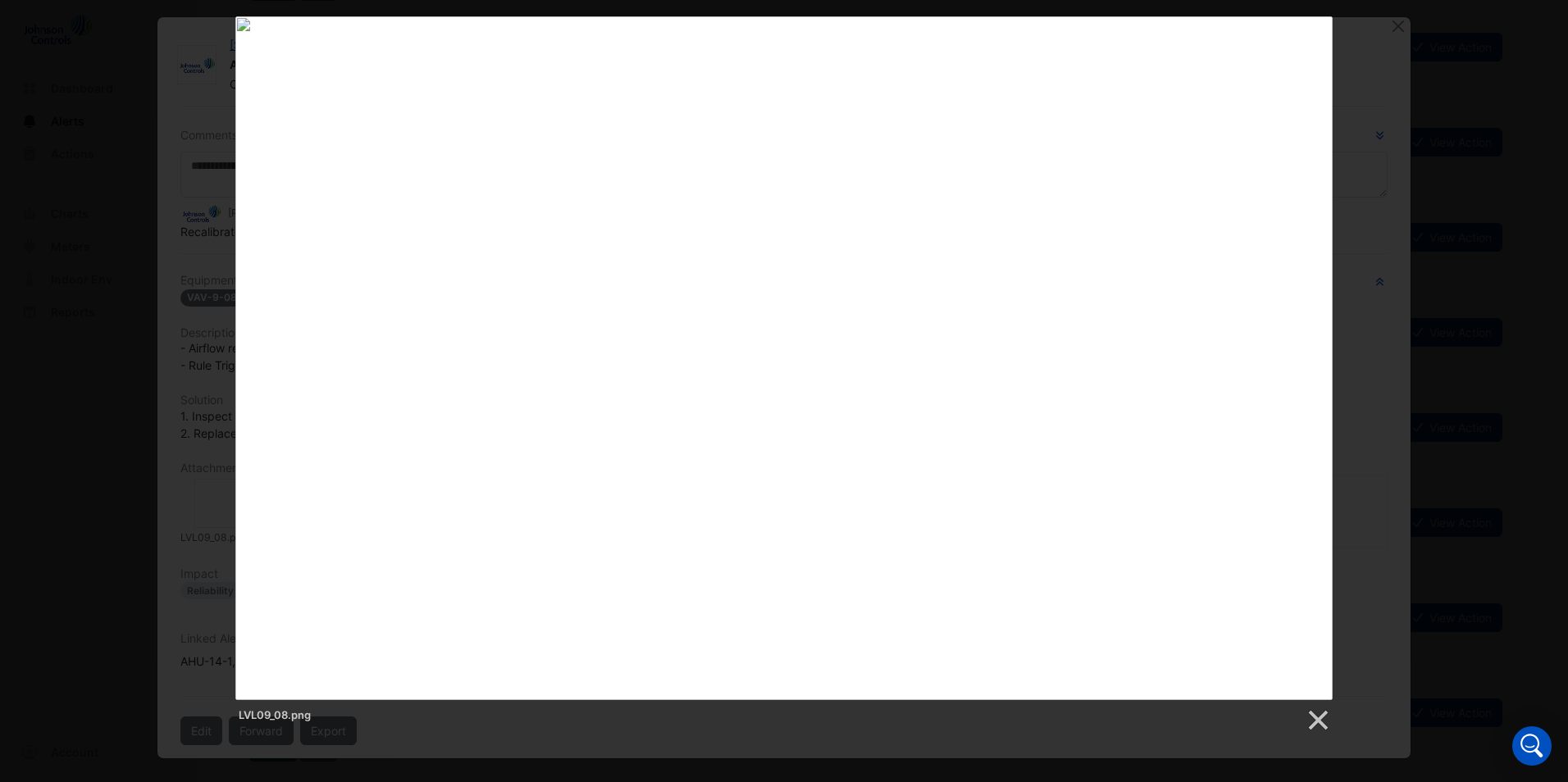
click at [1312, 30] on img at bounding box center [784, 358] width 1097 height 683
click at [1405, 30] on div "LVL09_08.png" at bounding box center [784, 374] width 1568 height 716
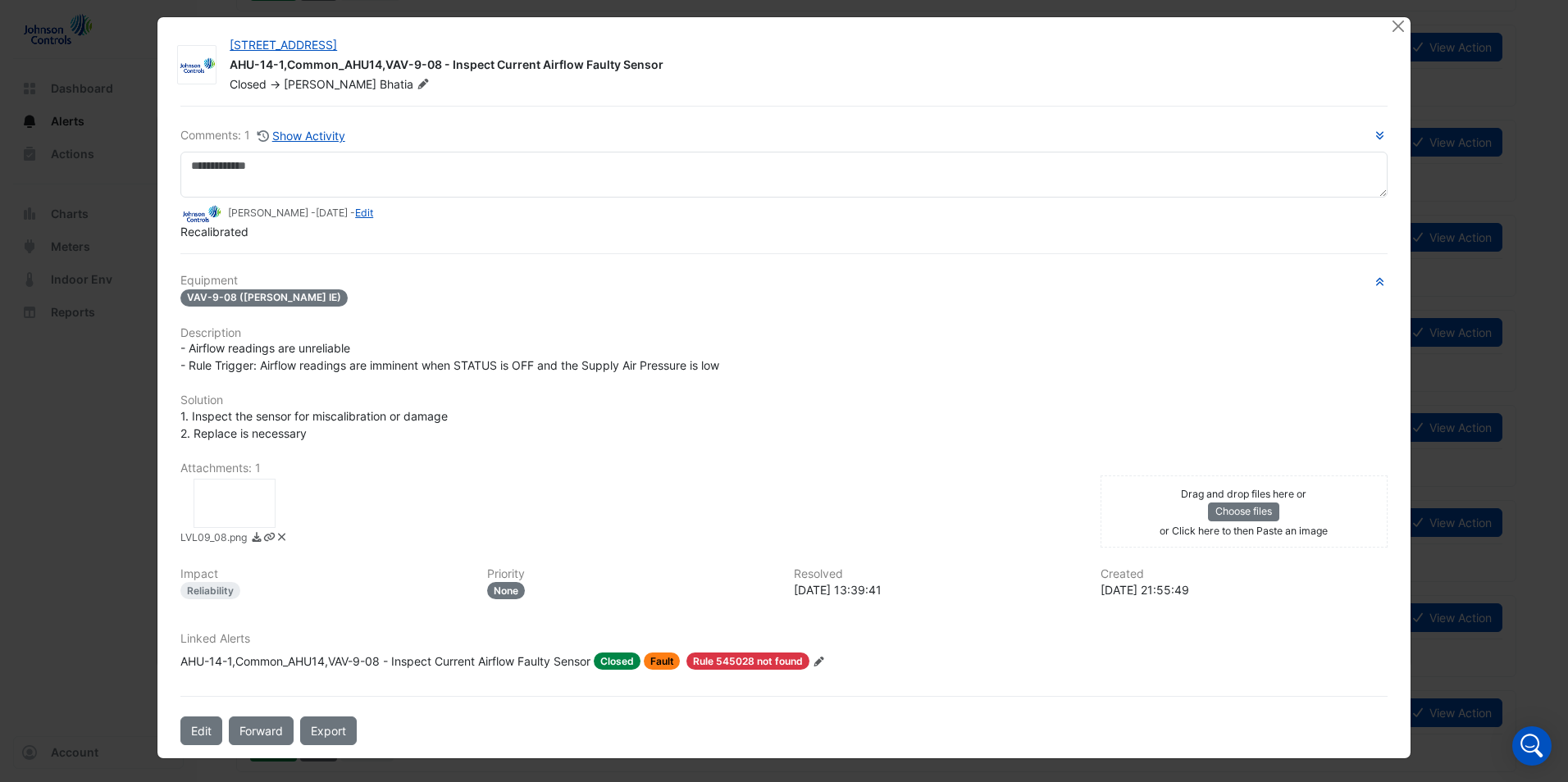
click at [1446, 45] on div "LVL09_08.png" at bounding box center [784, 374] width 1568 height 716
click at [275, 539] on icon at bounding box center [281, 536] width 12 height 10
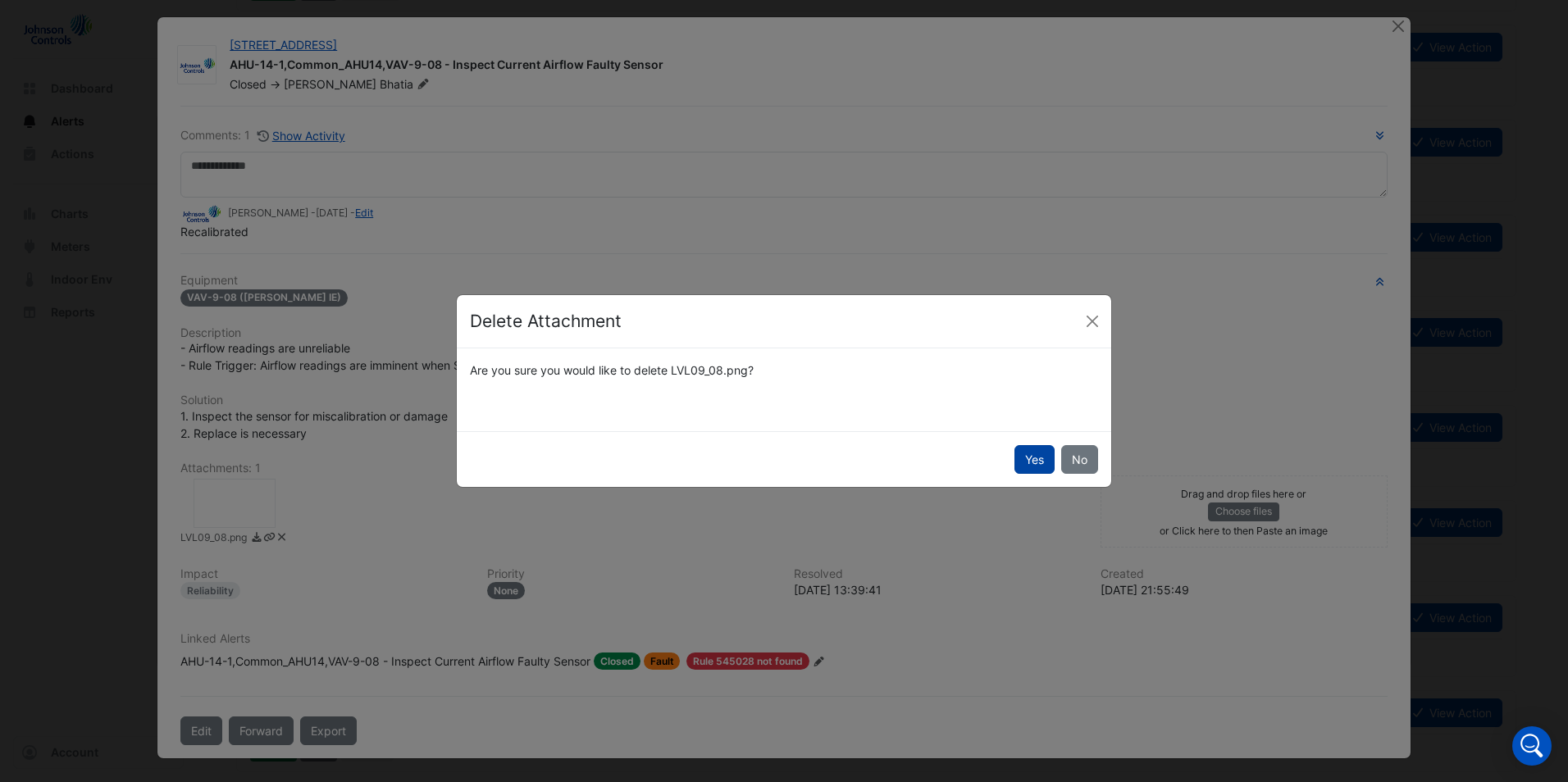
click at [1024, 466] on button "Yes" at bounding box center [1033, 459] width 40 height 28
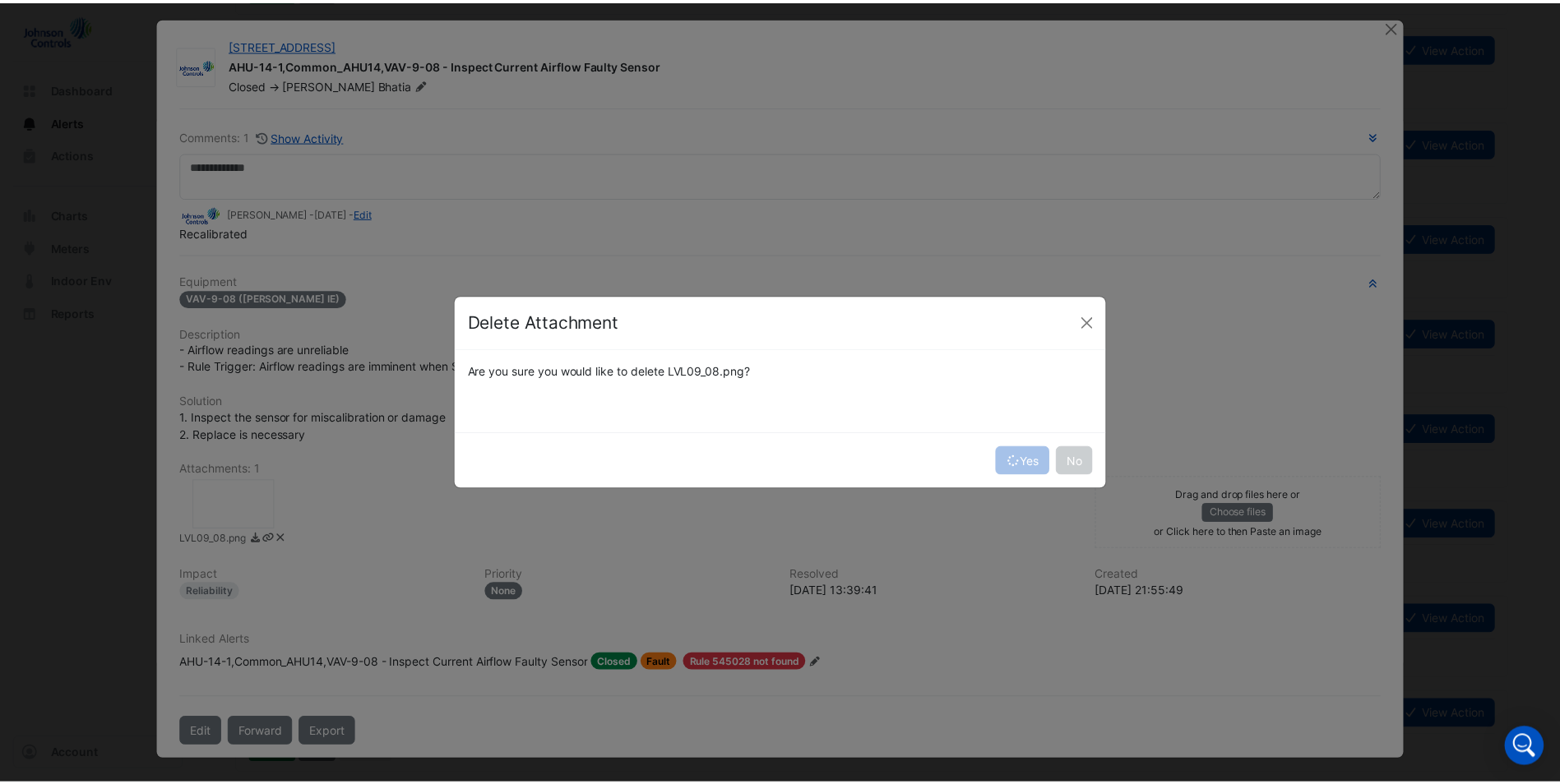
scroll to position [0, 0]
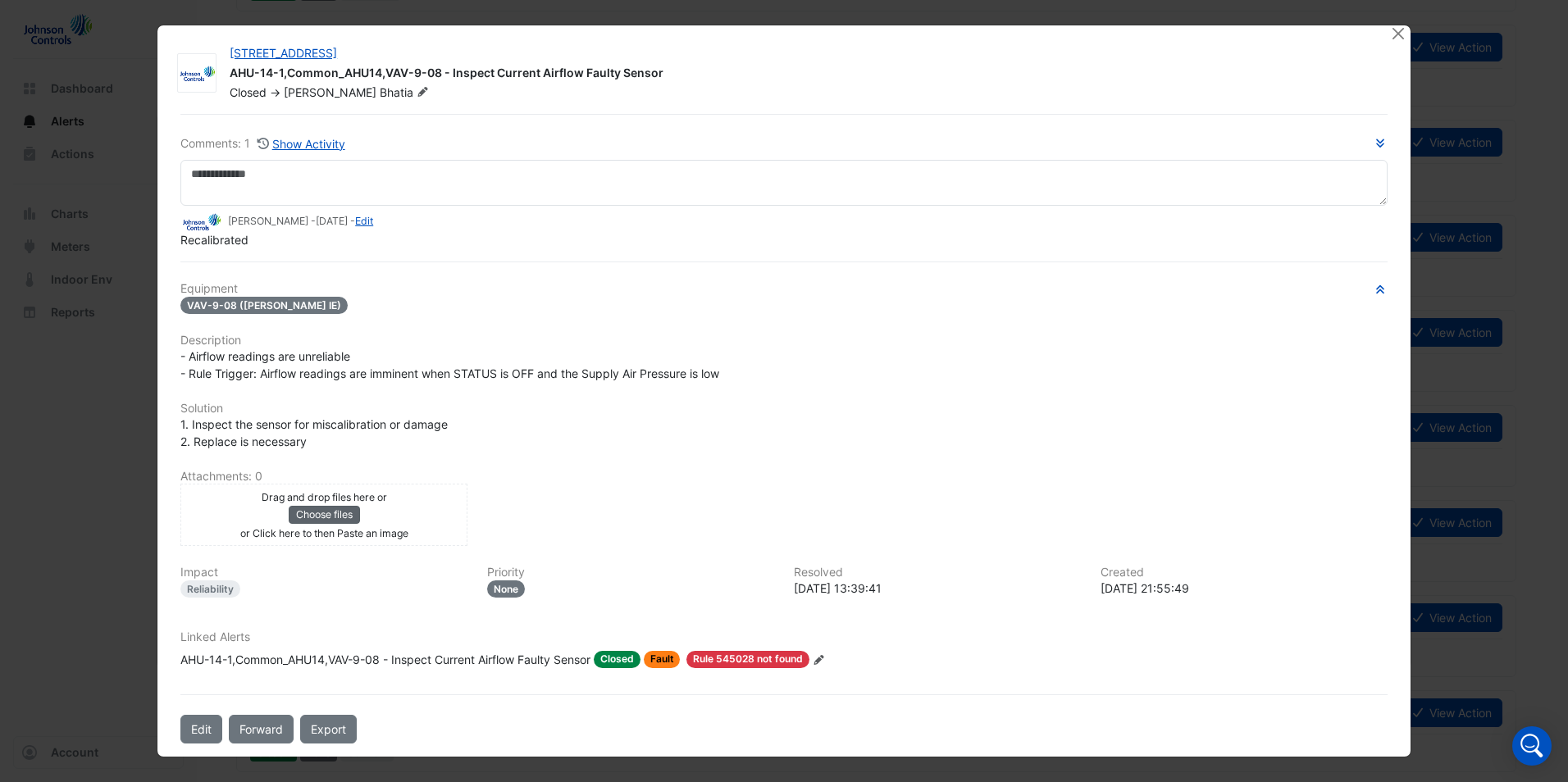
click at [313, 507] on button "Choose files" at bounding box center [324, 515] width 71 height 18
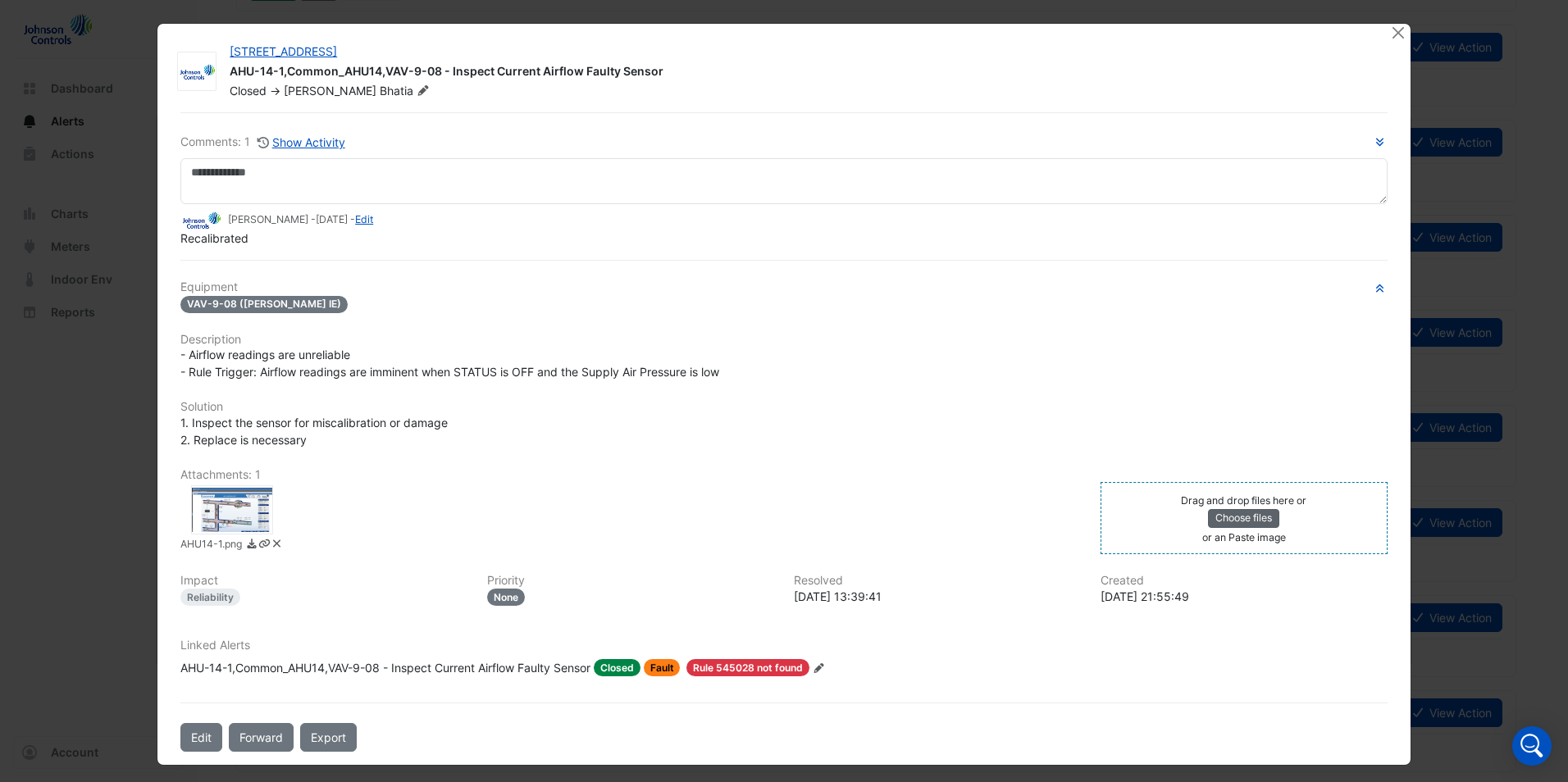
click at [1231, 520] on button "Choose files" at bounding box center [1243, 518] width 71 height 18
click at [946, 312] on div "VAV-9-08 ([PERSON_NAME] IE)" at bounding box center [783, 304] width 1207 height 19
click at [1390, 41] on div at bounding box center [1399, 33] width 20 height 19
click at [1390, 37] on button "Close" at bounding box center [1398, 32] width 17 height 17
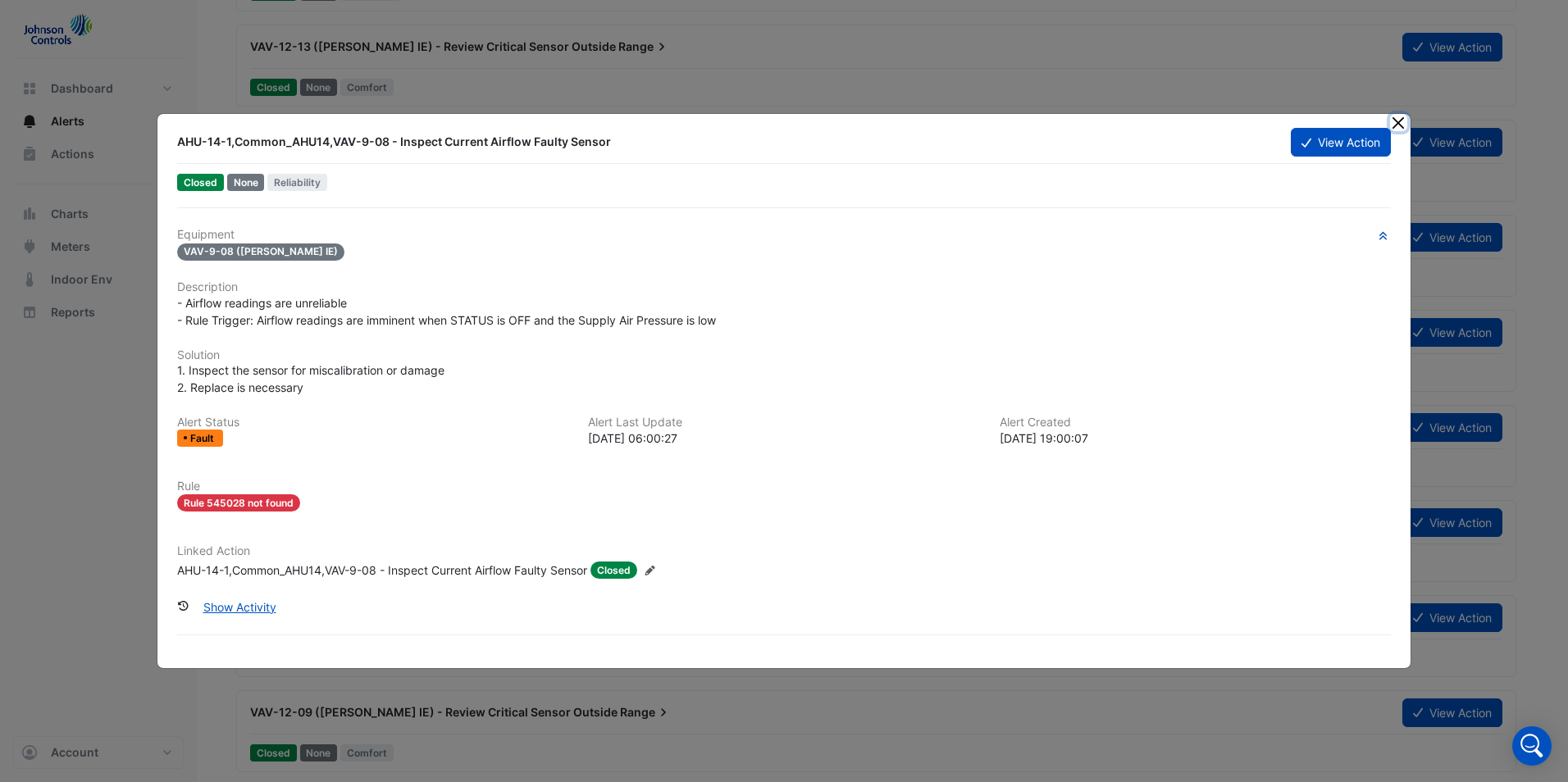
click at [1390, 122] on button "Close" at bounding box center [1398, 122] width 17 height 17
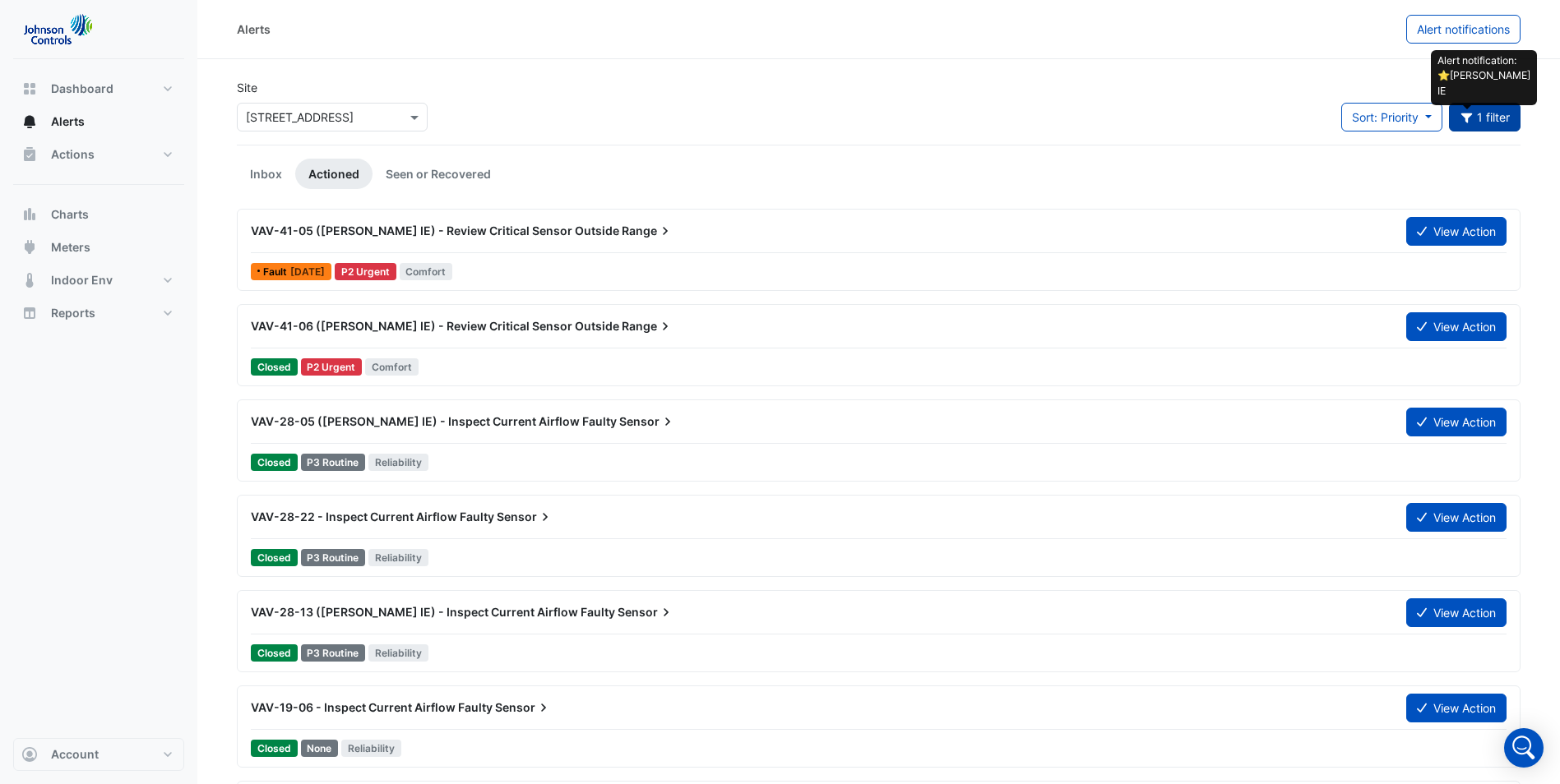
click at [1471, 113] on icon "button" at bounding box center [1467, 117] width 15 height 12
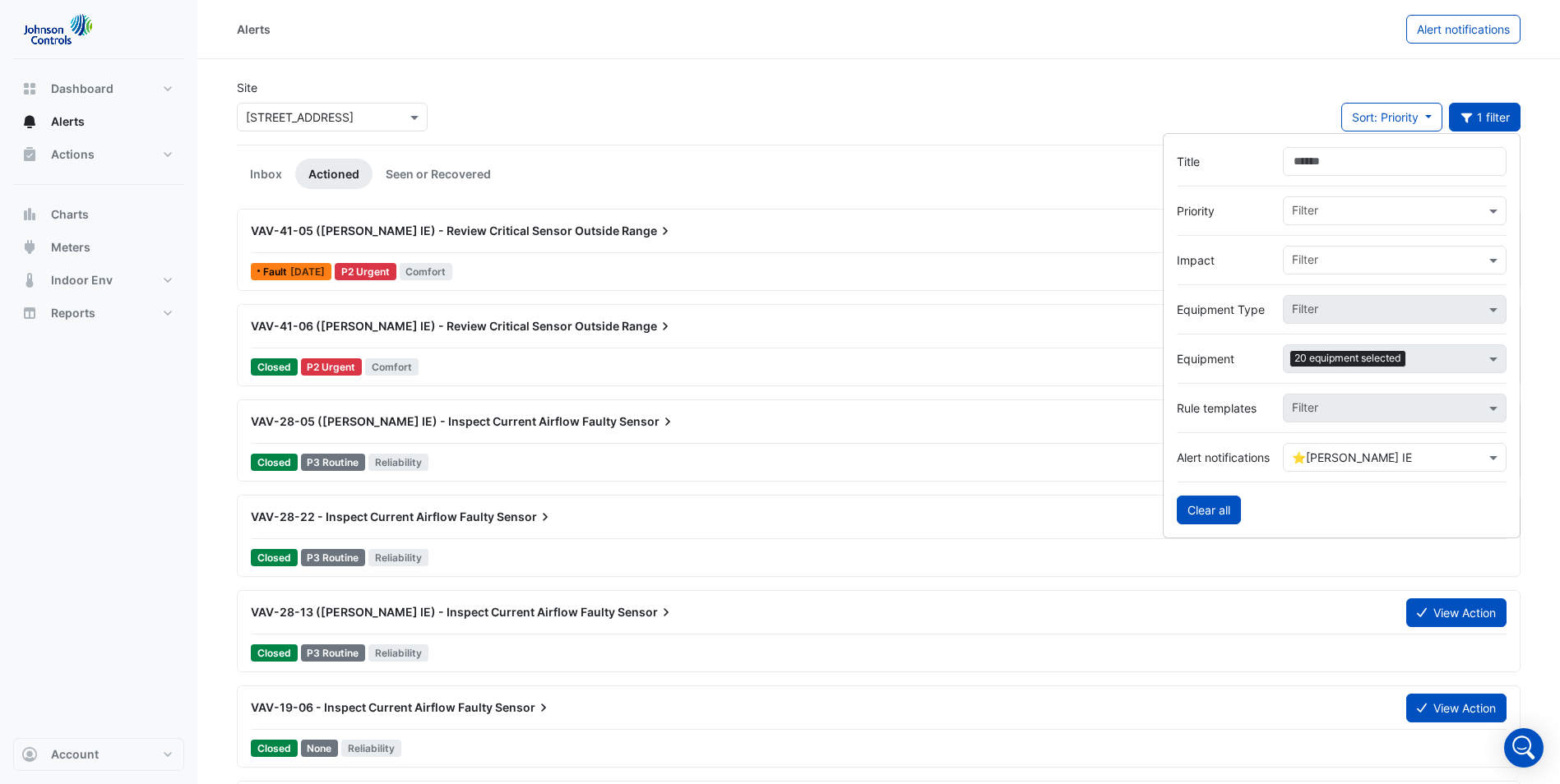
click at [1221, 521] on button "Clear all" at bounding box center [1209, 510] width 64 height 28
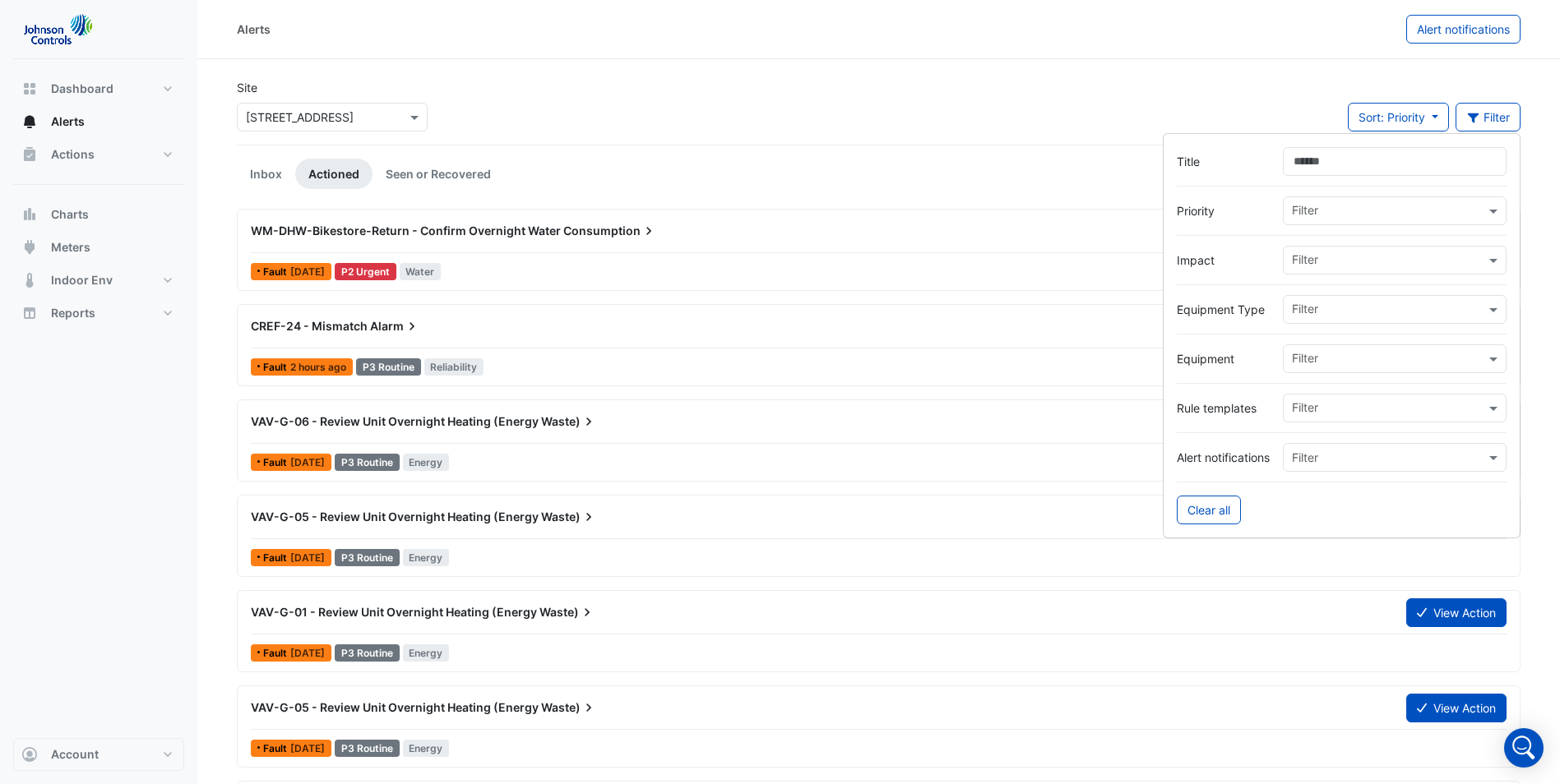
click at [1369, 460] on input "text" at bounding box center [1378, 457] width 173 height 17
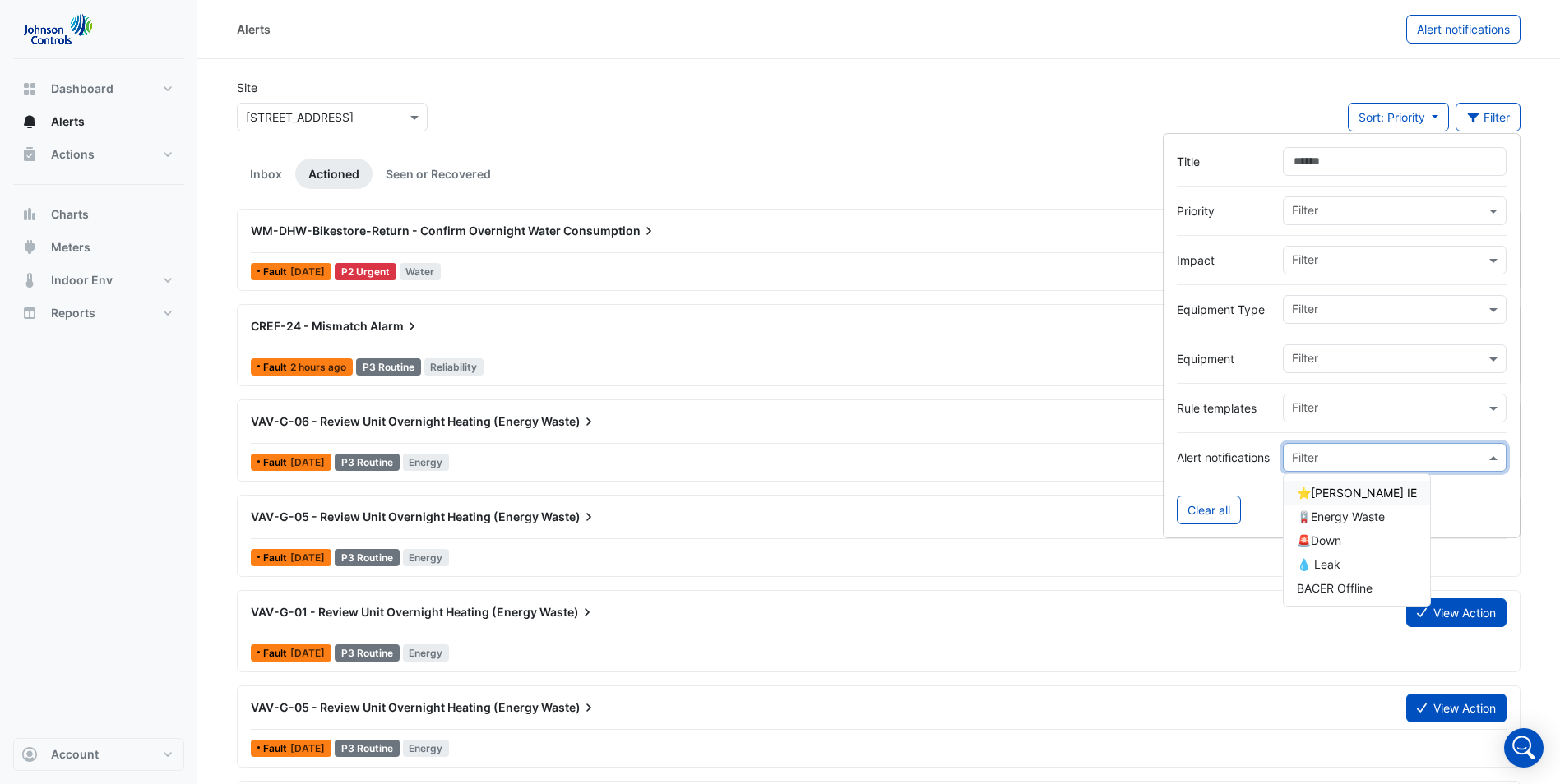
click at [1369, 460] on input "text" at bounding box center [1378, 457] width 173 height 17
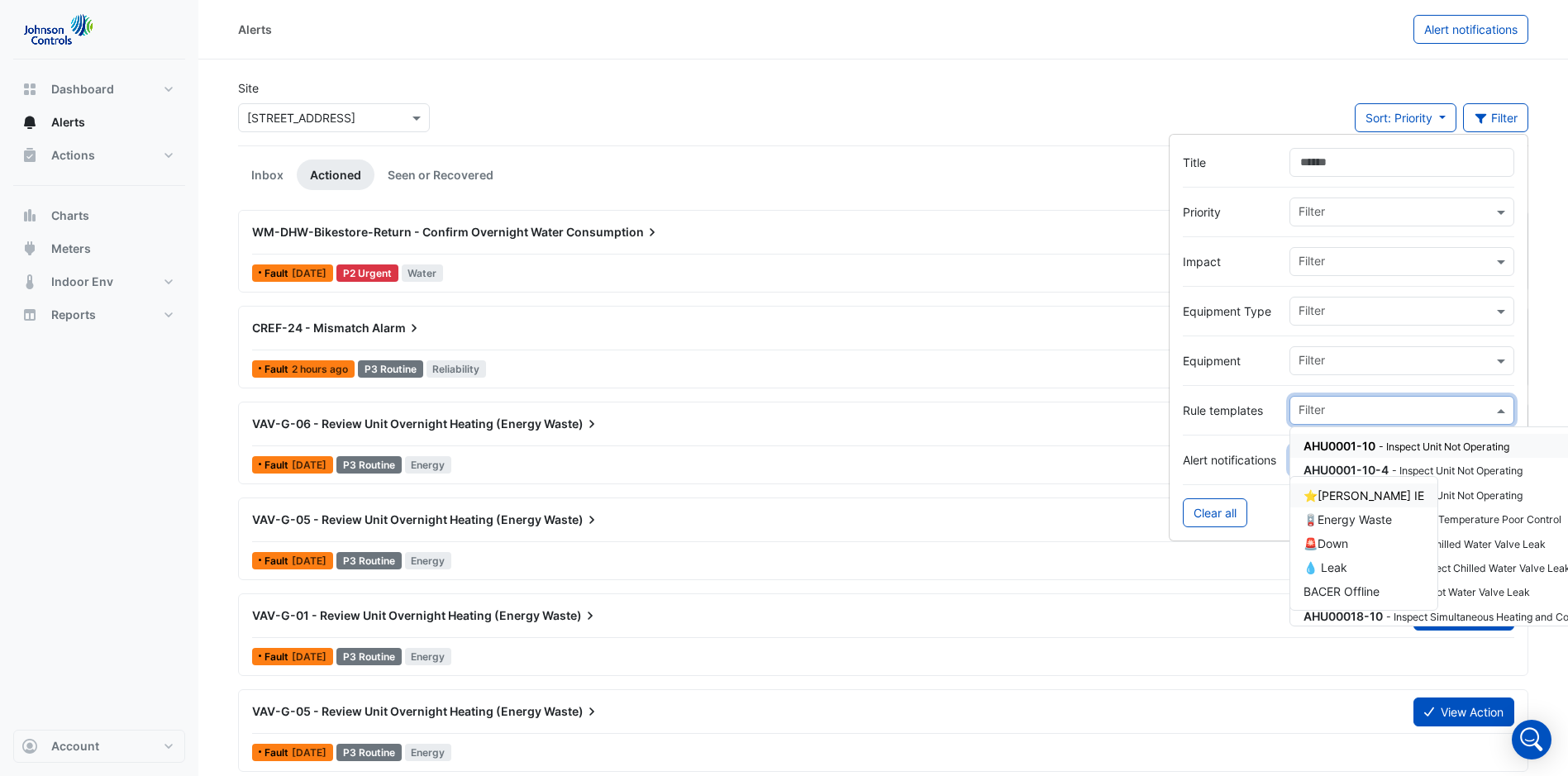
click at [1350, 408] on input "text" at bounding box center [1395, 412] width 194 height 17
type input "**"
click at [1218, 586] on div "WM-DHW-Bikestore-Return - Confirm Overnight Water Consumption View Action Fault…" at bounding box center [883, 738] width 1291 height 1054
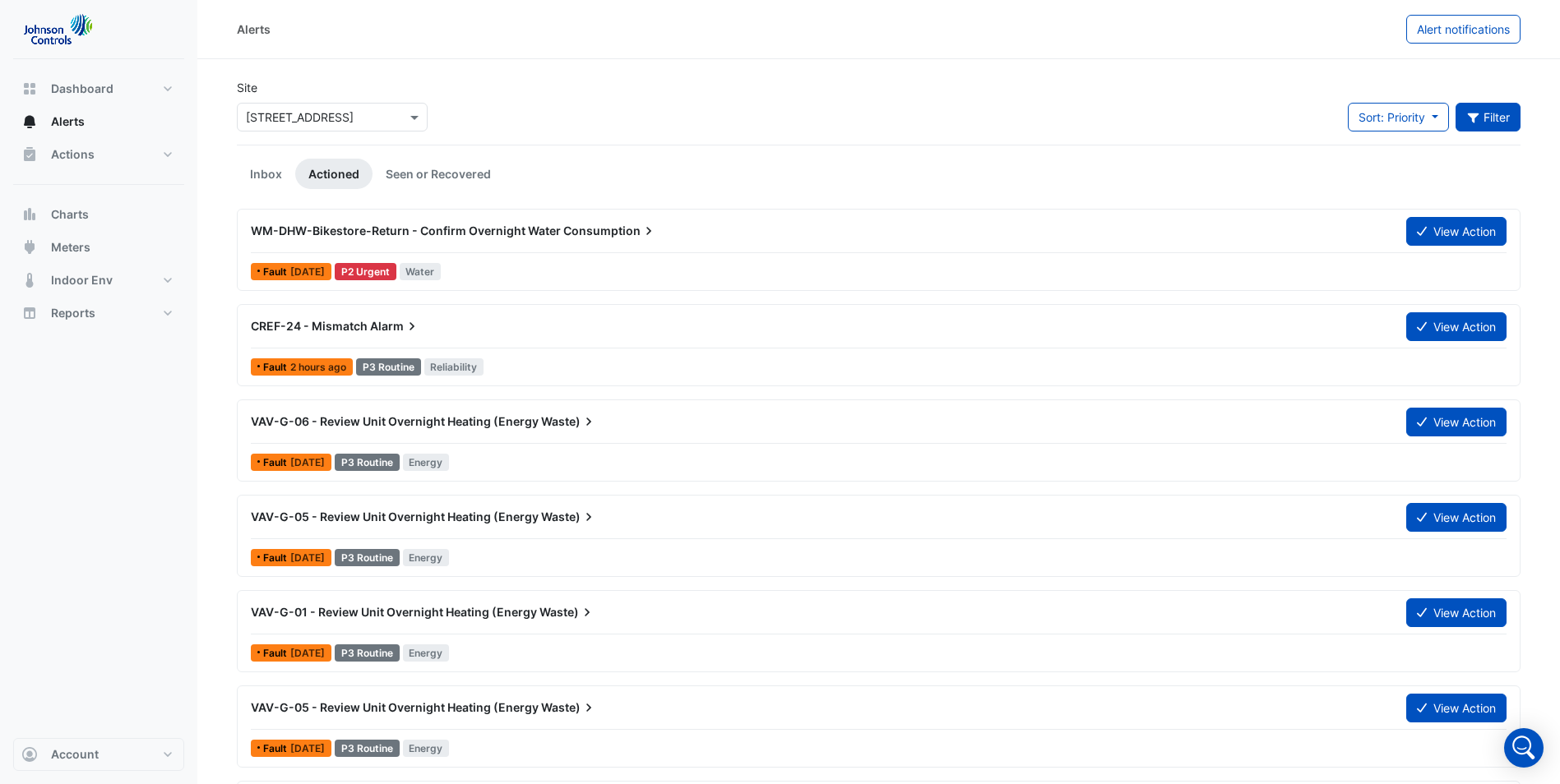
click at [1490, 116] on button "Filter" at bounding box center [1489, 117] width 66 height 28
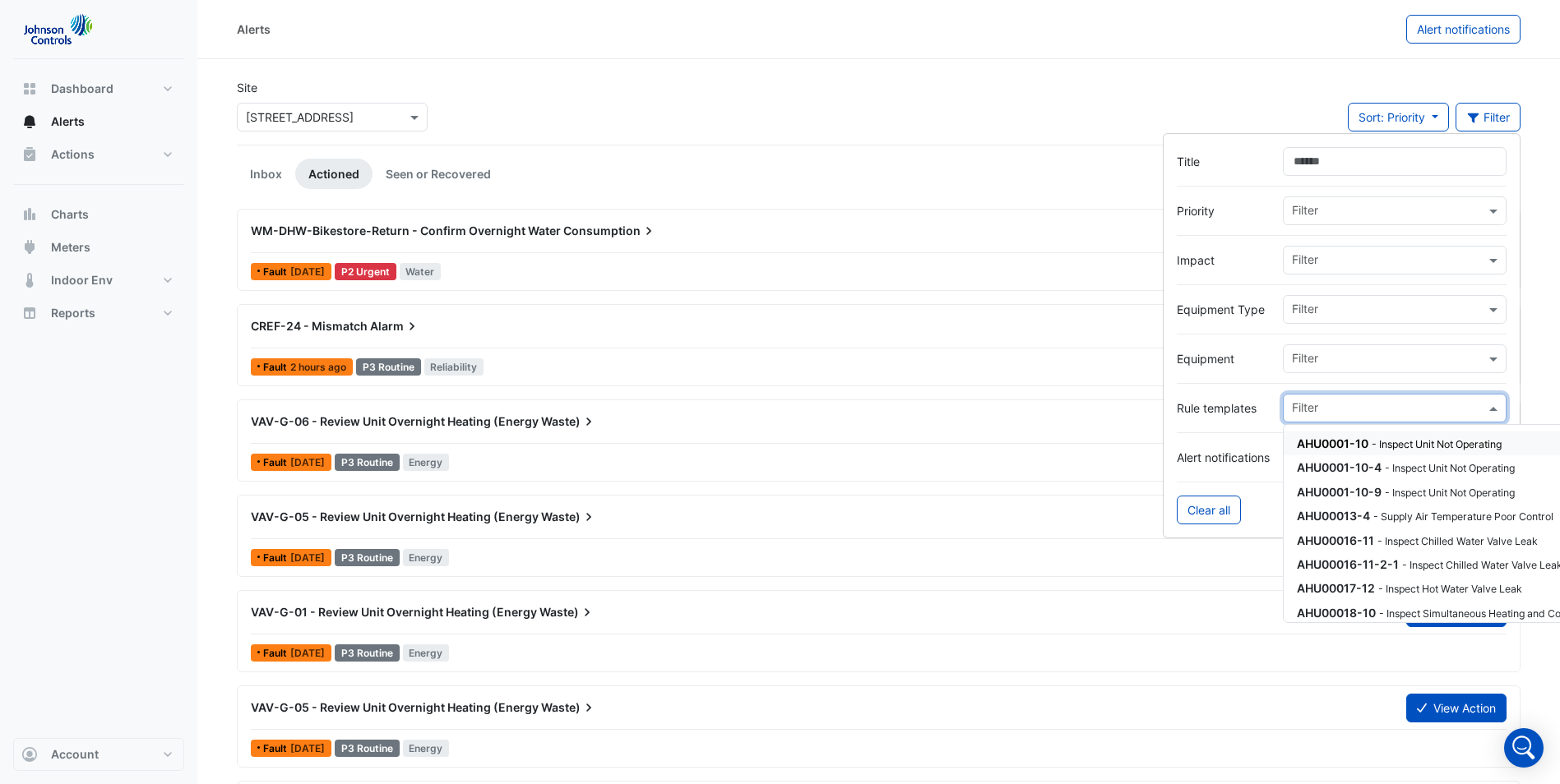
click at [1320, 403] on input "text" at bounding box center [1388, 409] width 193 height 17
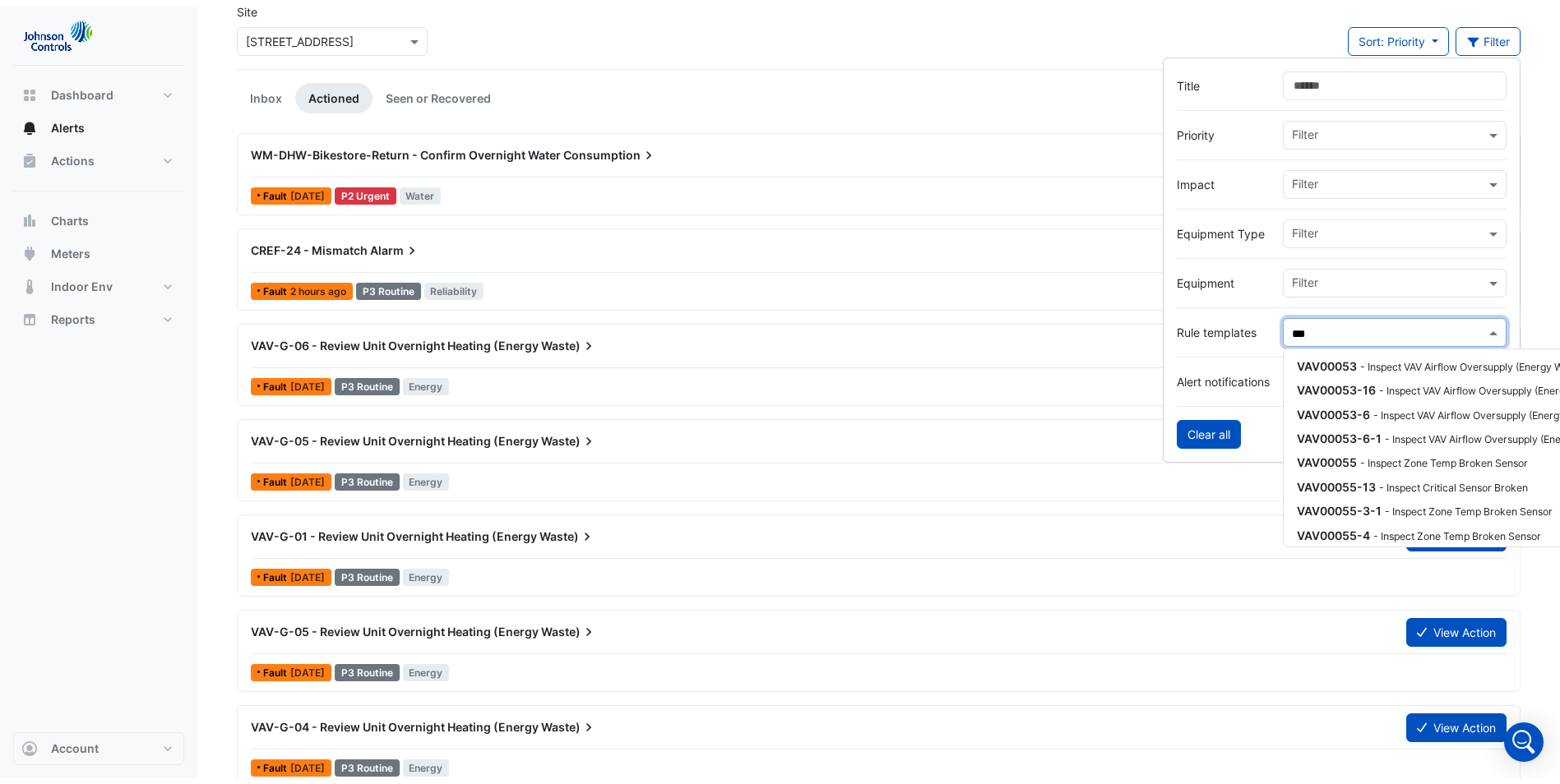
scroll to position [226, 0]
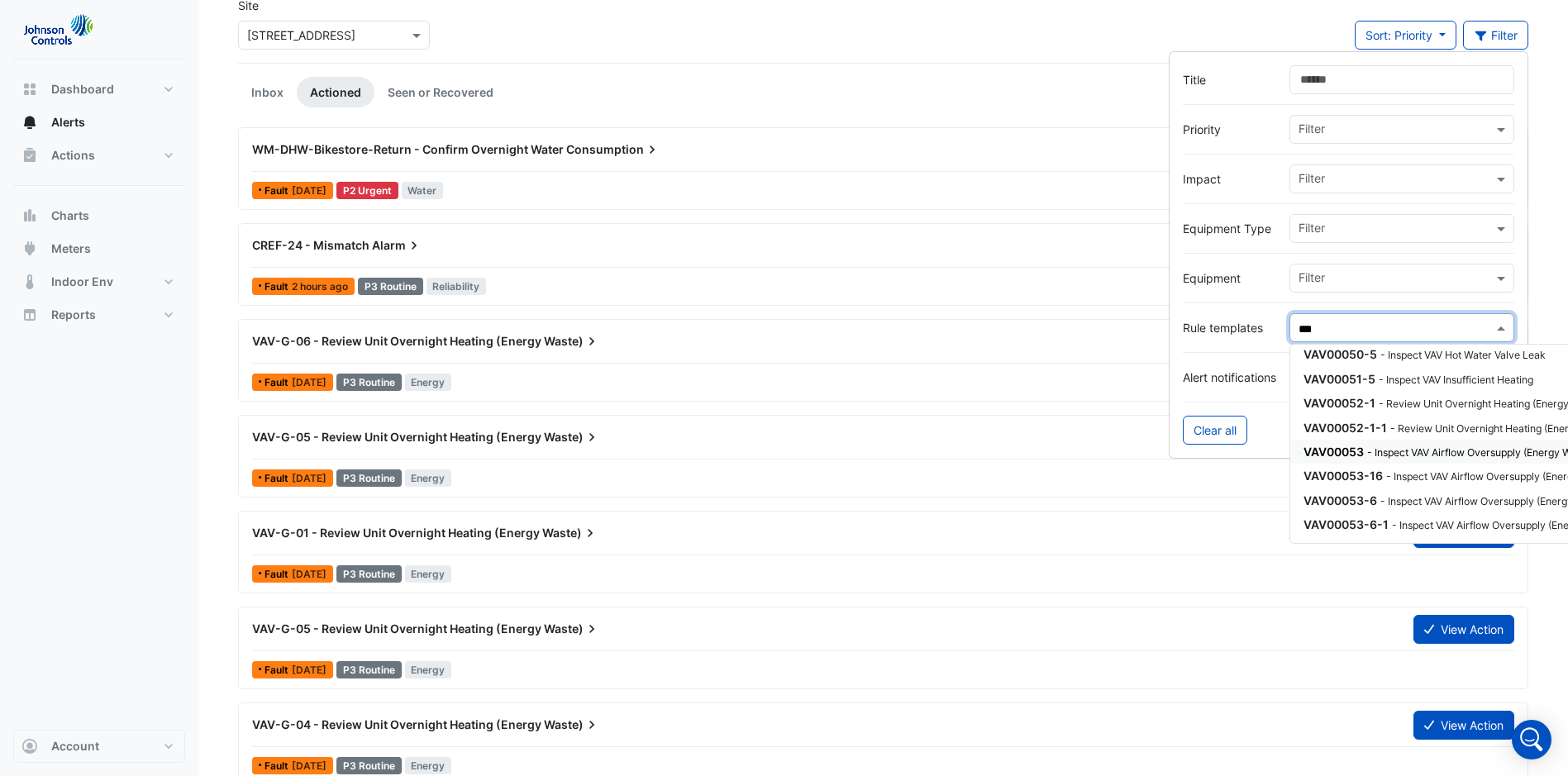
type input "***"
click at [1005, 432] on div "VAV-G-05 - Review Unit Overnight Heating (Energy Waste)" at bounding box center [822, 437] width 1141 height 16
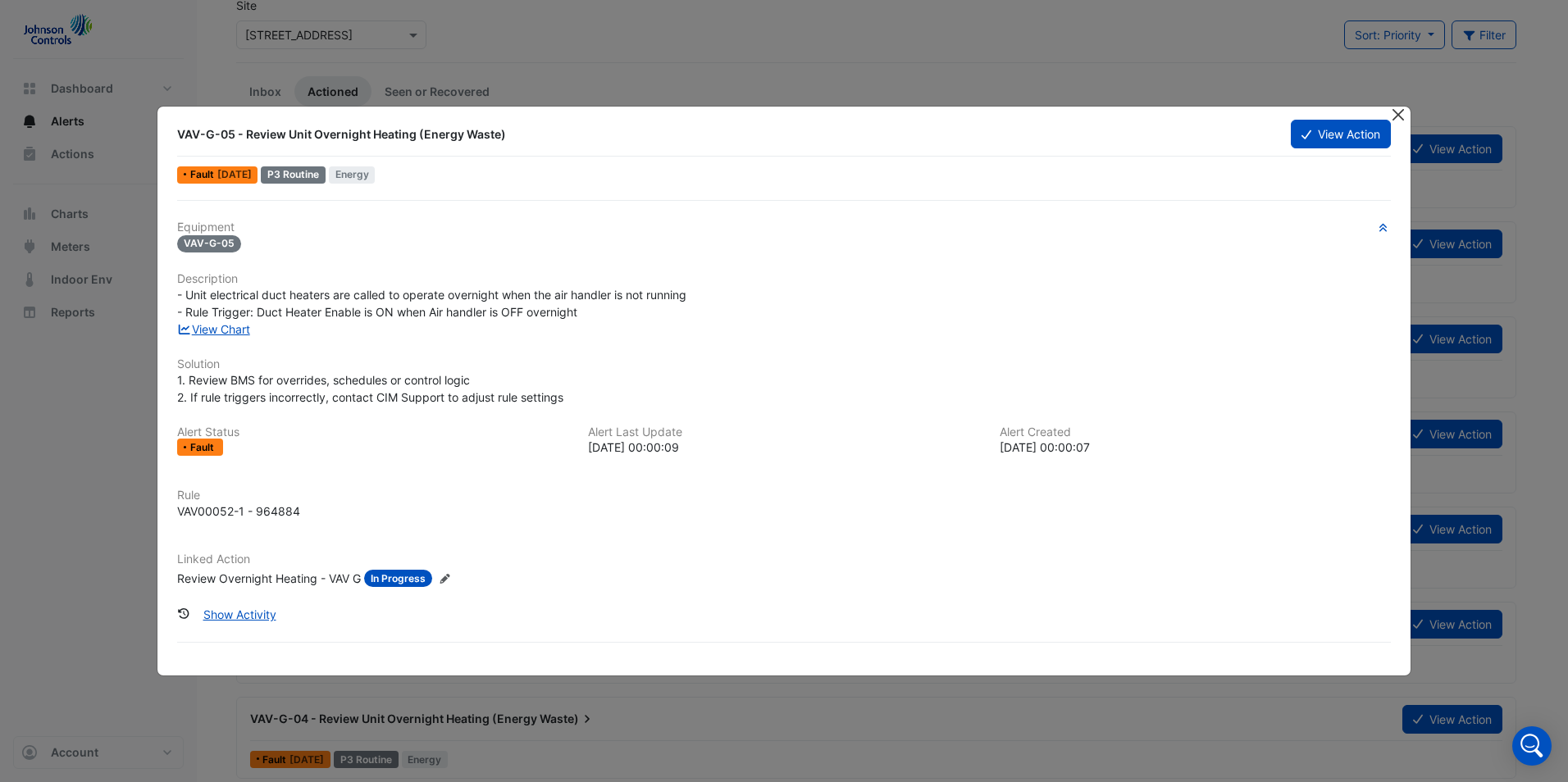
click at [1400, 110] on button "Close" at bounding box center [1398, 115] width 17 height 17
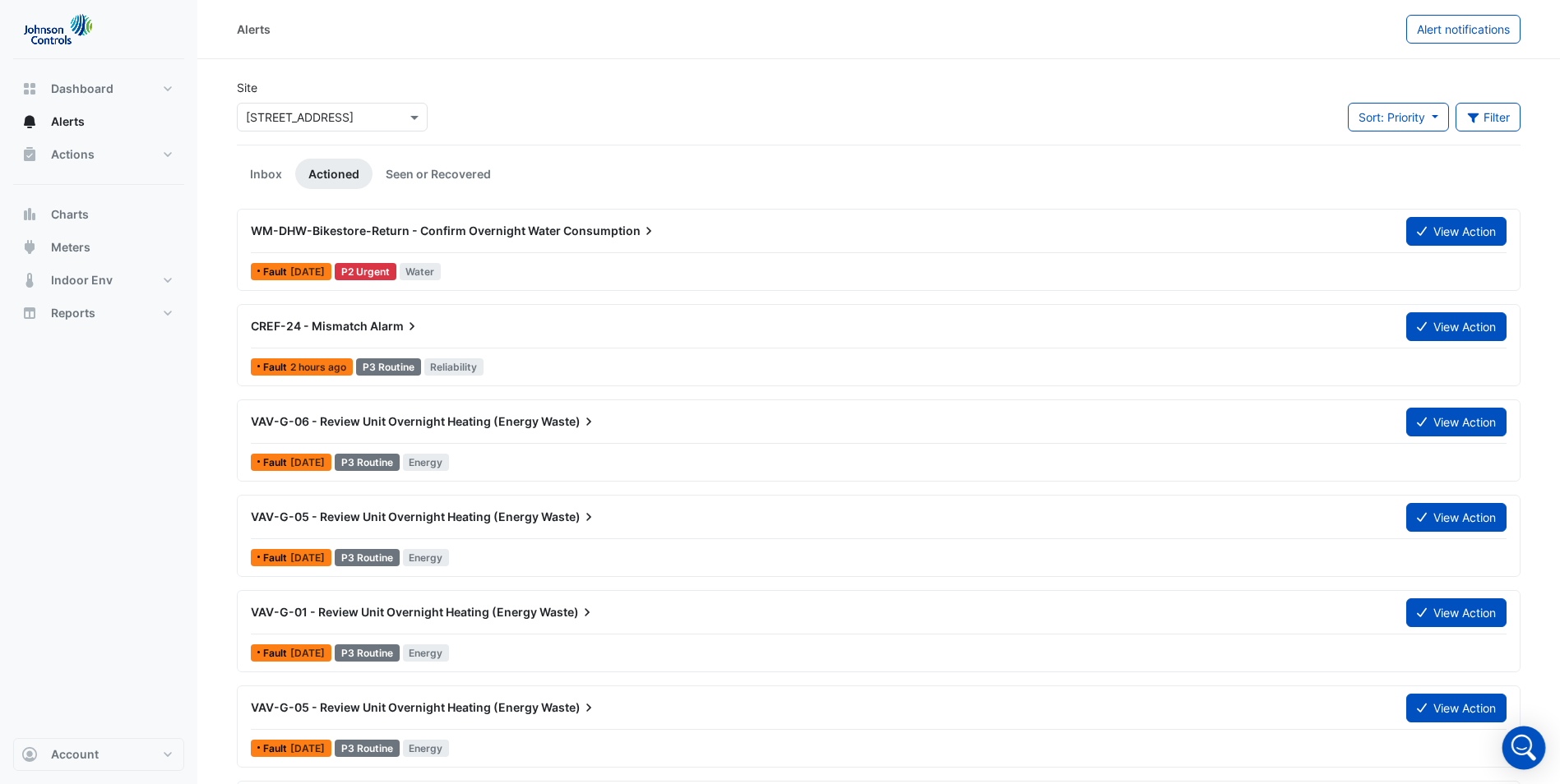
click at [1532, 746] on icon "Open Intercom Messenger" at bounding box center [1523, 748] width 39 height 39
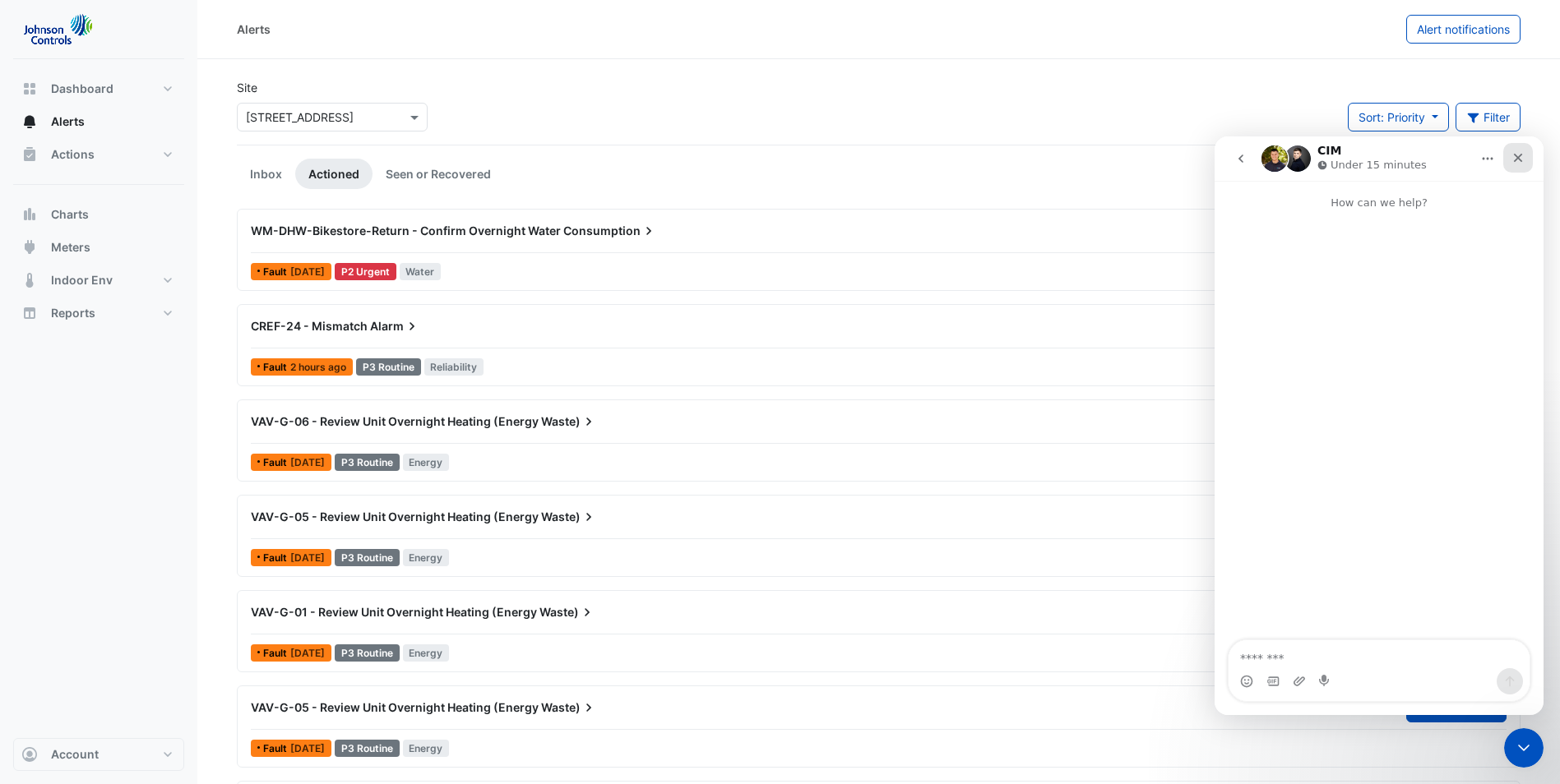
click at [1521, 159] on icon "Close" at bounding box center [1518, 158] width 9 height 9
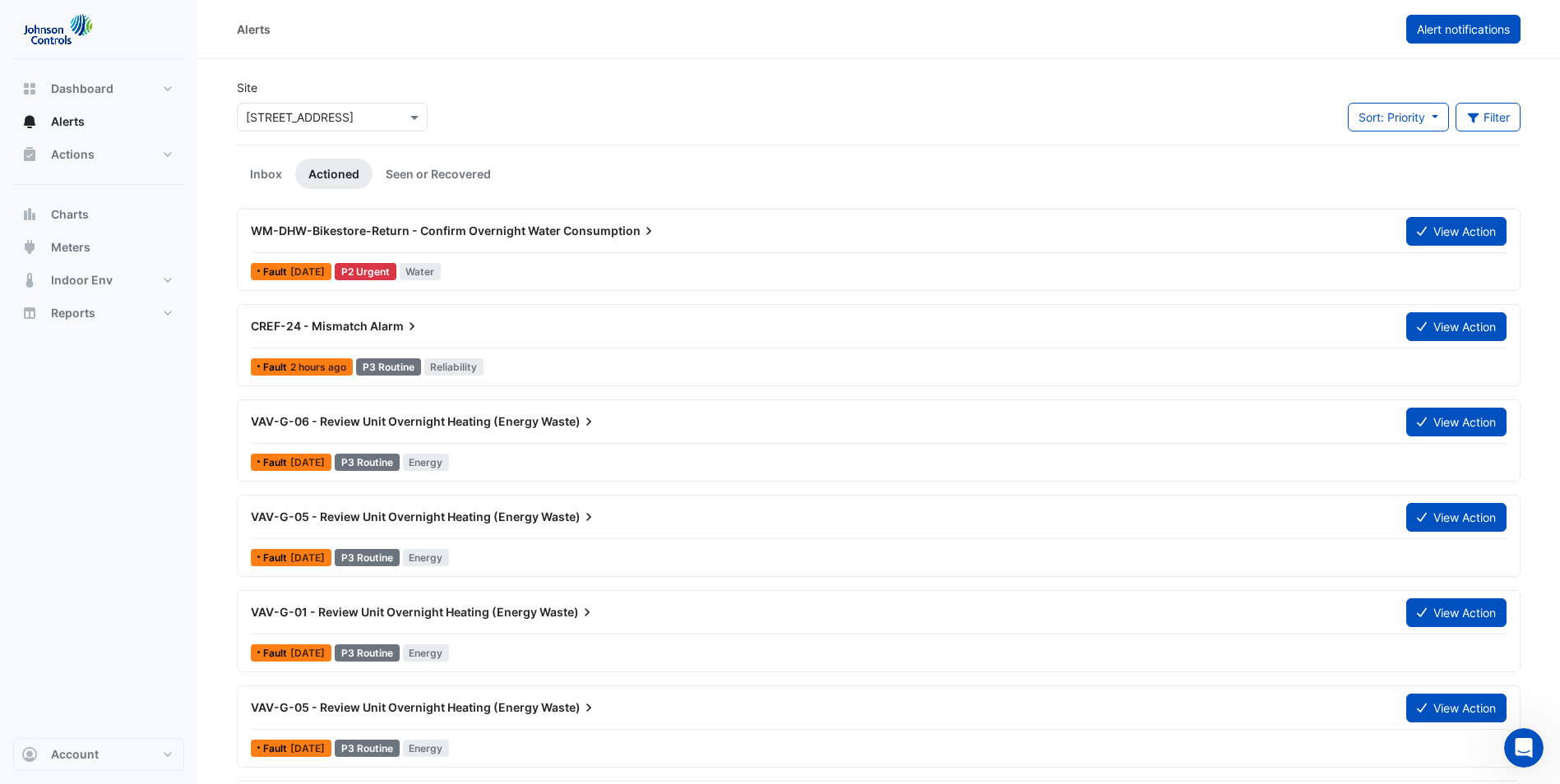
click at [1452, 34] on span "Alert notifications" at bounding box center [1463, 29] width 93 height 14
select select "*****"
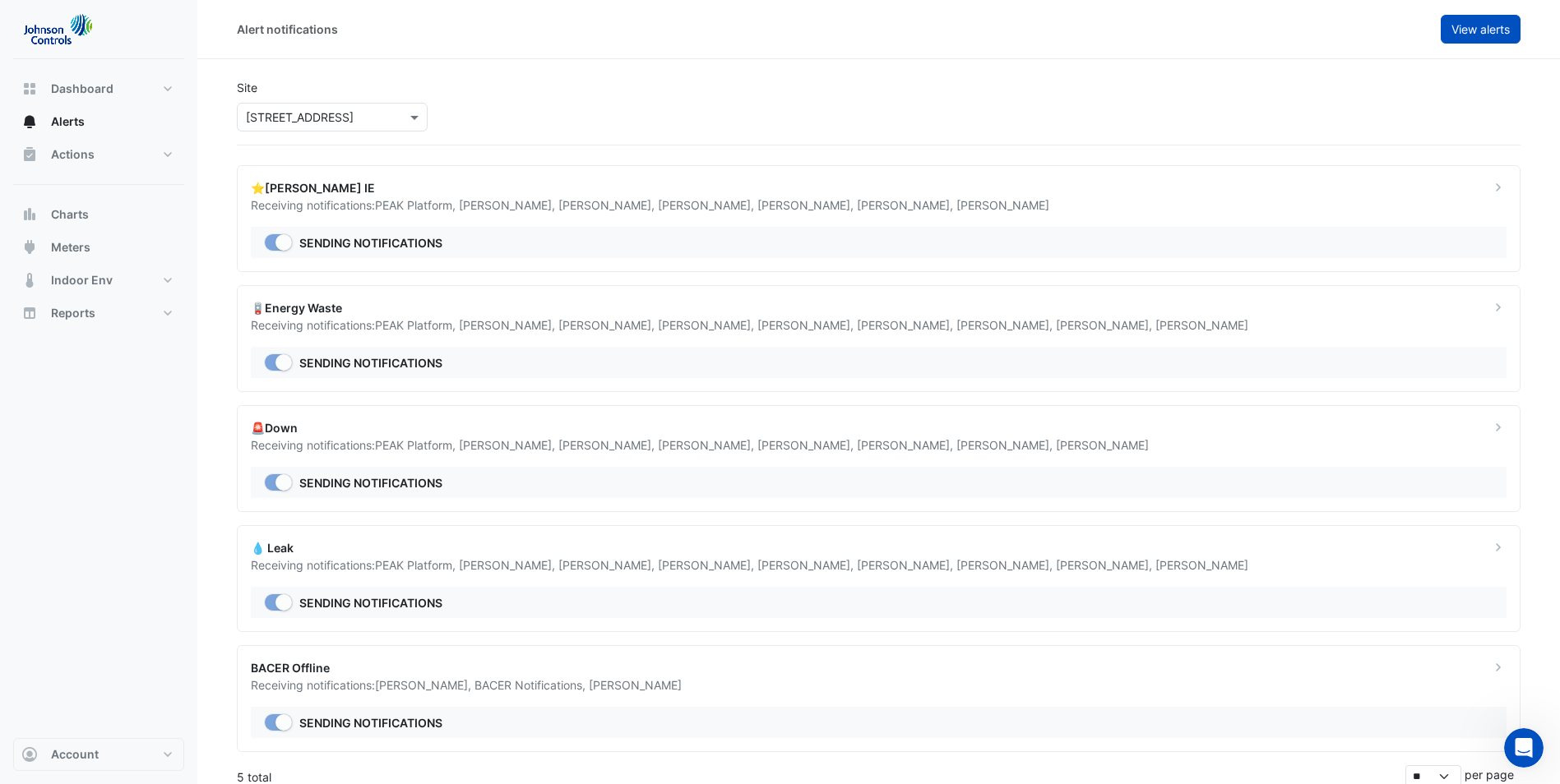
click at [1452, 33] on span "View alerts" at bounding box center [1481, 29] width 59 height 14
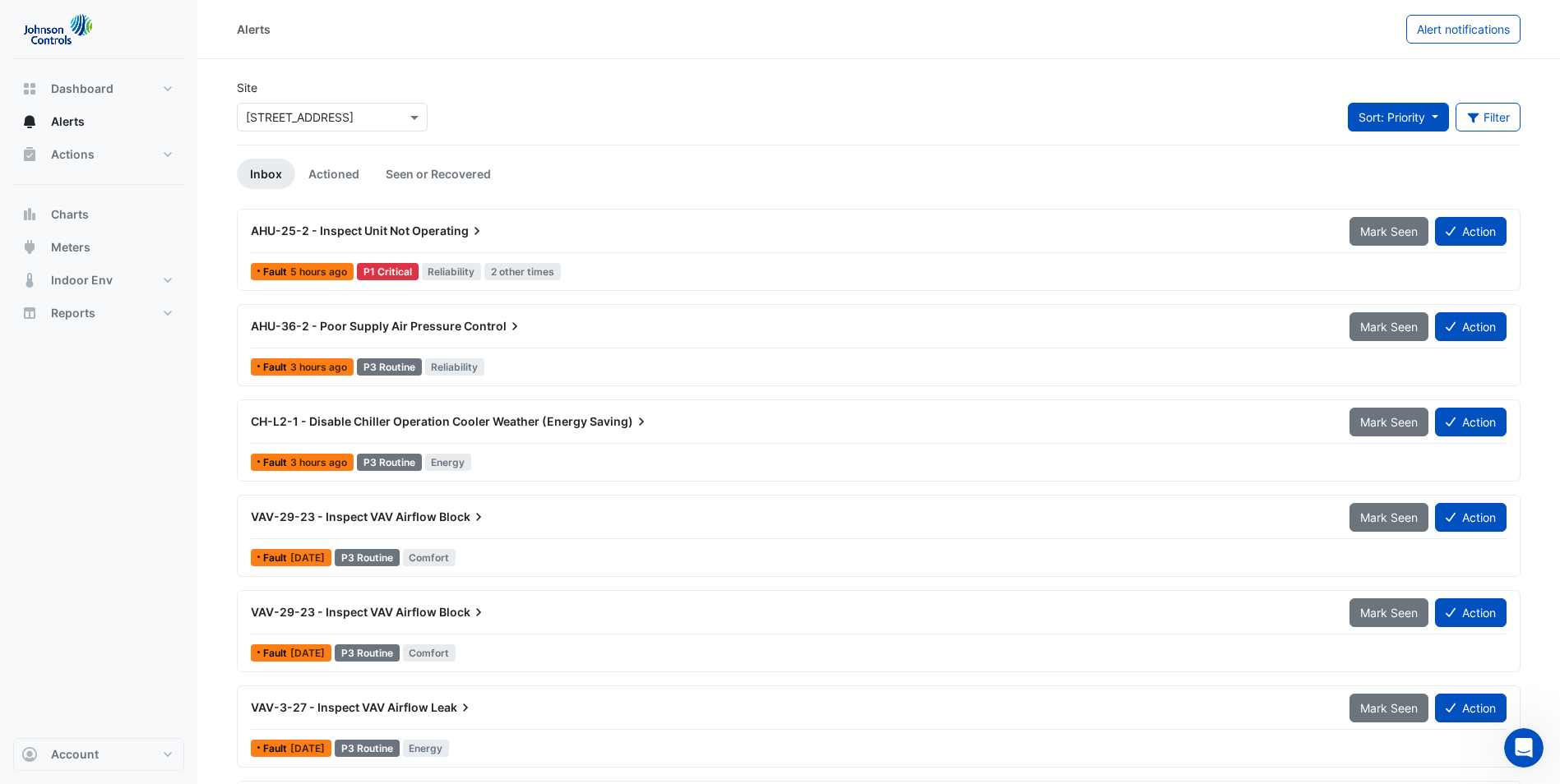
click at [1434, 113] on button "Sort: Priority" at bounding box center [1399, 117] width 102 height 28
click at [1480, 104] on button "Filter" at bounding box center [1489, 117] width 66 height 28
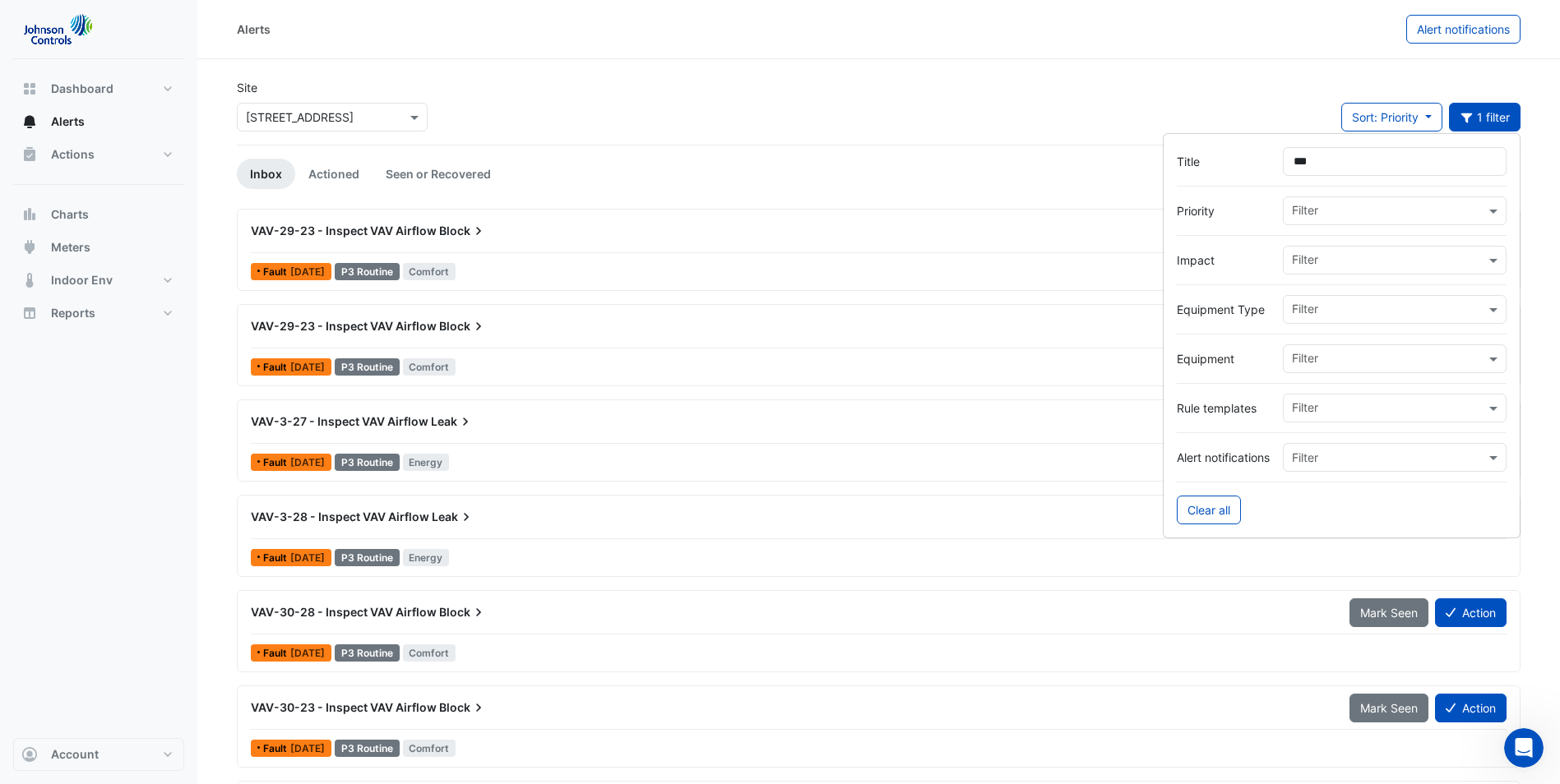
type input "***"
click at [84, 85] on span "Dashboard" at bounding box center [82, 89] width 62 height 16
select select "**"
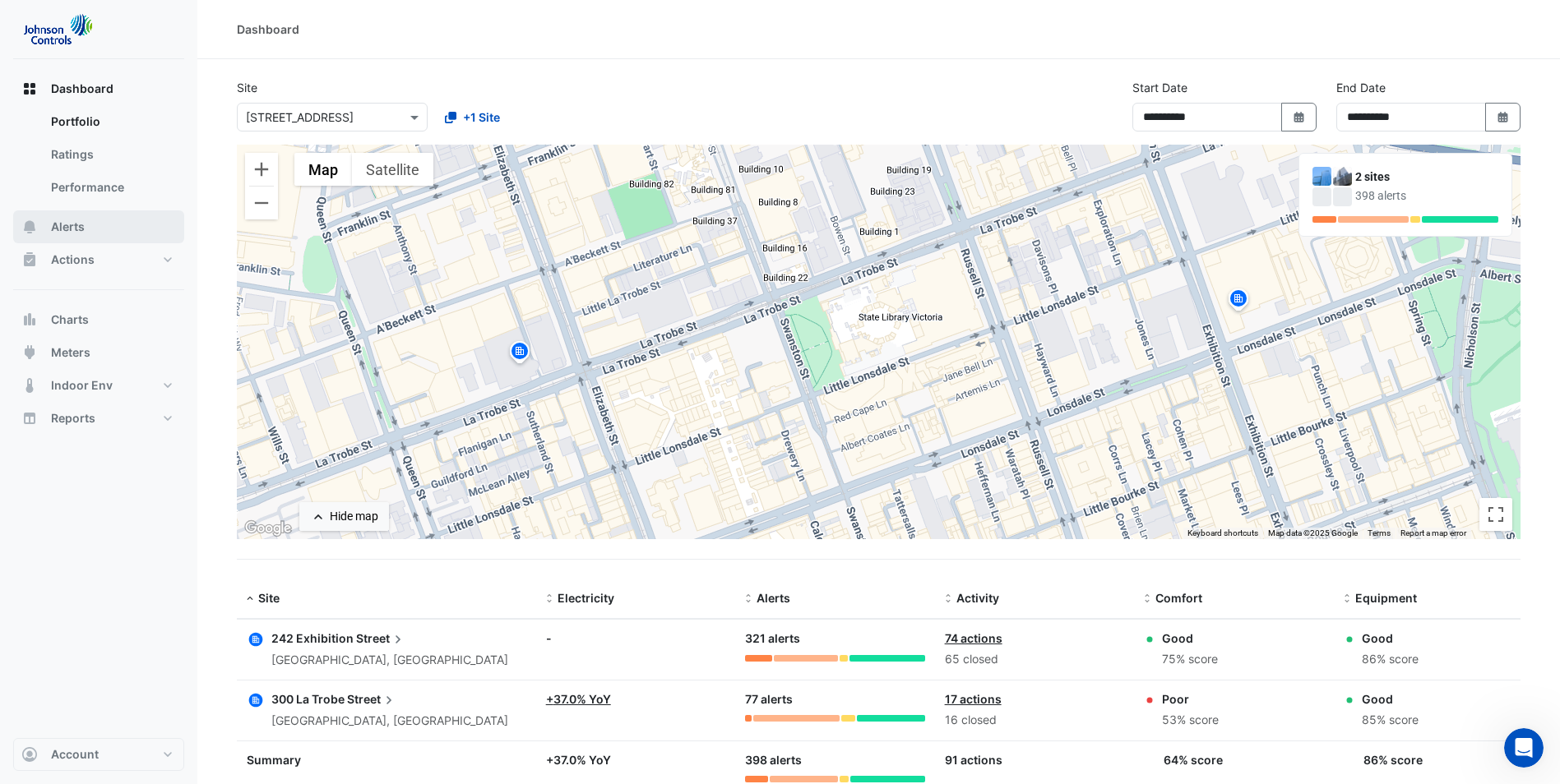
click at [69, 215] on button "Alerts" at bounding box center [99, 226] width 171 height 33
